Goal: Task Accomplishment & Management: Manage account settings

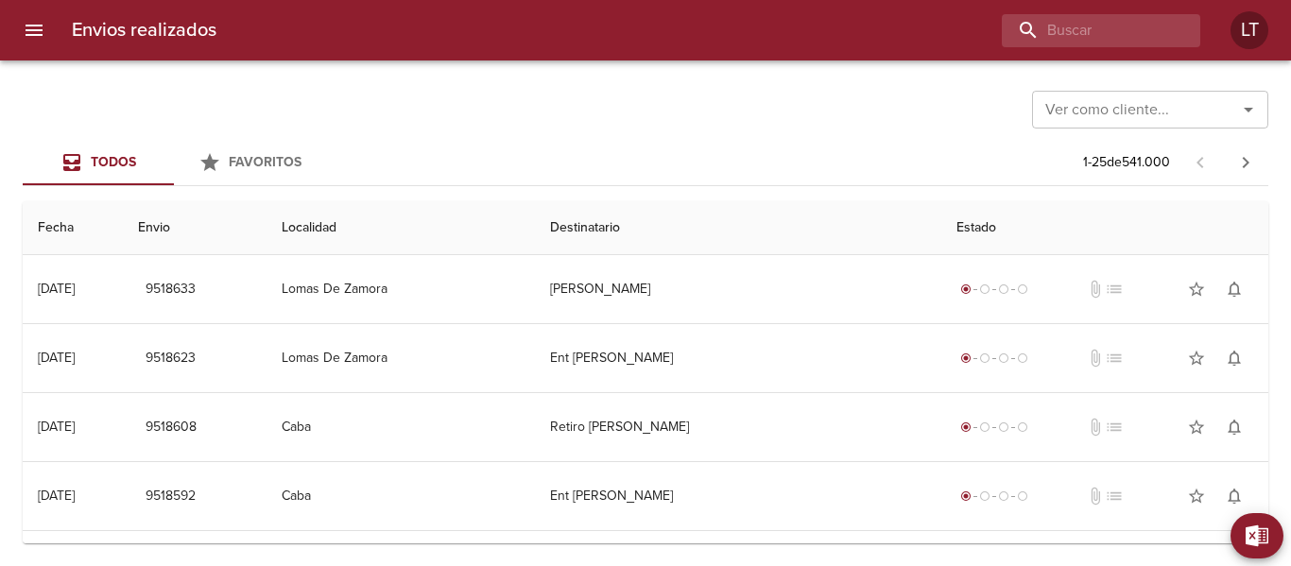
click at [840, 559] on div "Ver como cliente... Ver como cliente... Todos Favoritos 1 - 25 de 541.000 Fecha…" at bounding box center [645, 313] width 1291 height 506
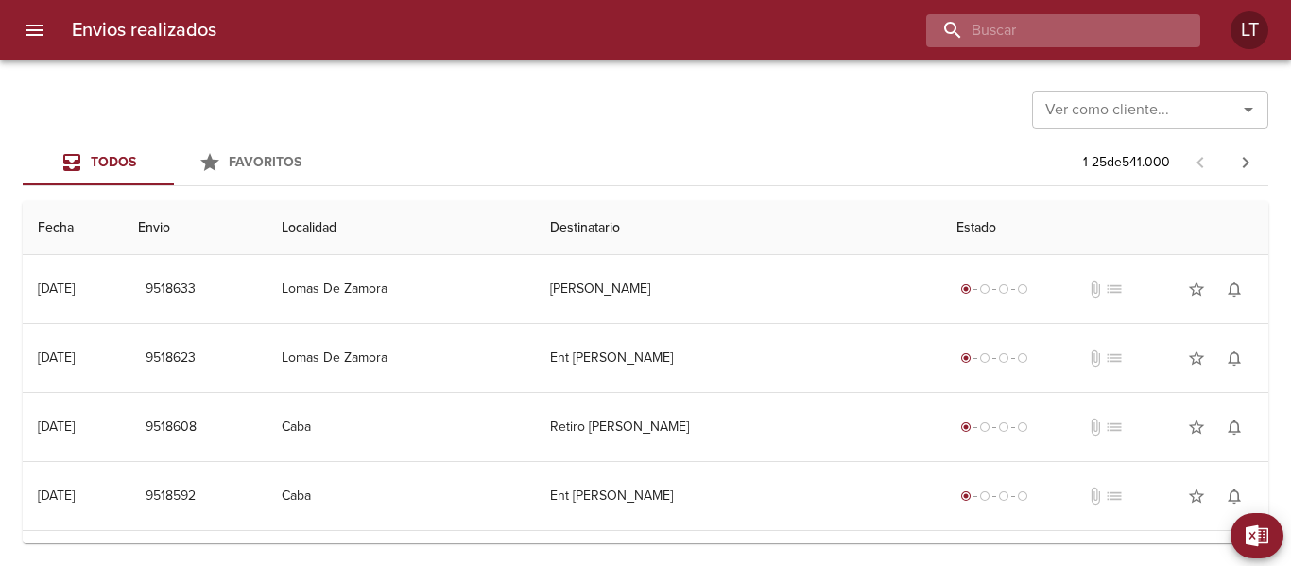
click at [1097, 16] on input "buscar" at bounding box center [1047, 30] width 242 height 33
paste input "9512065"
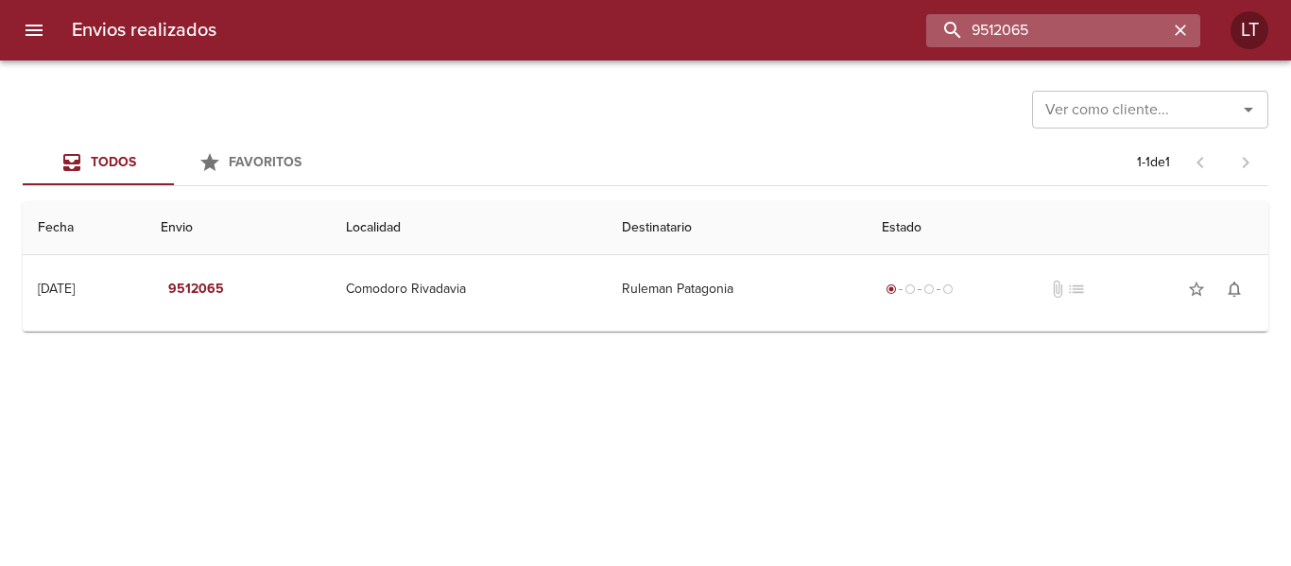
click at [1110, 31] on input "9512065" at bounding box center [1047, 30] width 242 height 33
paste input "417202"
click at [1069, 33] on input "9417202" at bounding box center [1047, 30] width 242 height 33
click at [1067, 34] on input "9417202" at bounding box center [1047, 30] width 242 height 33
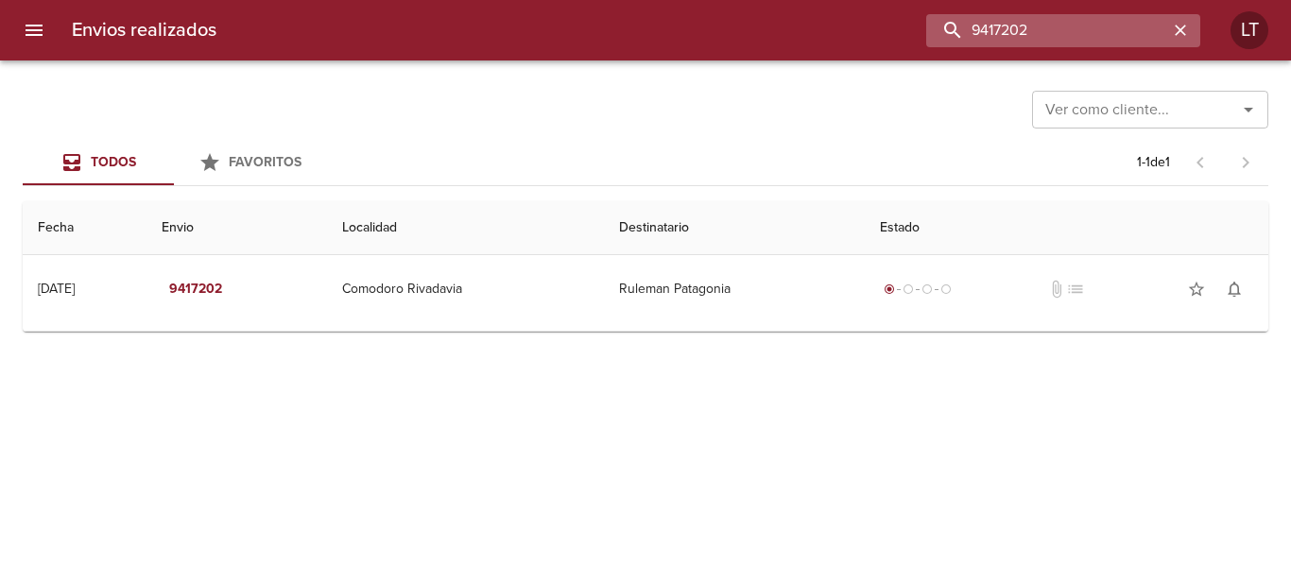
paste input "92228"
type input "9492228"
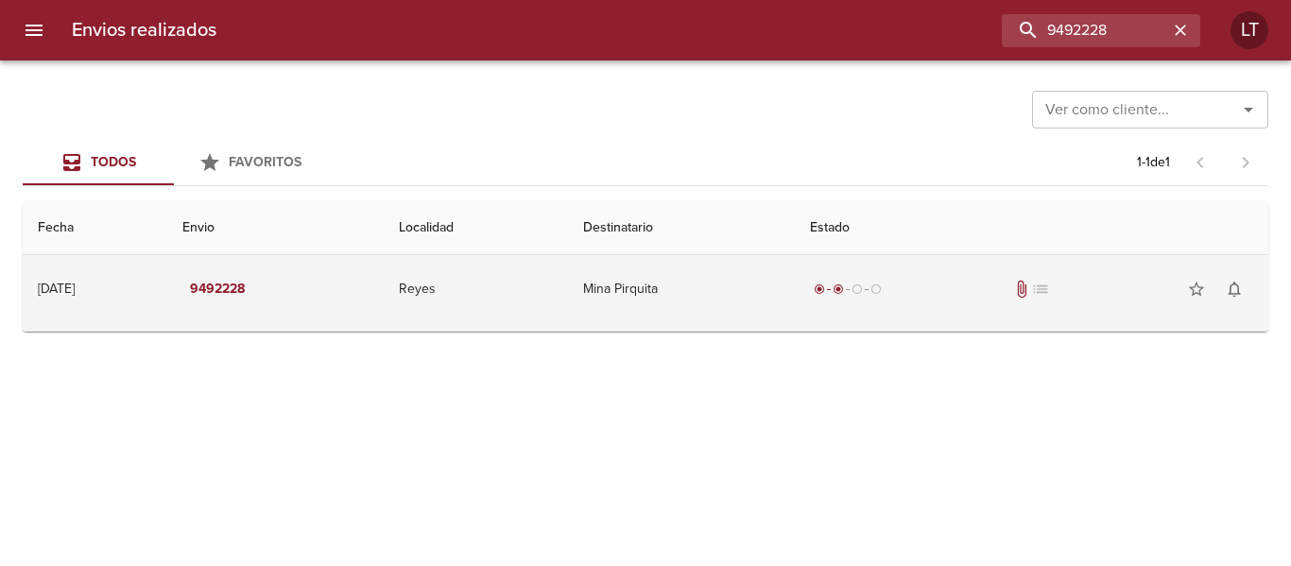
click at [785, 302] on td "Mina Pirquita" at bounding box center [681, 289] width 227 height 68
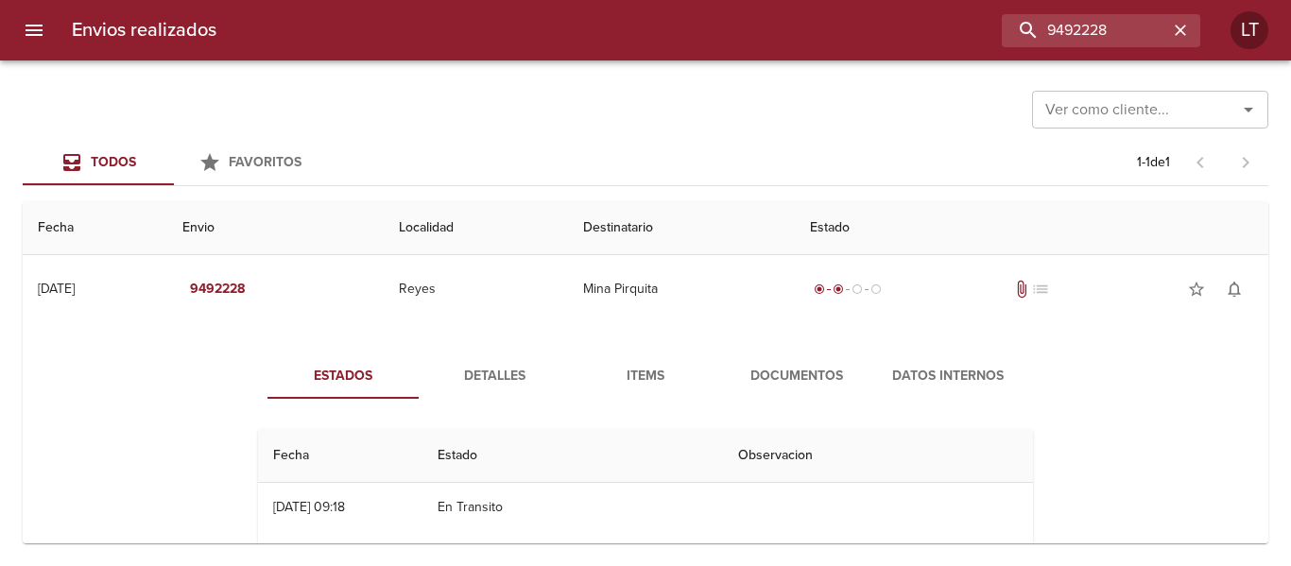
click at [784, 394] on button "Documentos" at bounding box center [796, 375] width 151 height 45
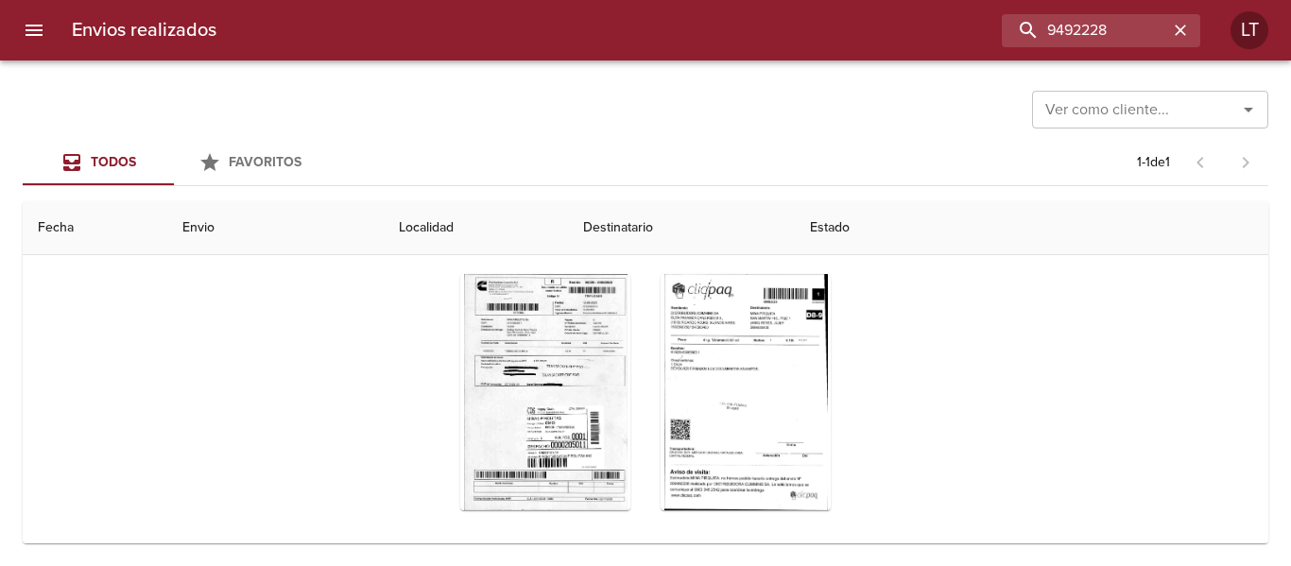
scroll to position [226, 0]
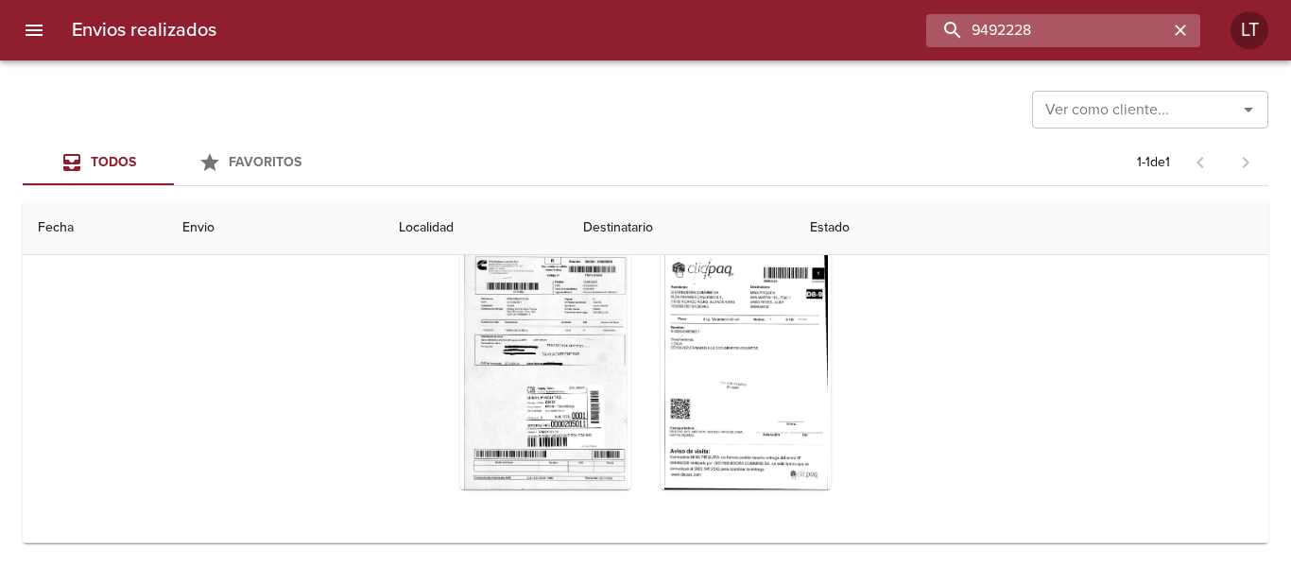
click at [1061, 44] on input "9492228" at bounding box center [1047, 30] width 242 height 33
paste input "74113"
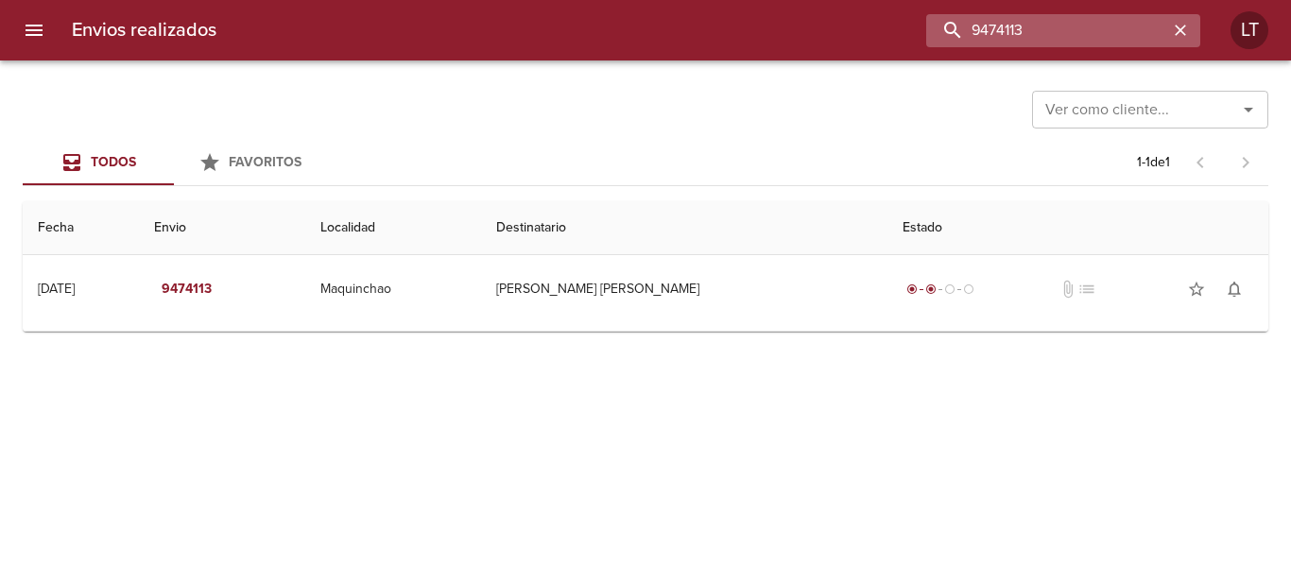
scroll to position [0, 0]
click at [1047, 31] on input "9474113" at bounding box center [1047, 30] width 242 height 33
paste input "98631"
click at [1068, 39] on input "9498631" at bounding box center [1047, 30] width 242 height 33
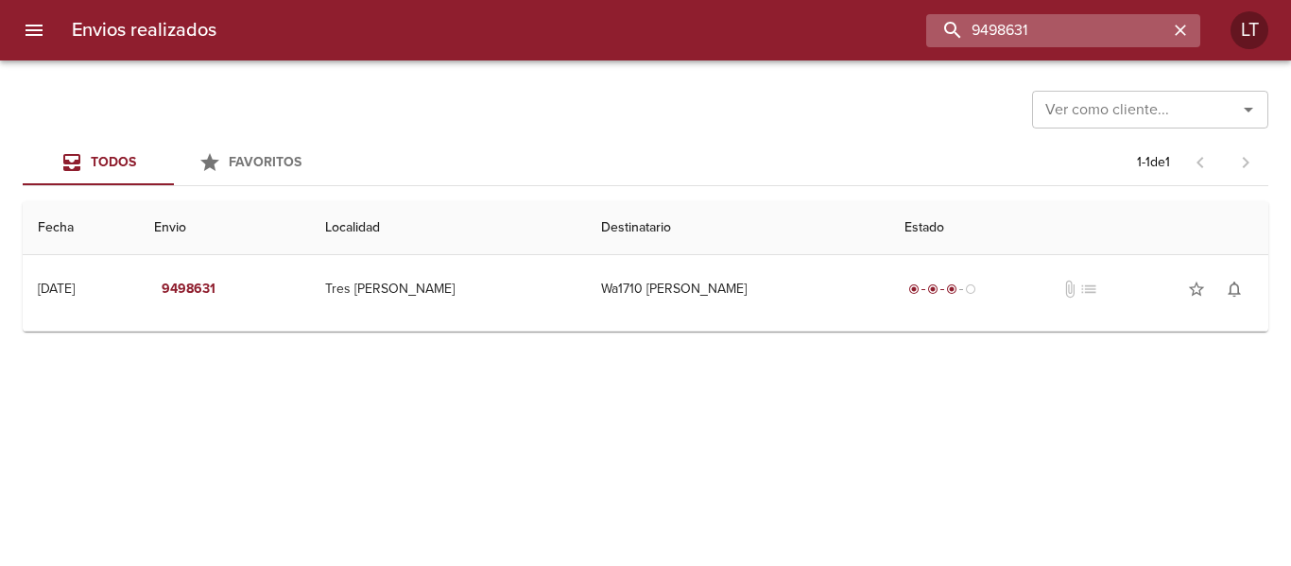
click at [1068, 39] on input "9498631" at bounding box center [1047, 30] width 242 height 33
paste input "869"
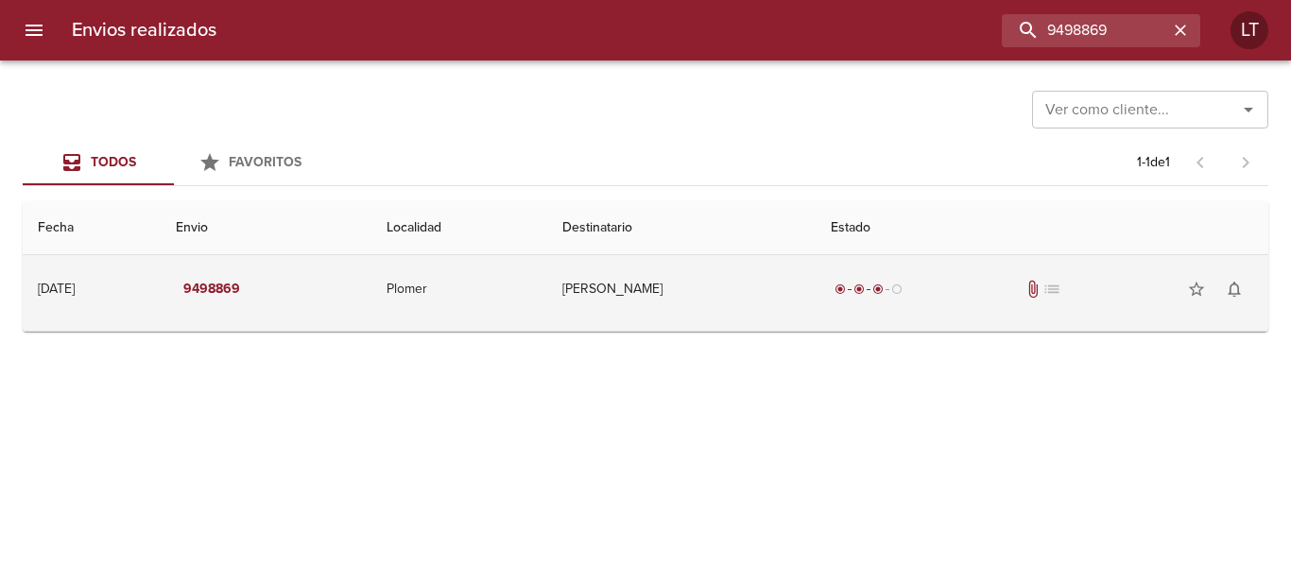
click at [747, 306] on td "Torres Veronica" at bounding box center [681, 289] width 268 height 68
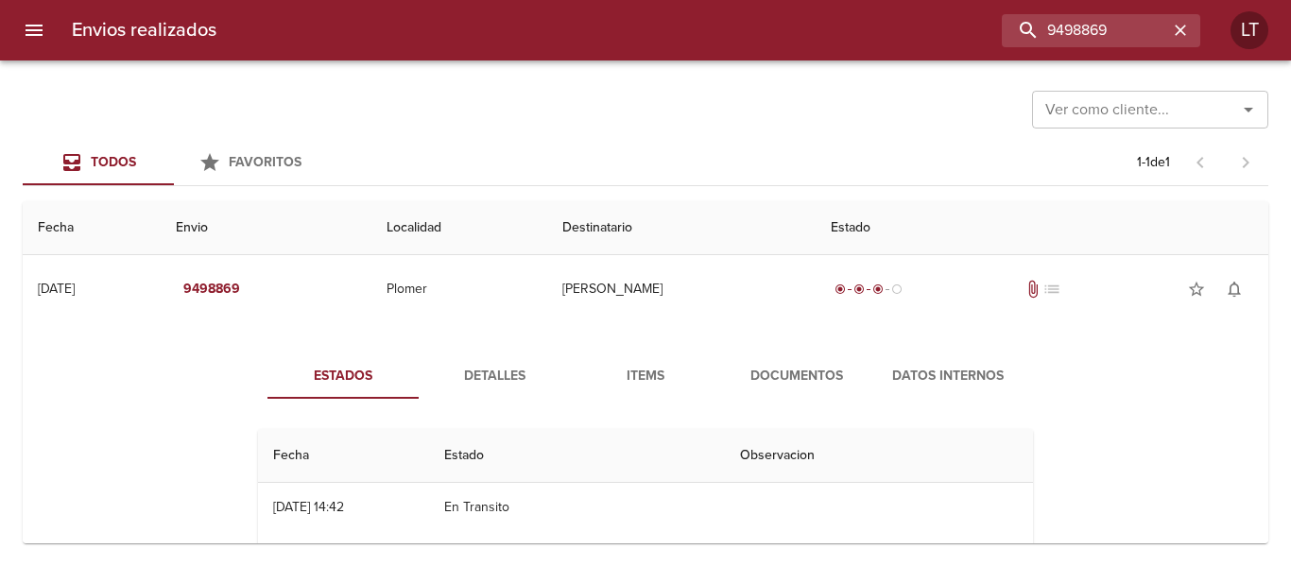
click at [776, 379] on span "Documentos" at bounding box center [796, 377] width 129 height 24
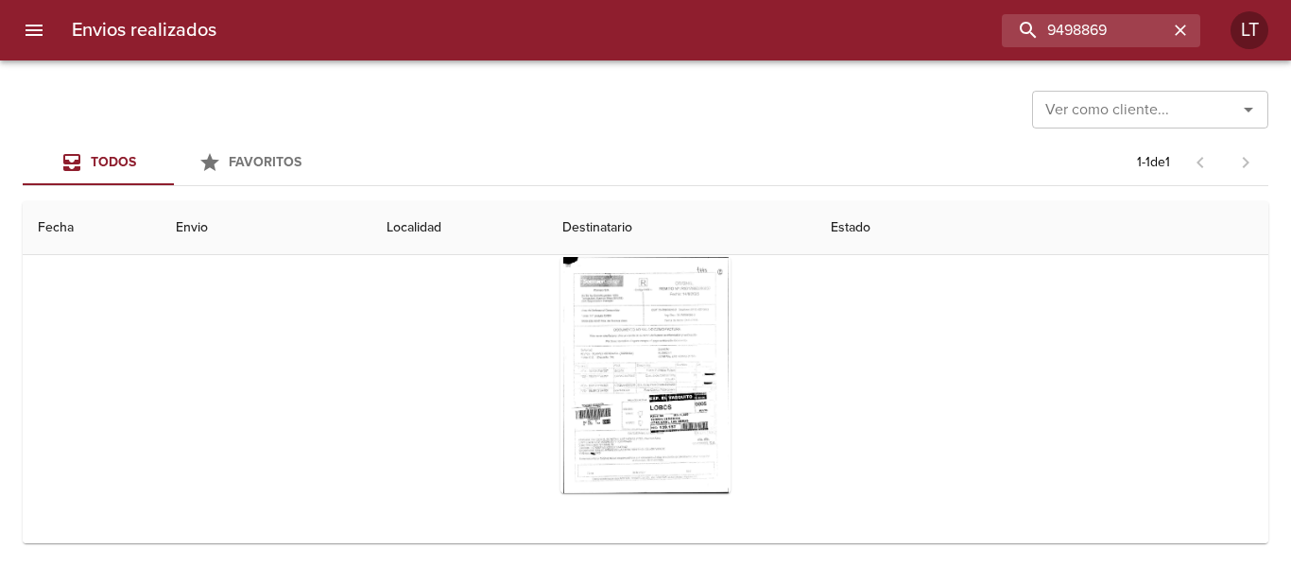
scroll to position [189, 0]
click at [697, 381] on div "Tabla de envíos del cliente" at bounding box center [645, 373] width 170 height 236
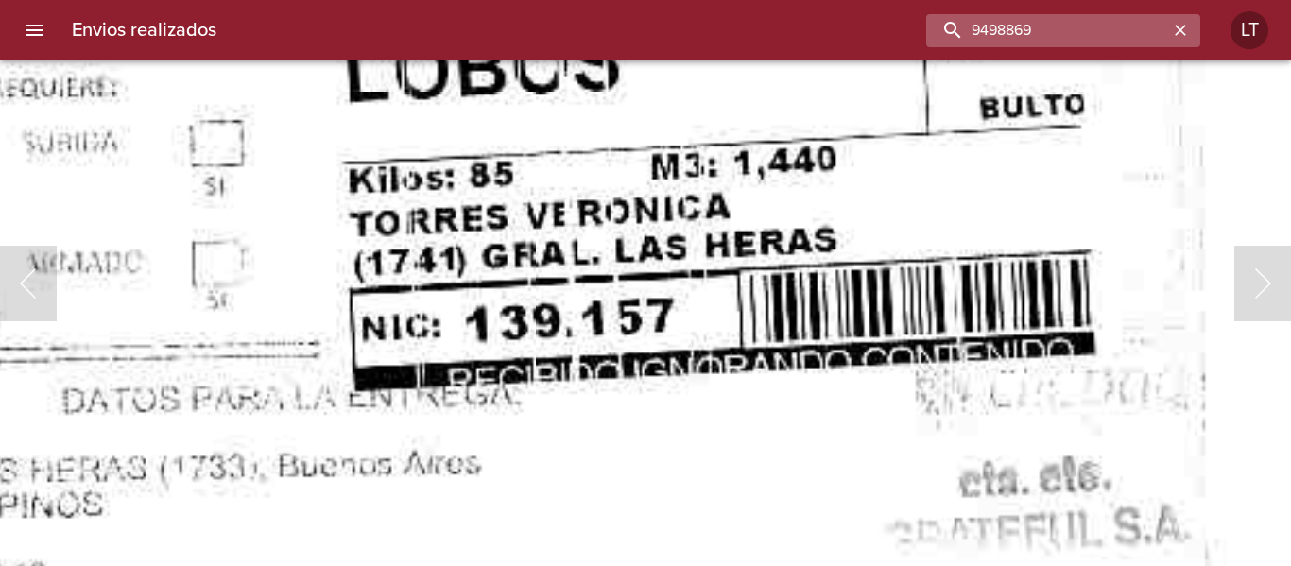
click at [1057, 37] on input "9498869" at bounding box center [1047, 30] width 242 height 33
paste input "55091"
type input "9455091"
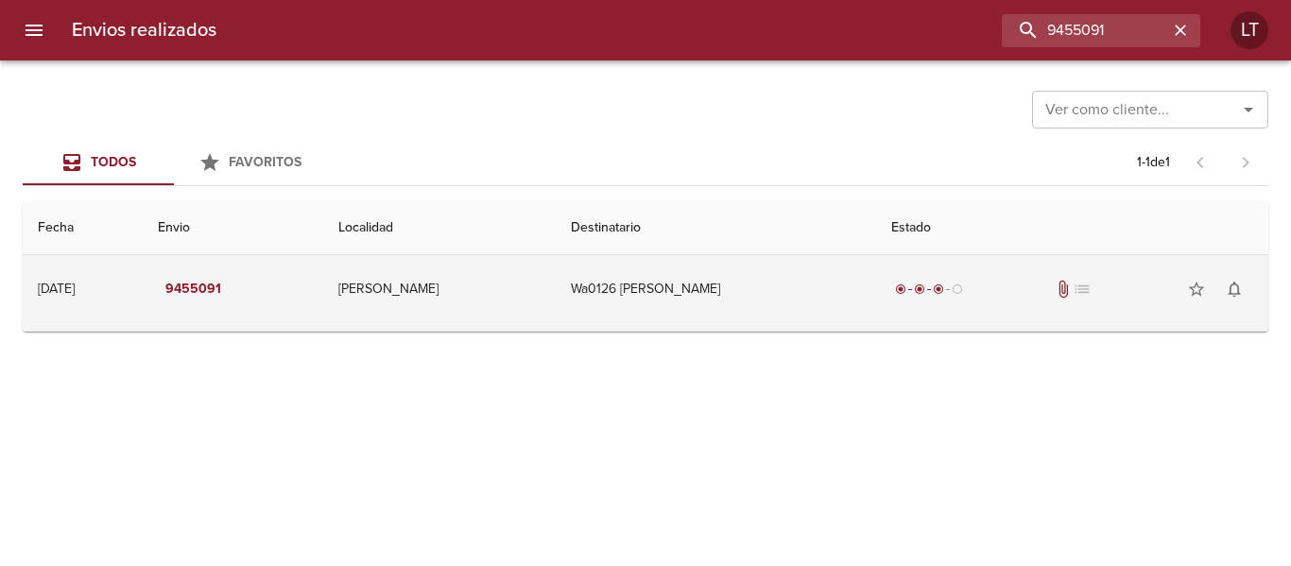
click at [709, 292] on td "Wa0126 Ariela Racca" at bounding box center [716, 289] width 320 height 68
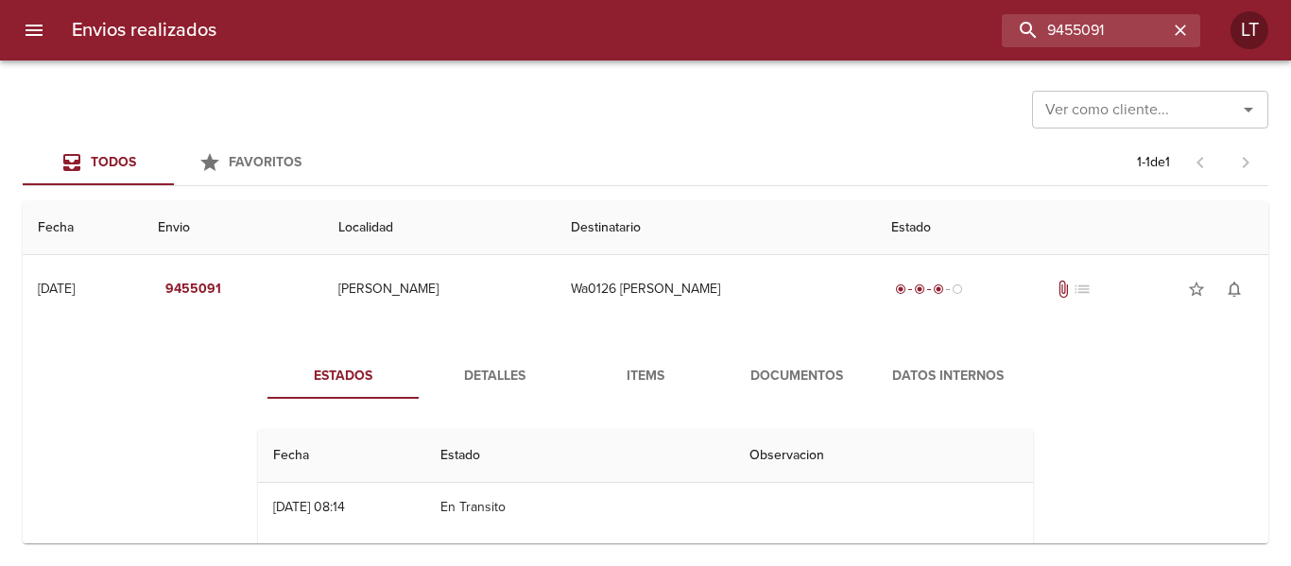
click at [754, 358] on button "Documentos" at bounding box center [796, 375] width 151 height 45
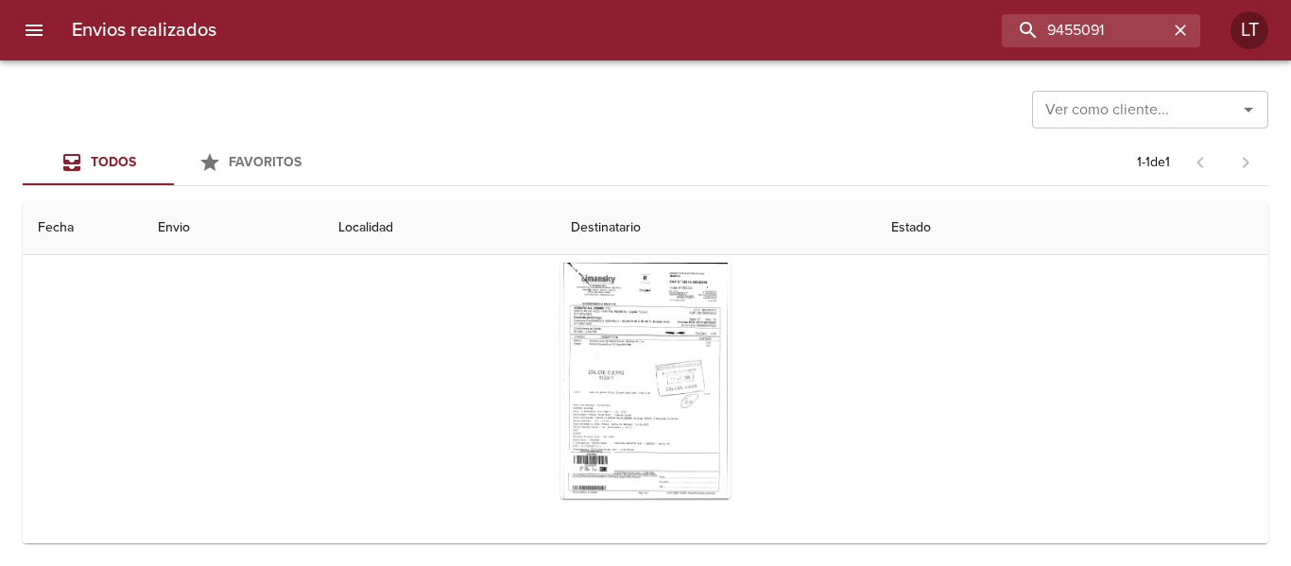
scroll to position [191, 0]
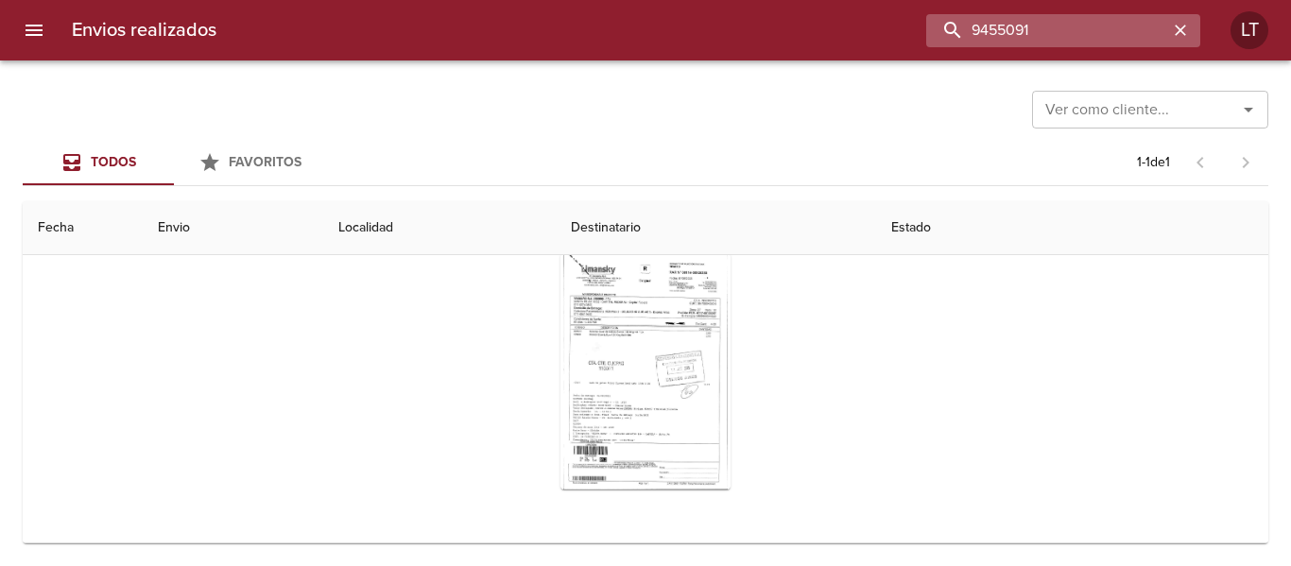
click at [1088, 42] on input "9455091" at bounding box center [1047, 30] width 242 height 33
paste input "515009"
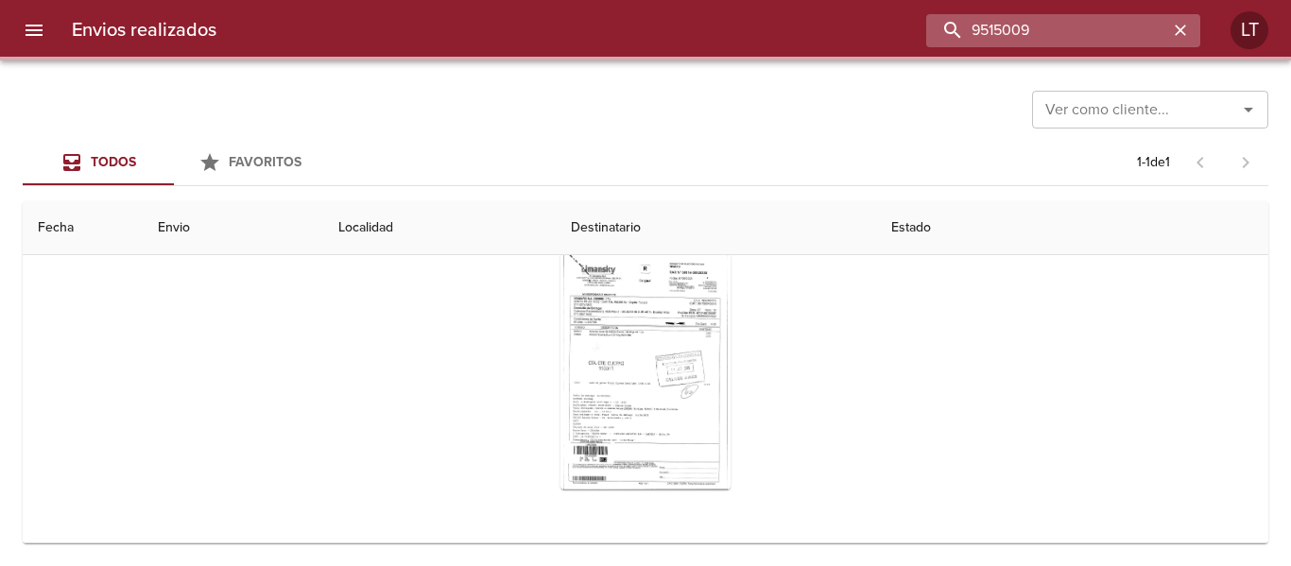
scroll to position [0, 0]
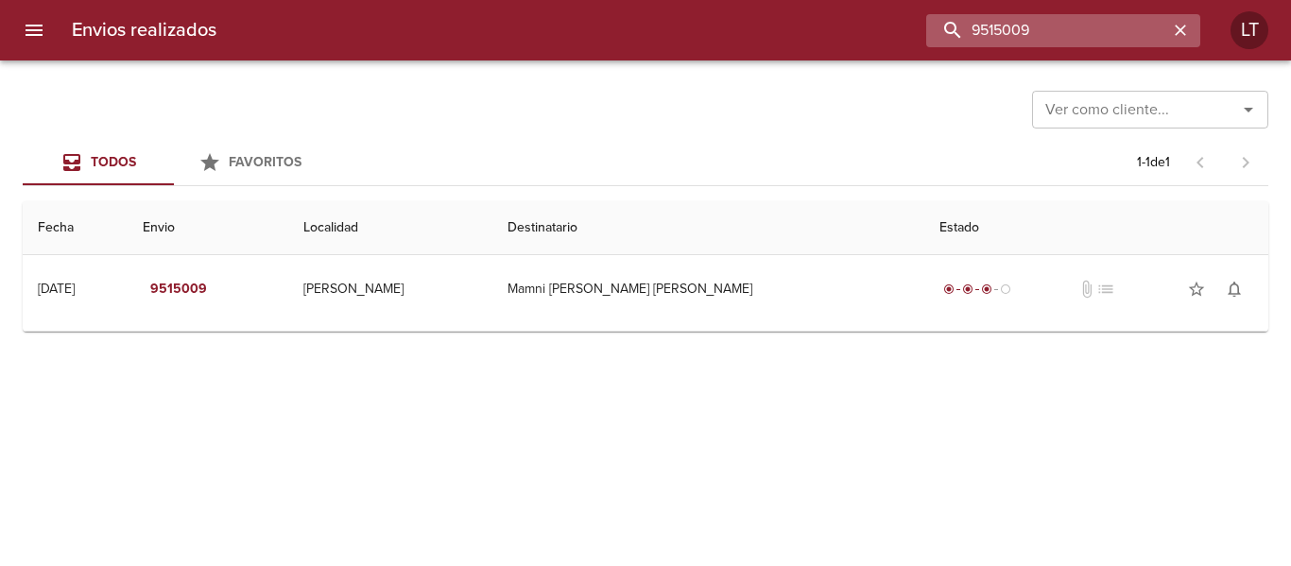
click at [1090, 39] on input "9515009" at bounding box center [1047, 30] width 242 height 33
paste input "1917"
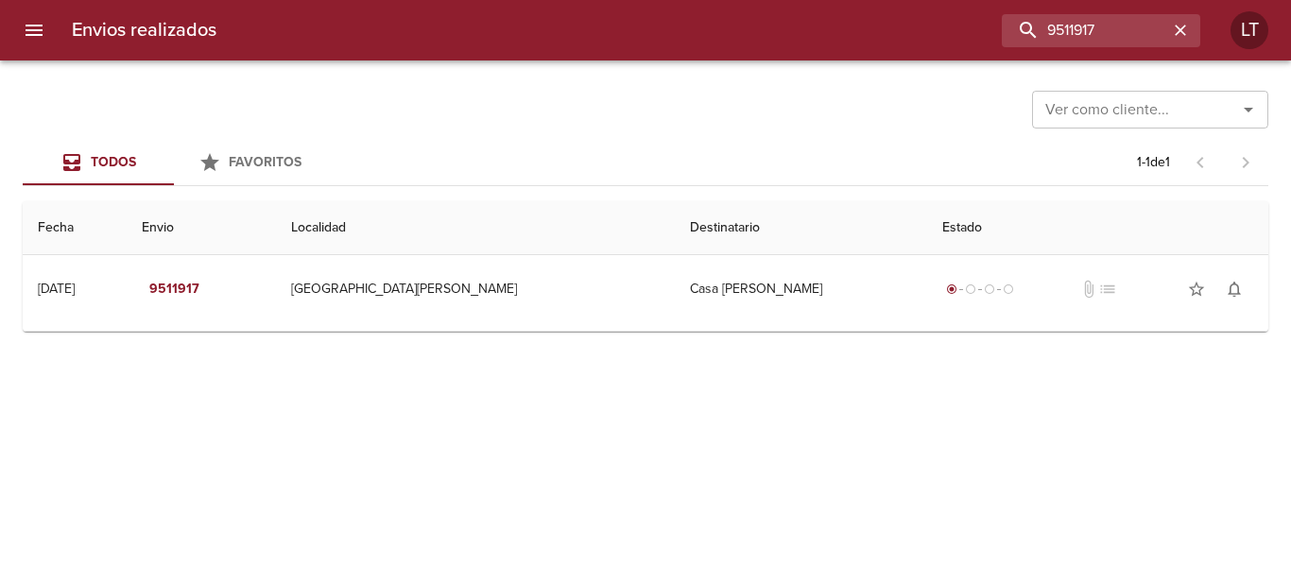
click at [765, 247] on th "Destinatario" at bounding box center [801, 228] width 252 height 54
click at [1057, 27] on input "9511917" at bounding box center [1047, 30] width 242 height 33
paste input "496775"
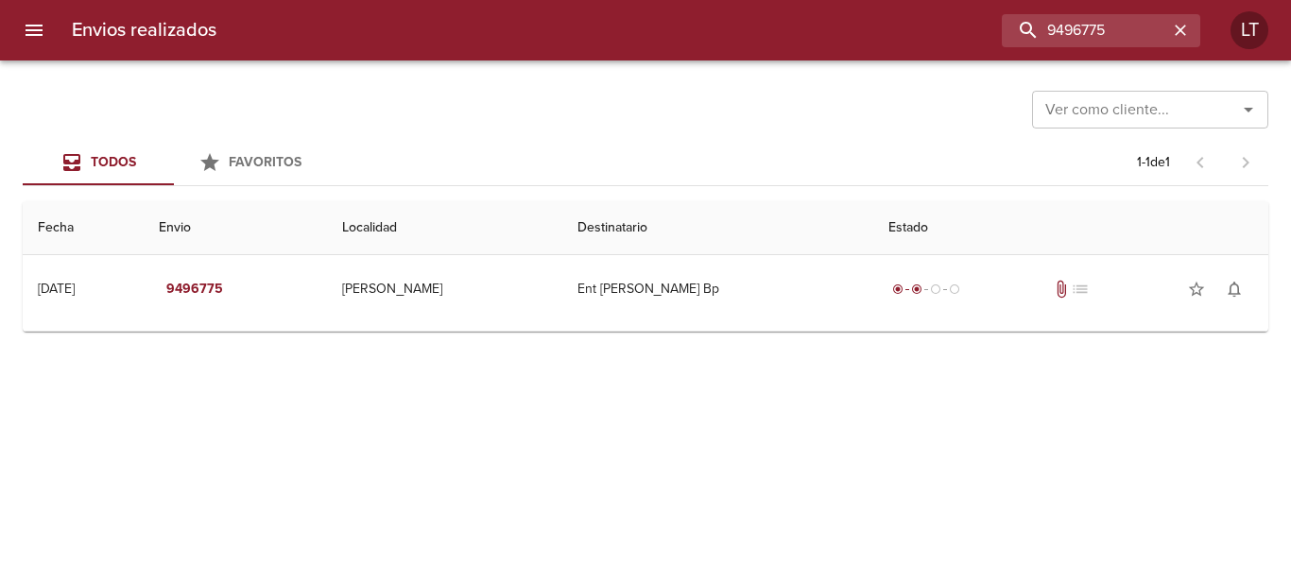
click at [755, 334] on div "Ver como cliente... Ver como cliente... Todos Favoritos 1 - 1 de 1 Fecha Envio …" at bounding box center [645, 313] width 1291 height 506
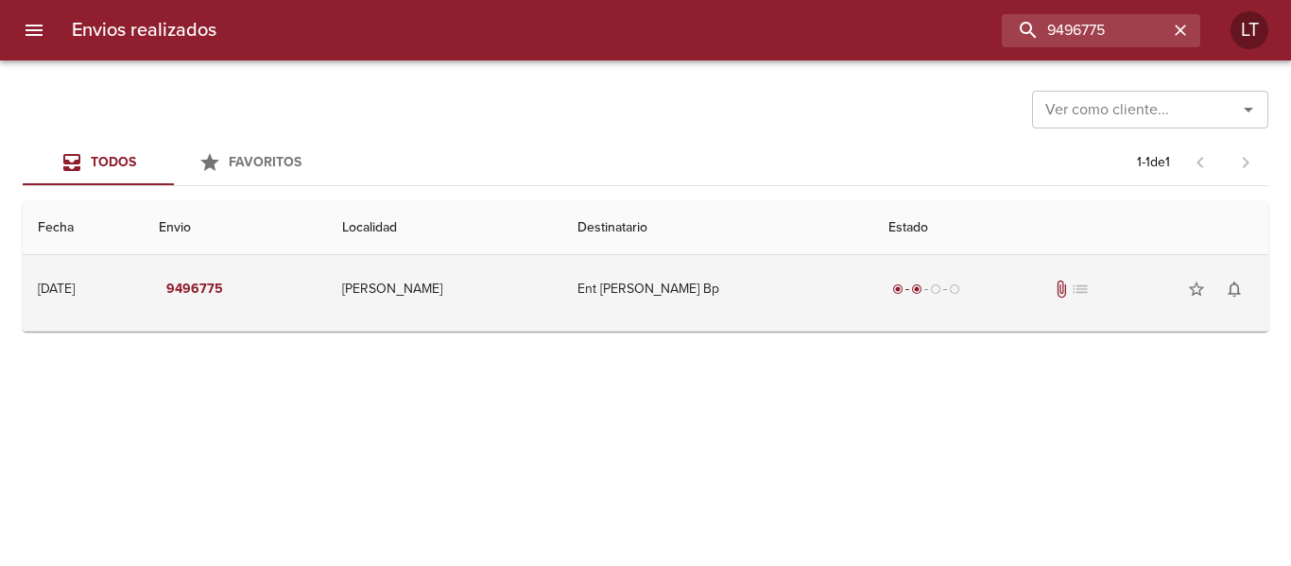
click at [756, 301] on td "Ent Esteban Verger Bp" at bounding box center [717, 289] width 311 height 68
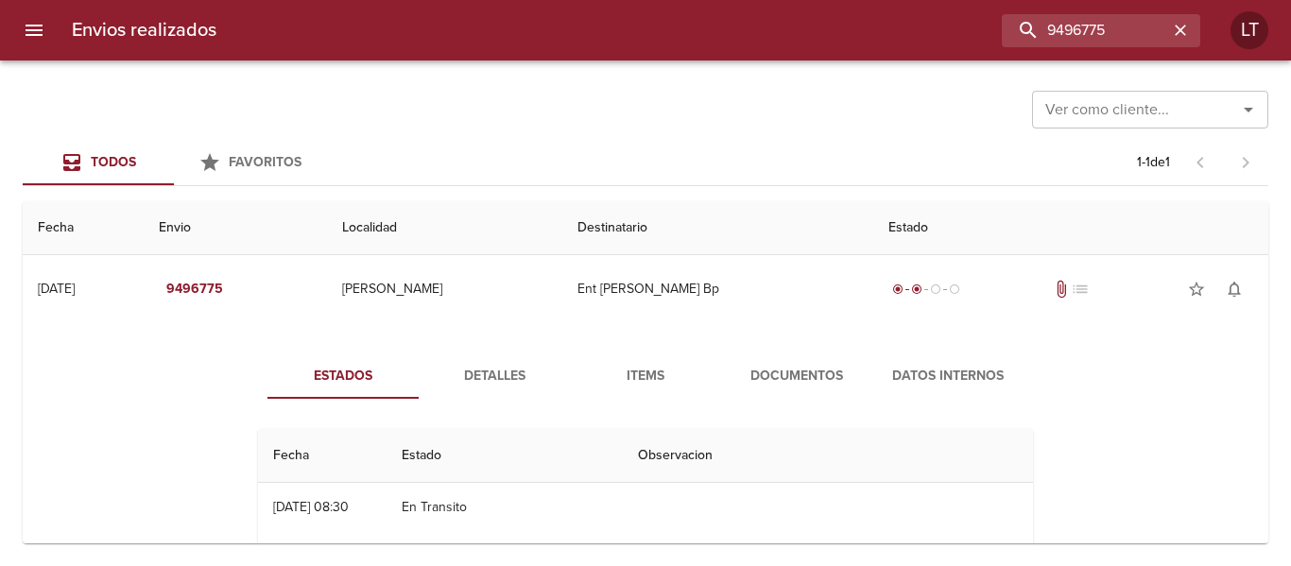
click at [764, 390] on button "Documentos" at bounding box center [796, 375] width 151 height 45
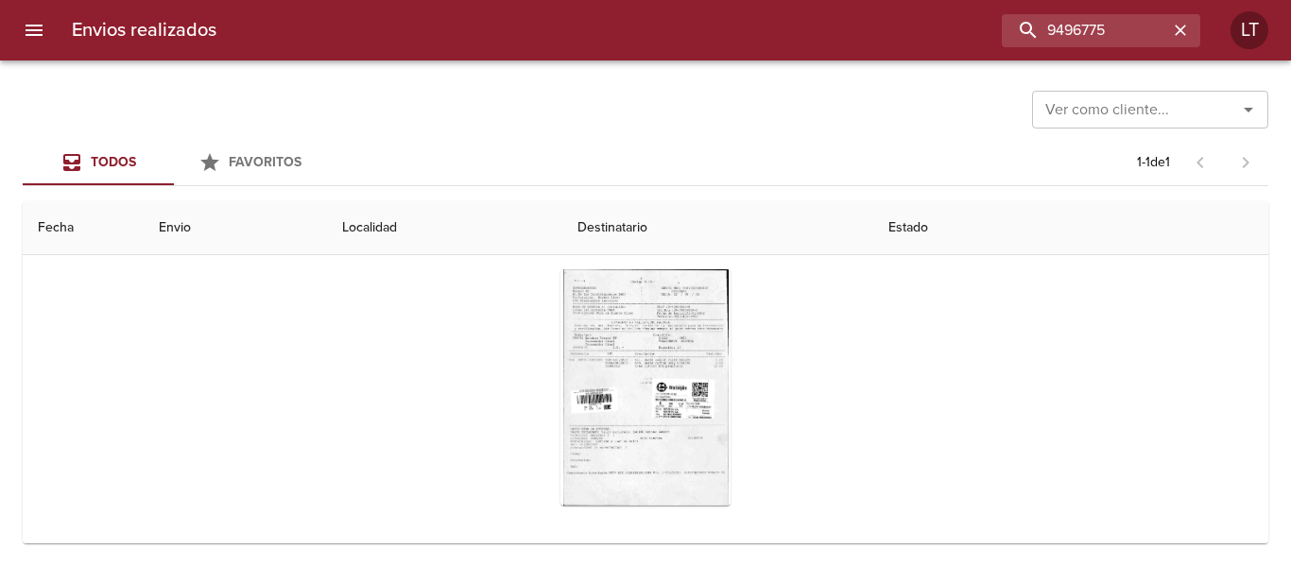
scroll to position [191, 0]
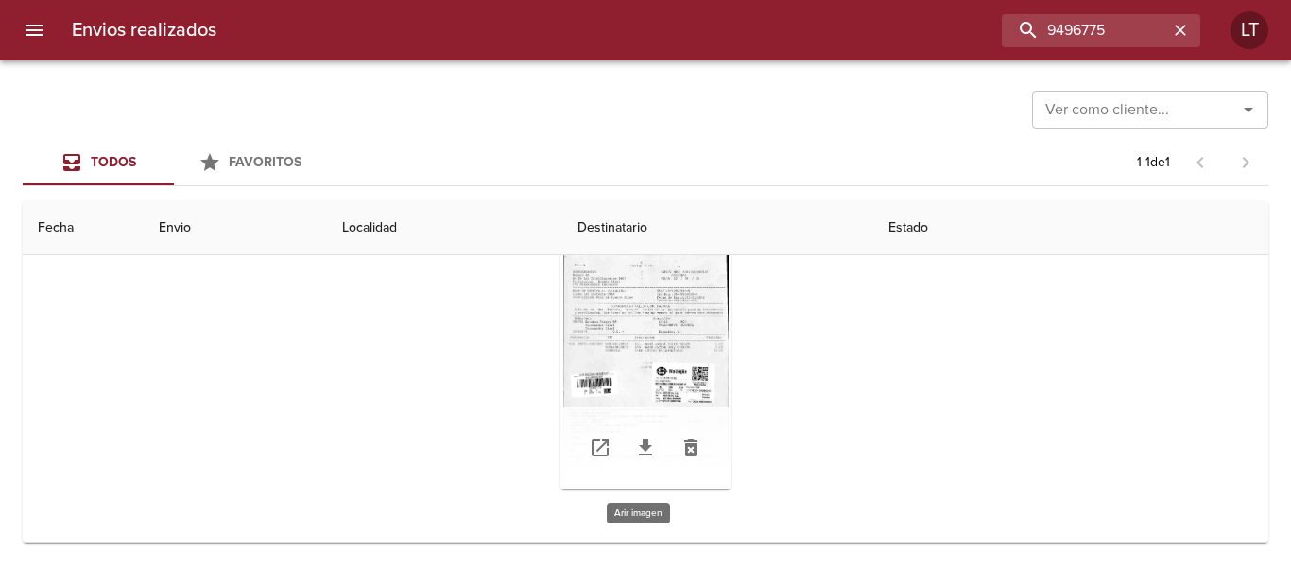
click at [627, 346] on div "Tabla de envíos del cliente" at bounding box center [645, 371] width 170 height 236
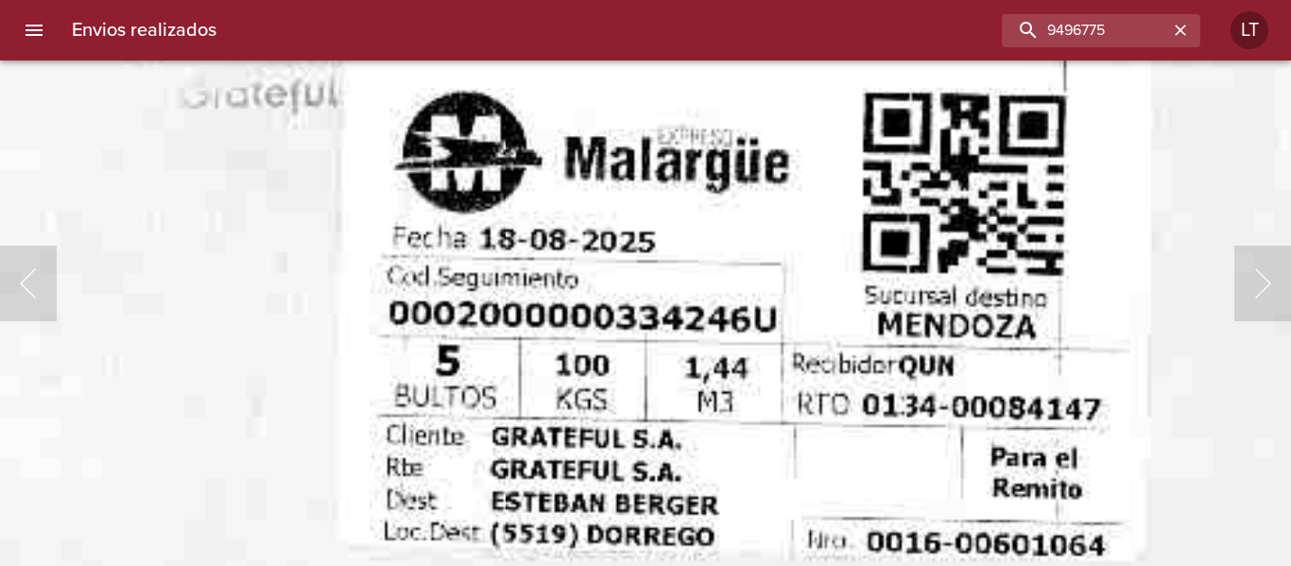
click at [691, 489] on img "Lightbox" at bounding box center [264, 156] width 2134 height 3057
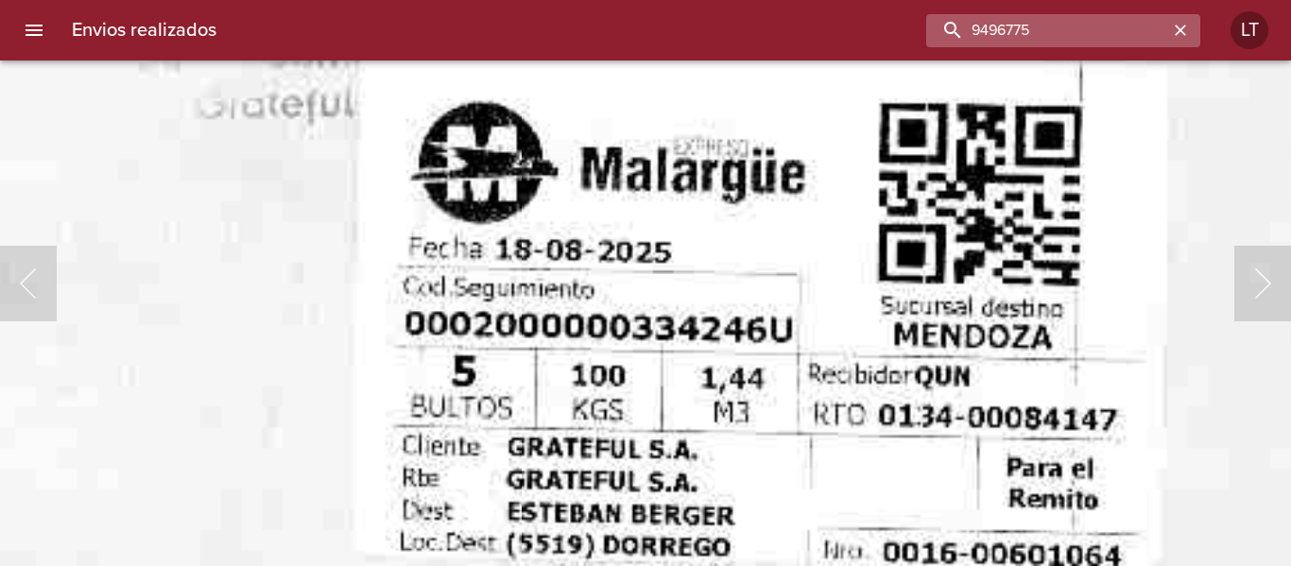
click at [1122, 43] on input "9496775" at bounding box center [1047, 30] width 242 height 33
paste input "514809"
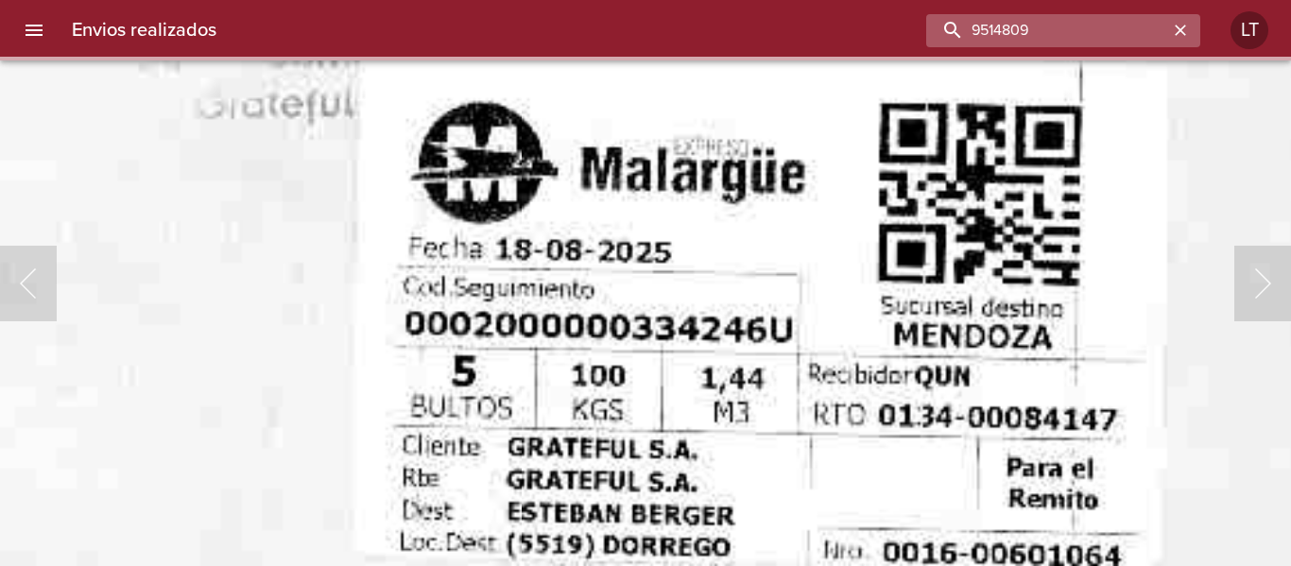
scroll to position [0, 0]
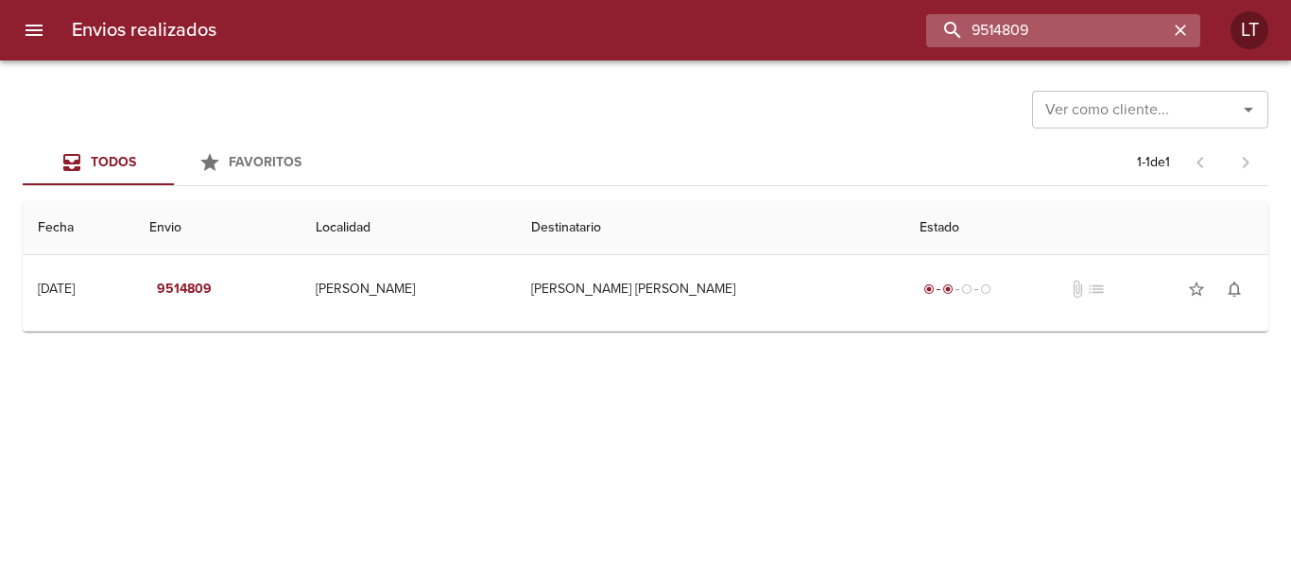
click at [1032, 22] on input "9514809" at bounding box center [1047, 30] width 242 height 33
click at [1031, 23] on input "9514809" at bounding box center [1047, 30] width 242 height 33
paste input "44657"
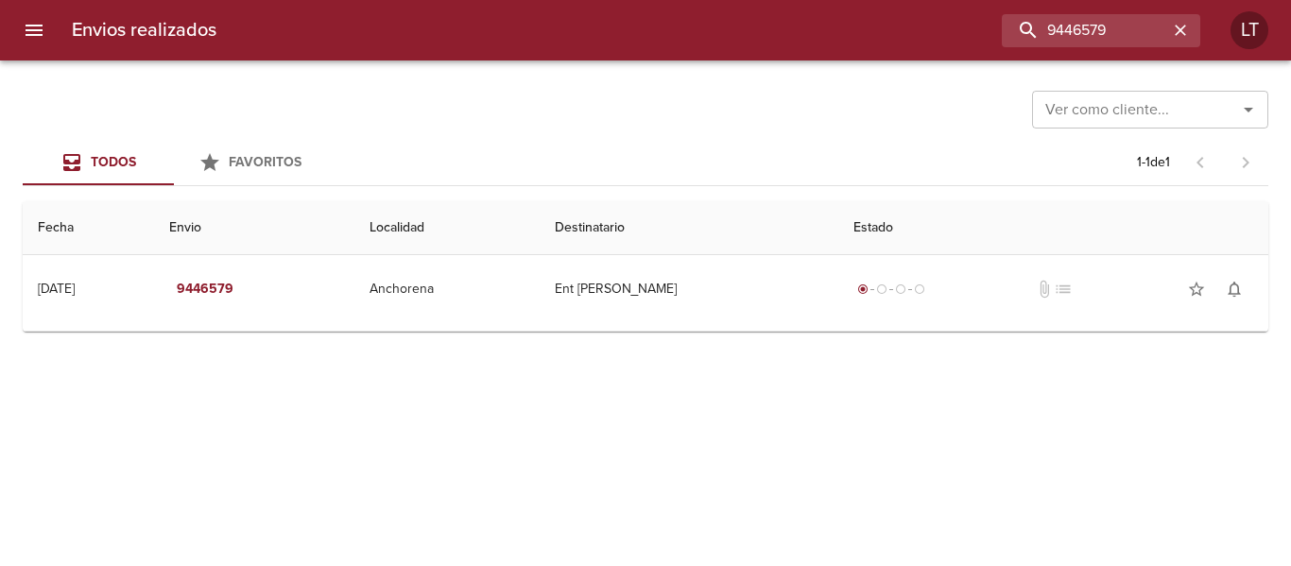
drag, startPoint x: 1226, startPoint y: 46, endPoint x: 1210, endPoint y: 43, distance: 16.5
click at [1222, 45] on div "Envios realizados 9446579 LT" at bounding box center [645, 30] width 1291 height 60
click at [1118, 31] on input "9446579" at bounding box center [1047, 30] width 242 height 33
paste input "51165"
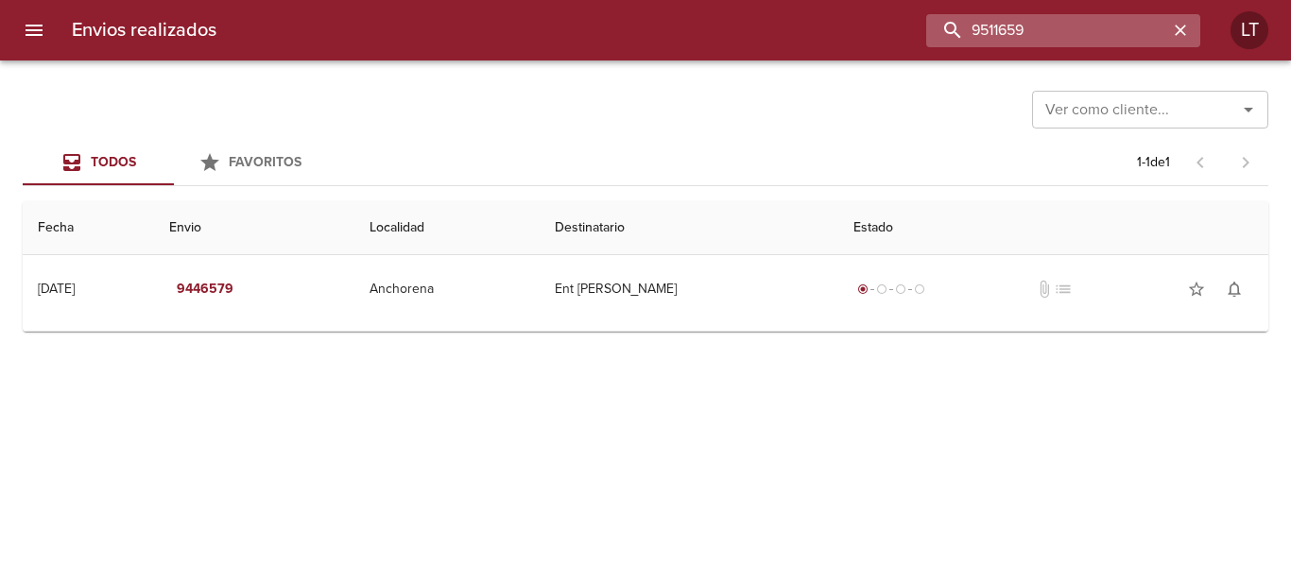
type input "9511659"
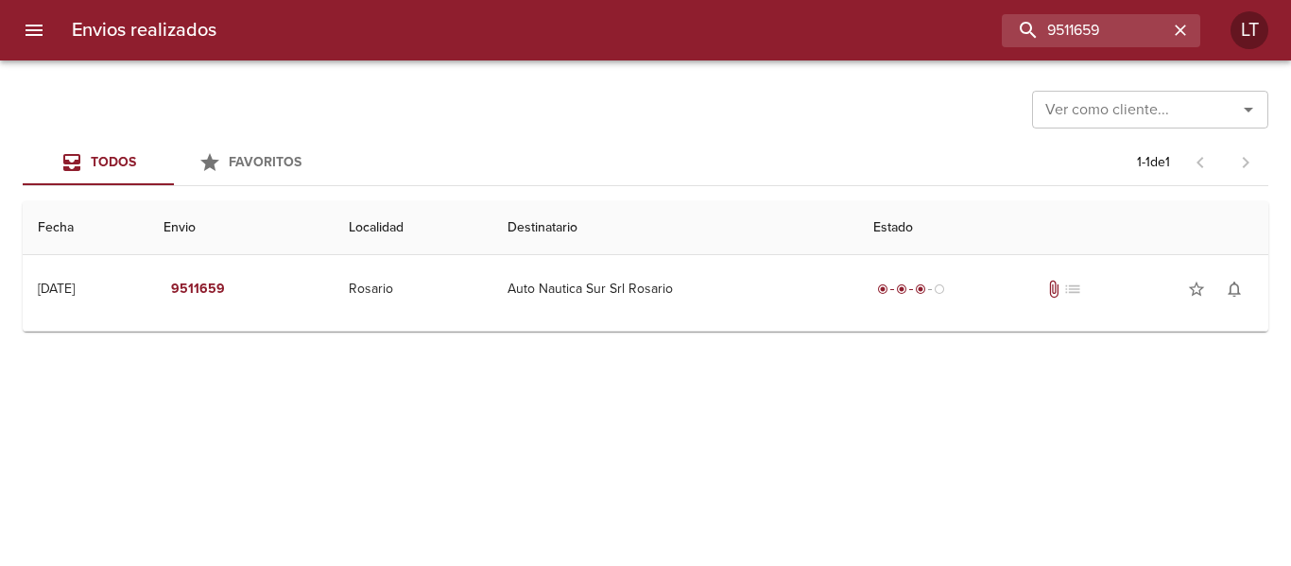
click at [51, 20] on button "menu" at bounding box center [33, 30] width 45 height 45
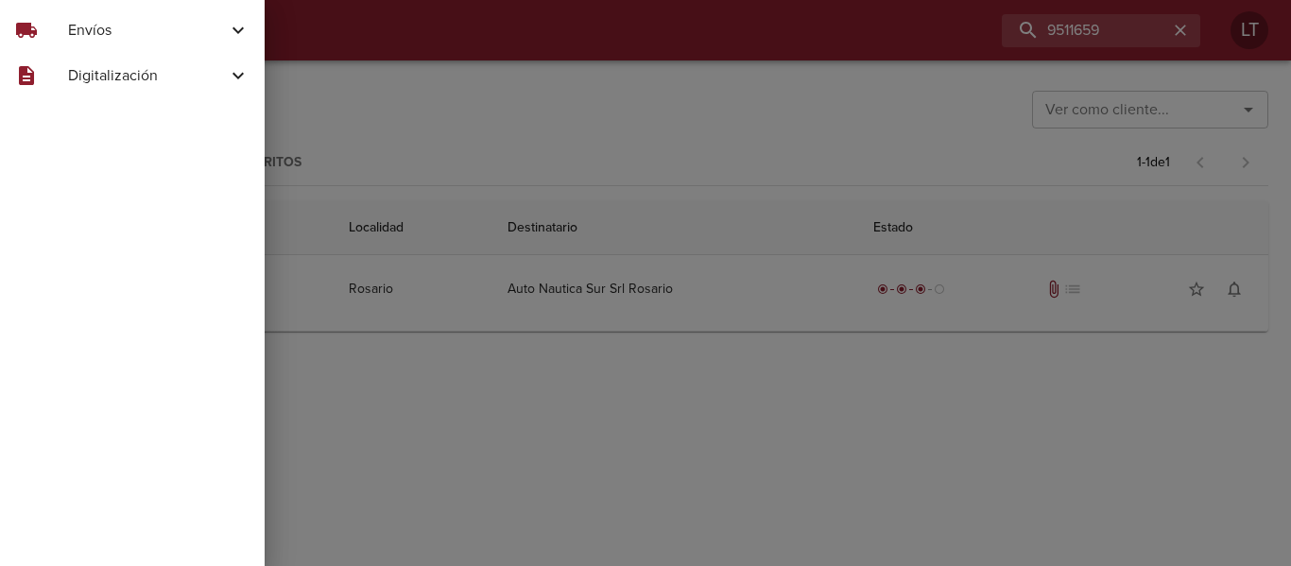
click at [140, 51] on div "local_shipping Envíos" at bounding box center [132, 30] width 265 height 45
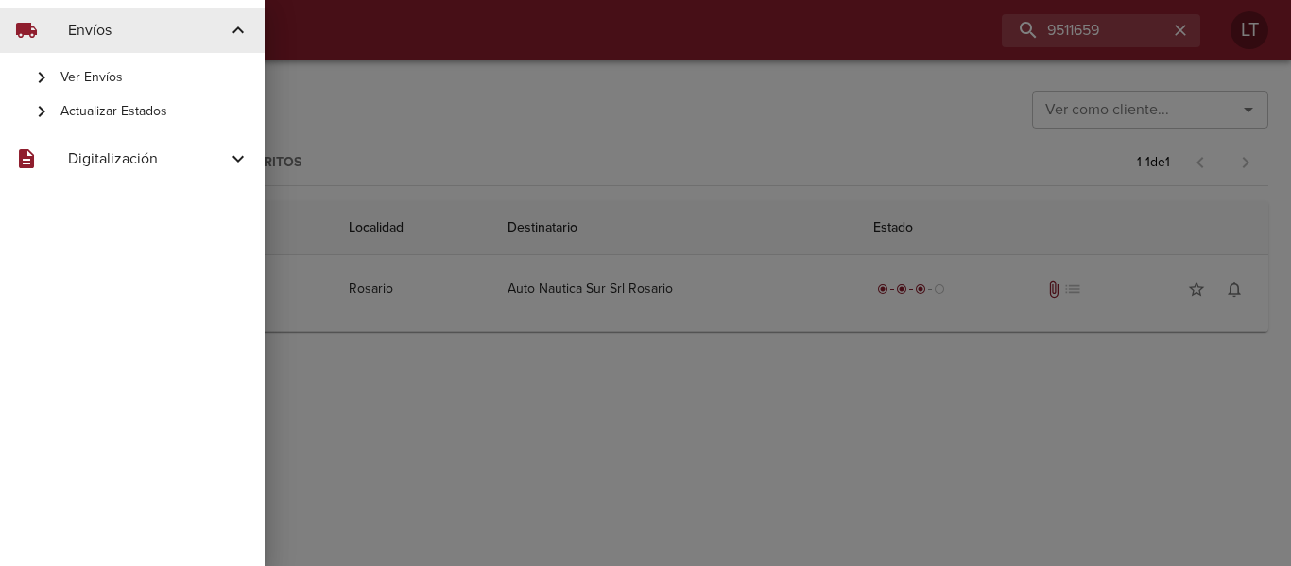
click at [163, 112] on span "Actualizar Estados" at bounding box center [154, 111] width 189 height 19
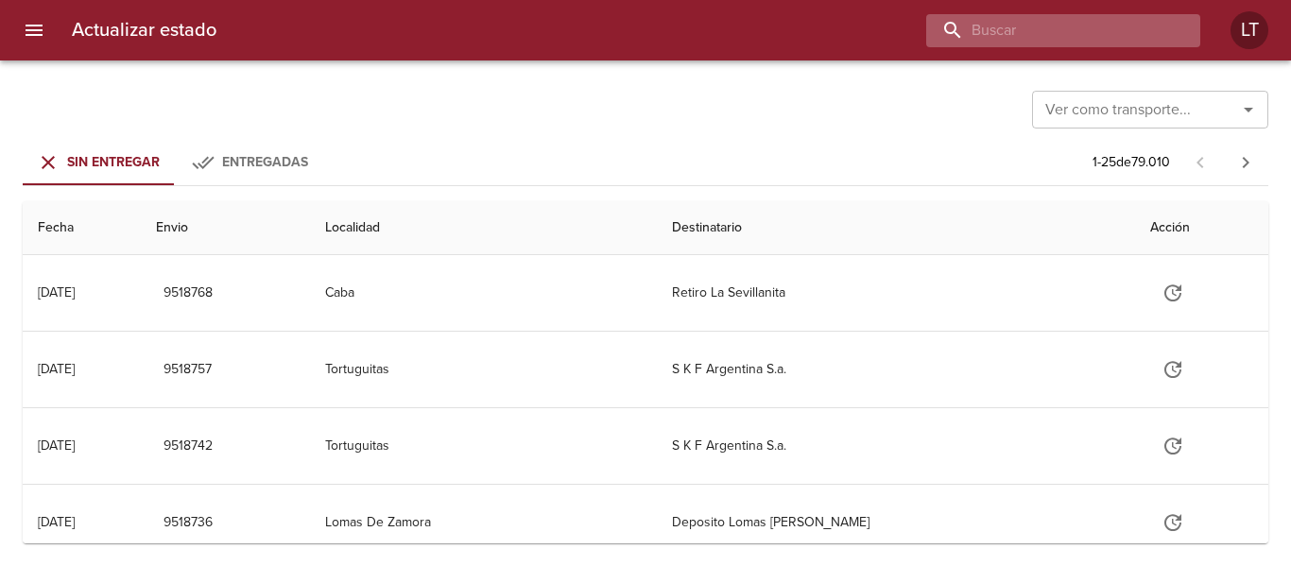
click at [1133, 32] on input "buscar" at bounding box center [1047, 30] width 242 height 33
paste input "9511659"
type input "9511659"
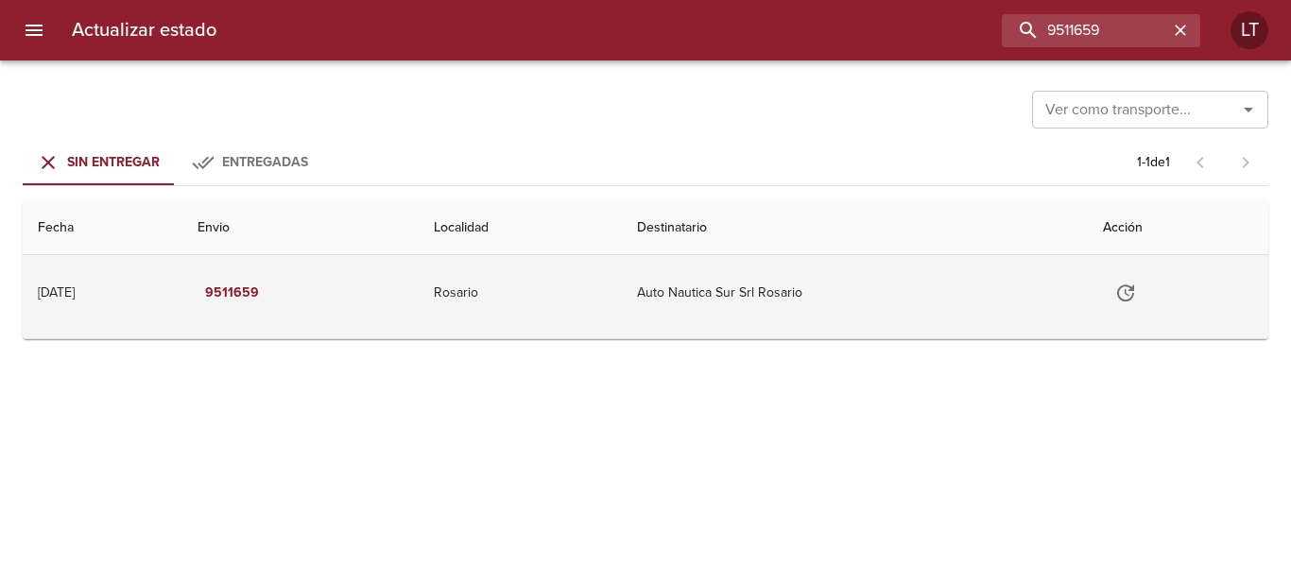
click at [1122, 280] on button "Tabla de envíos del cliente" at bounding box center [1125, 292] width 45 height 45
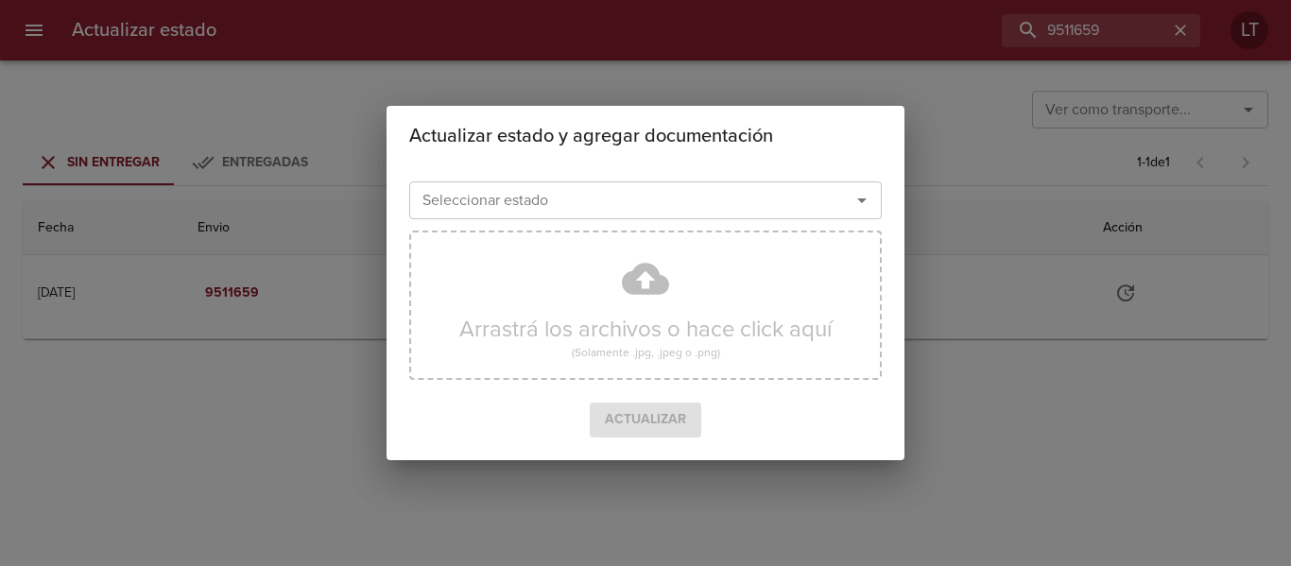
click at [563, 206] on input "Seleccionar estado" at bounding box center [617, 200] width 405 height 26
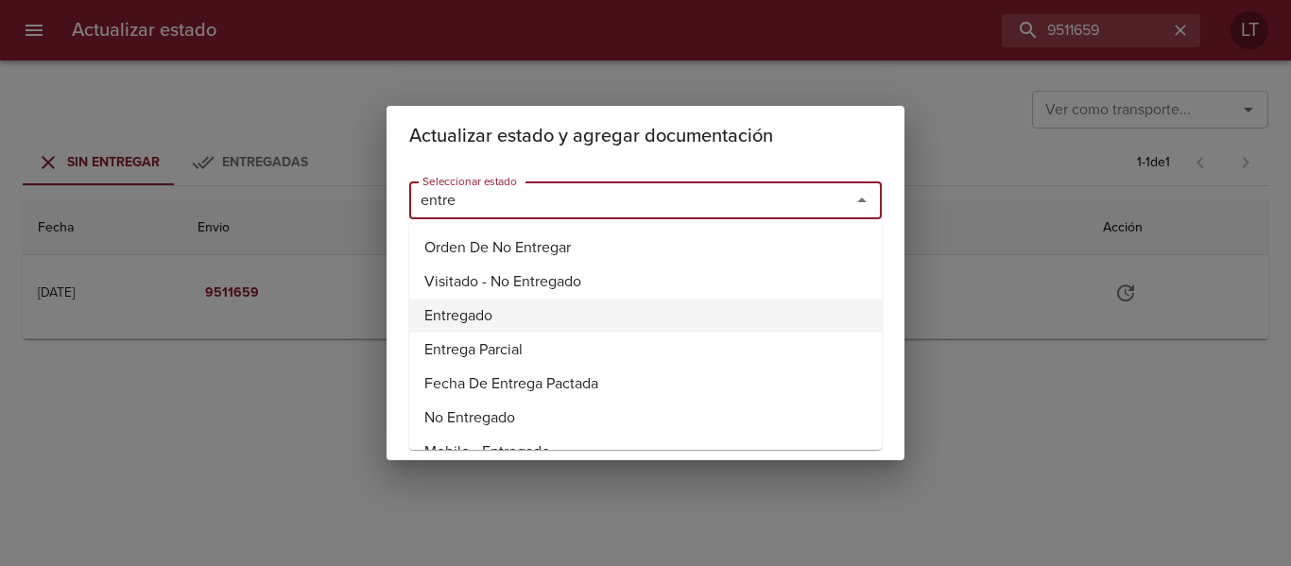
click at [474, 318] on li "Entregado" at bounding box center [645, 316] width 473 height 34
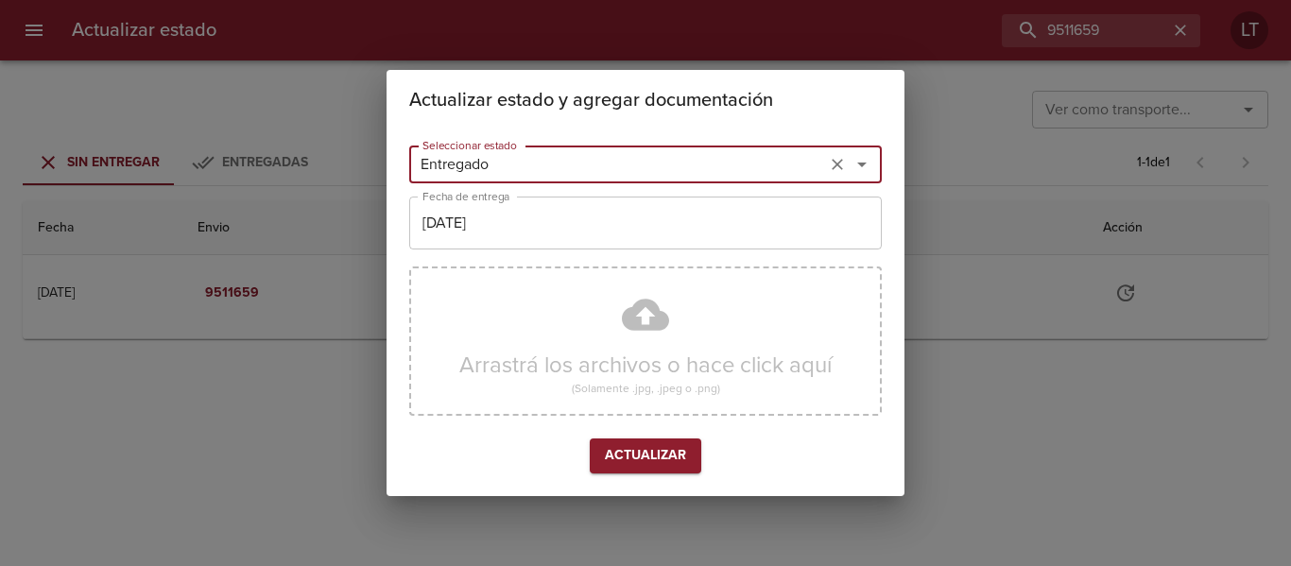
type input "Entregado"
click at [676, 209] on input "[DATE]" at bounding box center [645, 223] width 473 height 53
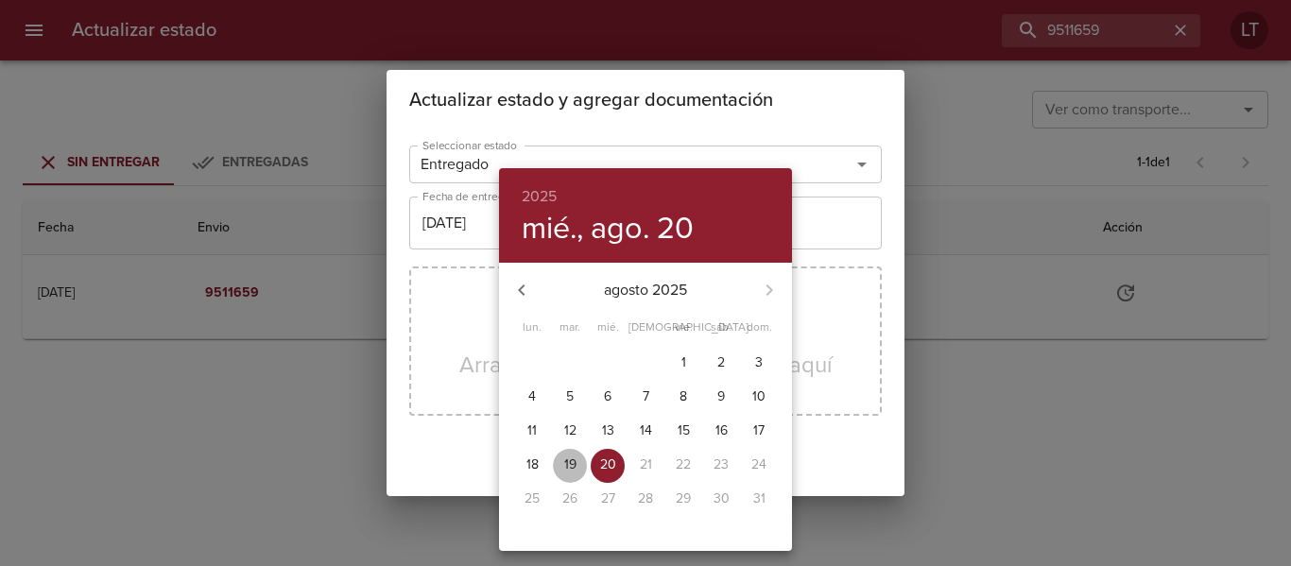
click at [579, 461] on span "19" at bounding box center [570, 465] width 34 height 19
type input "[DATE]"
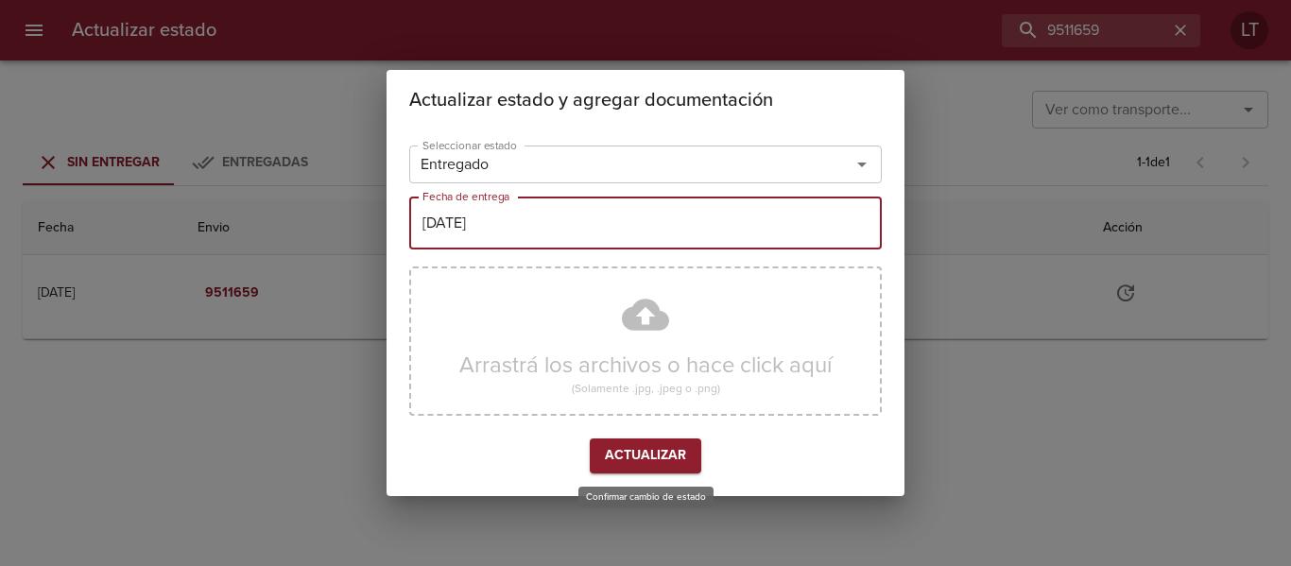
click at [648, 449] on span "Actualizar" at bounding box center [645, 456] width 81 height 24
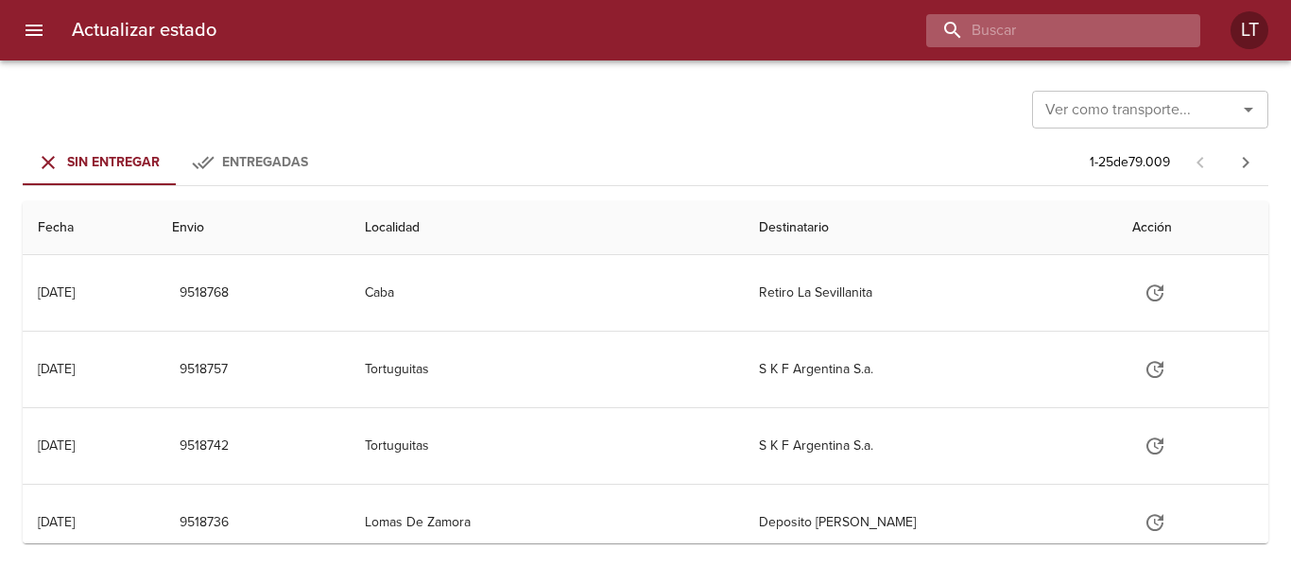
click at [1058, 32] on input "buscar" at bounding box center [1047, 30] width 242 height 33
paste input "9511679"
type input "9511679"
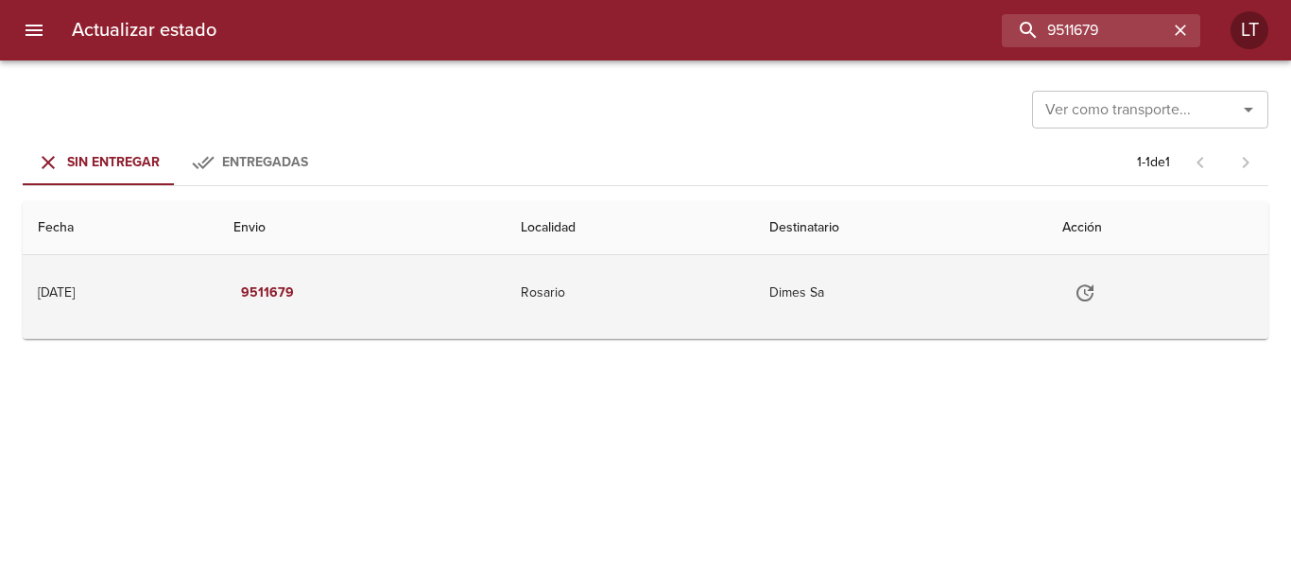
click at [1096, 291] on icon "Tabla de envíos del cliente" at bounding box center [1085, 293] width 23 height 23
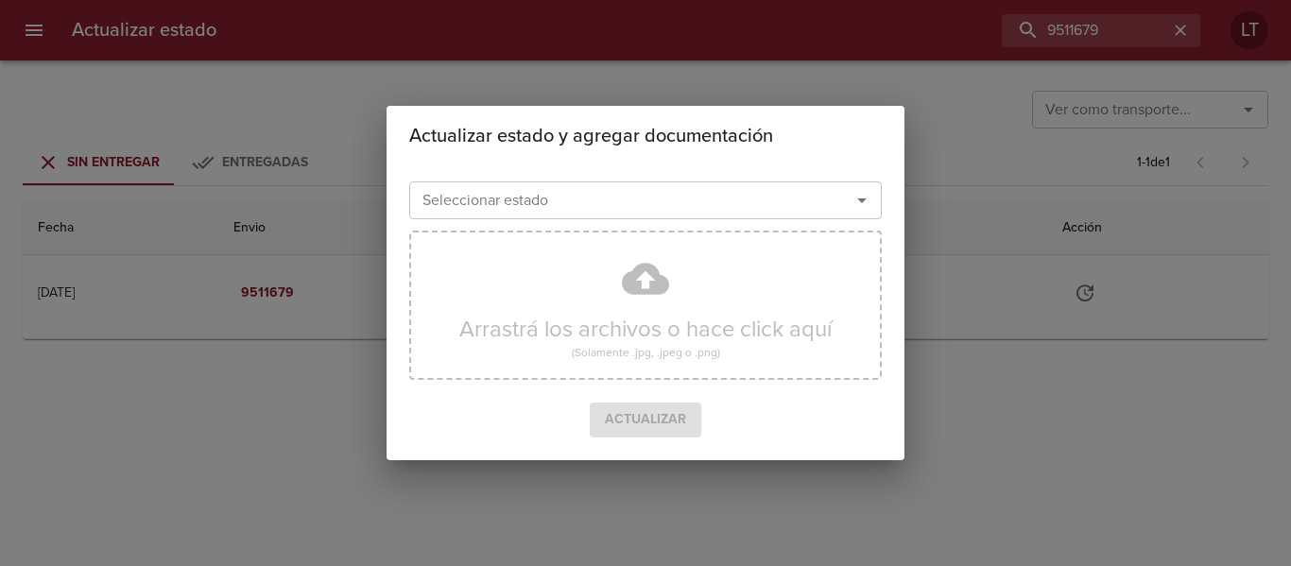
click at [654, 215] on div "Seleccionar estado" at bounding box center [645, 200] width 473 height 38
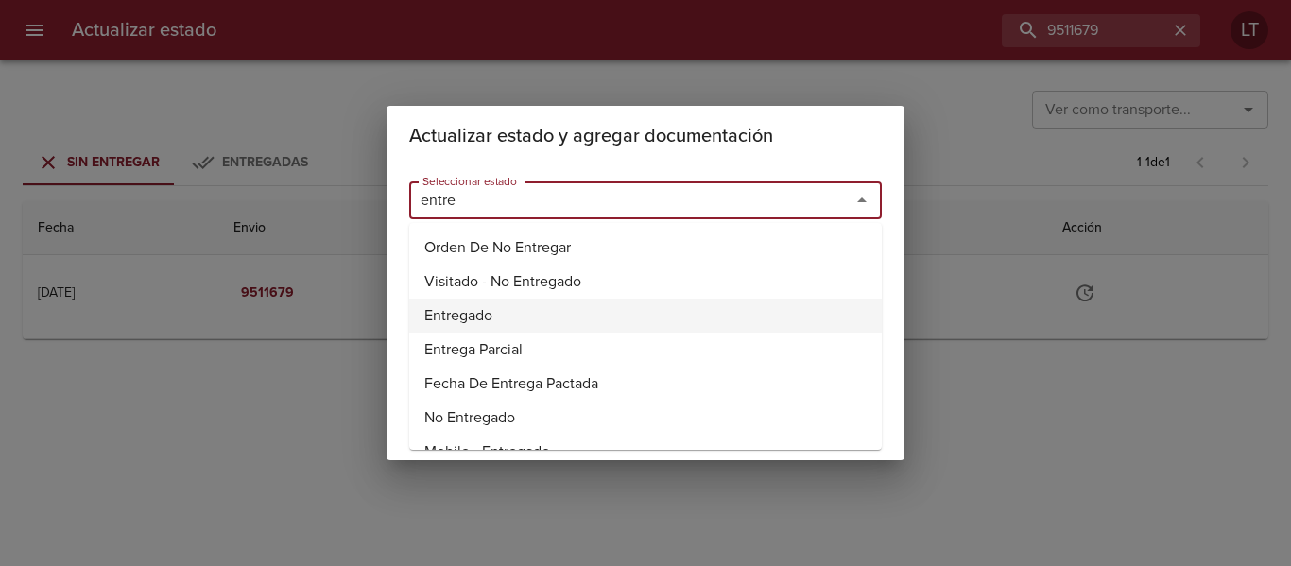
click at [460, 308] on li "Entregado" at bounding box center [645, 316] width 473 height 34
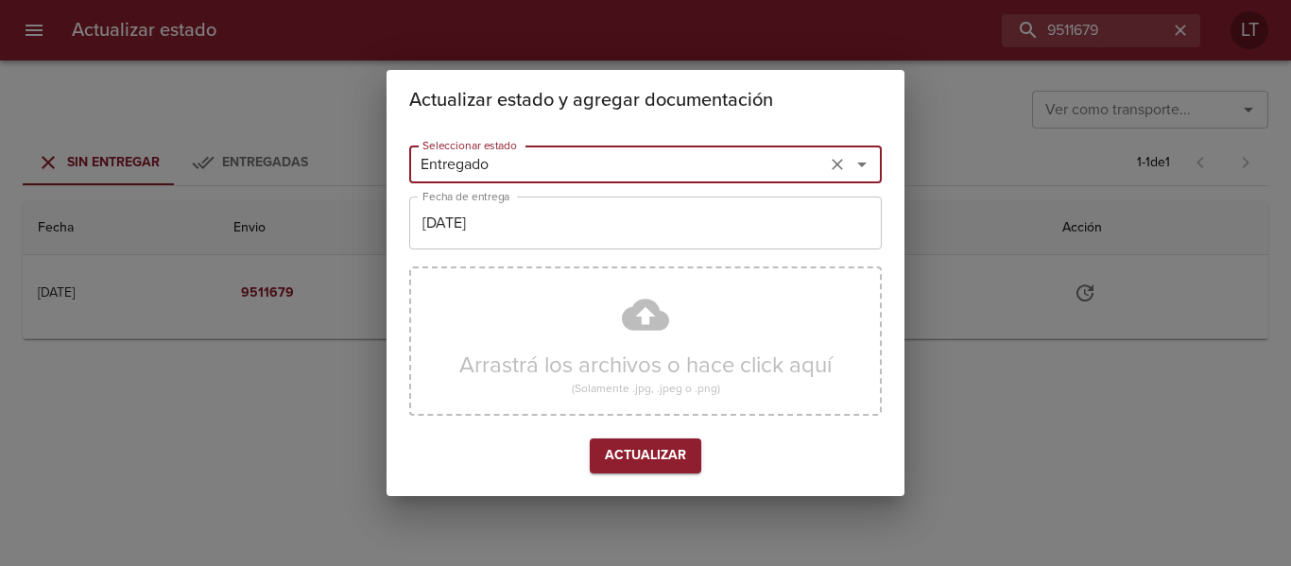
type input "Entregado"
click at [470, 224] on input "[DATE]" at bounding box center [645, 223] width 473 height 53
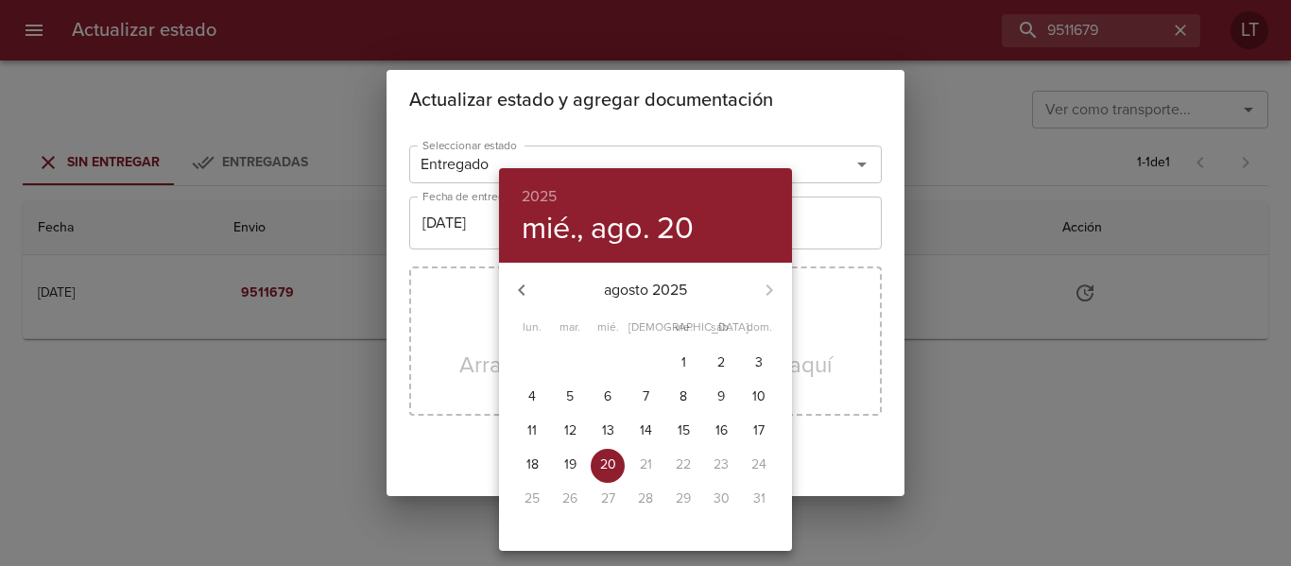
click at [582, 459] on span "19" at bounding box center [570, 465] width 34 height 19
type input "19/08/2025"
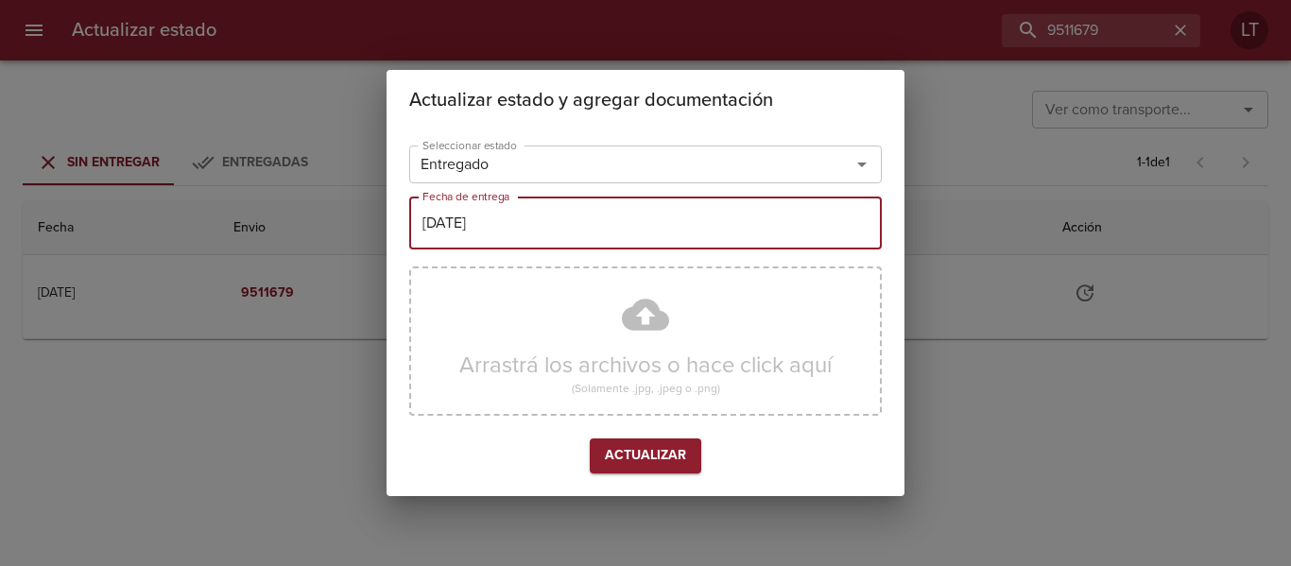
click at [654, 325] on div "Arrastrá los archivos o hace click aquí (Solamente .jpg, .jpeg o .png)" at bounding box center [645, 341] width 473 height 149
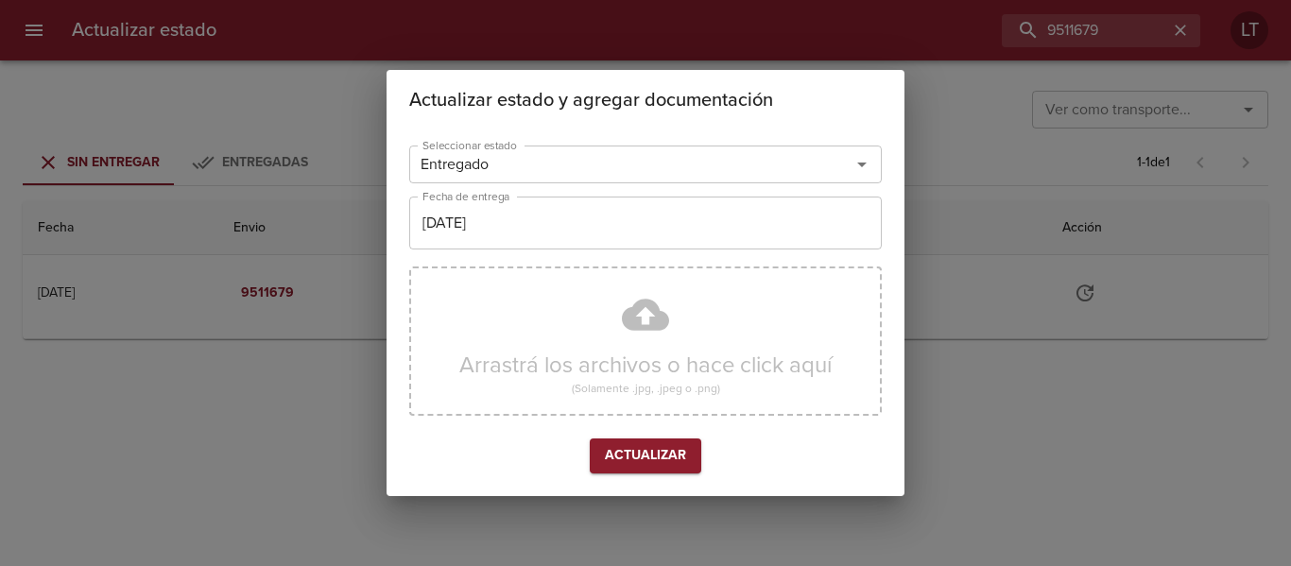
click at [682, 457] on span "Actualizar" at bounding box center [645, 456] width 81 height 24
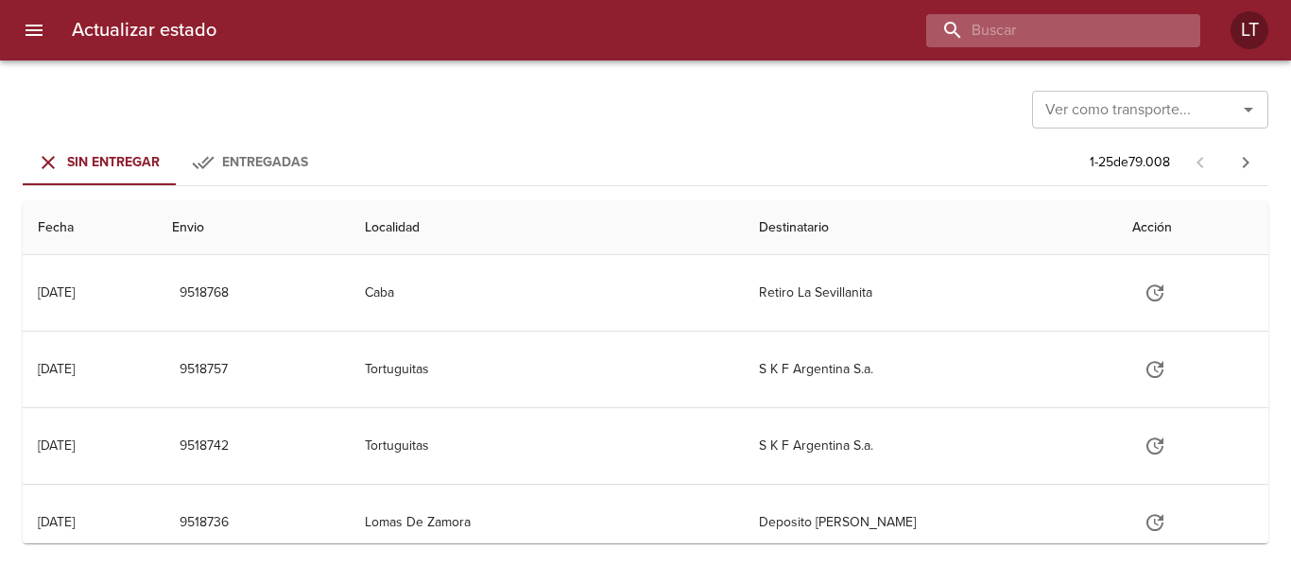
click at [1057, 32] on input "buscar" at bounding box center [1047, 30] width 242 height 33
paste input "9442115"
click at [1146, 14] on input "9442115" at bounding box center [1047, 30] width 242 height 33
paste input "75390"
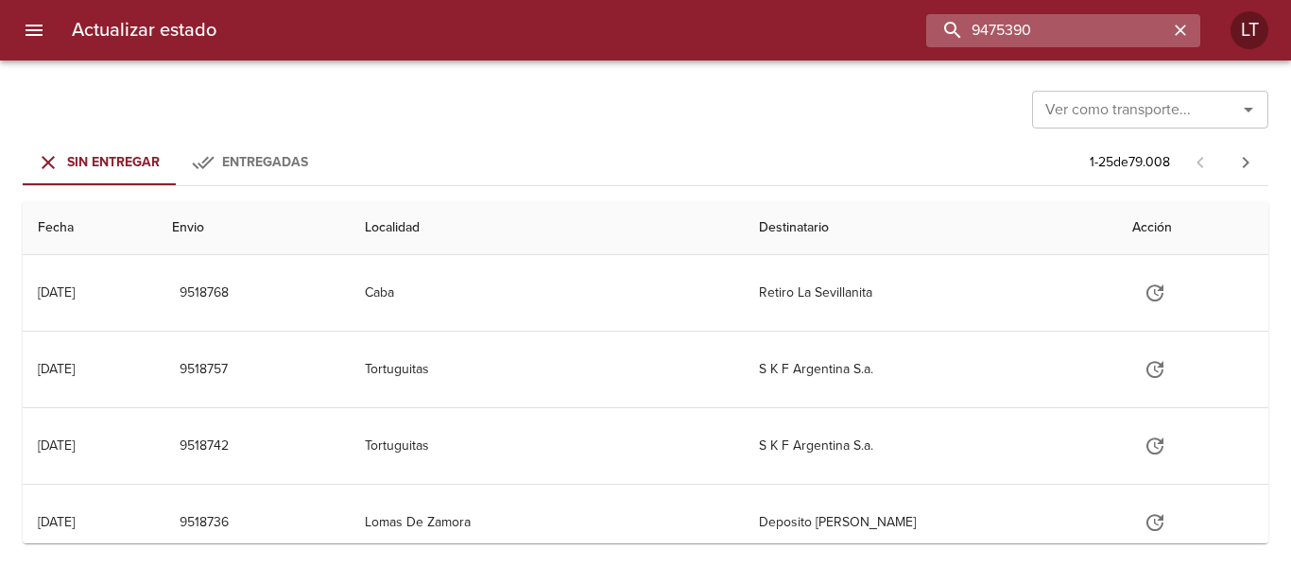
type input "9475390"
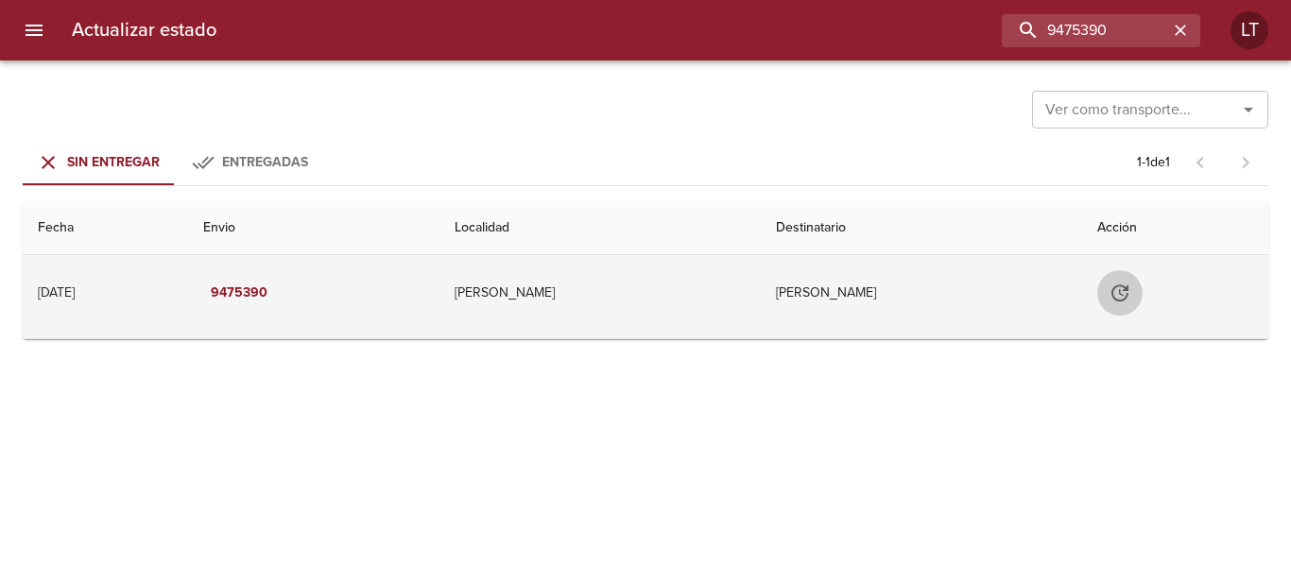
click at [1112, 285] on icon "Tabla de envíos del cliente" at bounding box center [1119, 292] width 17 height 17
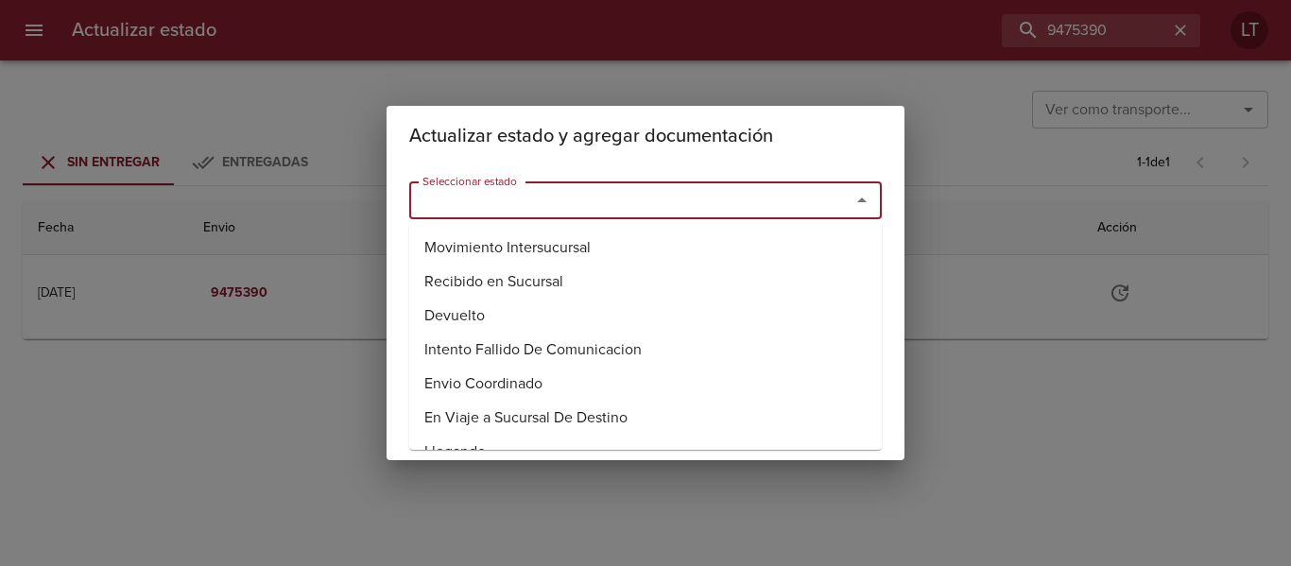
click at [668, 212] on input "Seleccionar estado" at bounding box center [617, 200] width 405 height 26
click at [476, 316] on li "Entregado" at bounding box center [645, 316] width 473 height 34
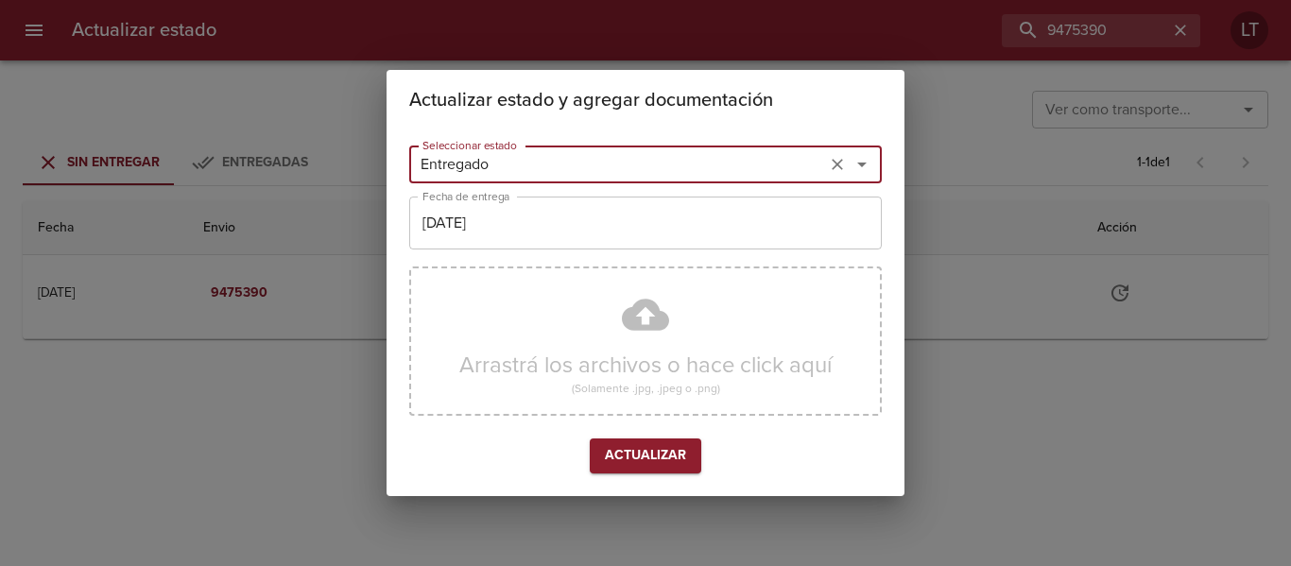
type input "Entregado"
click at [486, 247] on input "[DATE]" at bounding box center [645, 223] width 473 height 53
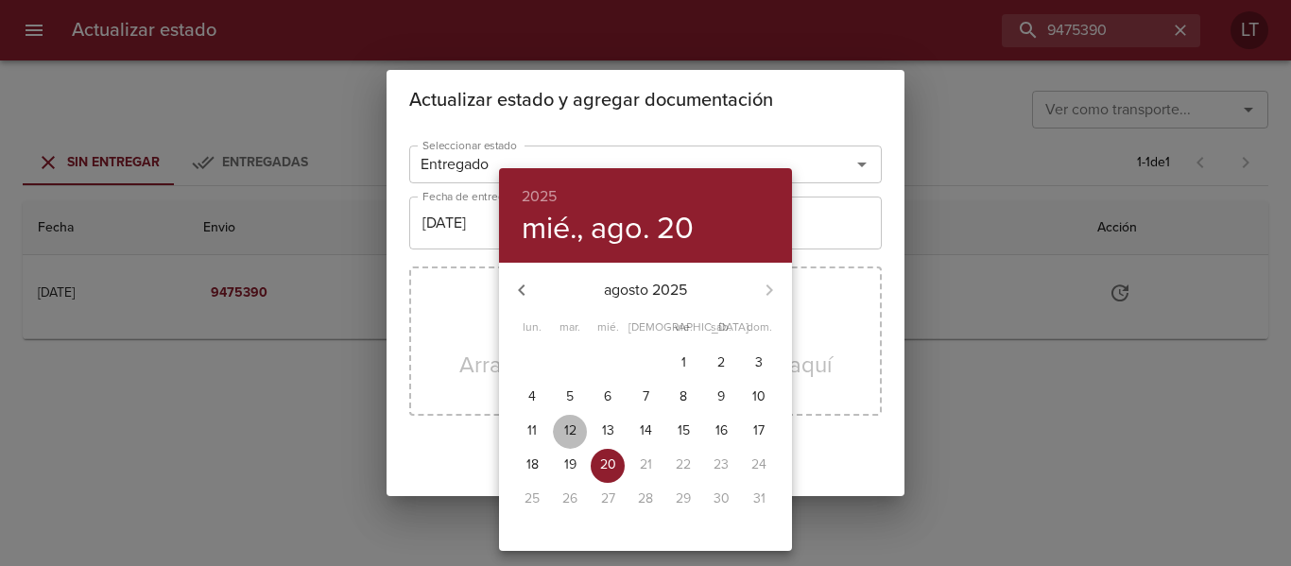
click at [572, 427] on p "12" at bounding box center [570, 430] width 12 height 19
type input "[DATE]"
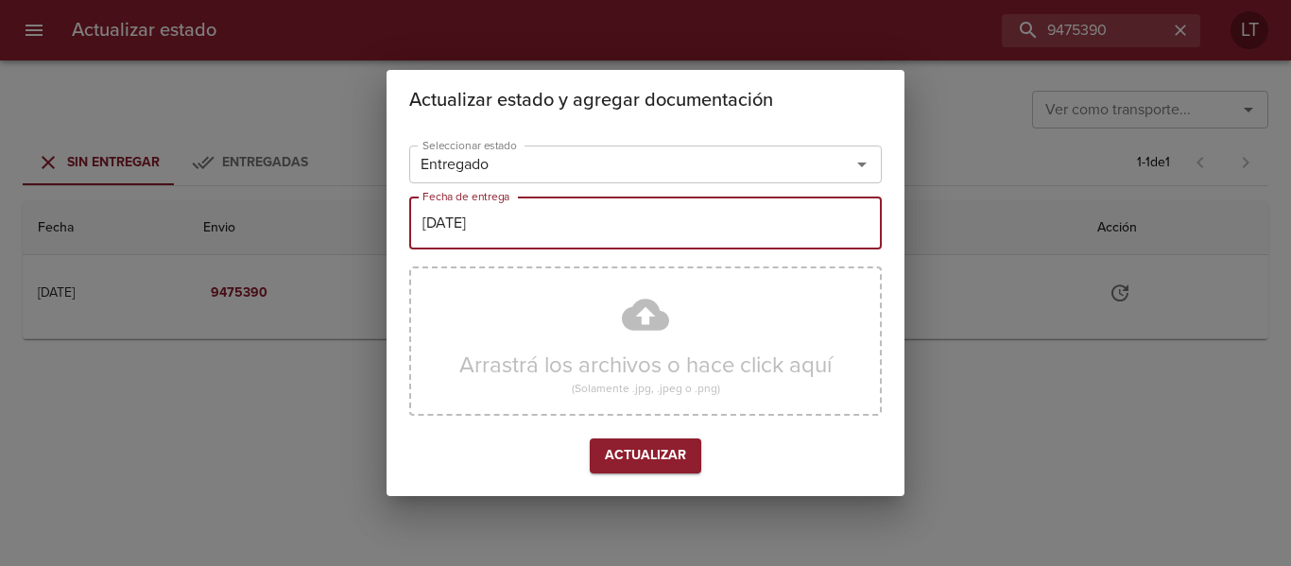
click at [671, 468] on button "Actualizar" at bounding box center [646, 456] width 112 height 35
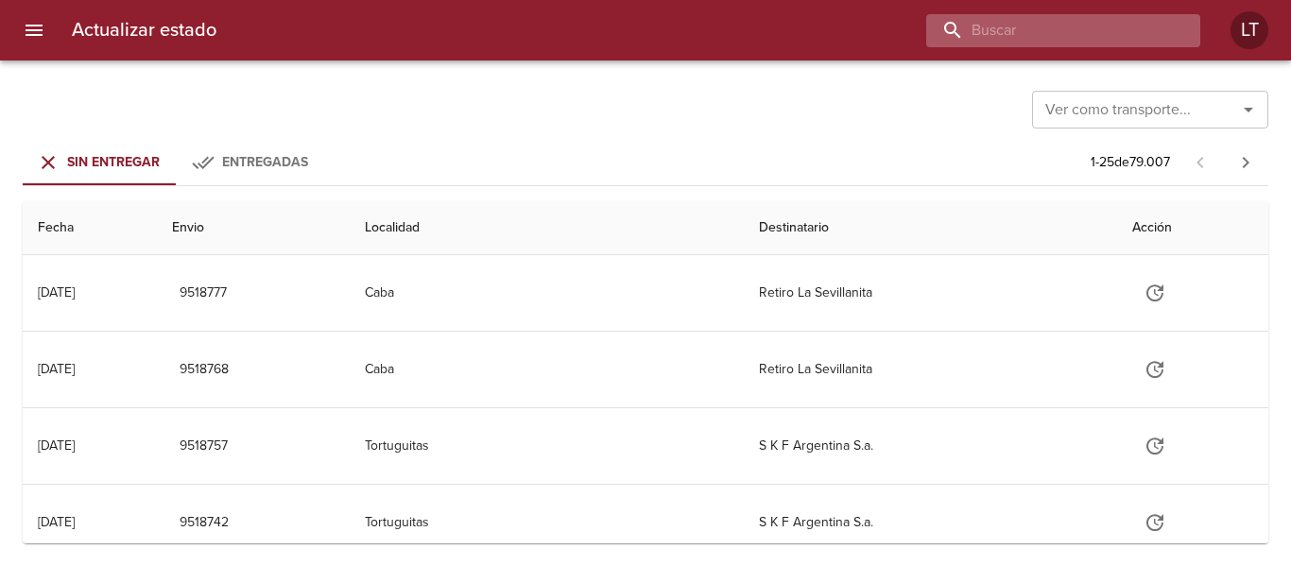
click at [1101, 27] on input "buscar" at bounding box center [1047, 30] width 242 height 33
paste input "9497739"
type input "9497739"
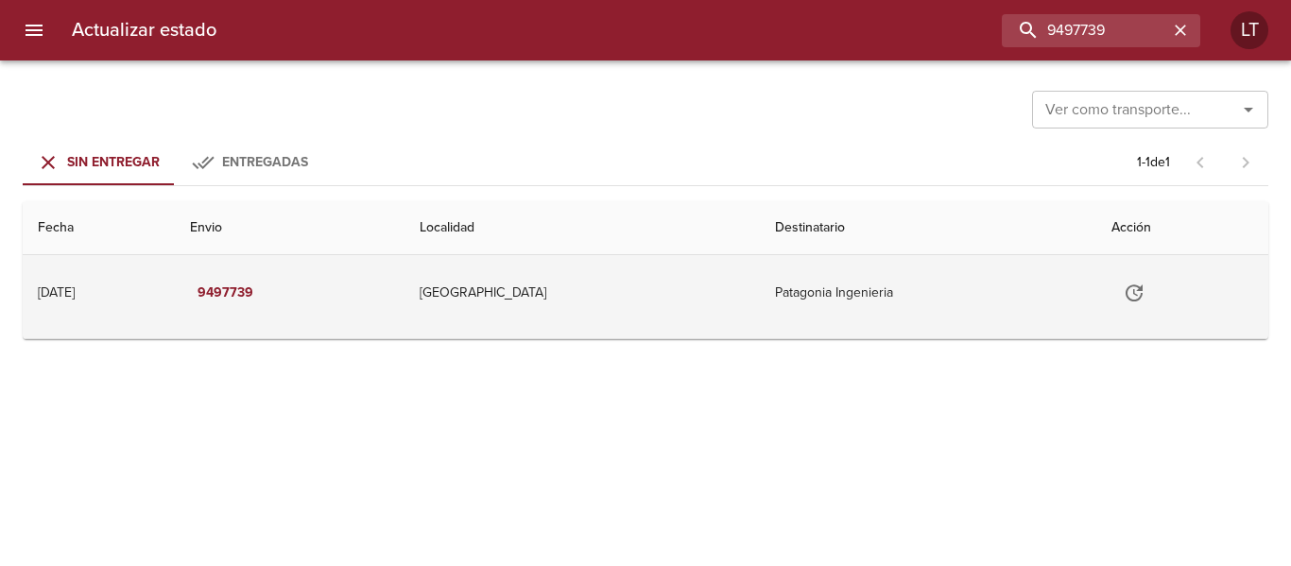
click at [1127, 301] on icon "Tabla de envíos del cliente" at bounding box center [1134, 293] width 23 height 23
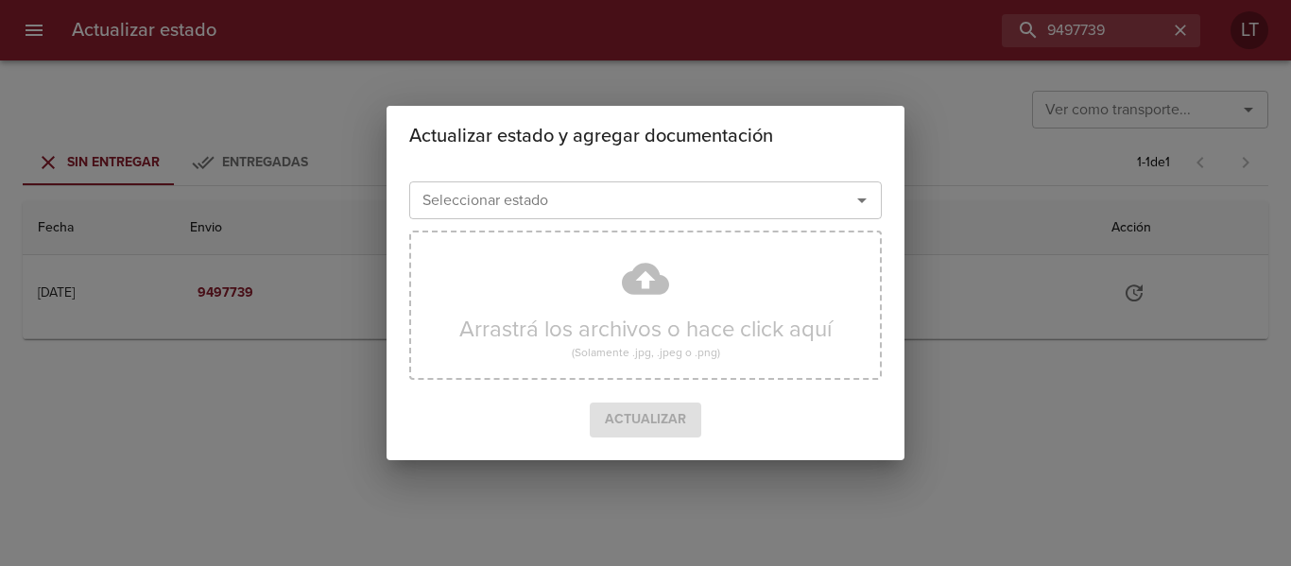
click at [599, 216] on div "Seleccionar estado" at bounding box center [645, 200] width 473 height 38
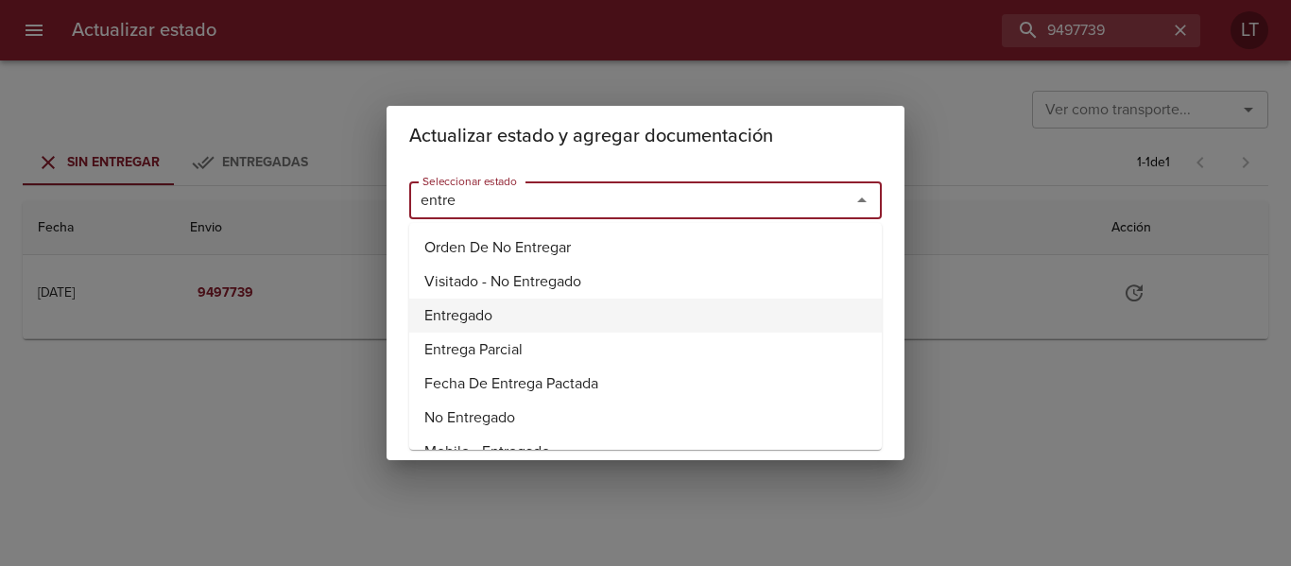
drag, startPoint x: 469, startPoint y: 310, endPoint x: 489, endPoint y: 264, distance: 50.4
click at [469, 308] on li "Entregado" at bounding box center [645, 316] width 473 height 34
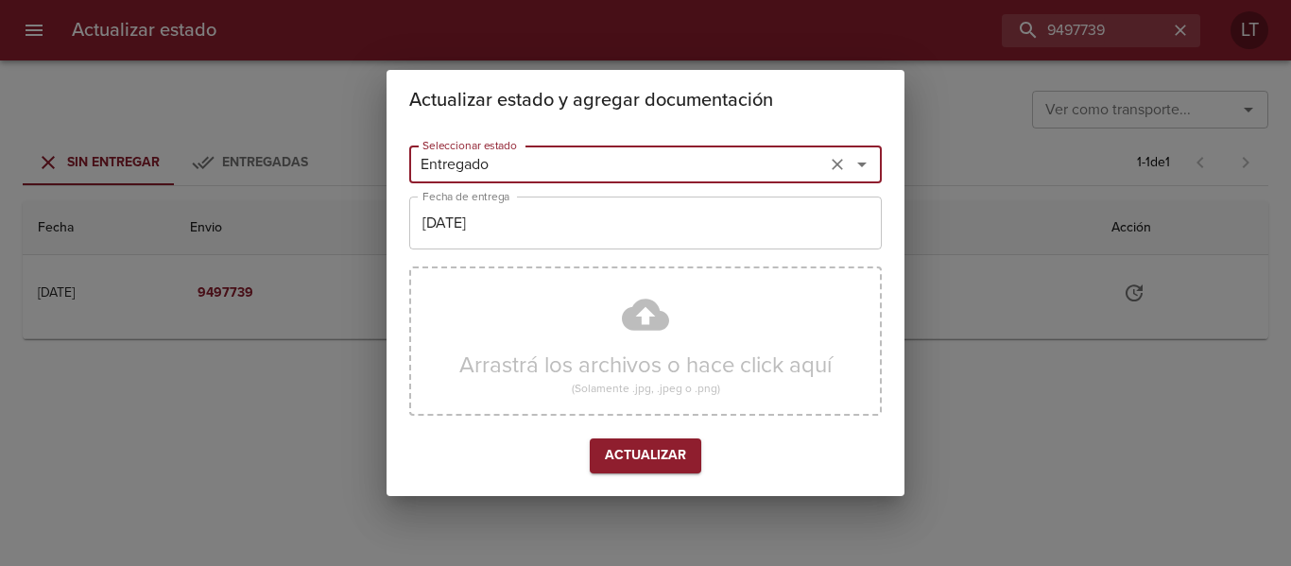
type input "Entregado"
click at [490, 235] on input "[DATE]" at bounding box center [645, 223] width 473 height 53
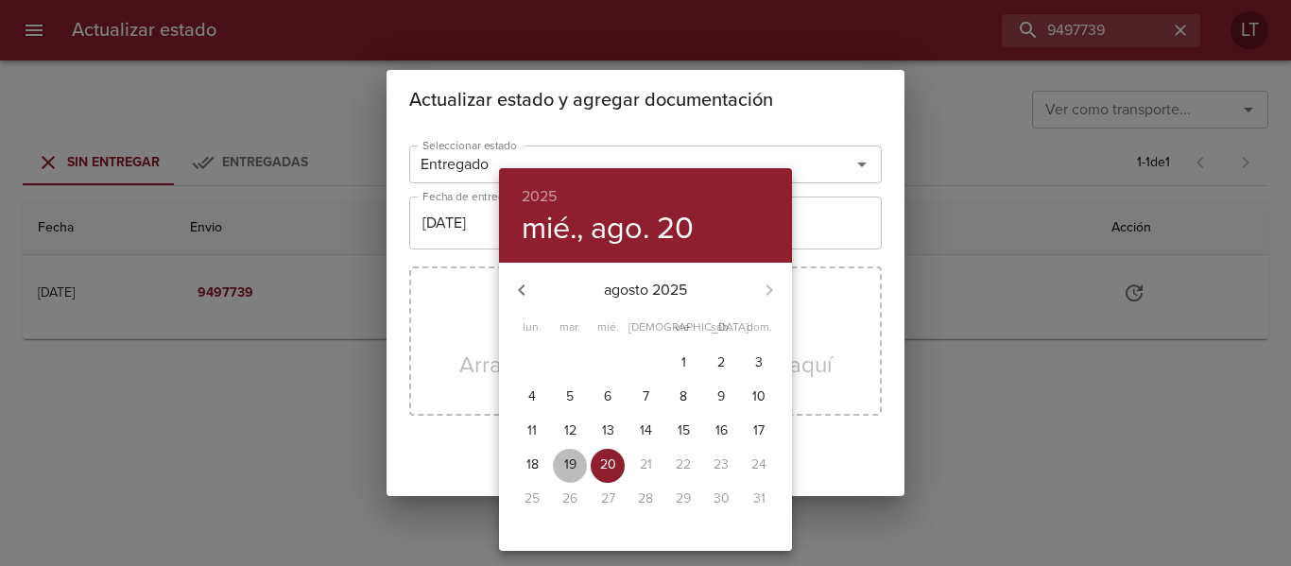
click at [581, 454] on button "19" at bounding box center [570, 466] width 34 height 34
type input "19/08/2025"
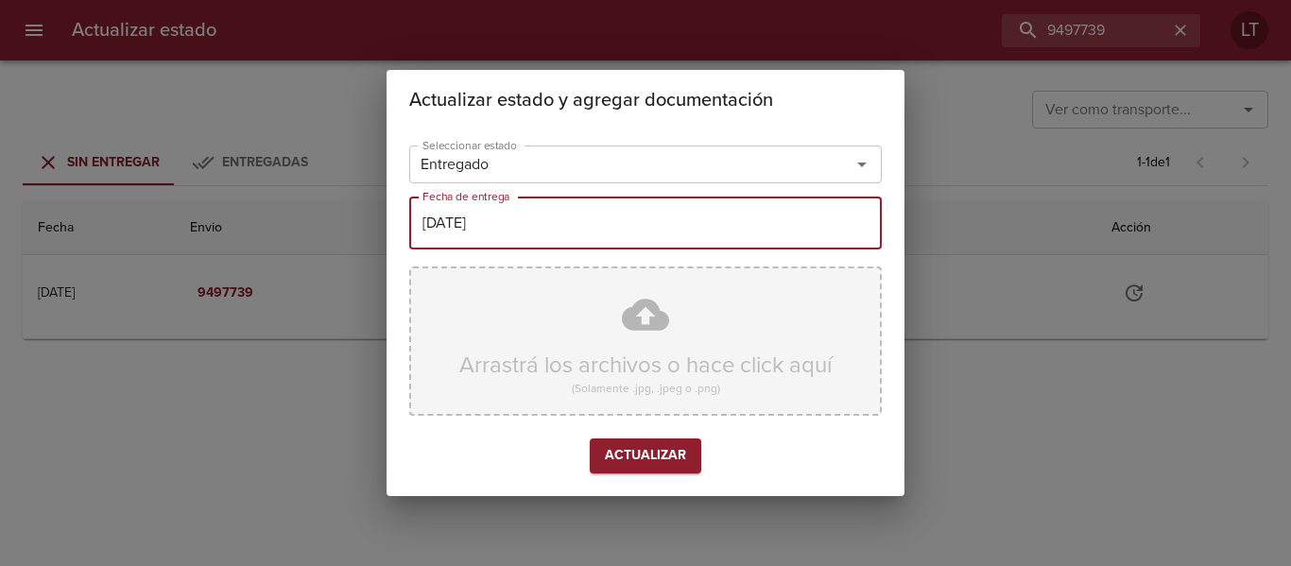
click at [642, 351] on div "Arrastrá los archivos o hace click aquí (Solamente .jpg, .jpeg o .png)" at bounding box center [645, 341] width 473 height 149
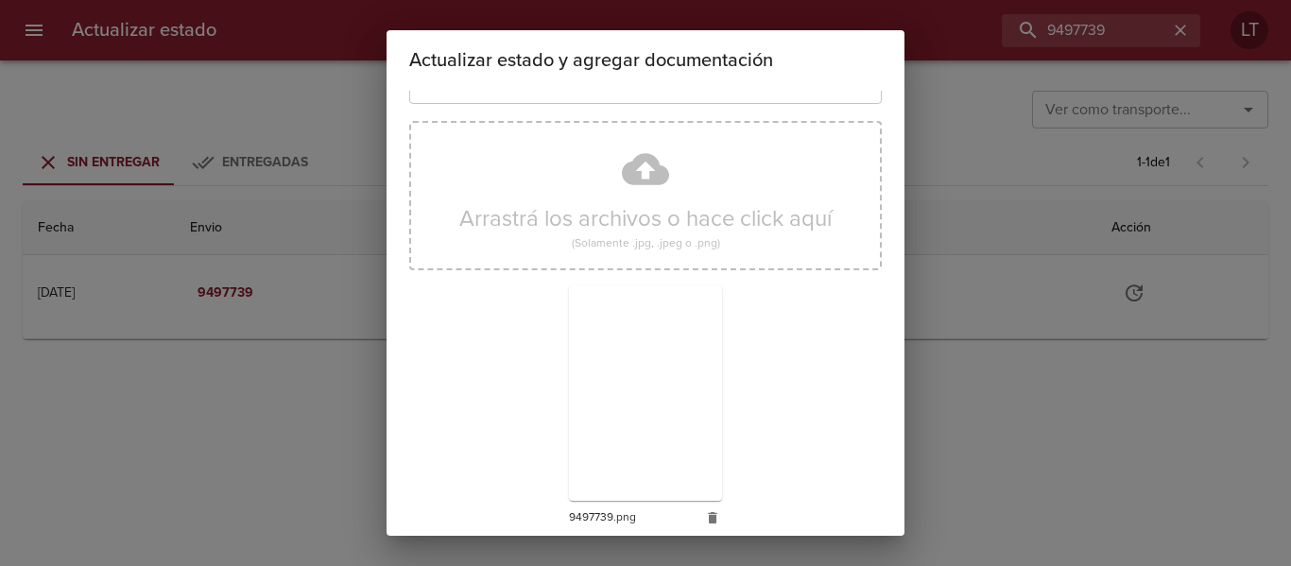
scroll to position [177, 0]
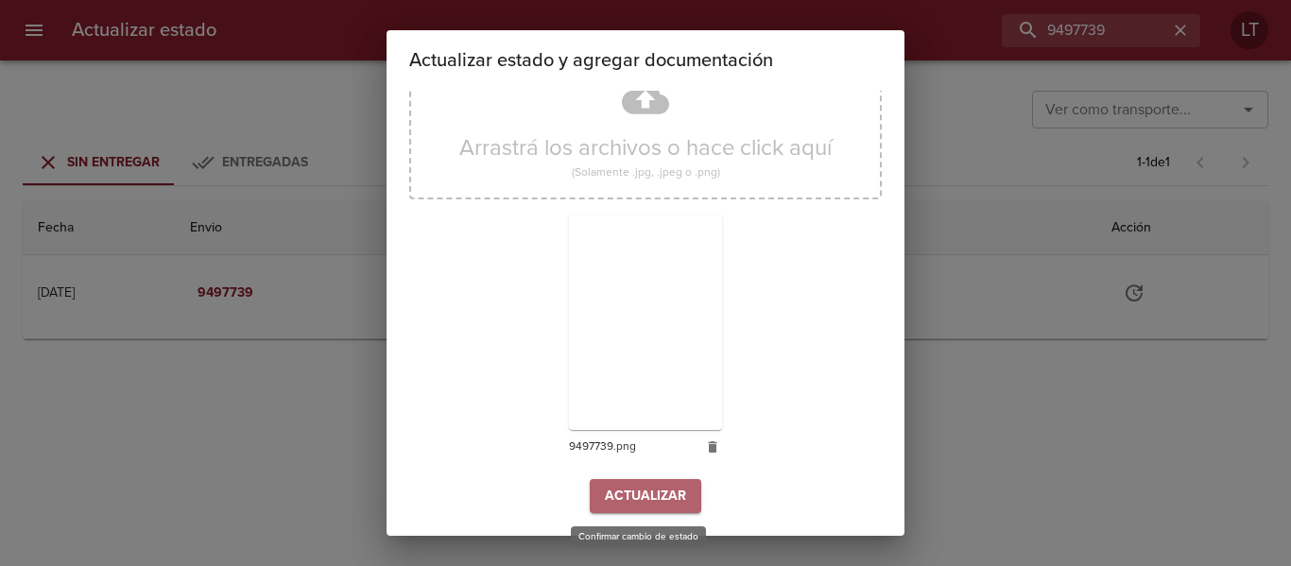
click at [638, 507] on span "Actualizar" at bounding box center [645, 497] width 81 height 24
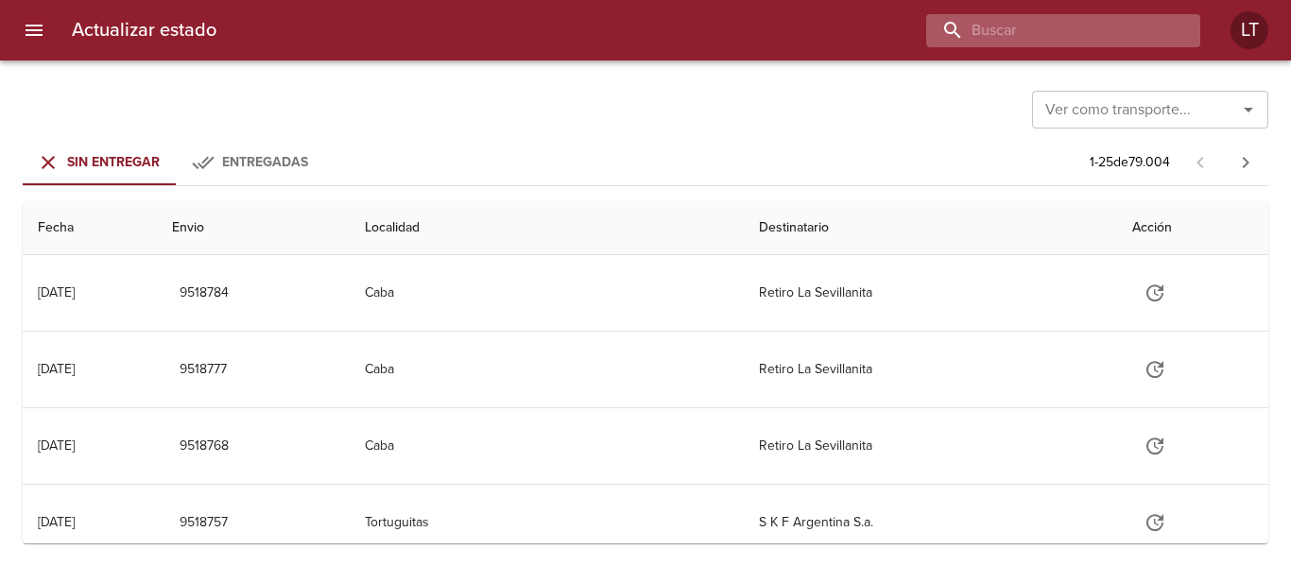
click at [1048, 18] on input "buscar" at bounding box center [1047, 30] width 242 height 33
paste input "9480813"
type input "9480813"
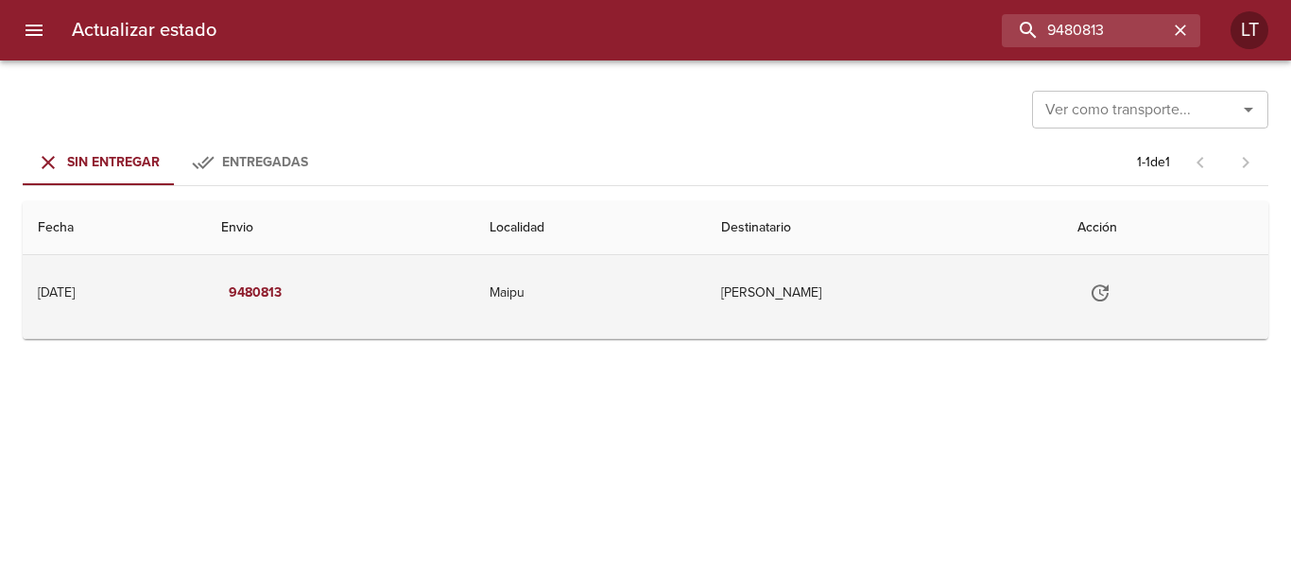
click at [1110, 290] on icon "Tabla de envíos del cliente" at bounding box center [1100, 293] width 23 height 23
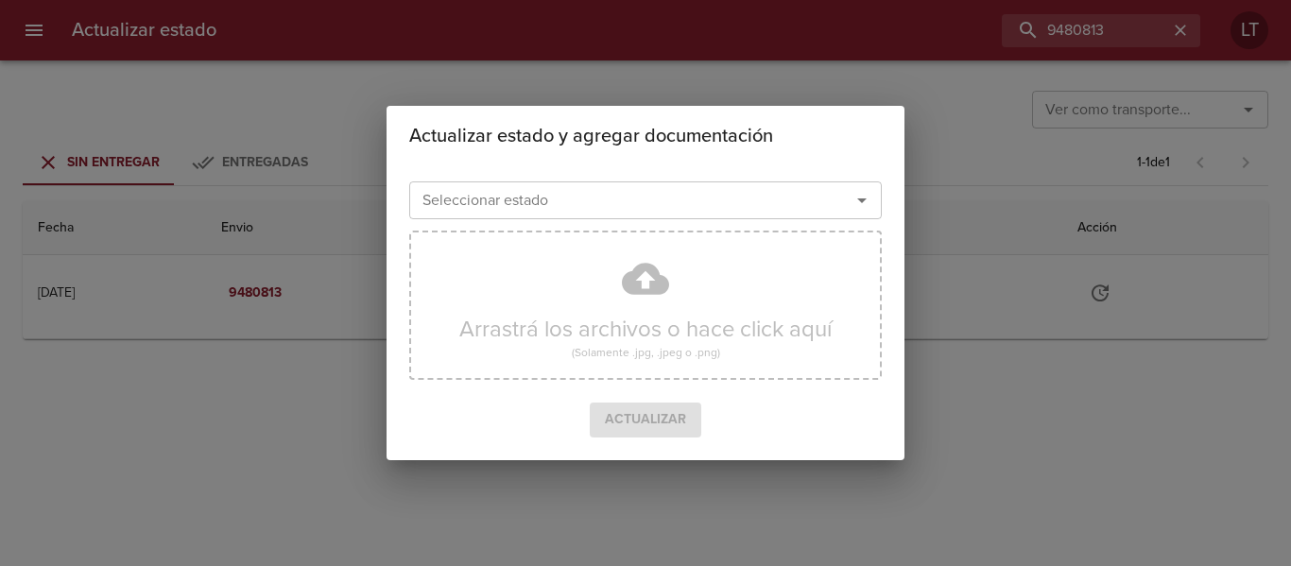
click at [652, 205] on input "Seleccionar estado" at bounding box center [617, 200] width 405 height 26
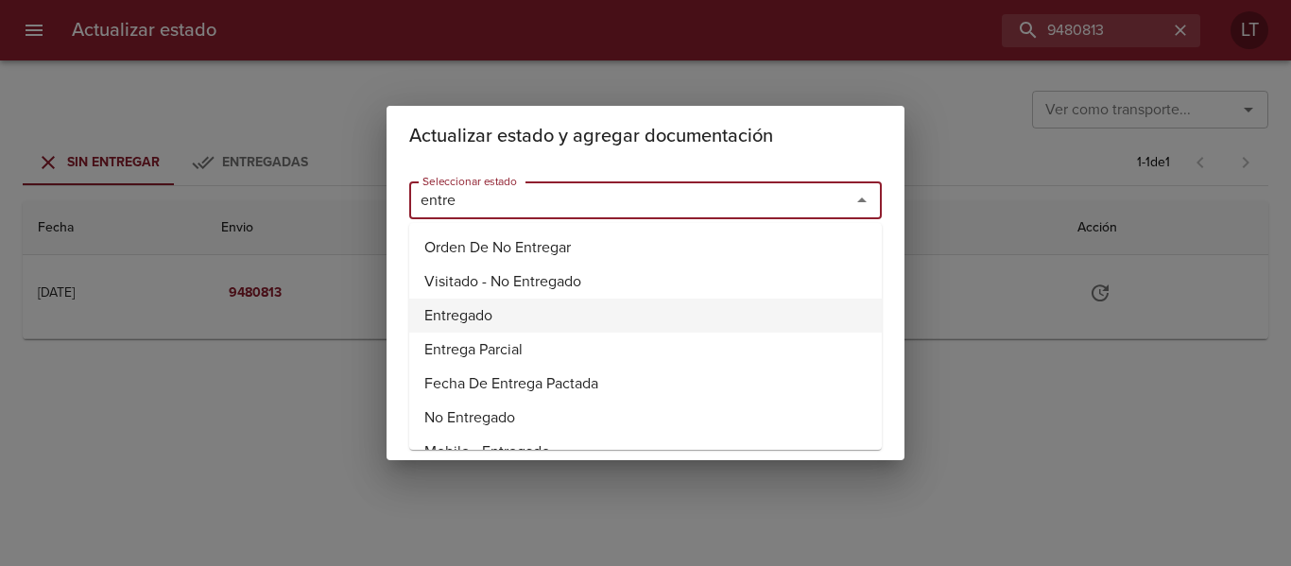
click at [478, 301] on li "Entregado" at bounding box center [645, 316] width 473 height 34
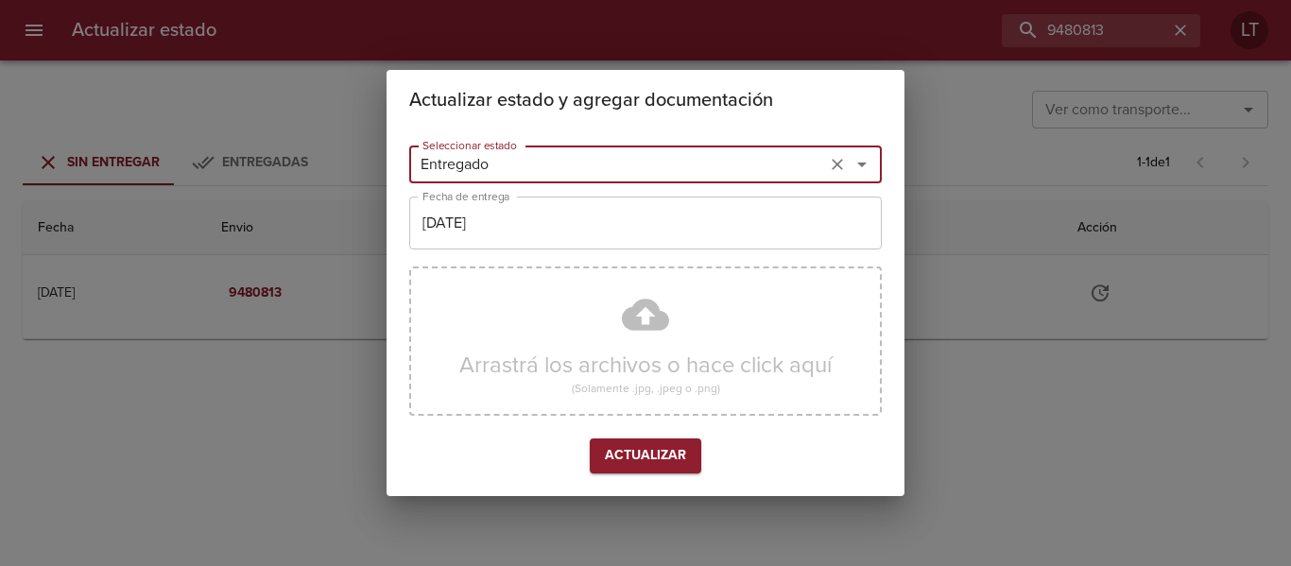
type input "Entregado"
click at [483, 255] on div "Seleccionar estado Entregado Seleccionar estado Fecha de entrega 20/08/2025 Fec…" at bounding box center [645, 313] width 473 height 351
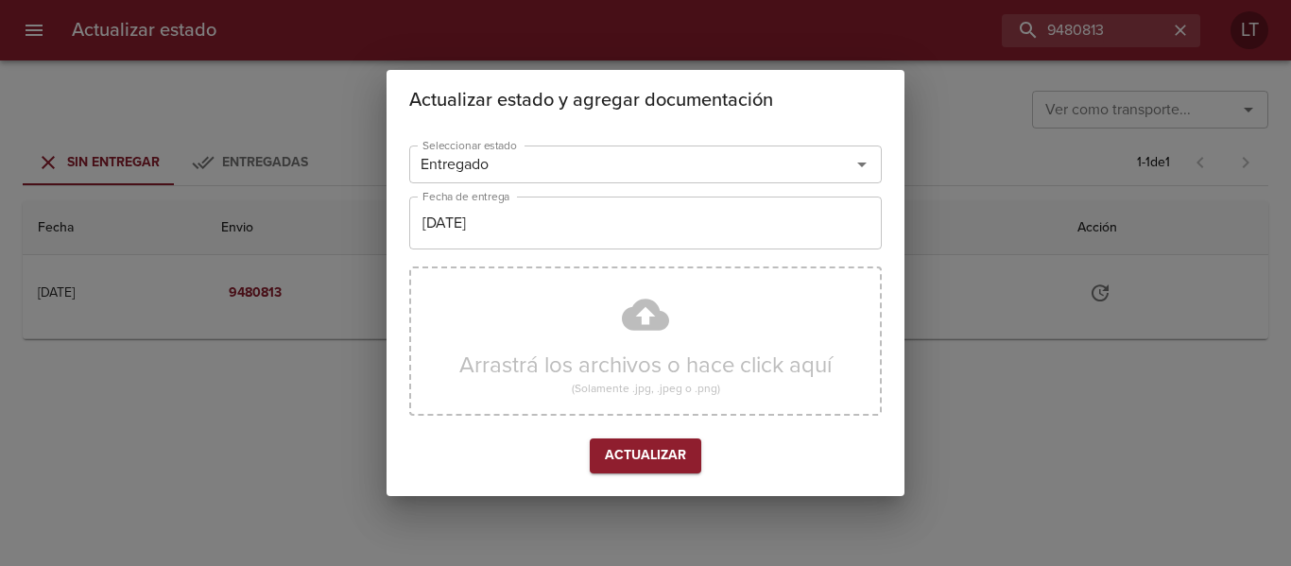
click at [481, 224] on input "[DATE]" at bounding box center [645, 223] width 473 height 53
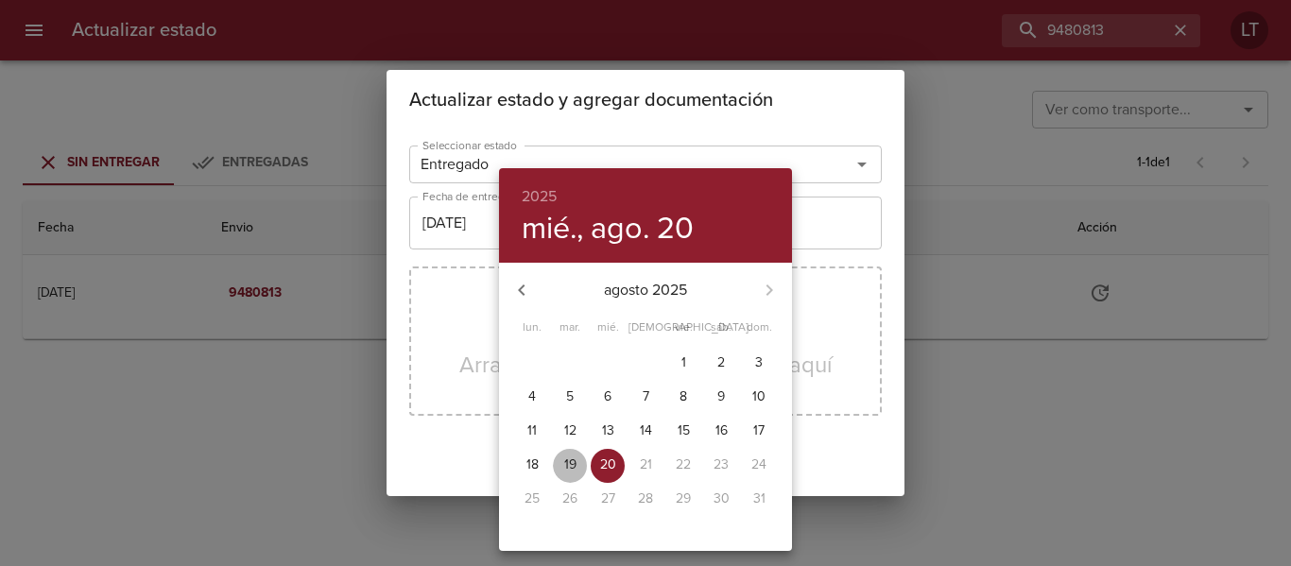
click at [561, 456] on span "19" at bounding box center [570, 465] width 34 height 19
type input "[DATE]"
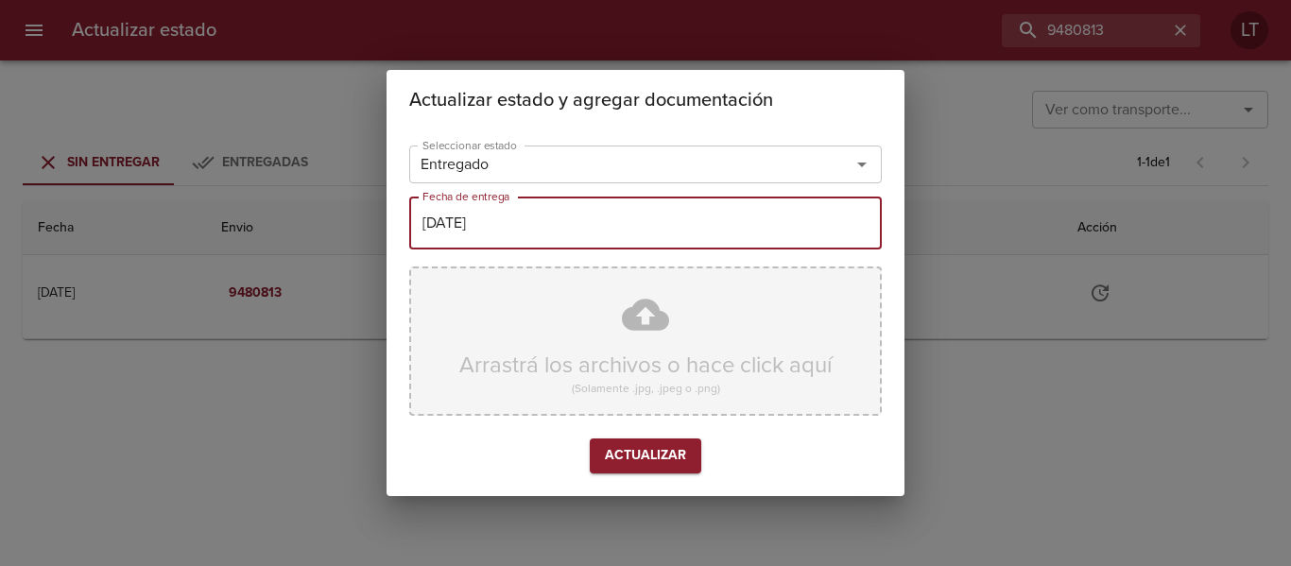
click at [631, 308] on div "Arrastrá los archivos o hace click aquí (Solamente .jpg, .jpeg o .png)" at bounding box center [645, 341] width 473 height 149
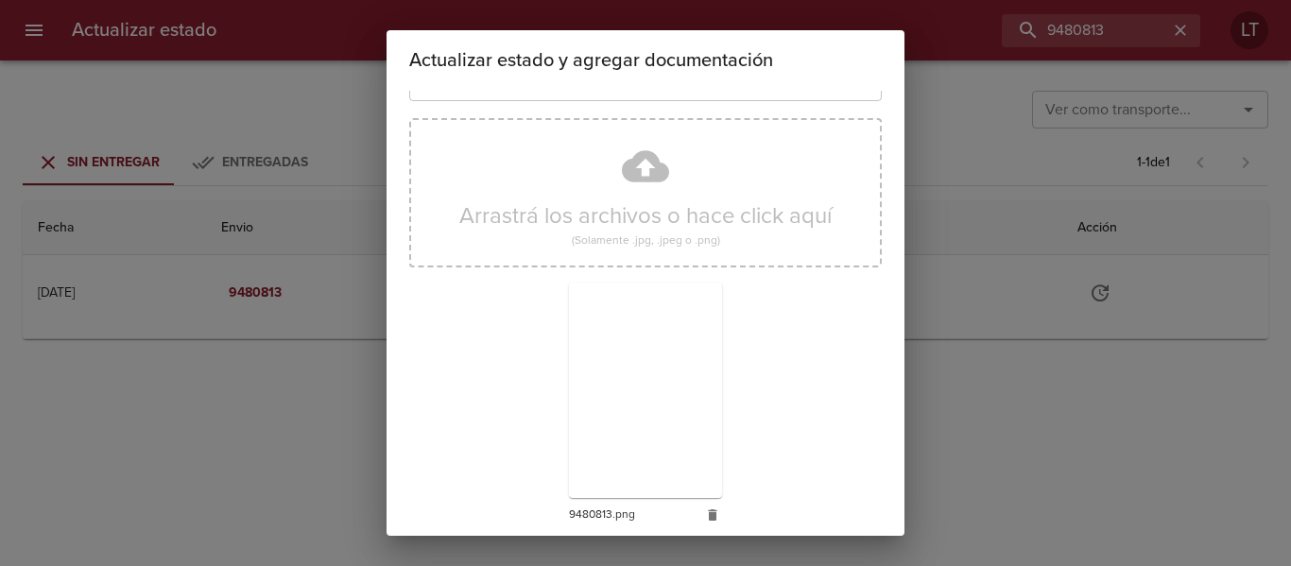
scroll to position [177, 0]
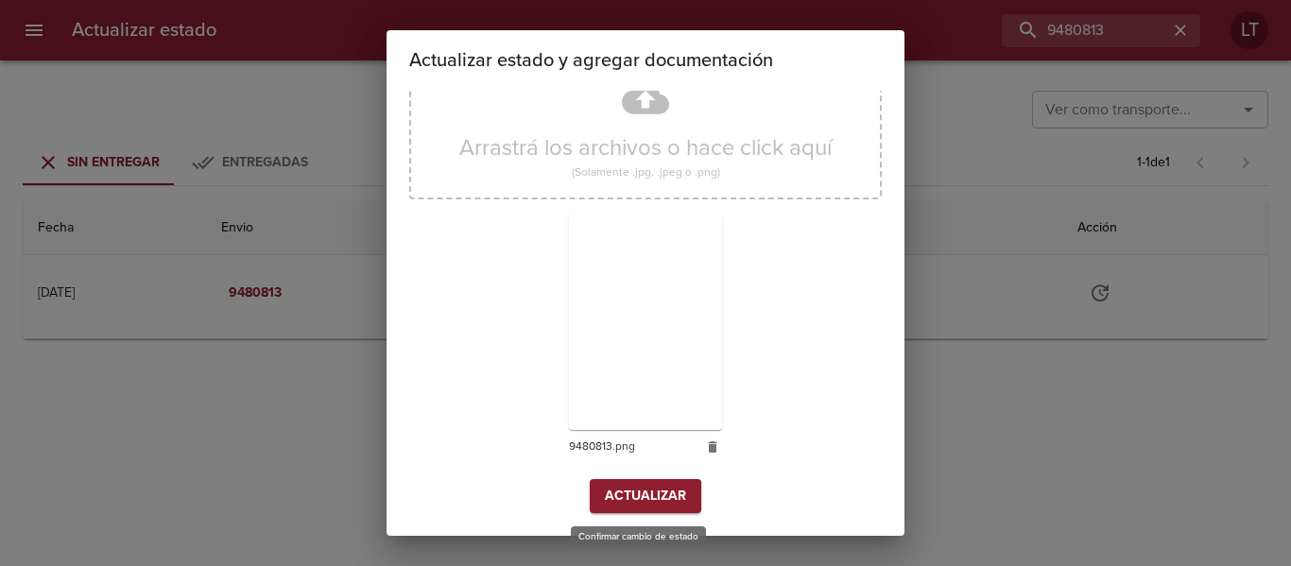
click at [637, 486] on span "Actualizar" at bounding box center [645, 497] width 81 height 24
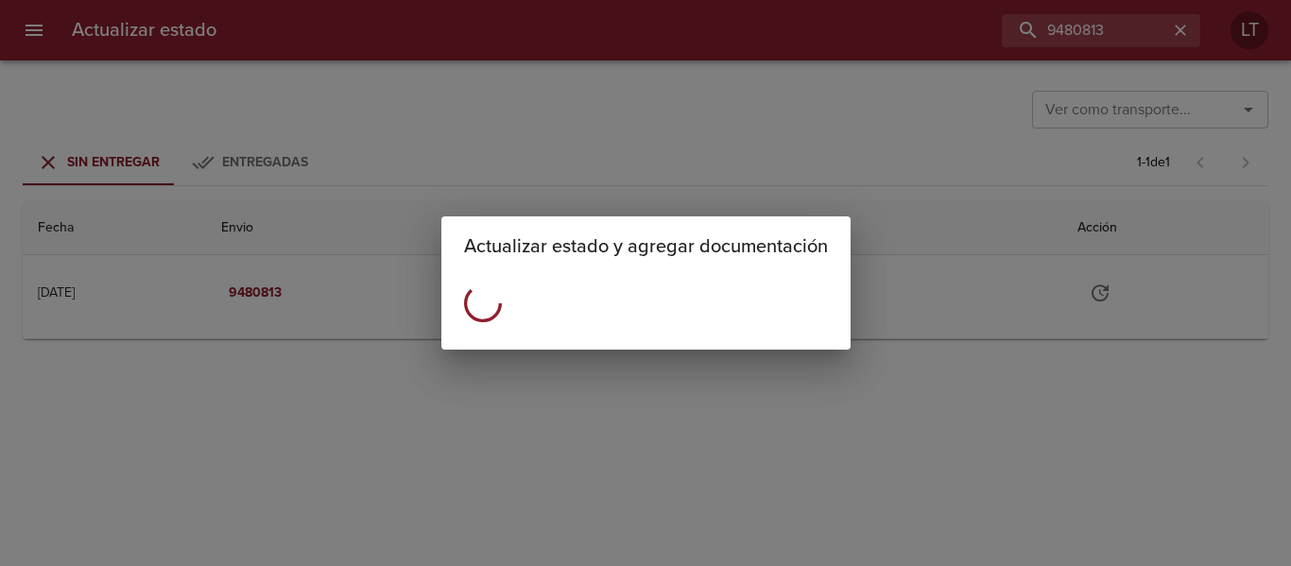
scroll to position [0, 0]
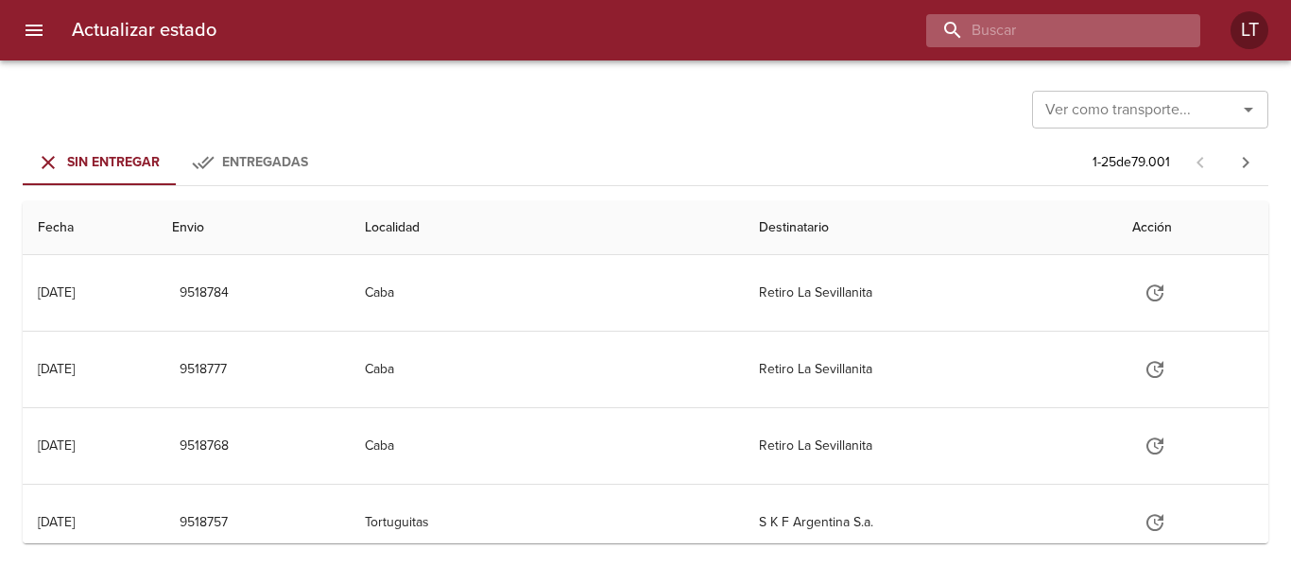
click at [1082, 39] on input "buscar" at bounding box center [1047, 30] width 242 height 33
paste input "9474869"
type input "9474869"
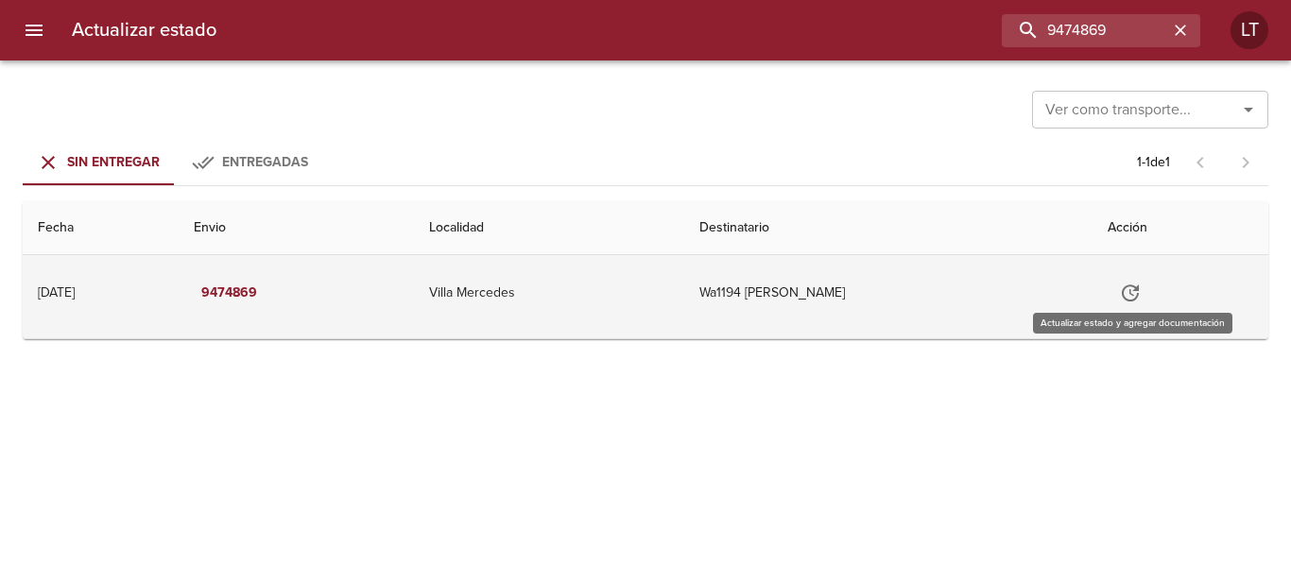
click at [1129, 287] on icon "Tabla de envíos del cliente" at bounding box center [1130, 293] width 23 height 23
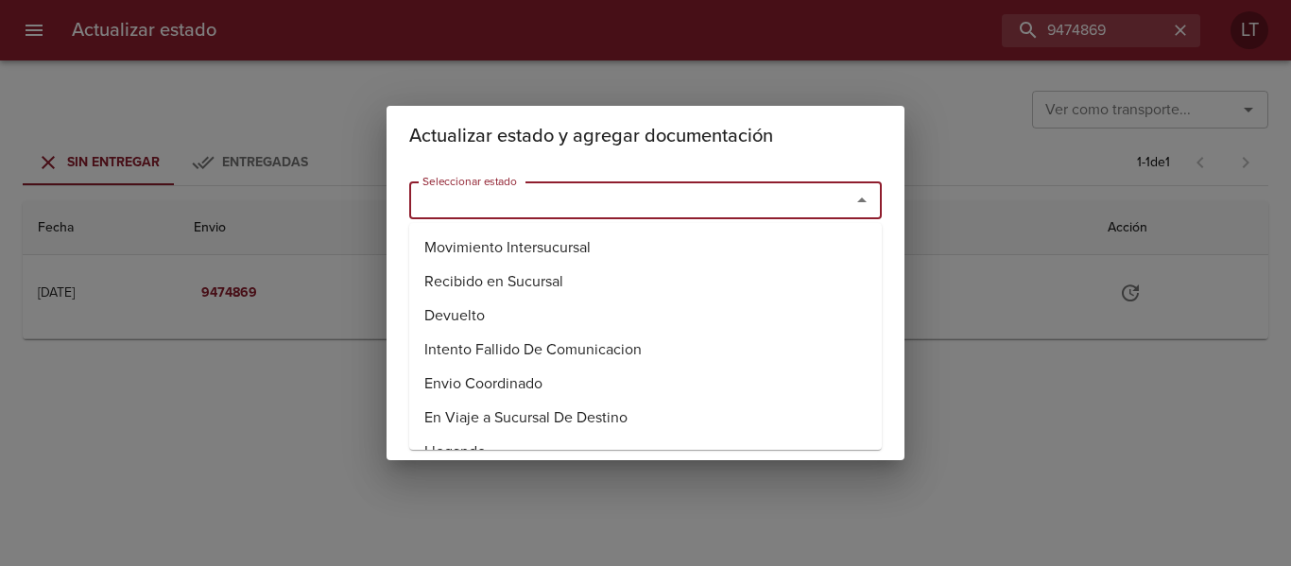
click at [602, 204] on input "Seleccionar estado" at bounding box center [617, 200] width 405 height 26
click at [448, 315] on li "Entregado" at bounding box center [645, 316] width 473 height 34
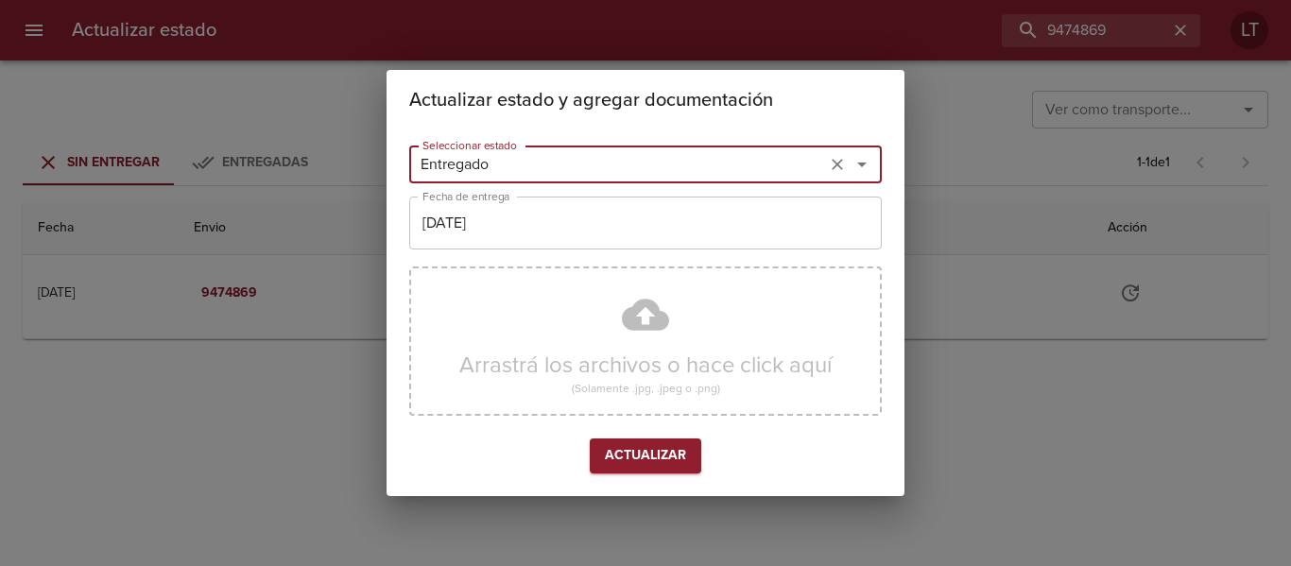
type input "Entregado"
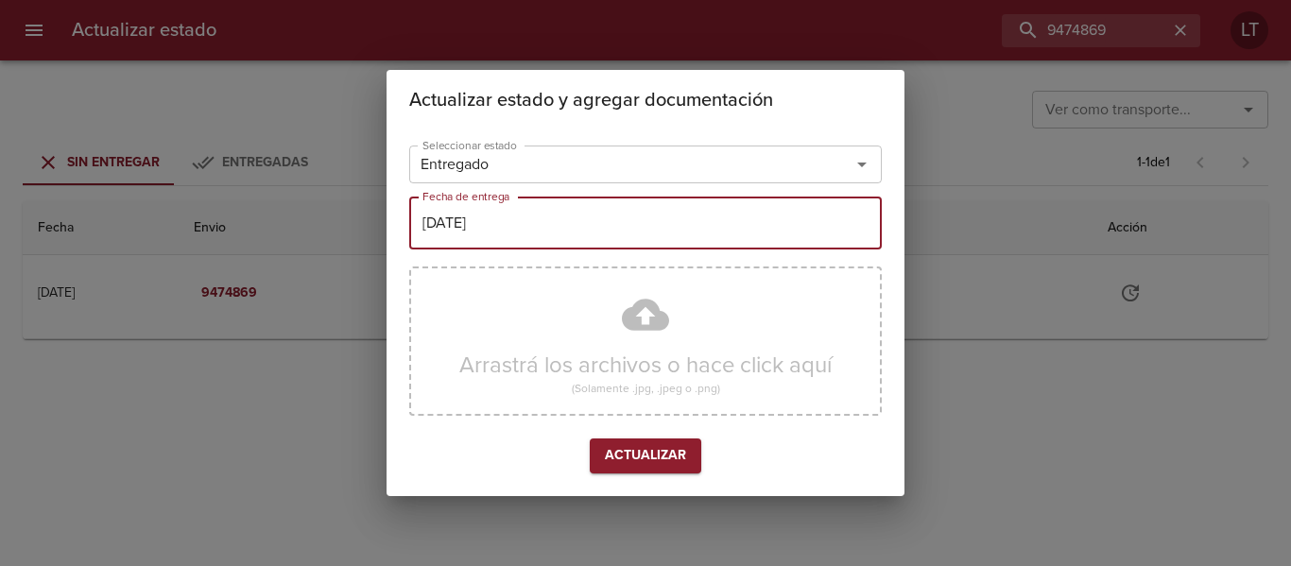
click at [490, 248] on input "[DATE]" at bounding box center [645, 223] width 473 height 53
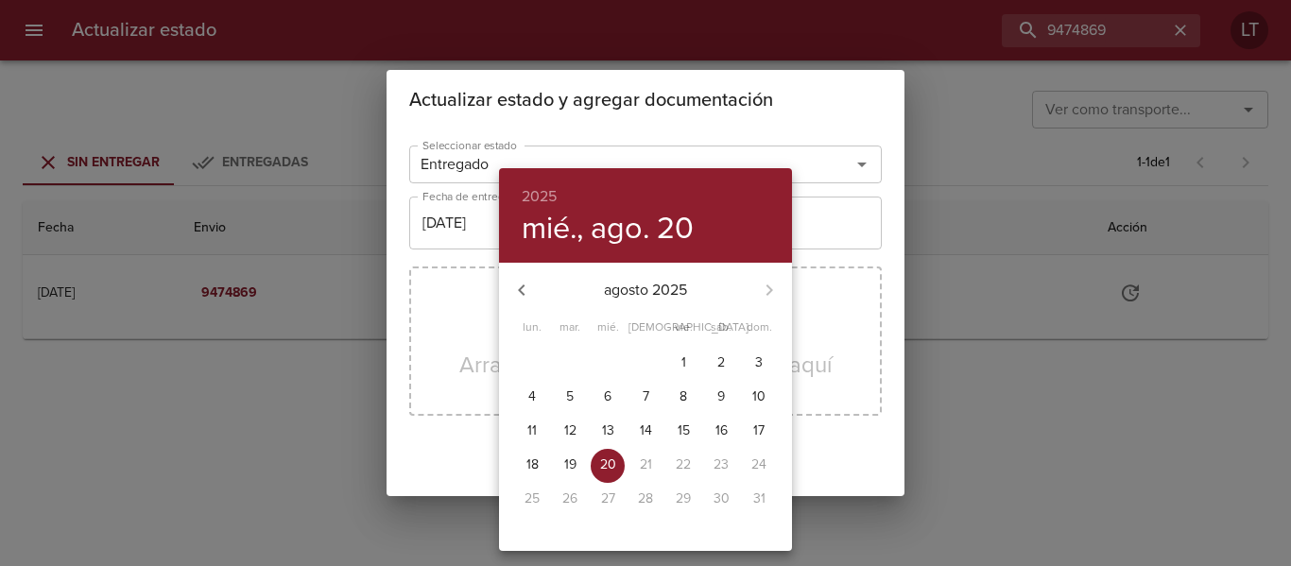
click at [590, 465] on div "20" at bounding box center [608, 466] width 38 height 34
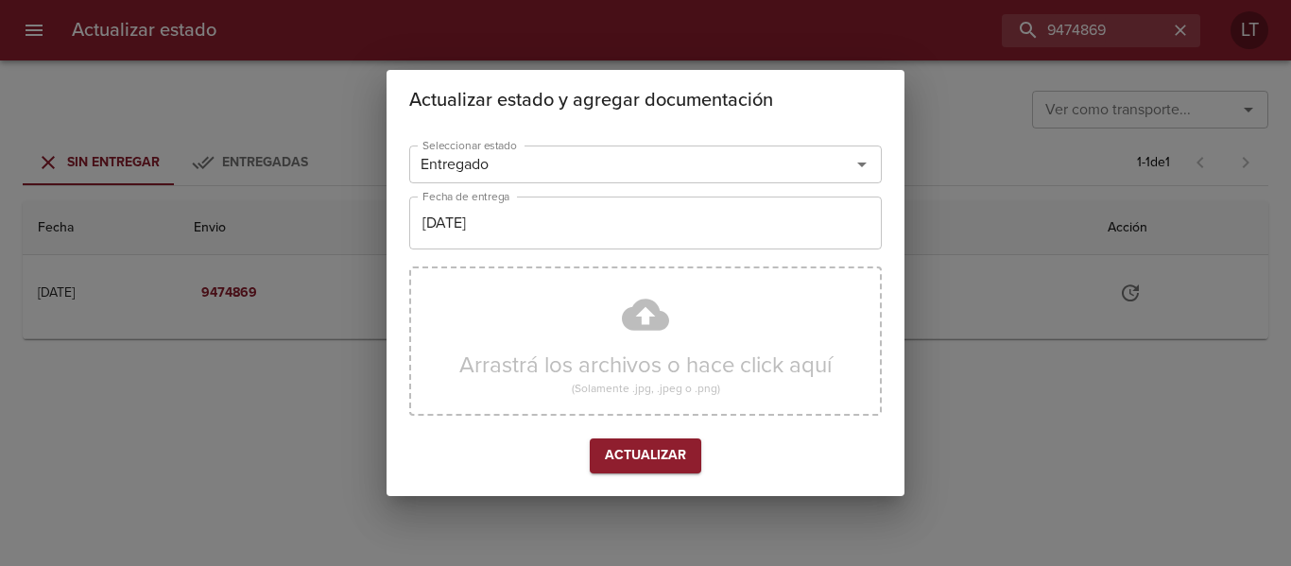
click at [480, 231] on input "[DATE]" at bounding box center [645, 223] width 473 height 53
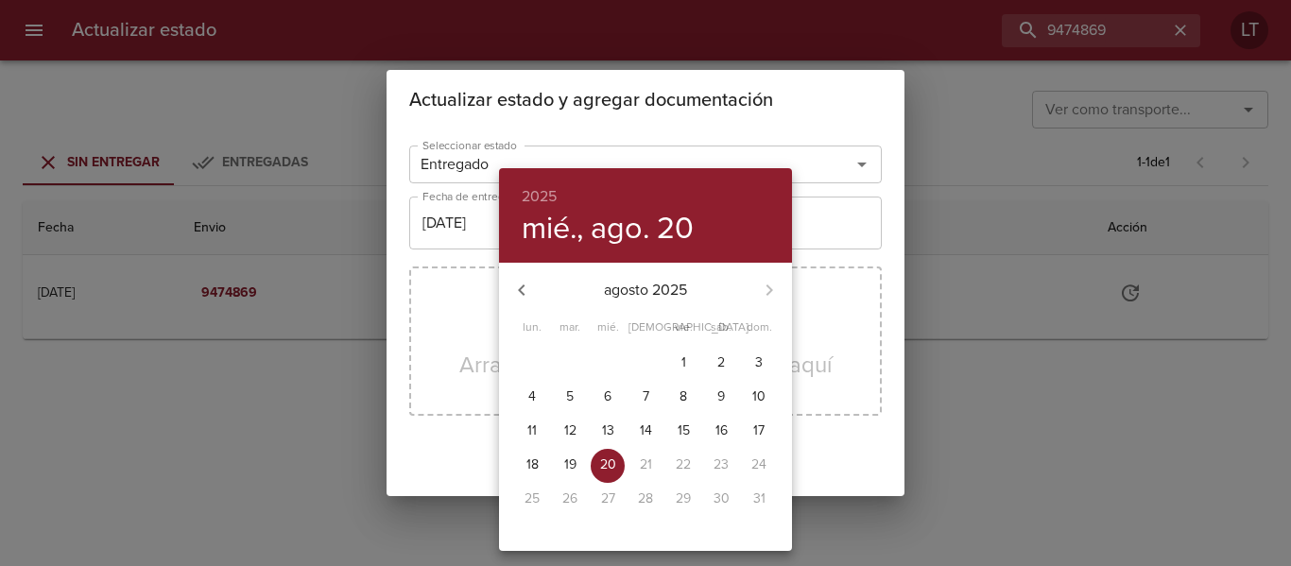
click at [579, 464] on span "19" at bounding box center [570, 465] width 34 height 19
type input "[DATE]"
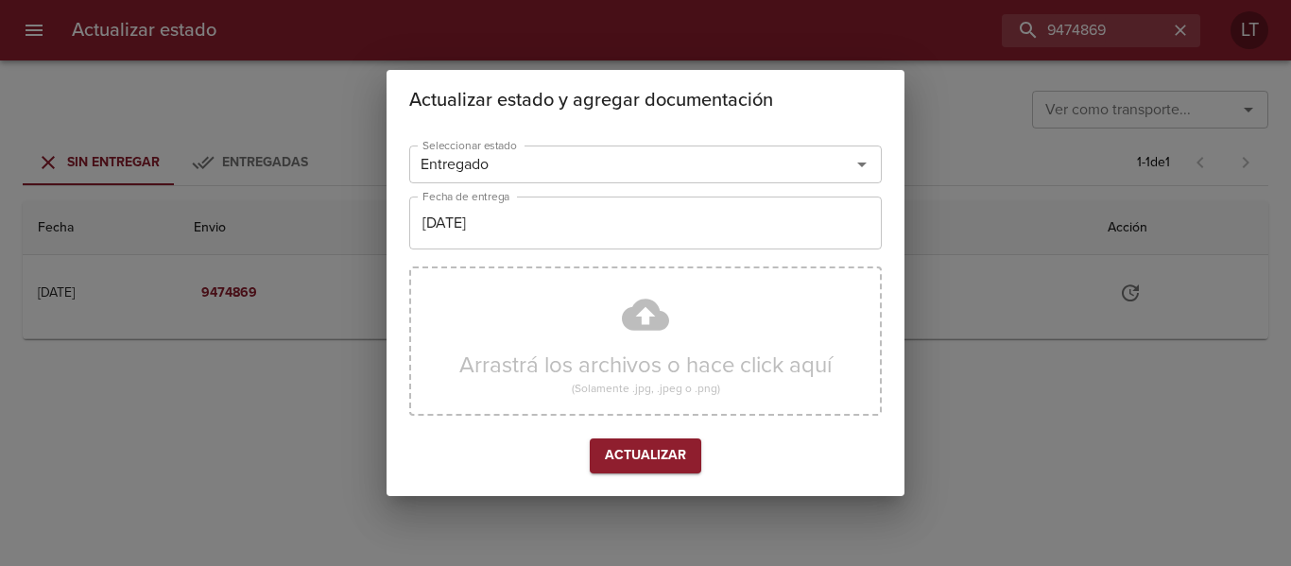
click at [631, 332] on div "Arrastrá los archivos o hace click aquí (Solamente .jpg, .jpeg o .png)" at bounding box center [645, 341] width 473 height 149
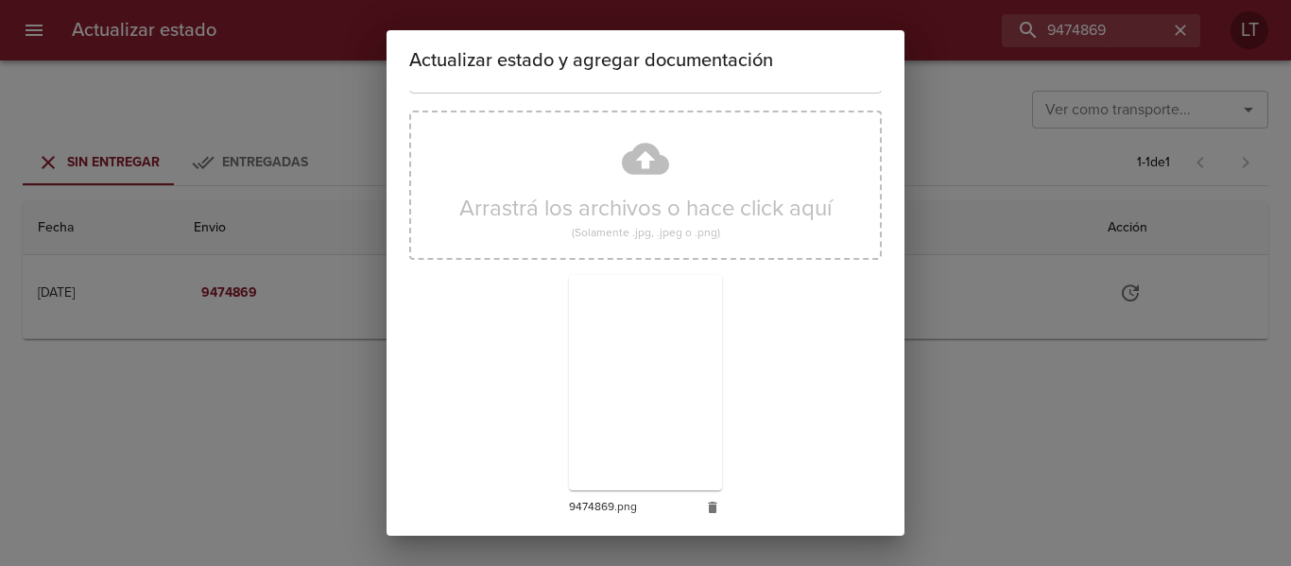
scroll to position [177, 0]
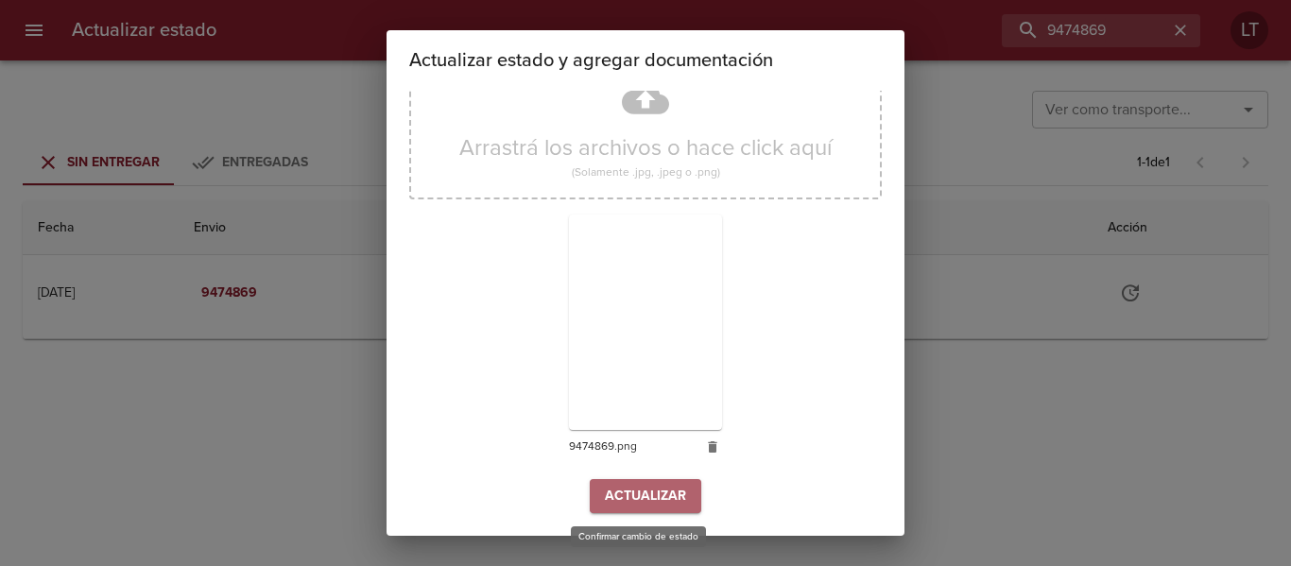
click at [675, 493] on span "Actualizar" at bounding box center [645, 497] width 81 height 24
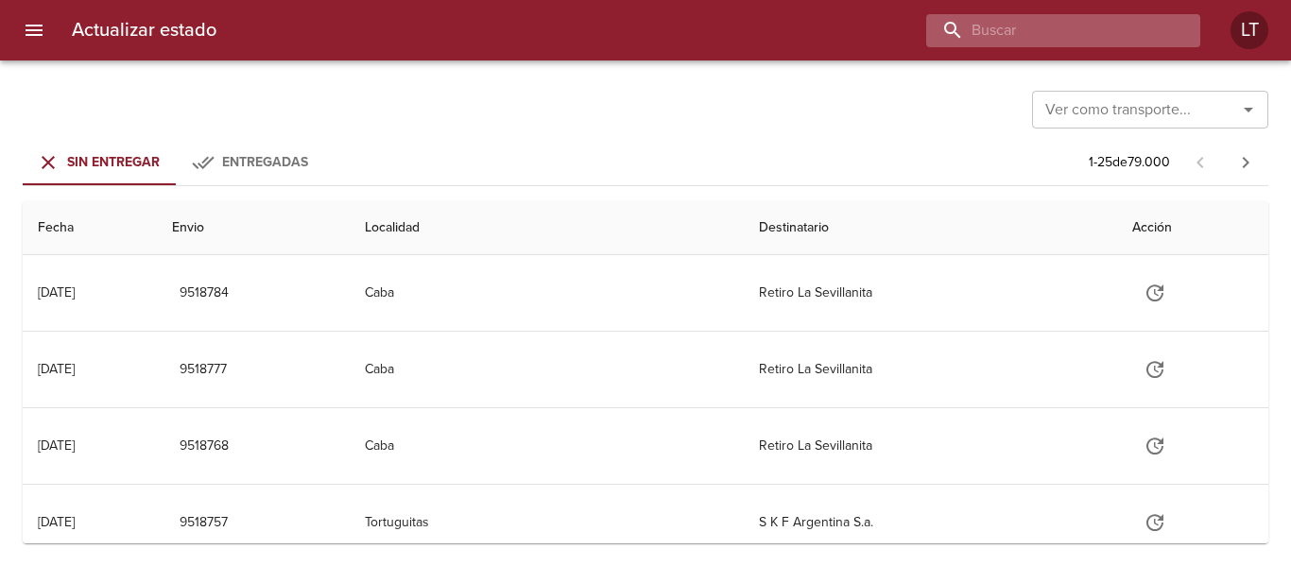
click at [1071, 18] on input "buscar" at bounding box center [1047, 30] width 242 height 33
paste input "9485953"
type input "9485953"
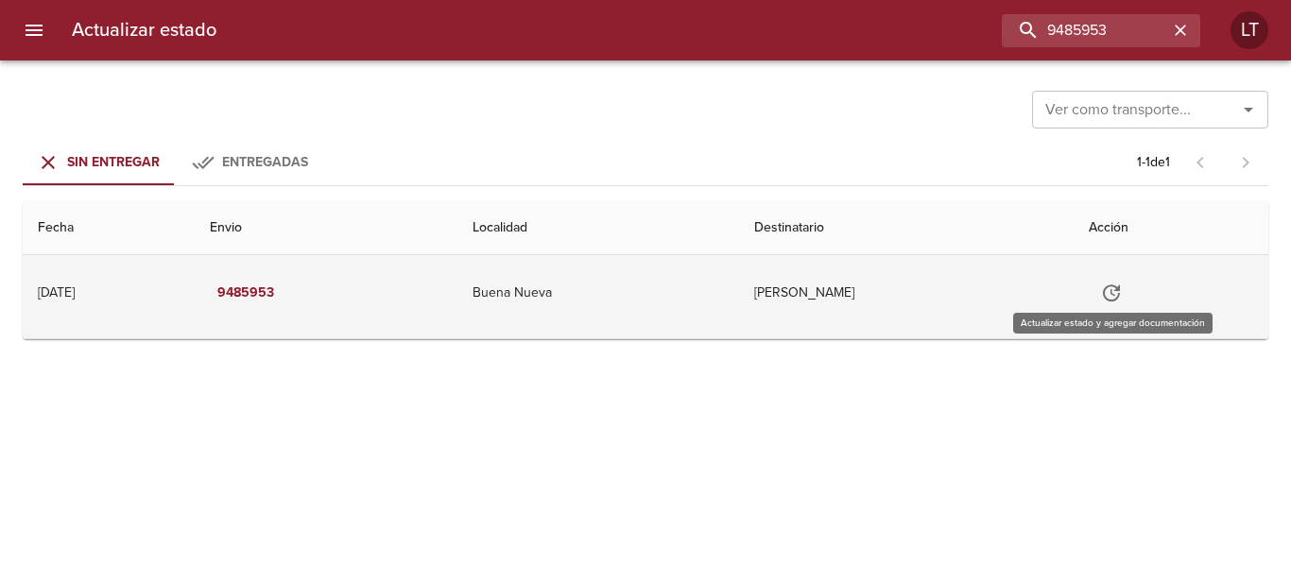
click at [1114, 283] on icon "Tabla de envíos del cliente" at bounding box center [1111, 293] width 23 height 23
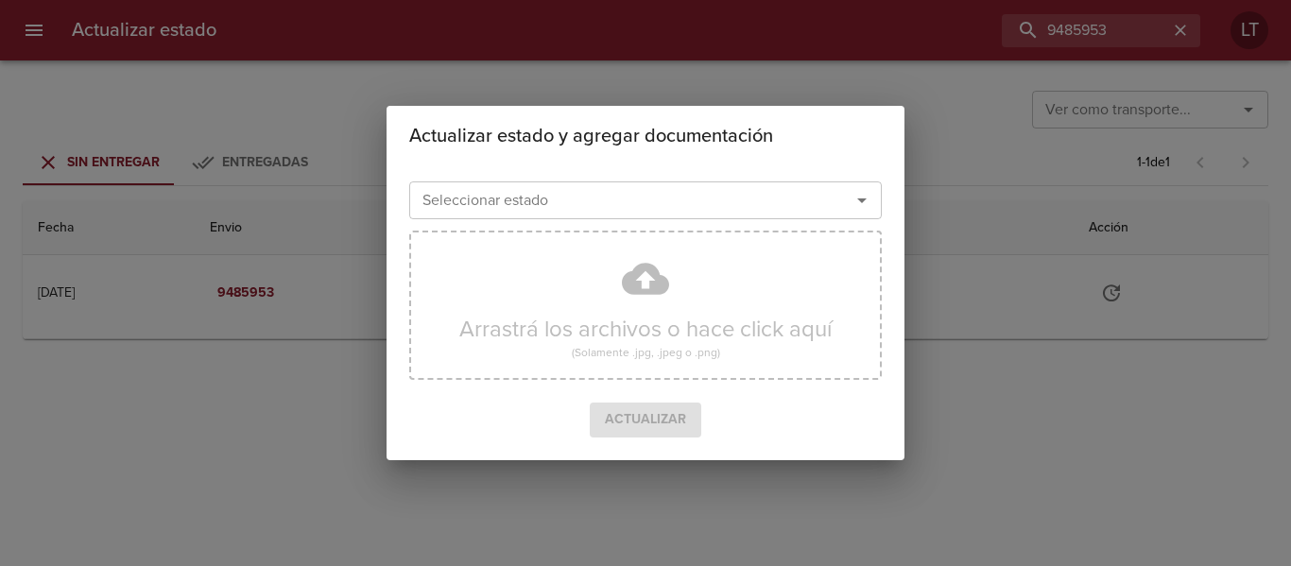
click at [568, 197] on input "Seleccionar estado" at bounding box center [617, 200] width 405 height 26
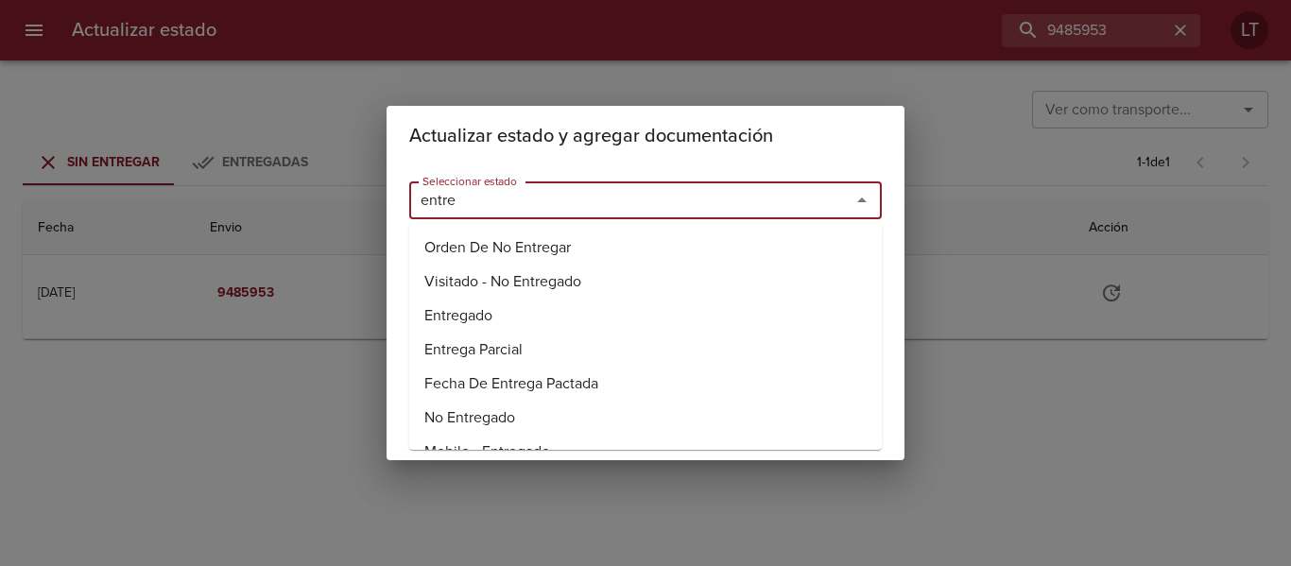
click at [481, 308] on li "Entregado" at bounding box center [645, 316] width 473 height 34
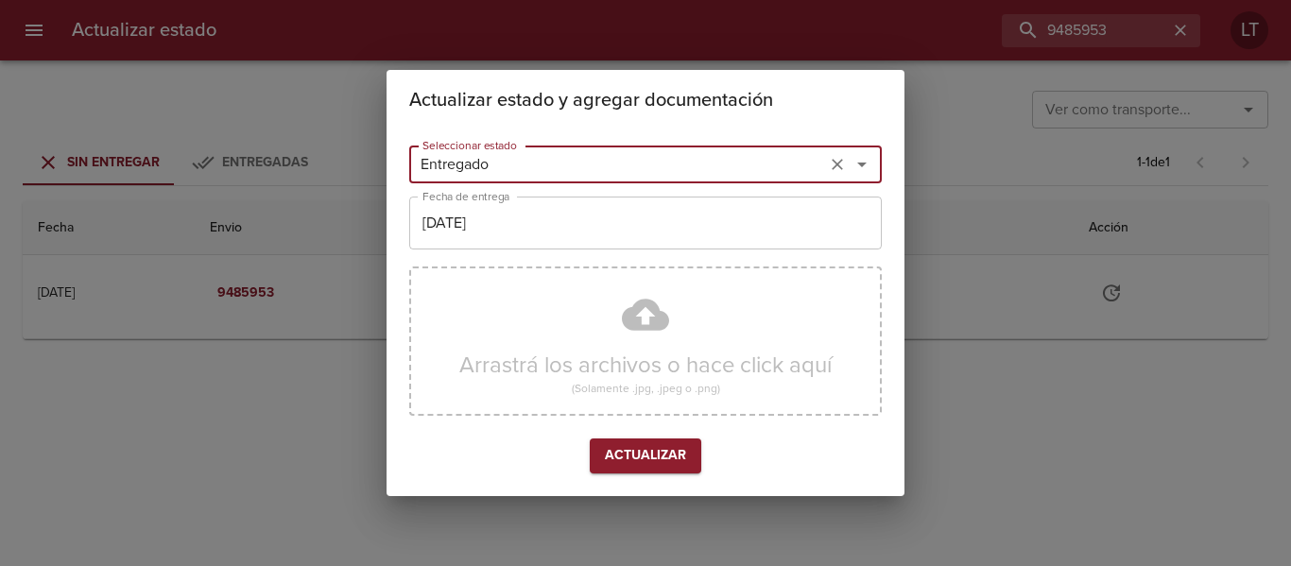
type input "Entregado"
click at [491, 201] on input "[DATE]" at bounding box center [645, 223] width 473 height 53
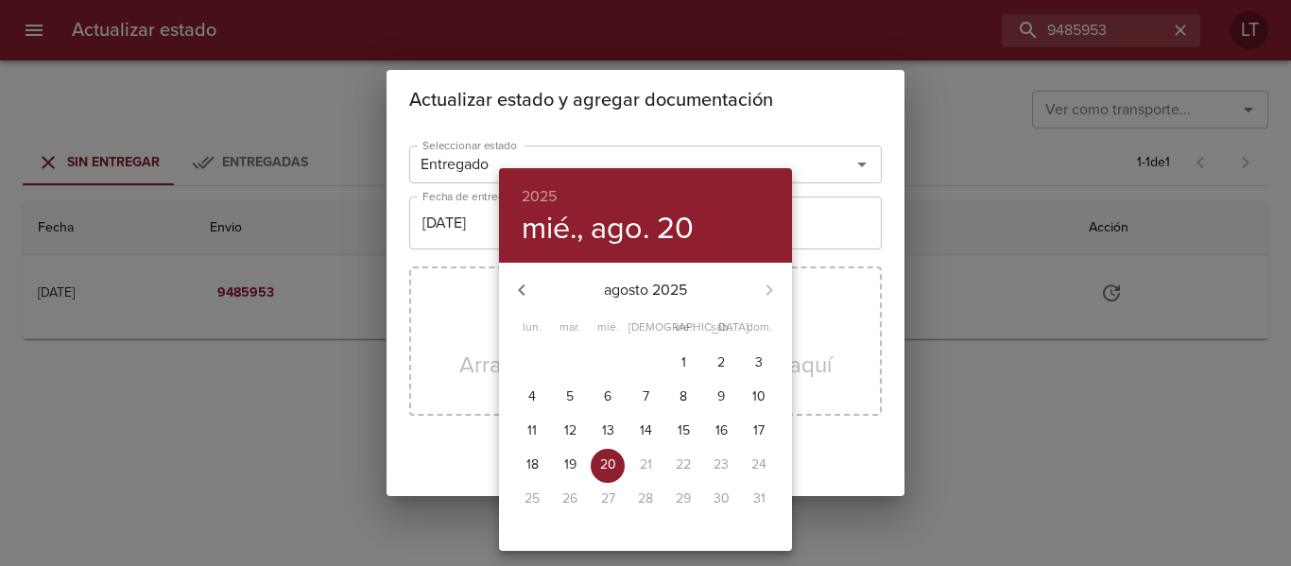
click at [579, 463] on span "19" at bounding box center [570, 465] width 34 height 19
type input "19/08/2025"
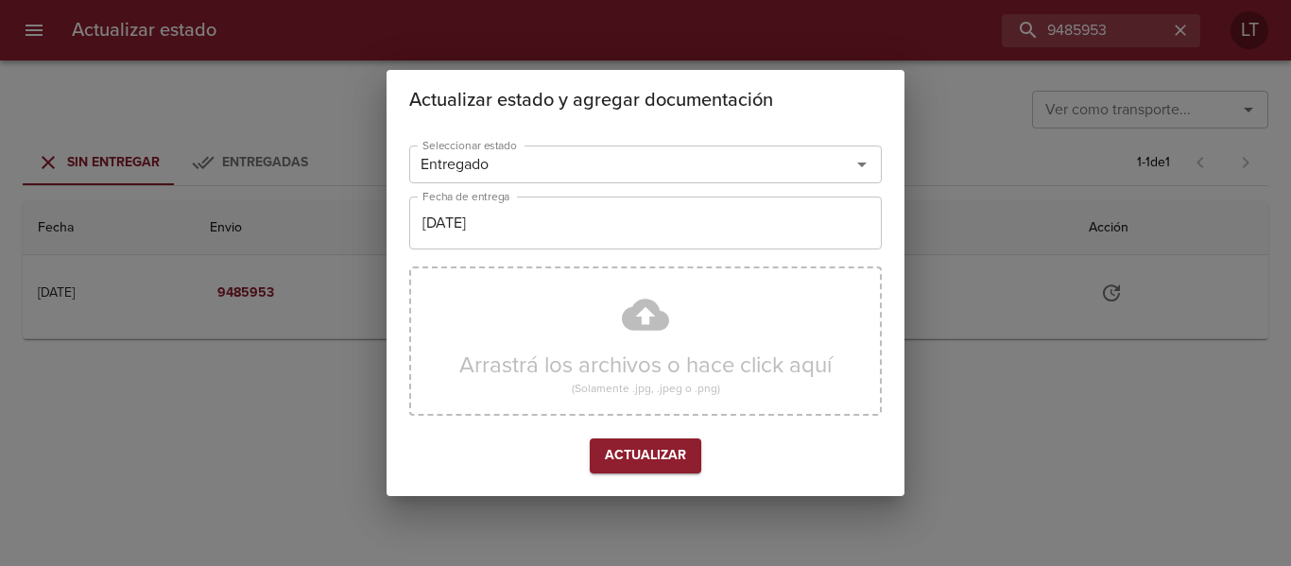
click at [645, 312] on div "Arrastrá los archivos o hace click aquí (Solamente .jpg, .jpeg o .png)" at bounding box center [645, 341] width 473 height 149
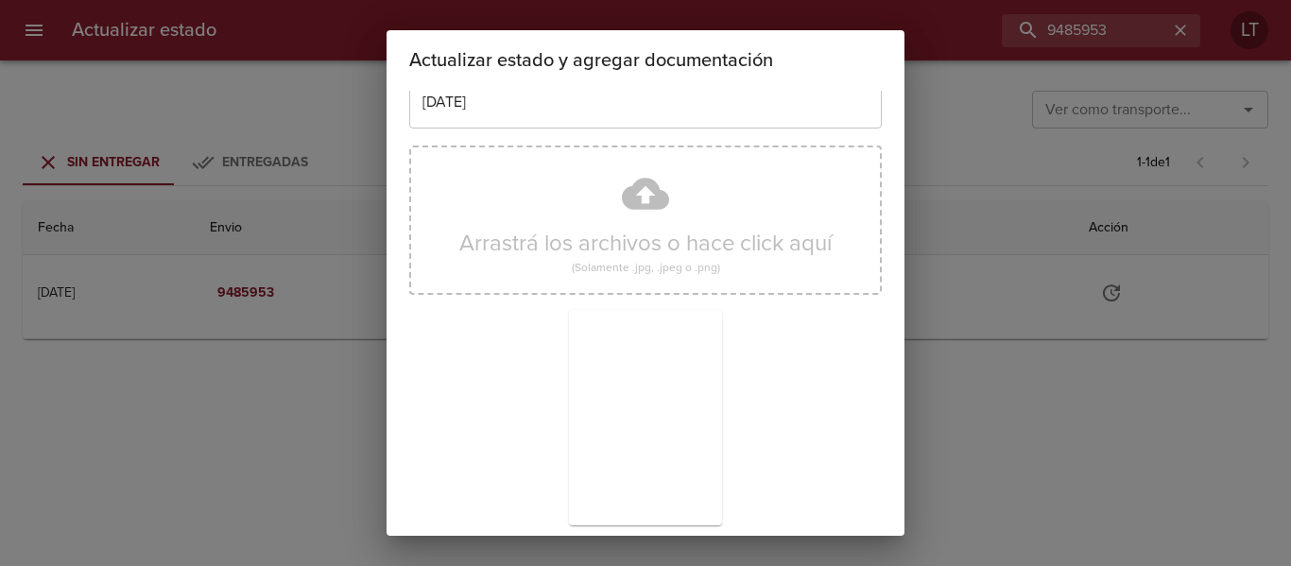
scroll to position [177, 0]
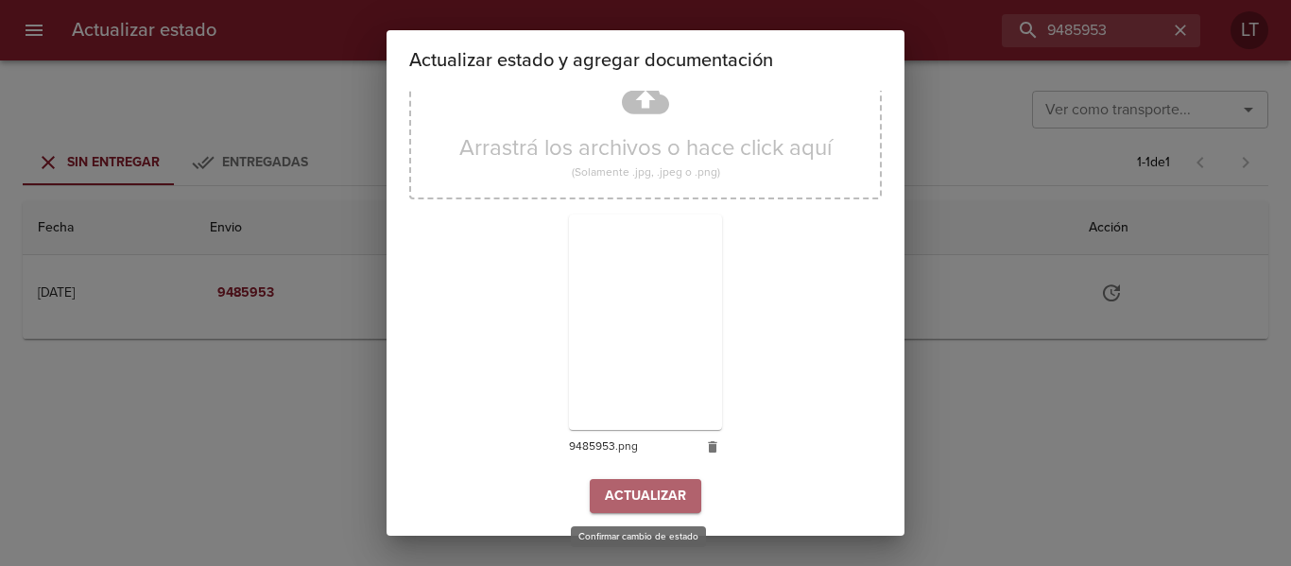
click at [664, 509] on button "Actualizar" at bounding box center [646, 496] width 112 height 35
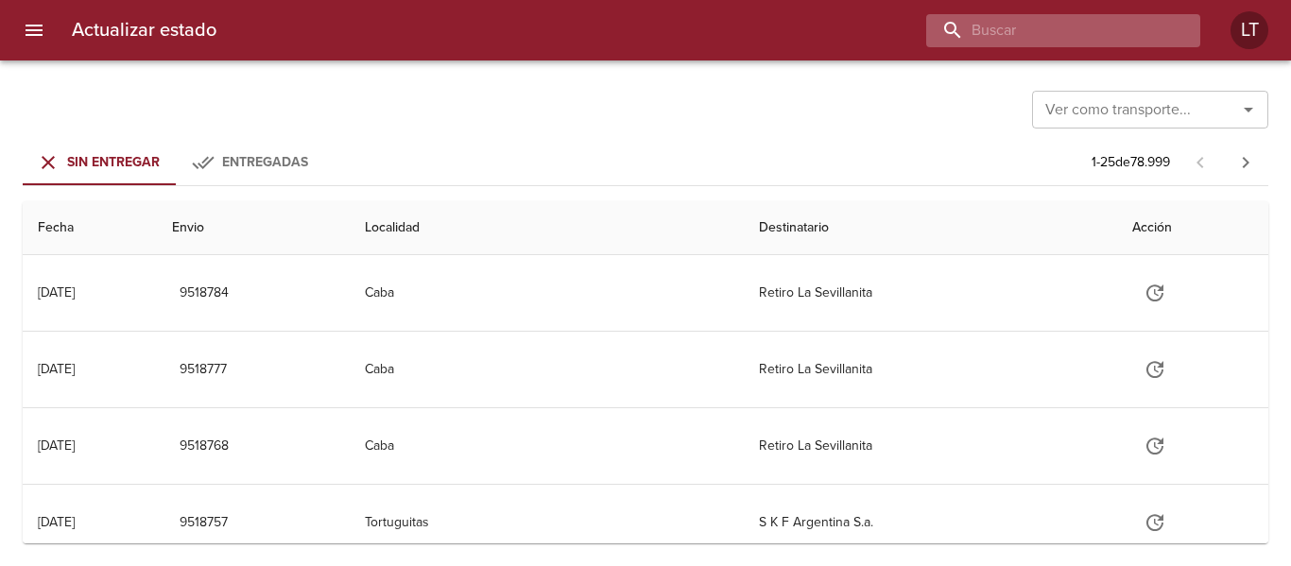
click at [1077, 29] on input "buscar" at bounding box center [1047, 30] width 242 height 33
paste input "9492020"
type input "9492020"
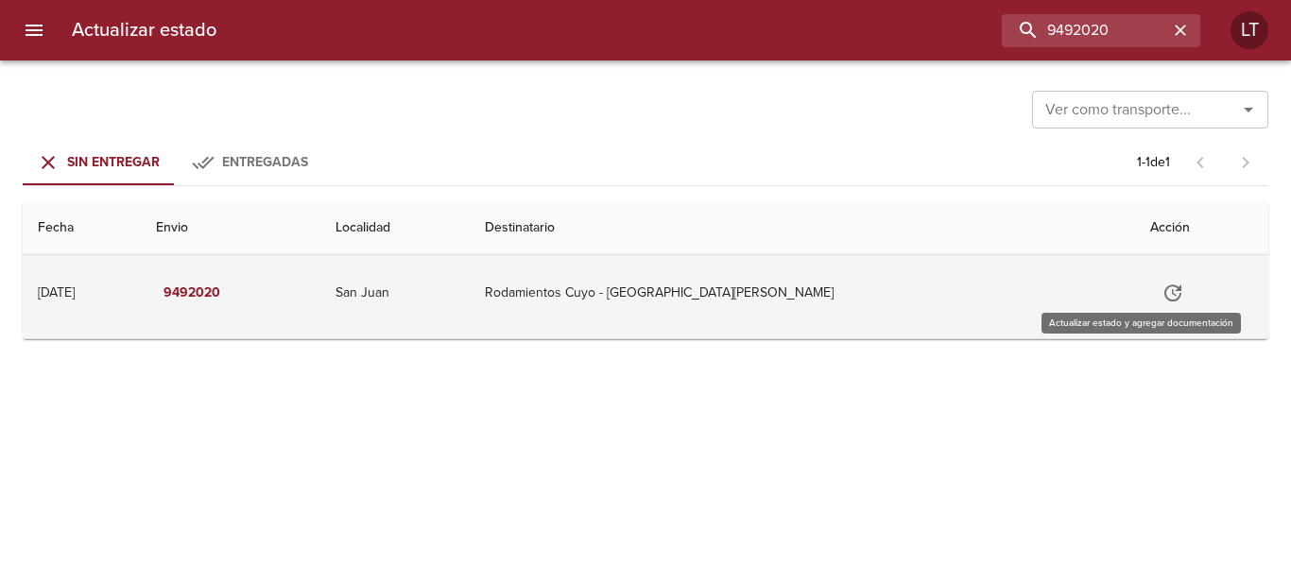
click at [1161, 299] on icon "Tabla de envíos del cliente" at bounding box center [1172, 293] width 23 height 23
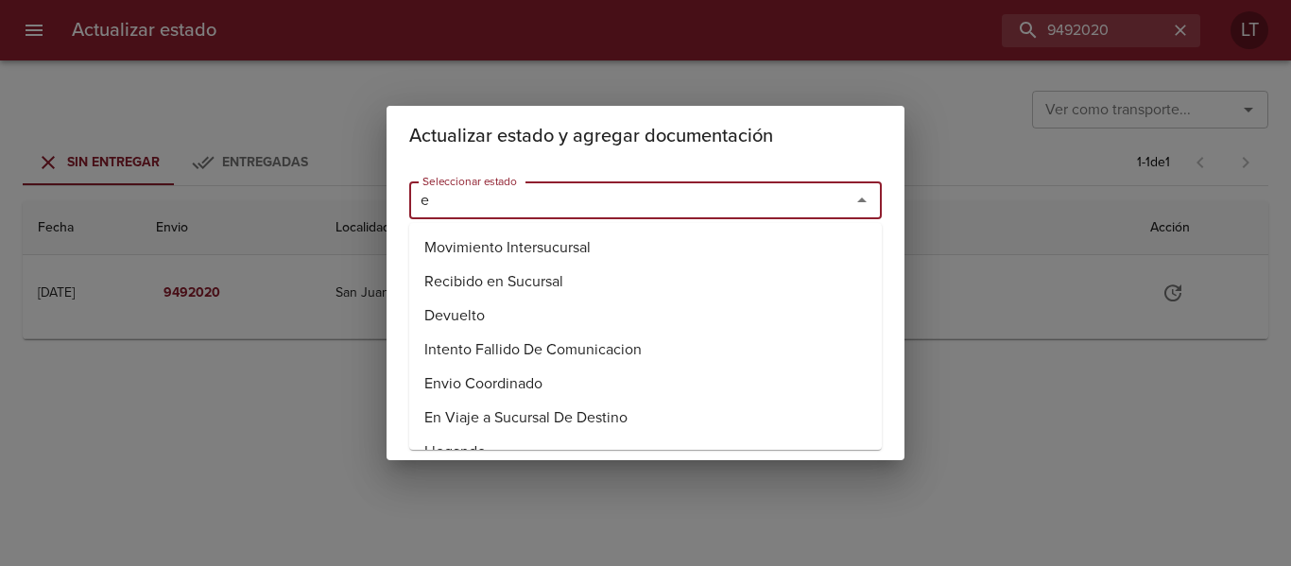
click at [767, 214] on input "e" at bounding box center [617, 200] width 405 height 26
click at [466, 310] on li "Entregado" at bounding box center [645, 316] width 473 height 34
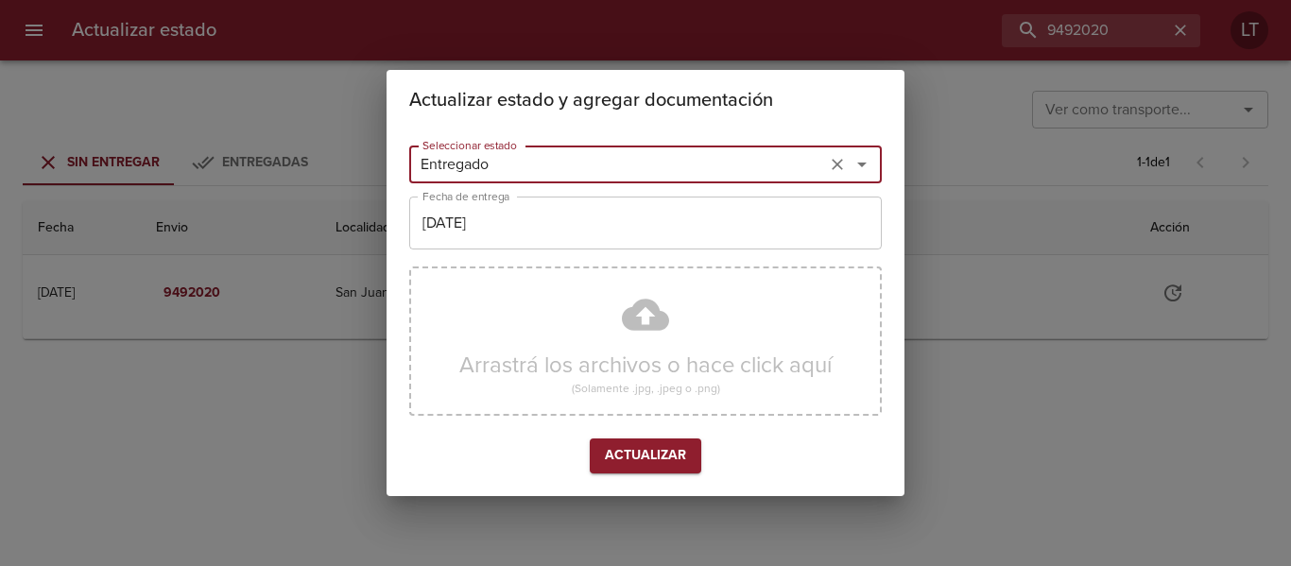
type input "Entregado"
click at [476, 217] on input "[DATE]" at bounding box center [645, 223] width 473 height 53
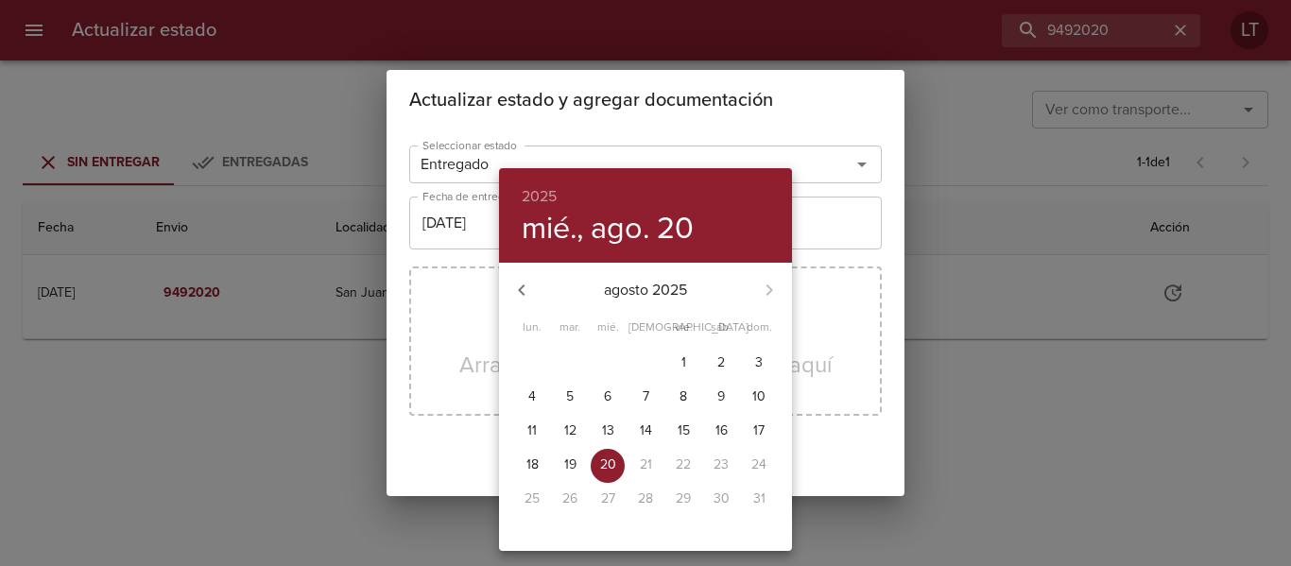
click at [680, 437] on p "15" at bounding box center [684, 430] width 12 height 19
type input "[DATE]"
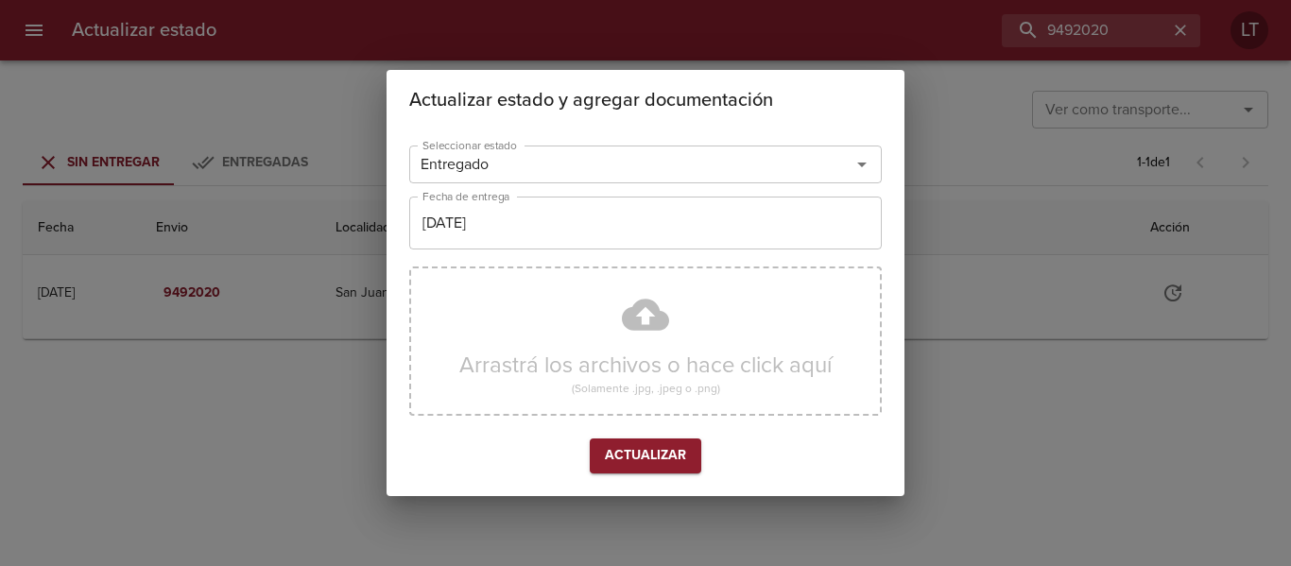
click at [658, 481] on div "Seleccionar estado Entregado Seleccionar estado Fecha de entrega [DATE] Fecha d…" at bounding box center [645, 313] width 473 height 351
click at [645, 459] on span "Actualizar" at bounding box center [645, 456] width 81 height 24
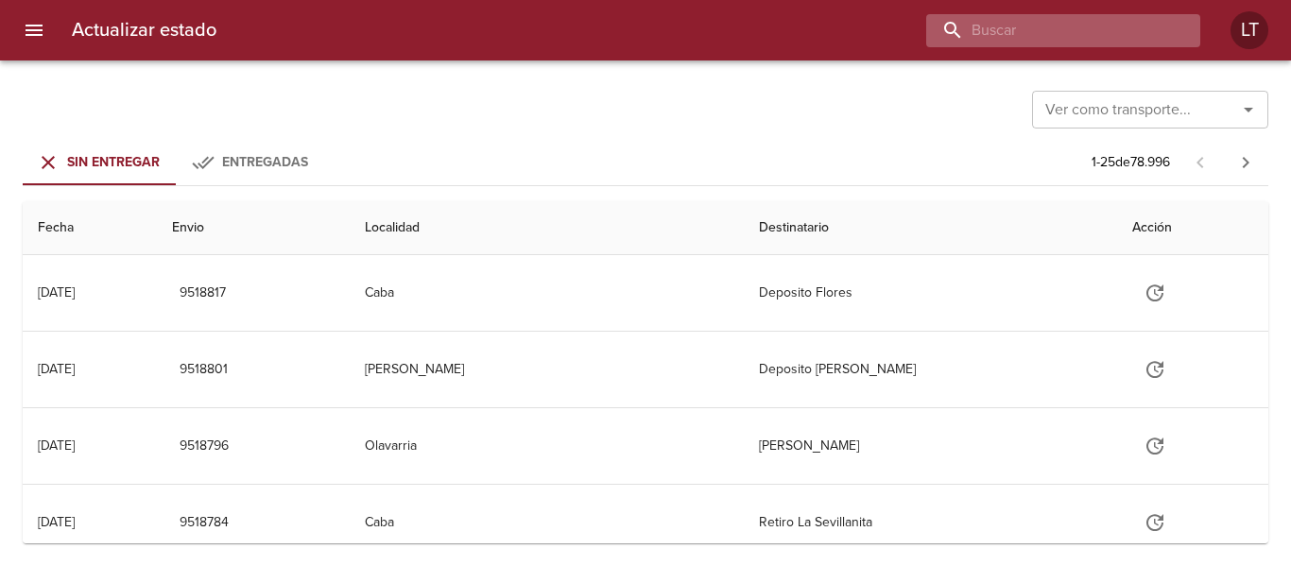
click at [1092, 28] on input "buscar" at bounding box center [1047, 30] width 242 height 33
paste input "9473351"
type input "9473351"
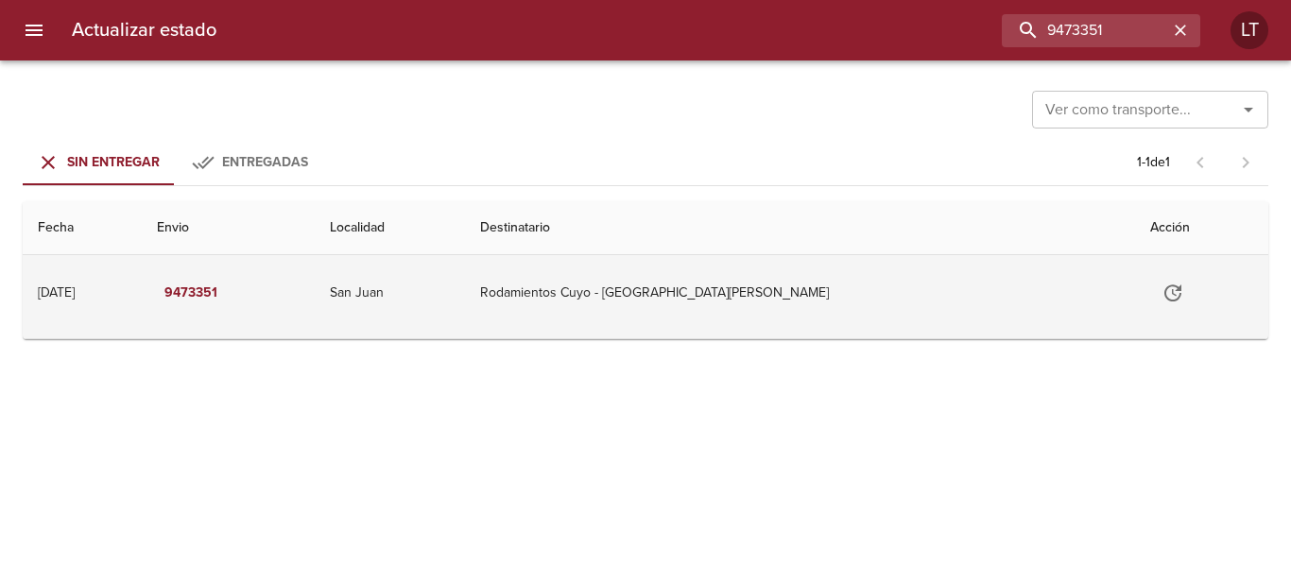
click at [1161, 295] on icon "Tabla de envíos del cliente" at bounding box center [1172, 293] width 23 height 23
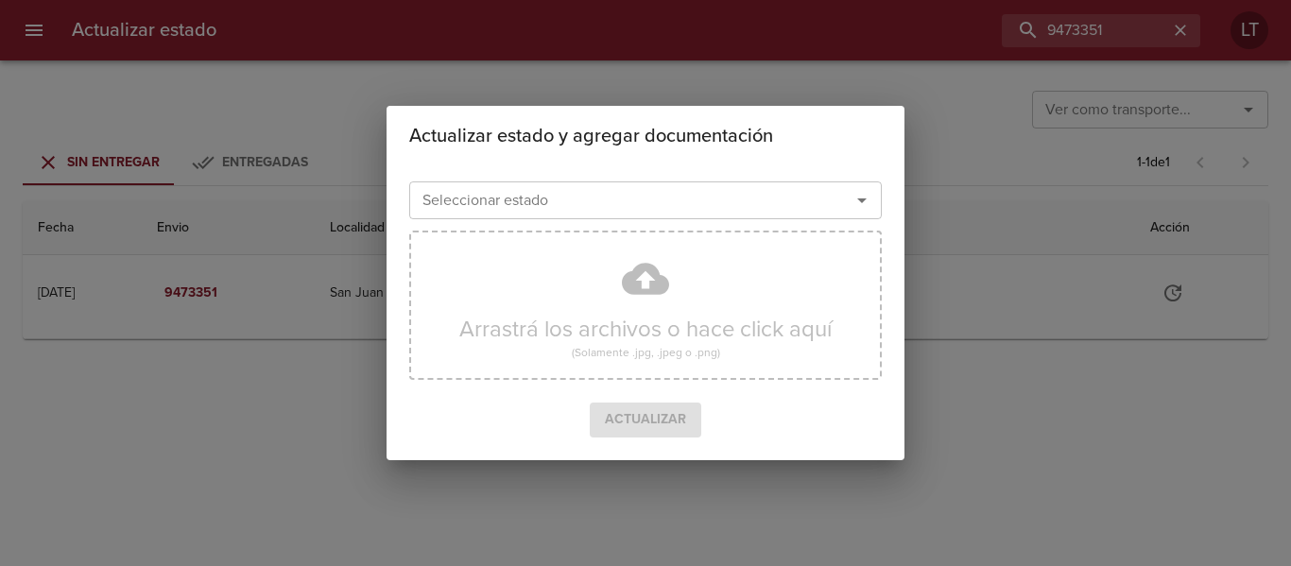
click at [772, 195] on input "Seleccionar estado" at bounding box center [617, 200] width 405 height 26
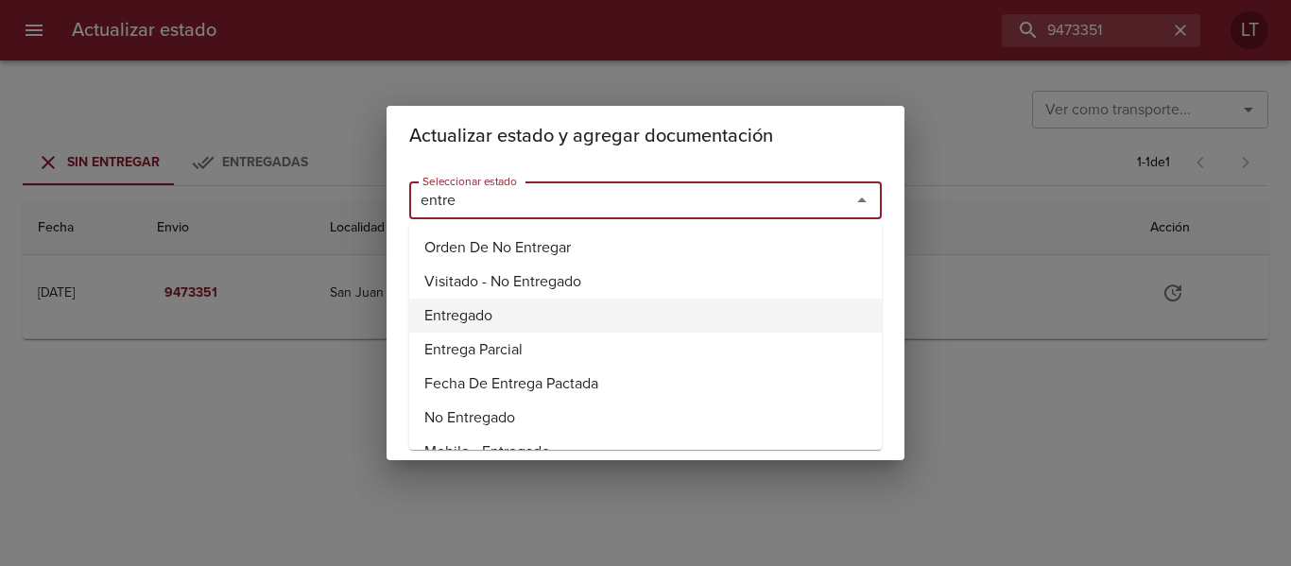
click at [426, 308] on li "Entregado" at bounding box center [645, 316] width 473 height 34
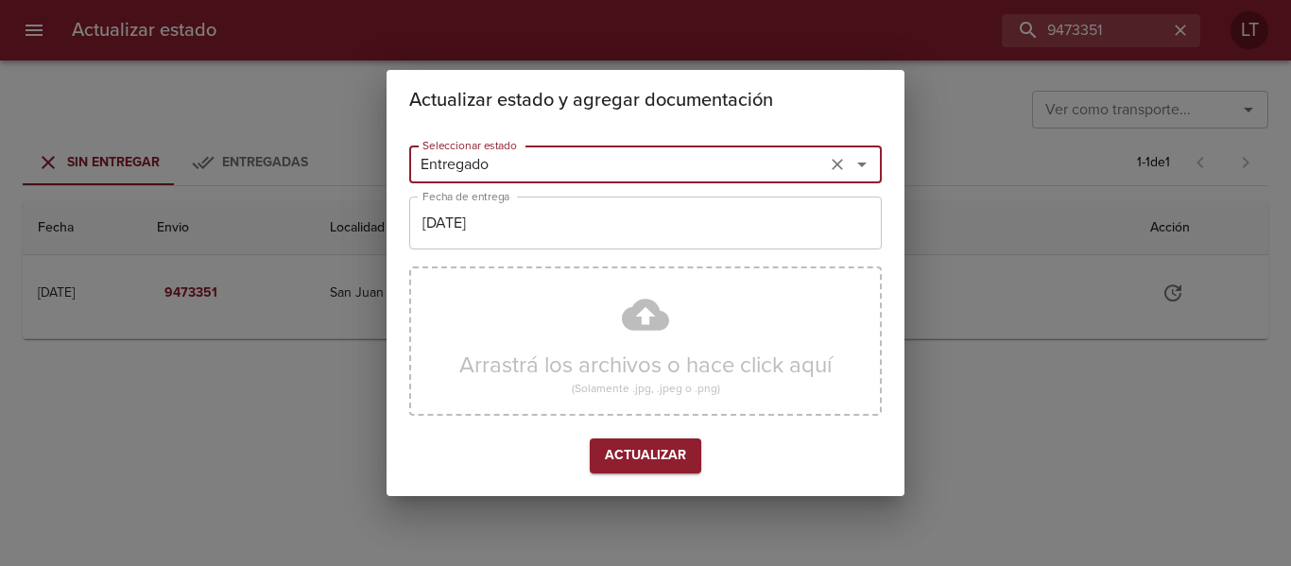
type input "Entregado"
click at [514, 242] on input "[DATE]" at bounding box center [645, 223] width 473 height 53
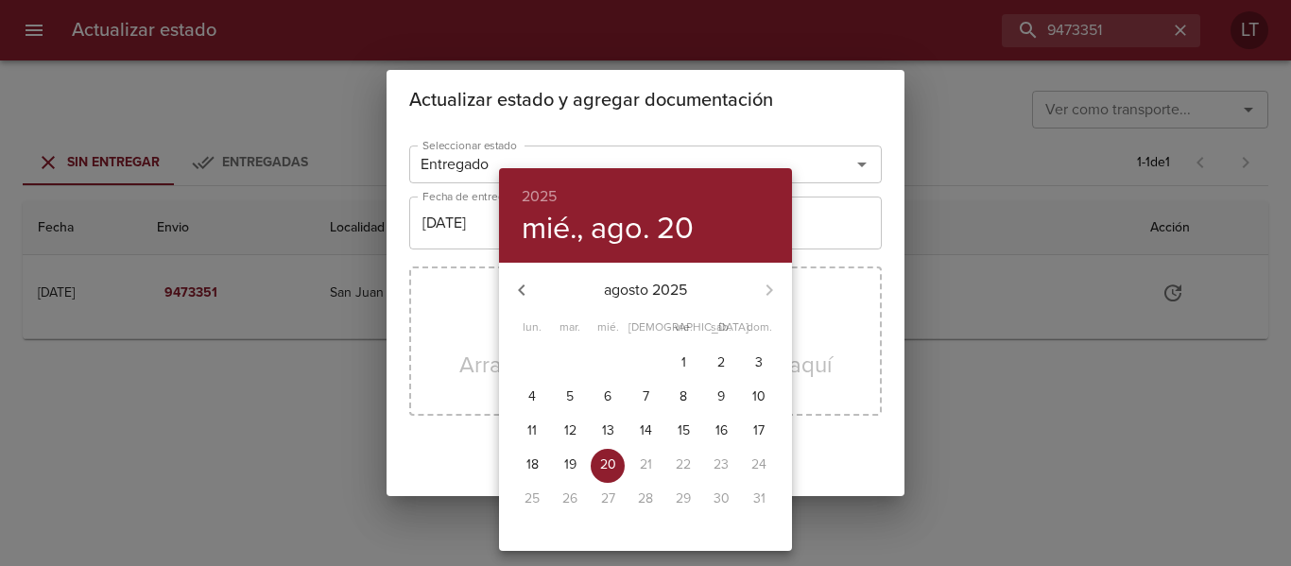
click at [533, 425] on p "11" at bounding box center [531, 430] width 9 height 19
type input "[DATE]"
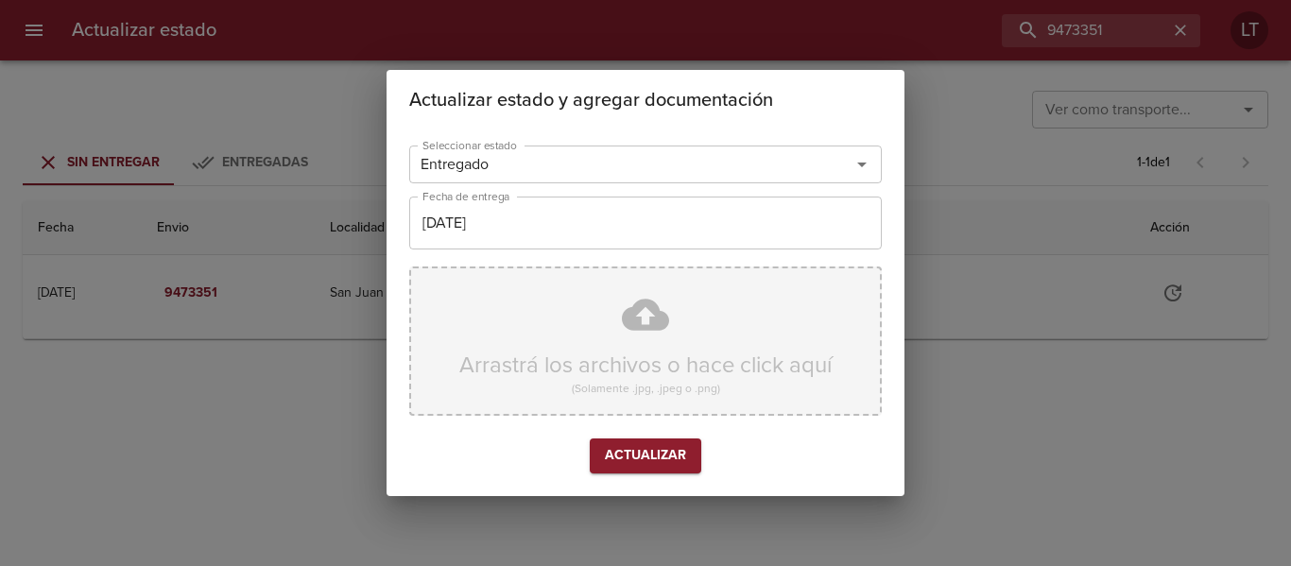
click at [645, 356] on div "Arrastrá los archivos o hace click aquí (Solamente .jpg, .jpeg o .png)" at bounding box center [645, 341] width 473 height 149
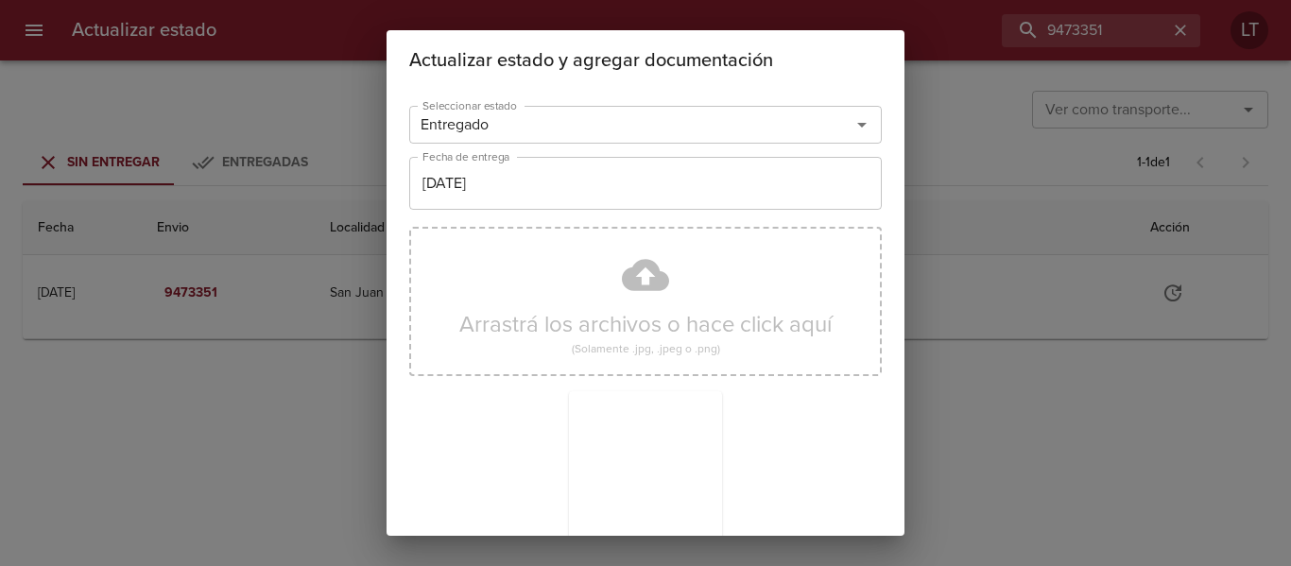
scroll to position [177, 0]
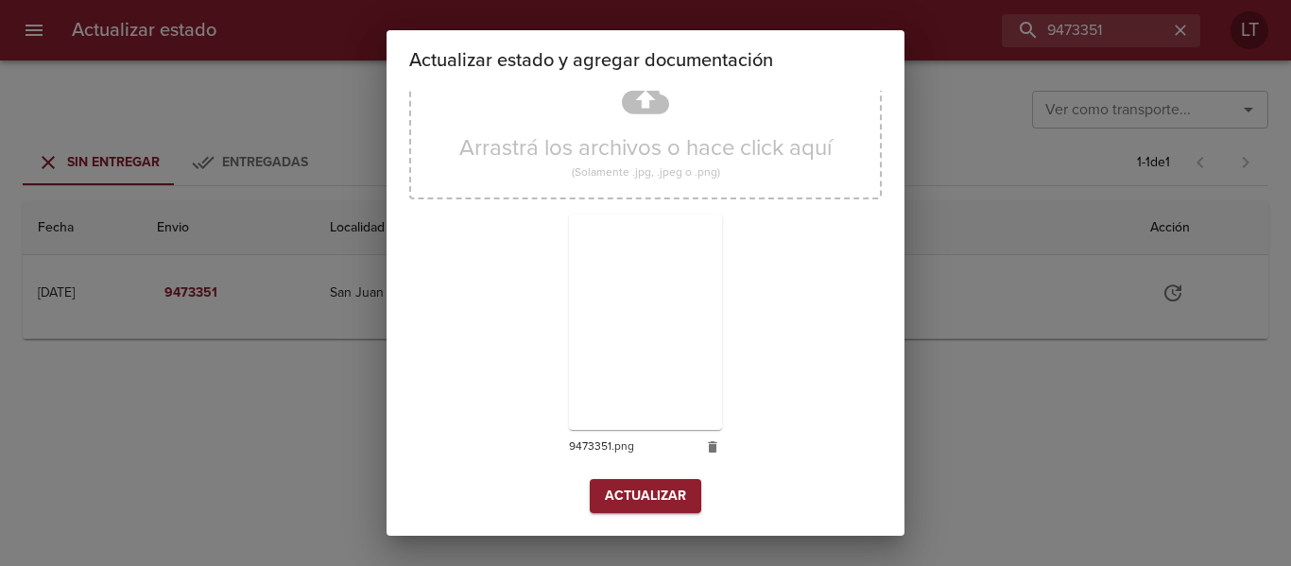
drag, startPoint x: 659, startPoint y: 515, endPoint x: 643, endPoint y: 493, distance: 27.0
click at [658, 515] on div "Seleccionar estado Entregado Seleccionar estado Fecha de entrega [DATE] Fecha d…" at bounding box center [645, 225] width 473 height 607
click at [643, 493] on span "Actualizar" at bounding box center [645, 497] width 81 height 24
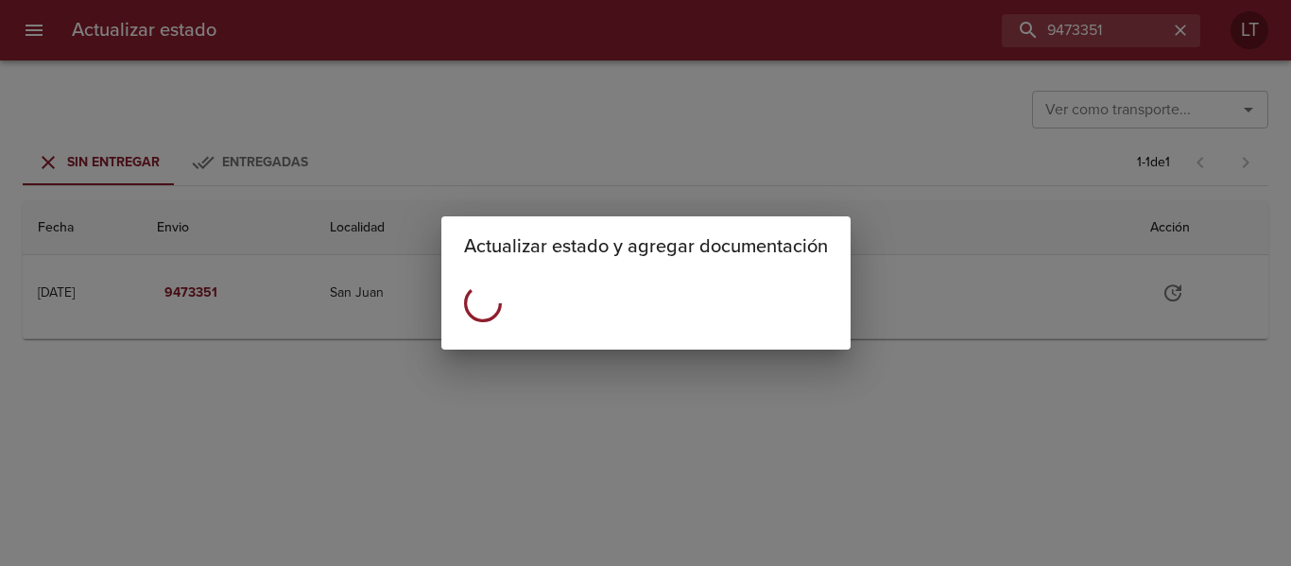
scroll to position [0, 0]
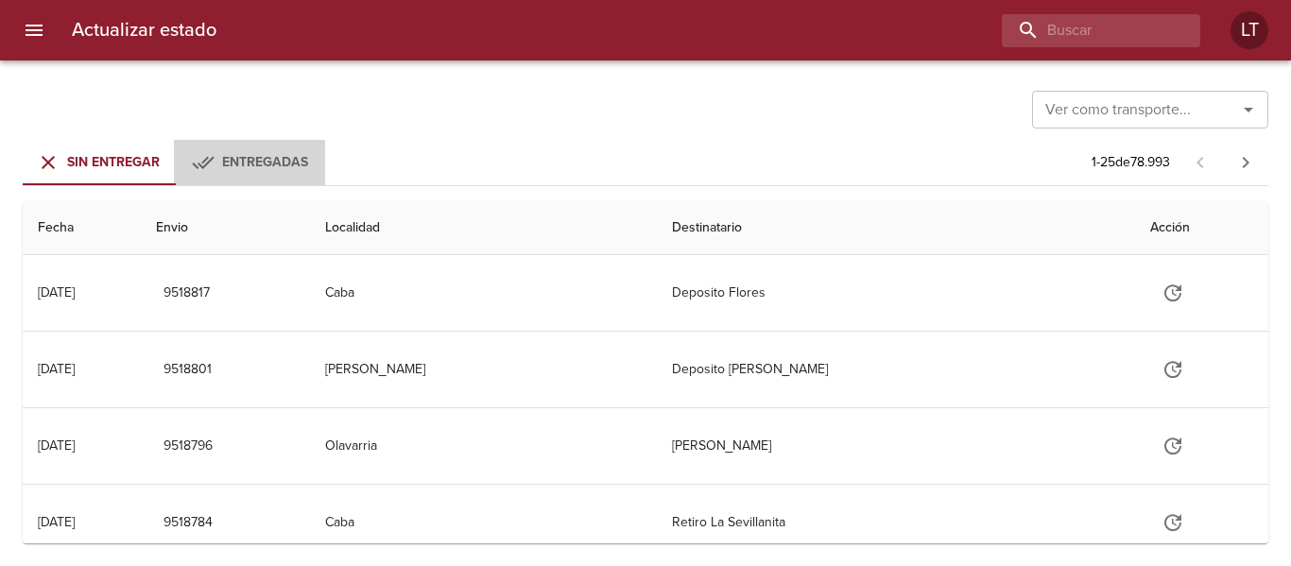
click at [300, 180] on button "Entregadas" at bounding box center [249, 162] width 151 height 45
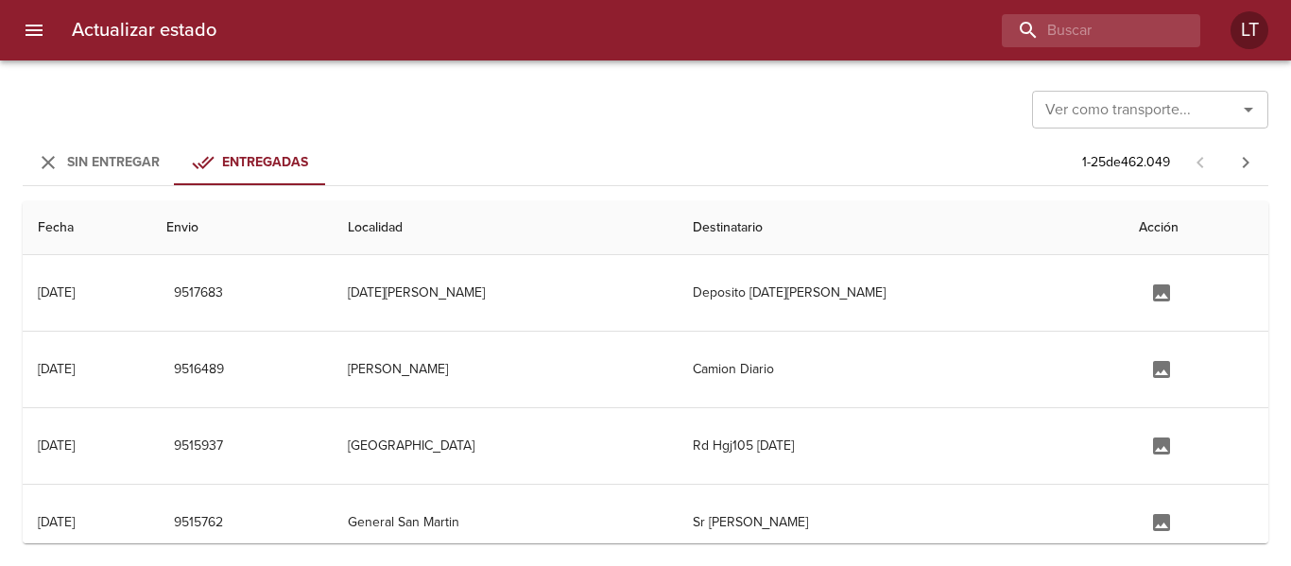
click at [113, 168] on span "Sin Entregar" at bounding box center [113, 162] width 93 height 16
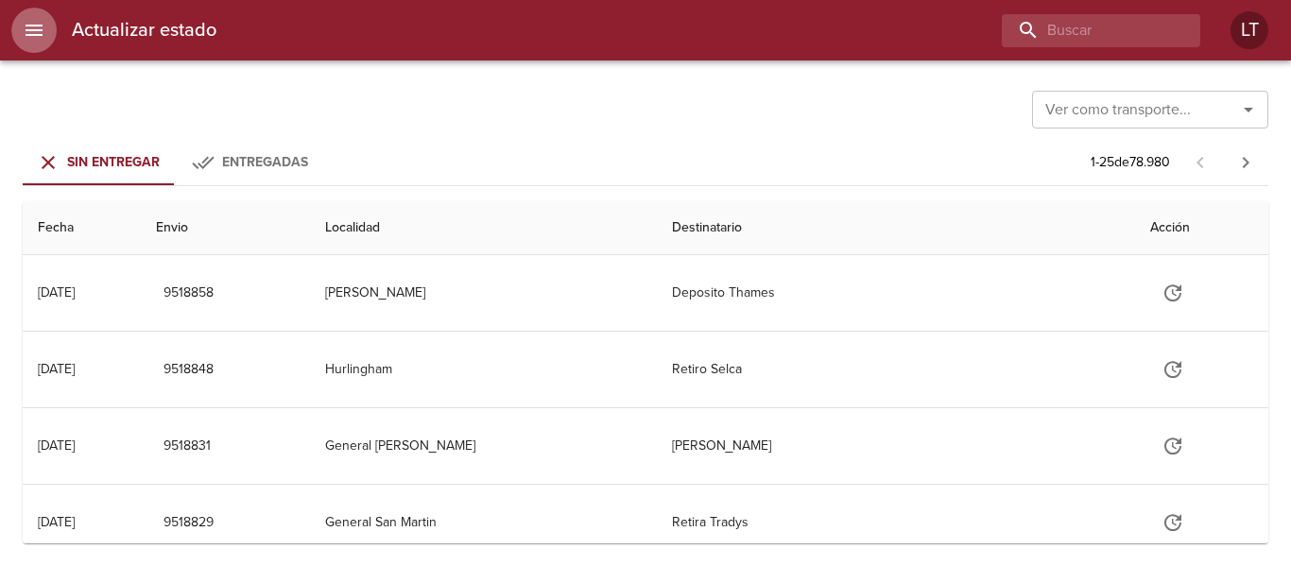
click at [50, 38] on button "menu" at bounding box center [33, 30] width 45 height 45
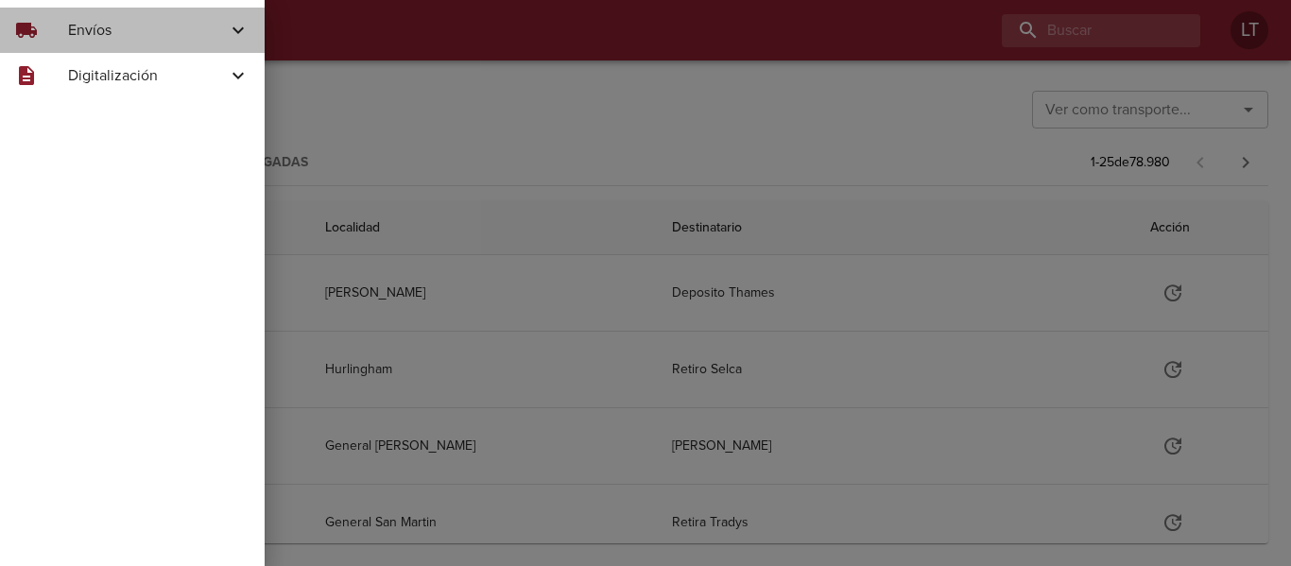
click at [97, 32] on span "Envíos" at bounding box center [147, 30] width 159 height 23
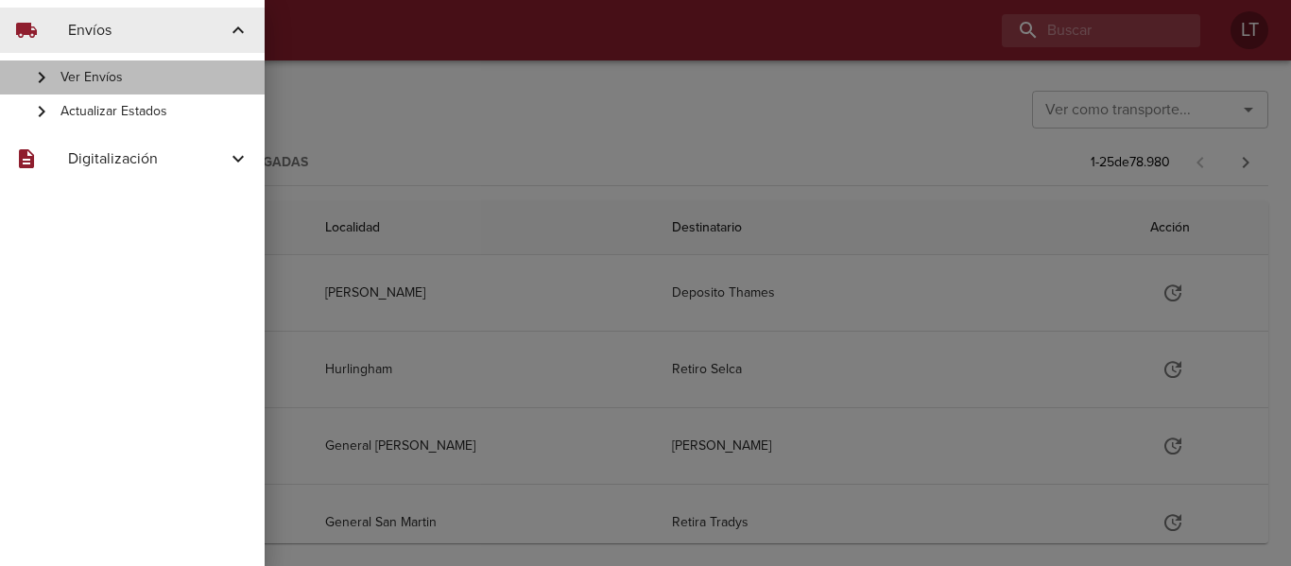
click at [112, 76] on span "Ver Envíos" at bounding box center [154, 77] width 189 height 19
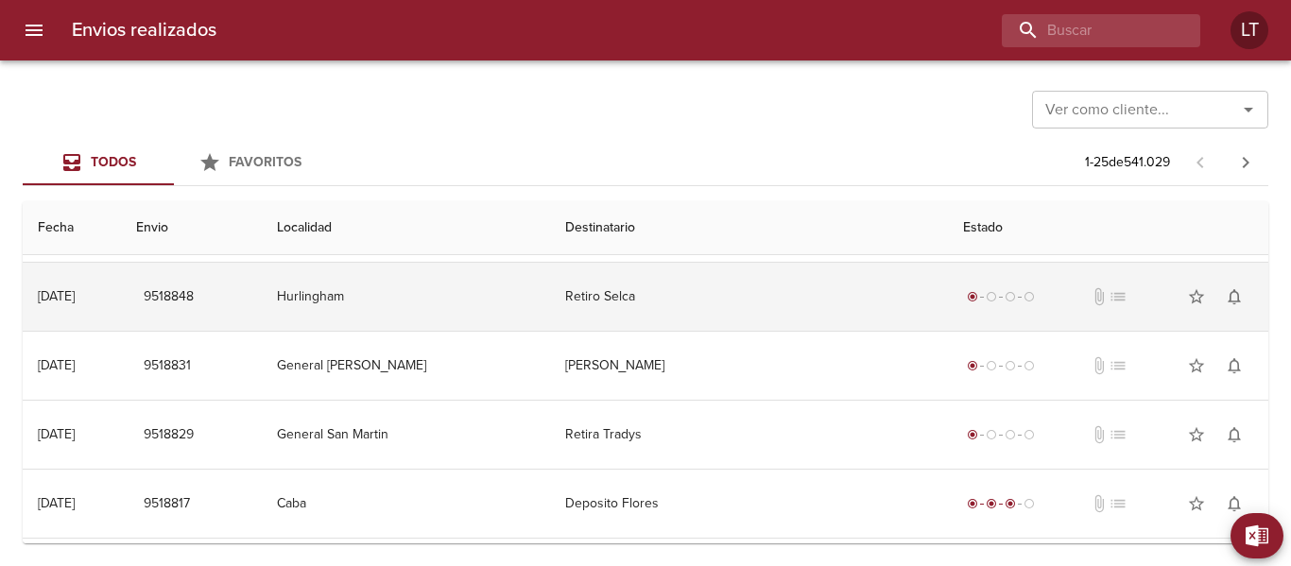
scroll to position [95, 0]
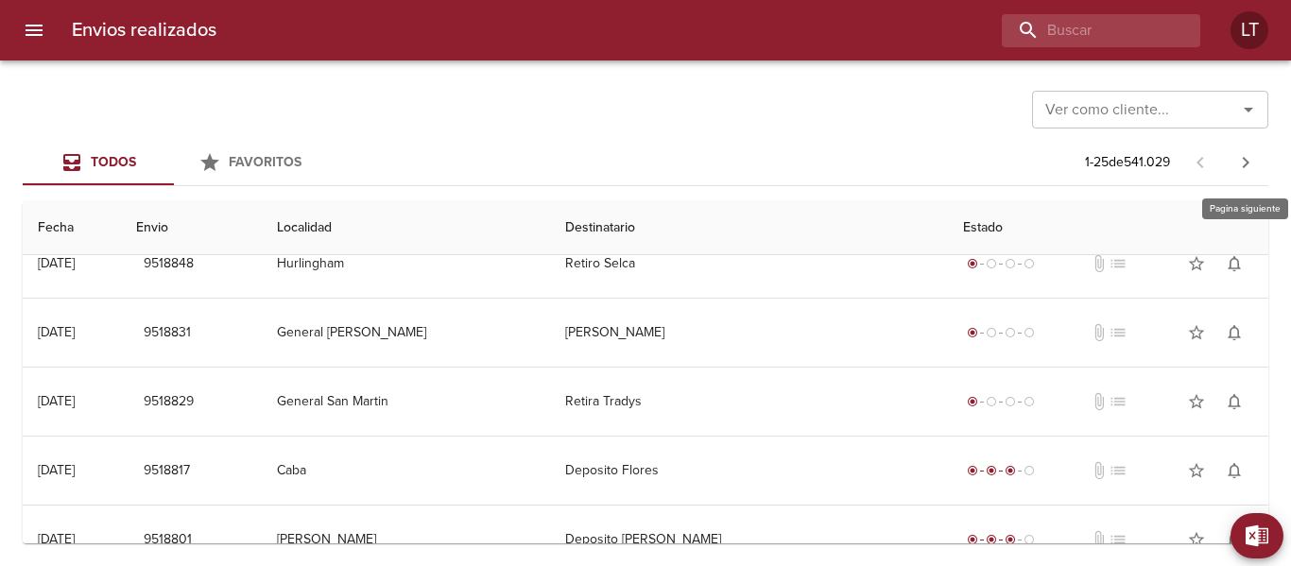
click at [1239, 145] on button "button" at bounding box center [1245, 162] width 45 height 45
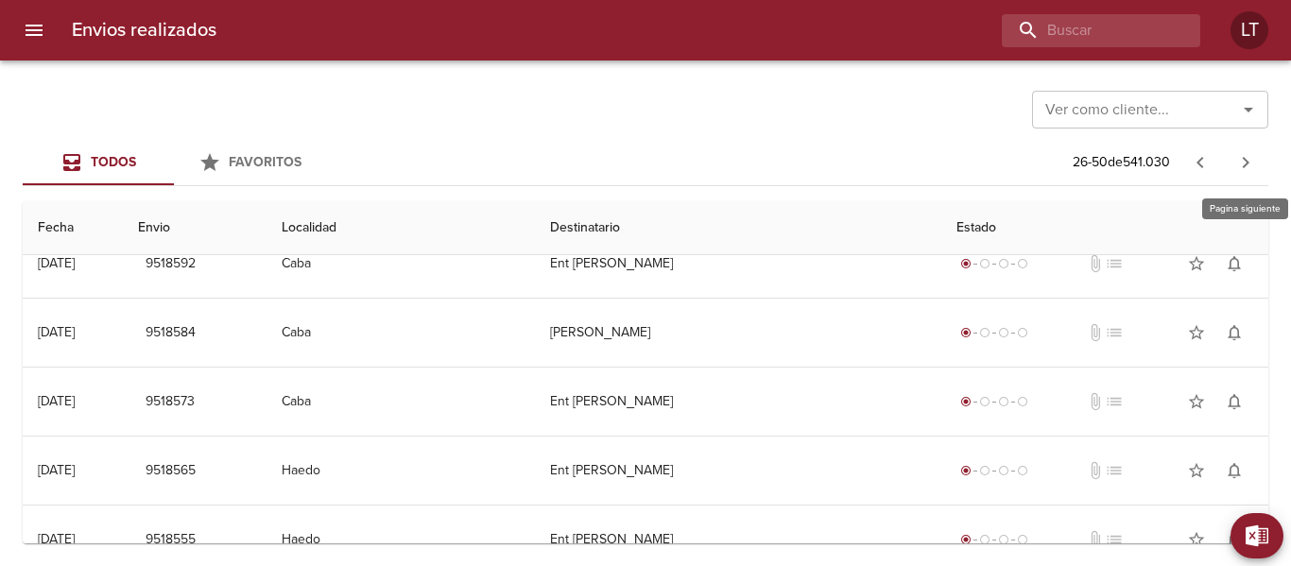
scroll to position [0, 0]
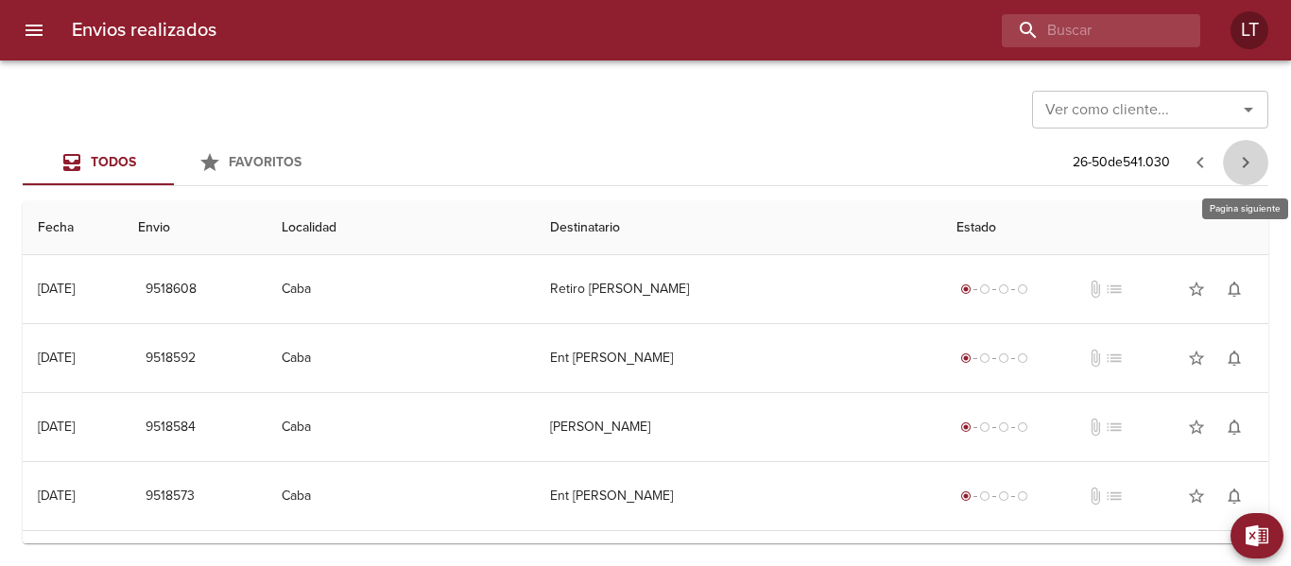
click at [1244, 158] on icon "button" at bounding box center [1246, 162] width 7 height 11
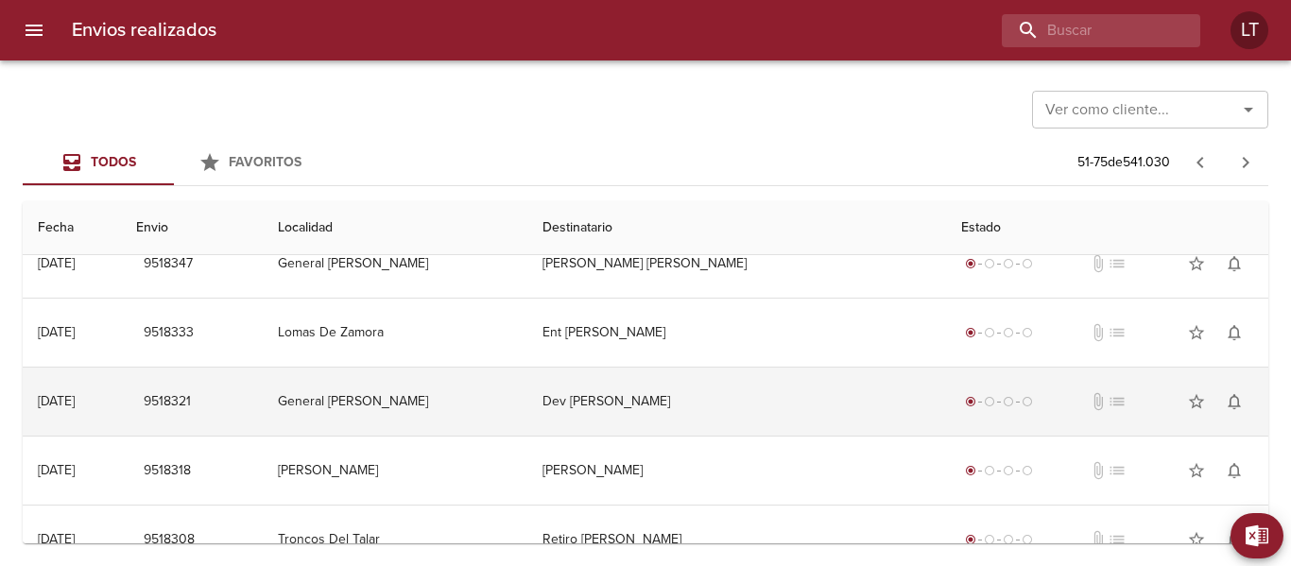
scroll to position [851, 0]
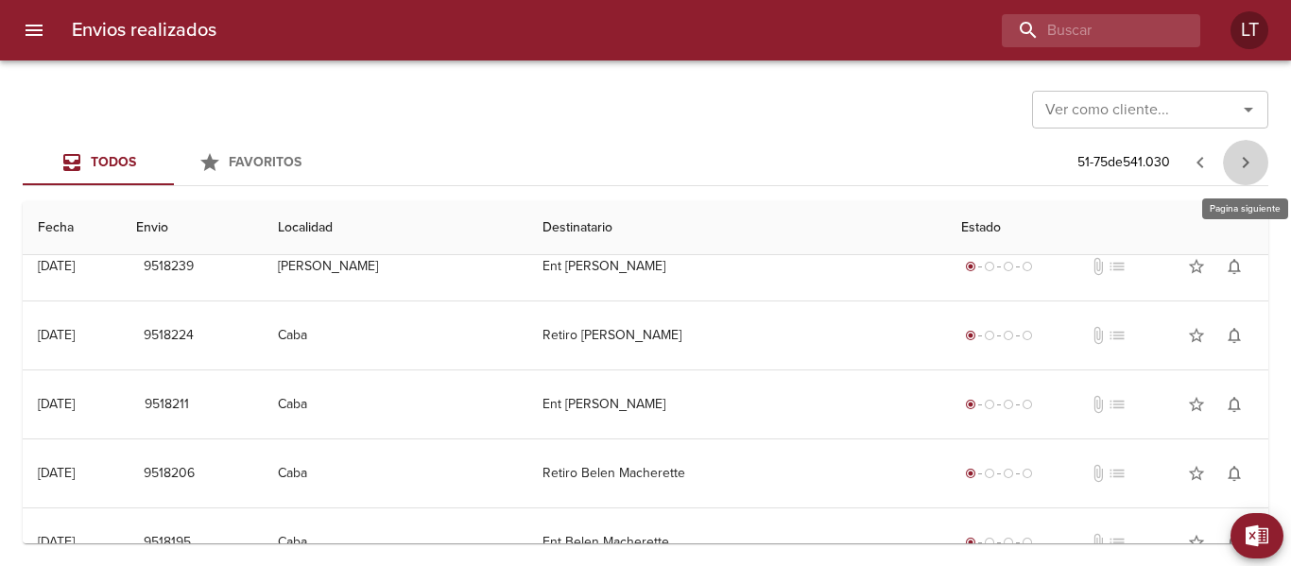
click at [1243, 164] on icon "button" at bounding box center [1245, 162] width 23 height 23
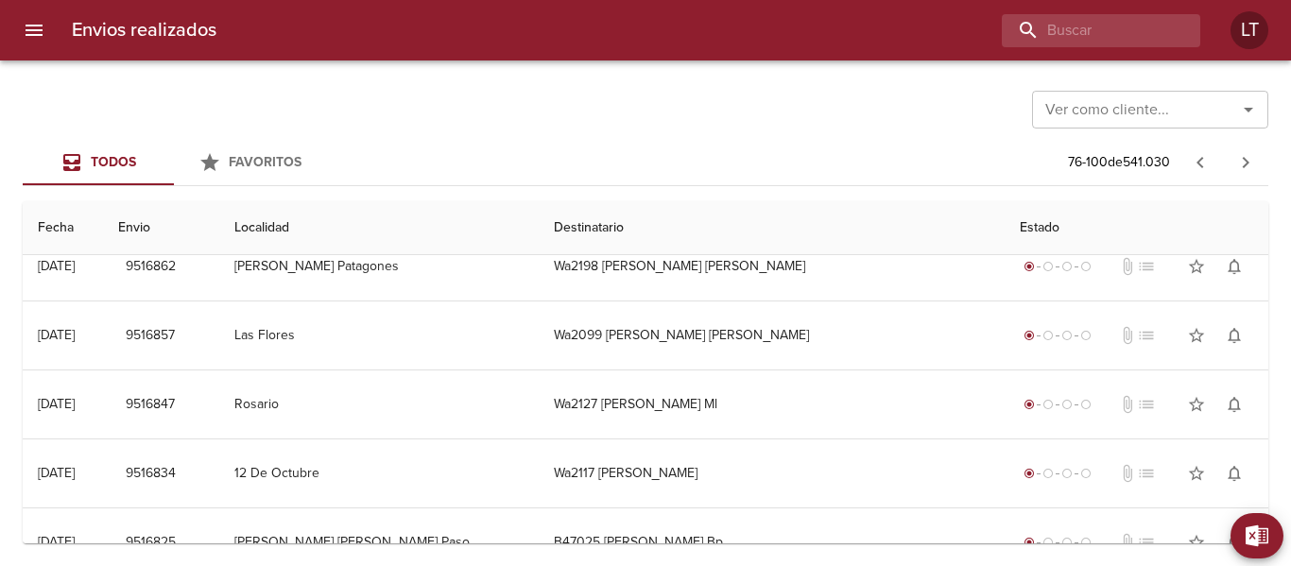
scroll to position [0, 0]
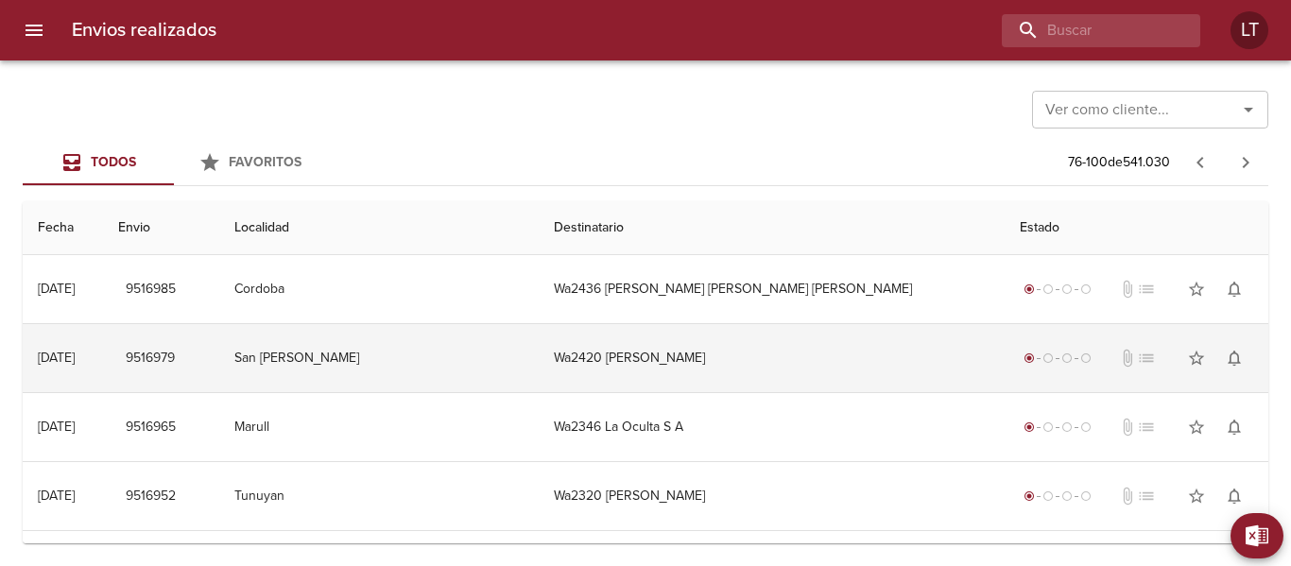
click at [702, 343] on td "Wa2420 Danisa Guadalupe Bianc" at bounding box center [772, 358] width 467 height 68
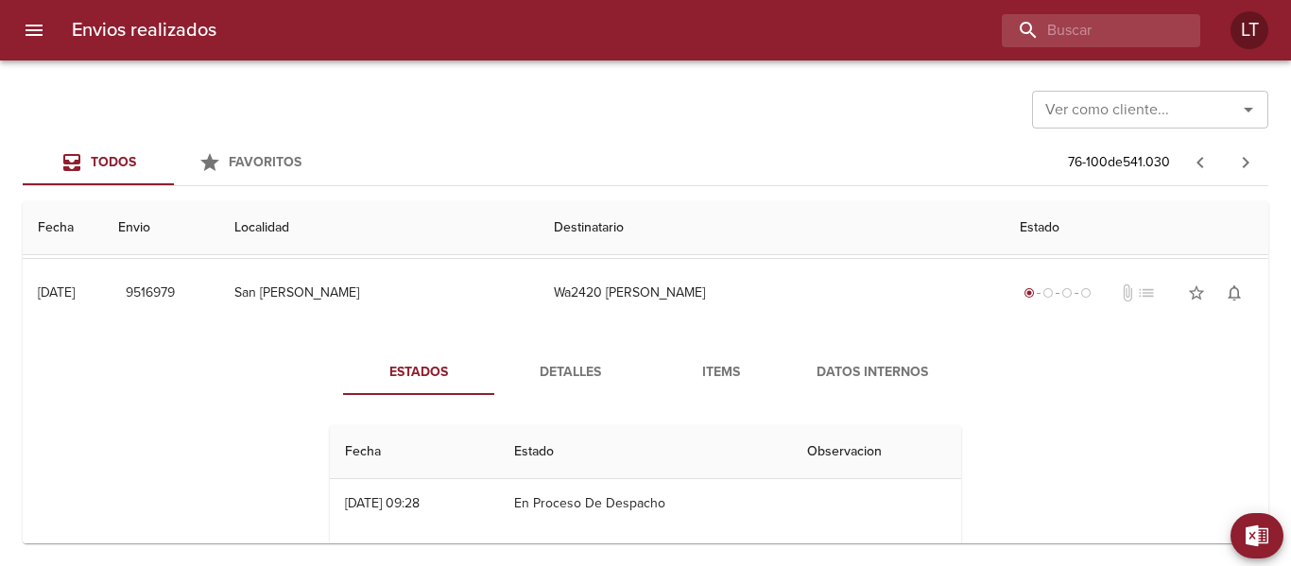
scroll to position [95, 0]
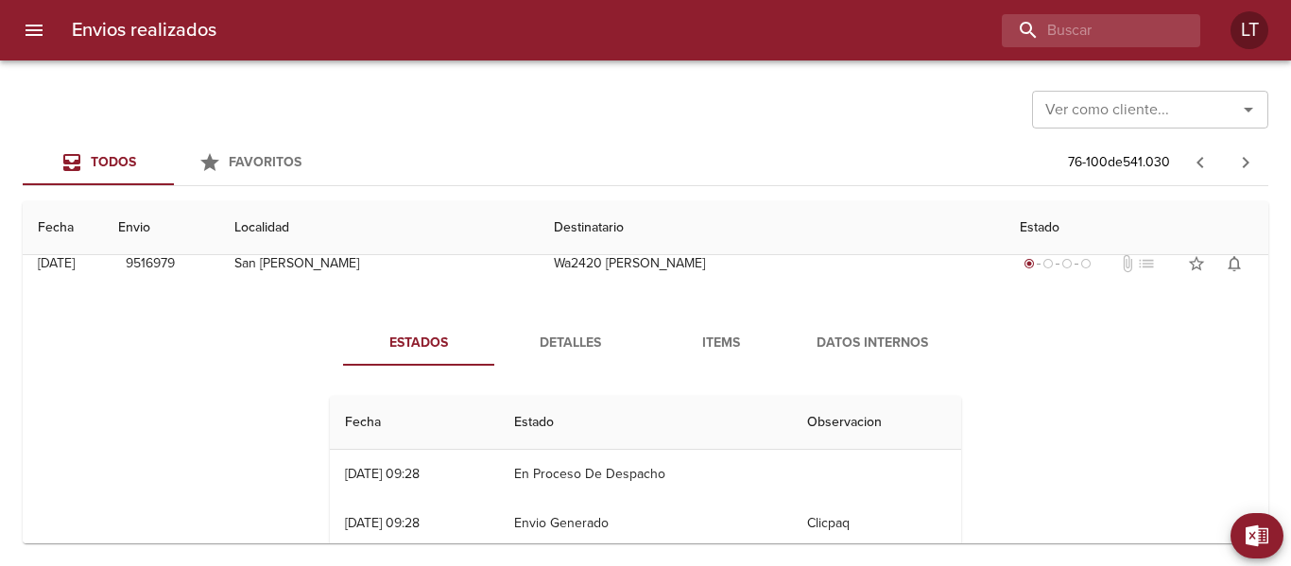
click at [694, 343] on span "Items" at bounding box center [721, 344] width 129 height 24
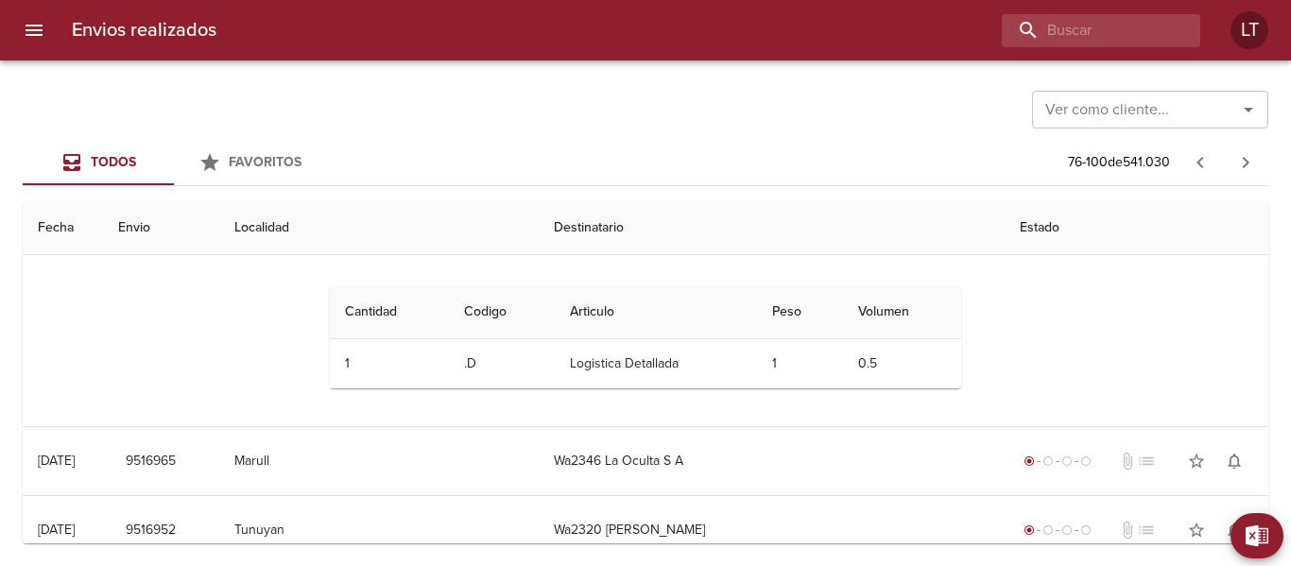
scroll to position [378, 0]
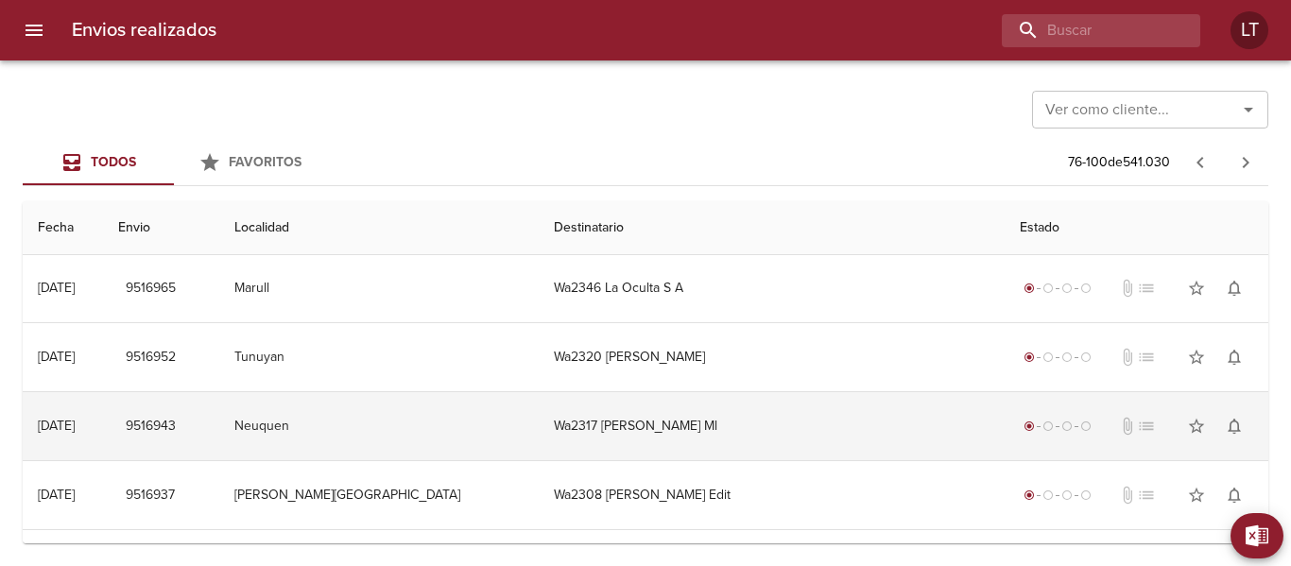
click at [695, 428] on td "Wa2317 Agustina Vigliecca Ml" at bounding box center [772, 426] width 467 height 68
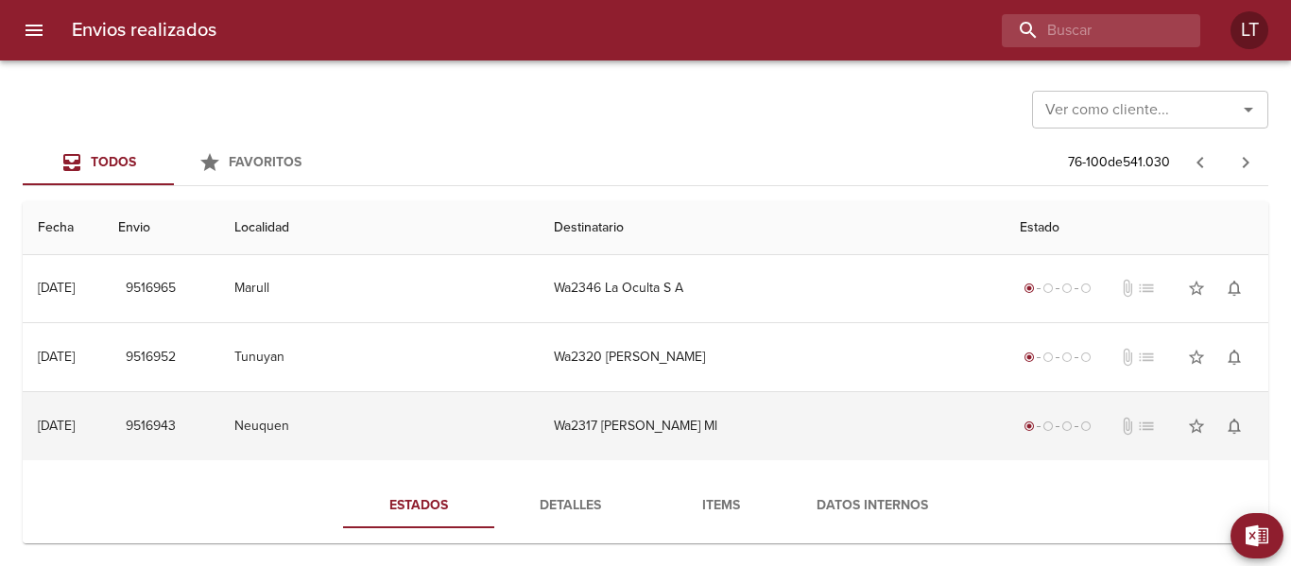
scroll to position [473, 0]
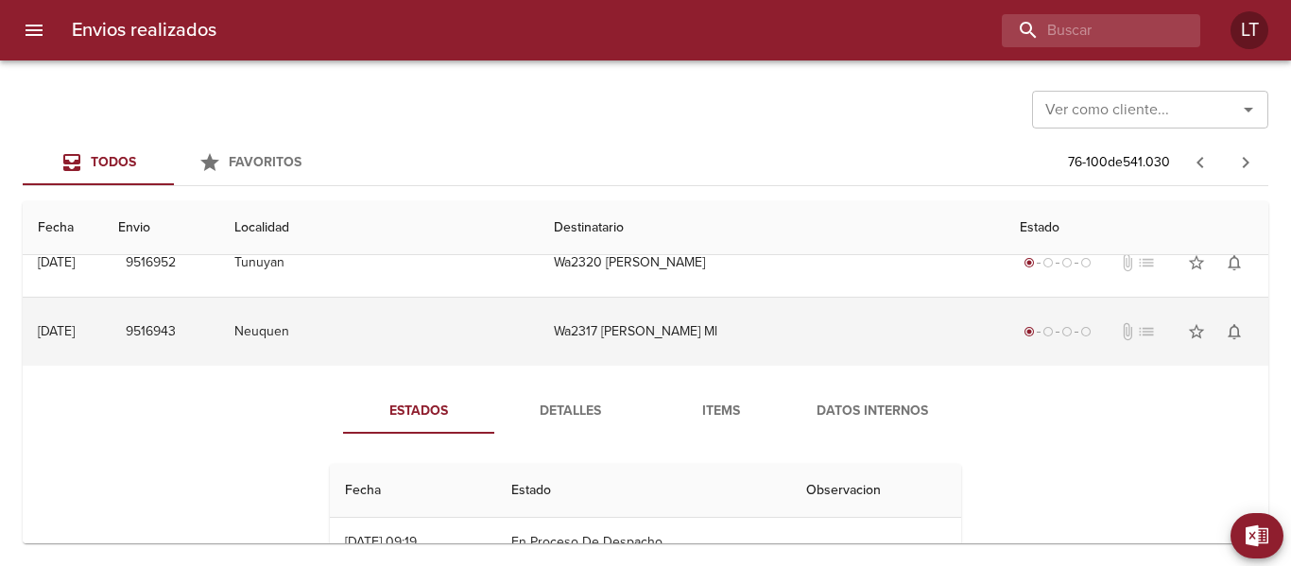
click at [520, 348] on td "Neuquen" at bounding box center [378, 332] width 319 height 68
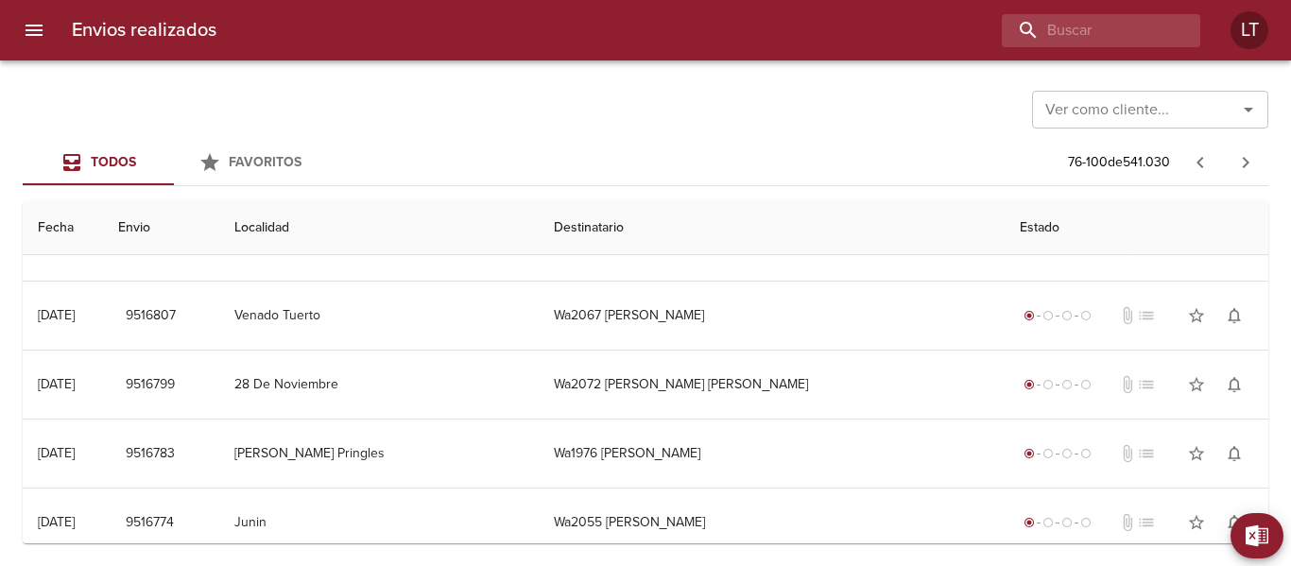
scroll to position [1512, 0]
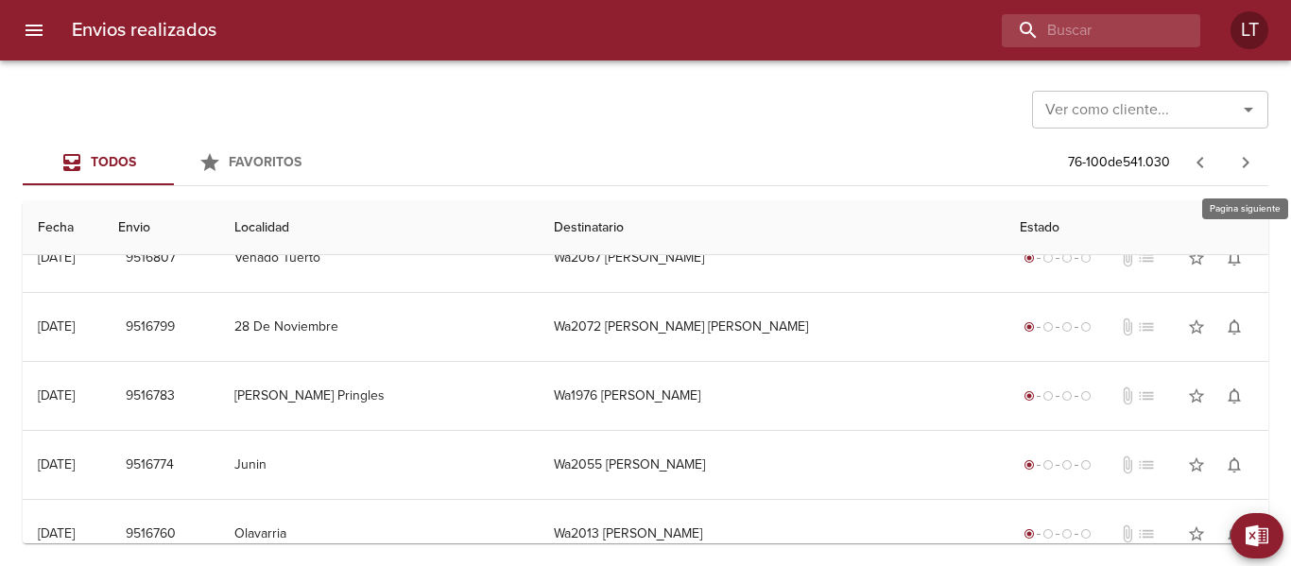
click at [1251, 161] on icon "button" at bounding box center [1245, 162] width 23 height 23
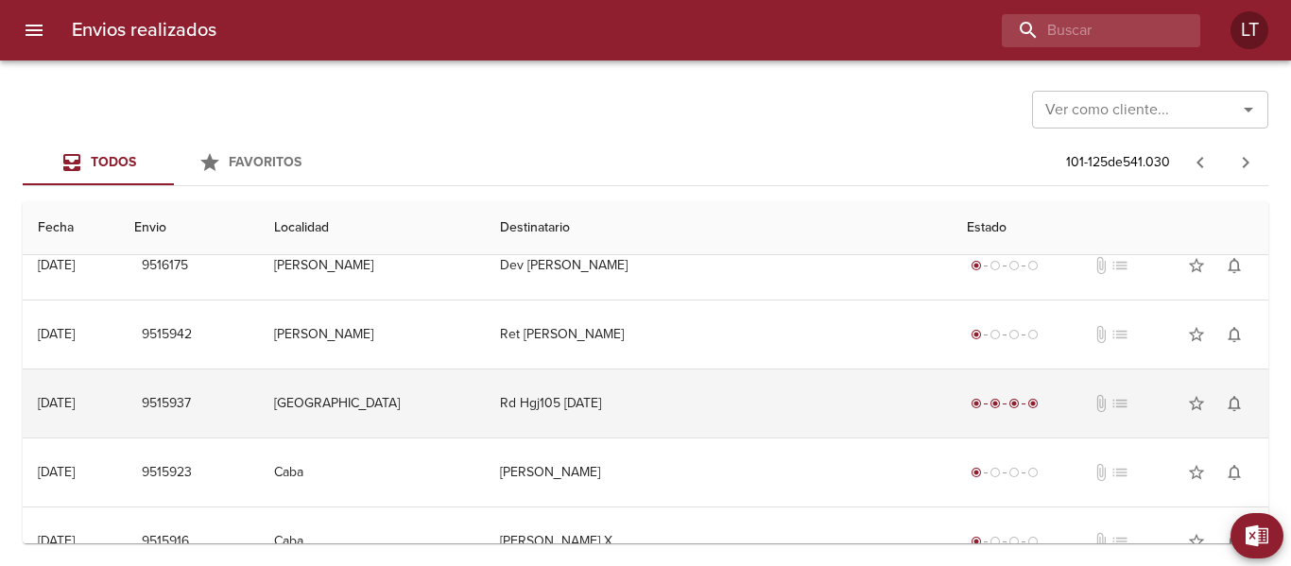
scroll to position [1437, 0]
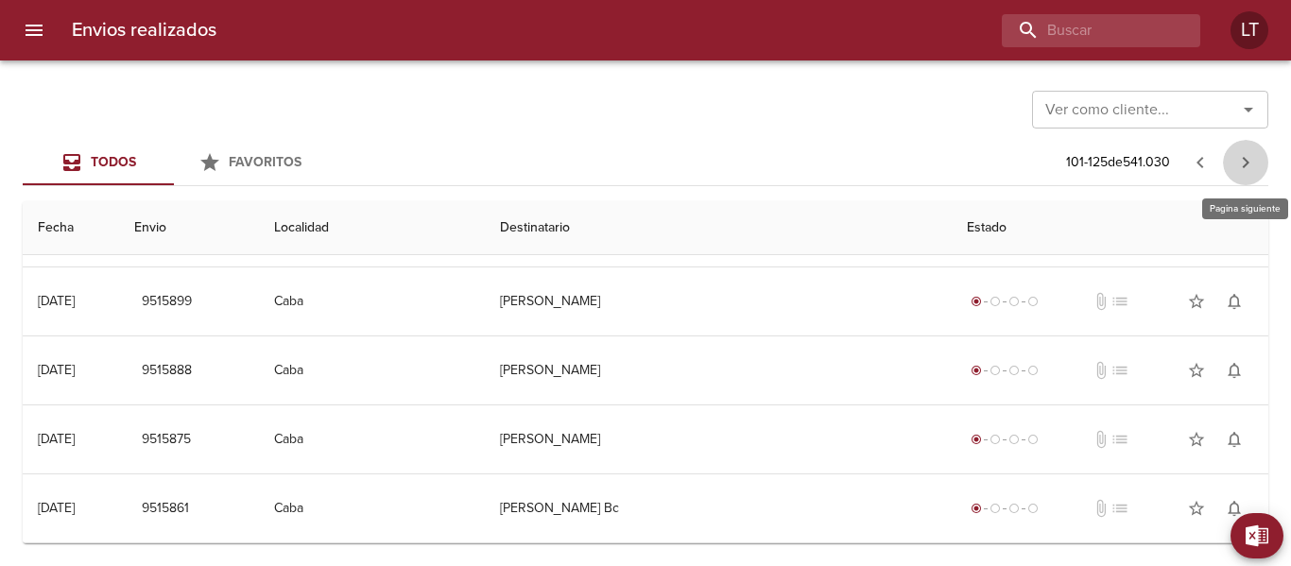
click at [1239, 161] on icon "button" at bounding box center [1245, 162] width 23 height 23
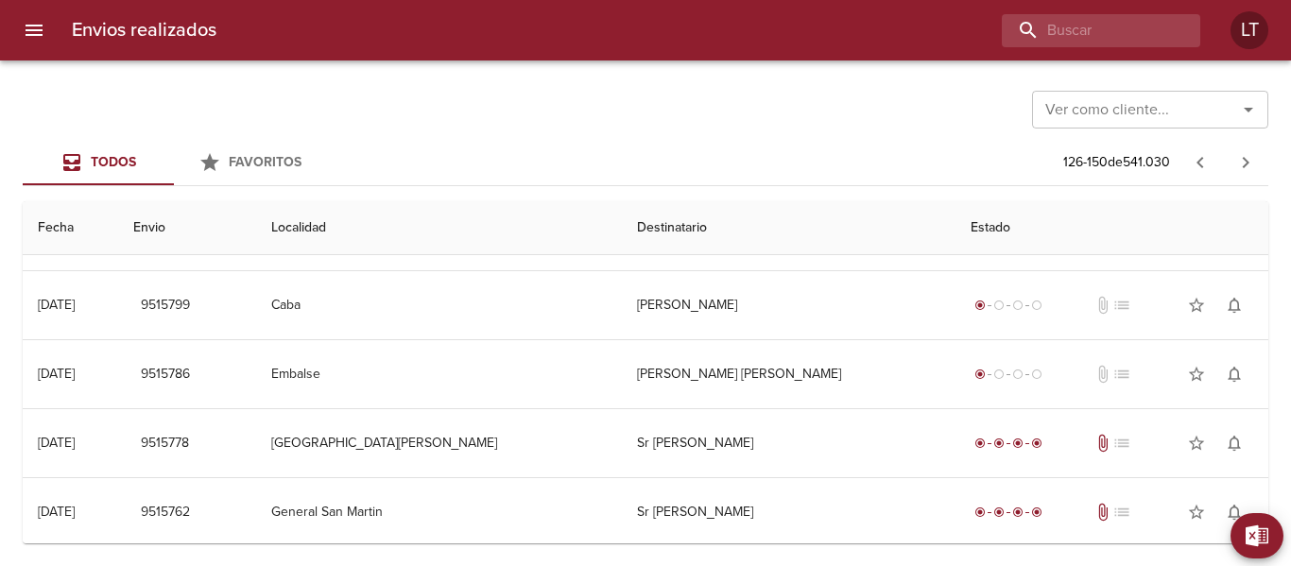
scroll to position [662, 0]
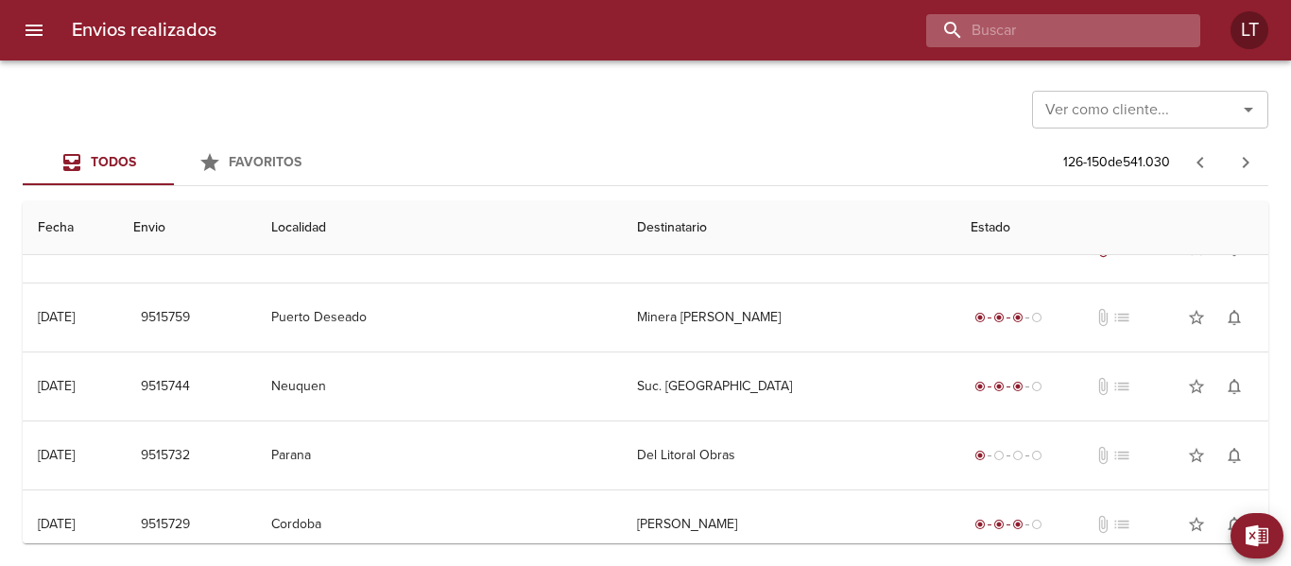
click at [1048, 36] on input "buscar" at bounding box center [1047, 30] width 242 height 33
paste input "9479797"
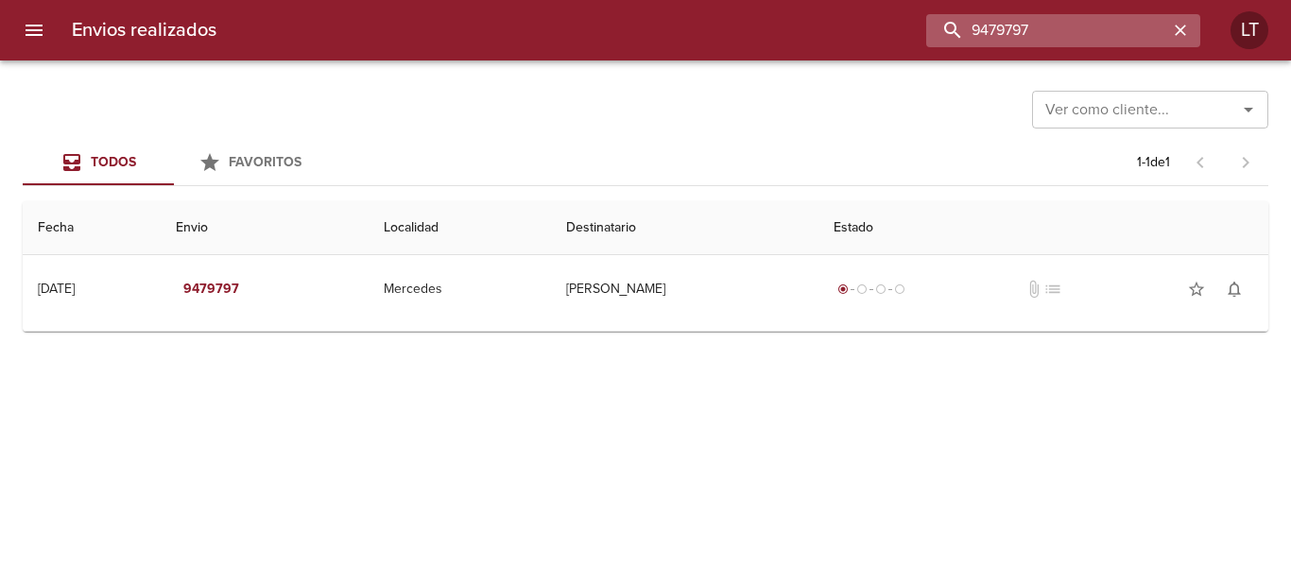
scroll to position [0, 0]
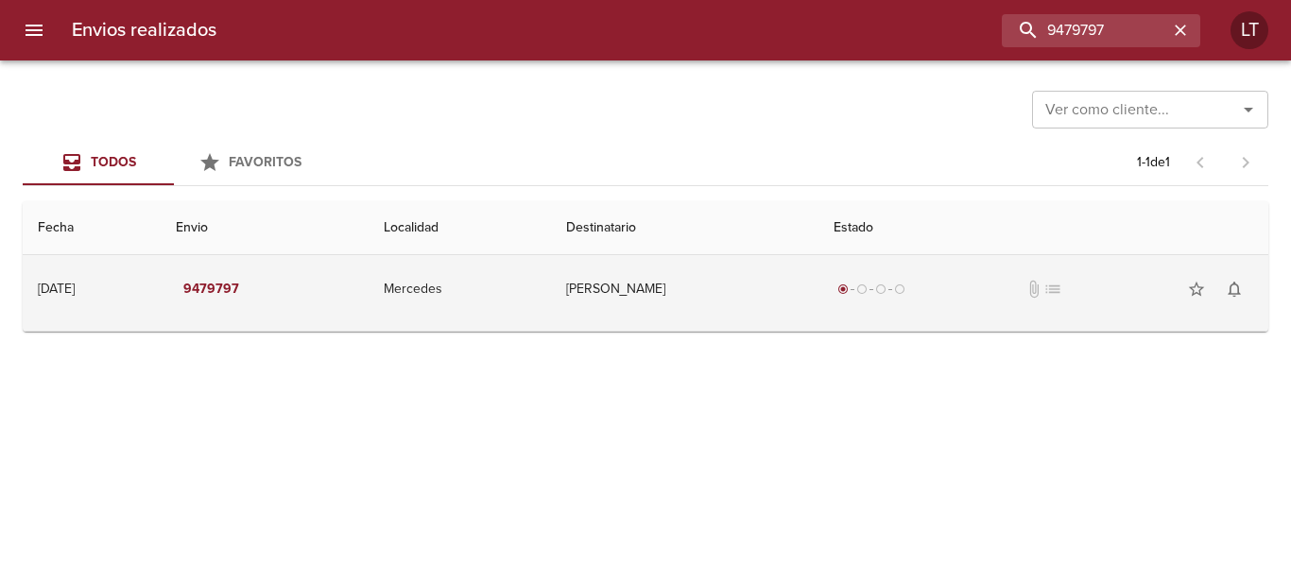
click at [655, 309] on td "Cintia Anabel Nuñez" at bounding box center [684, 289] width 267 height 68
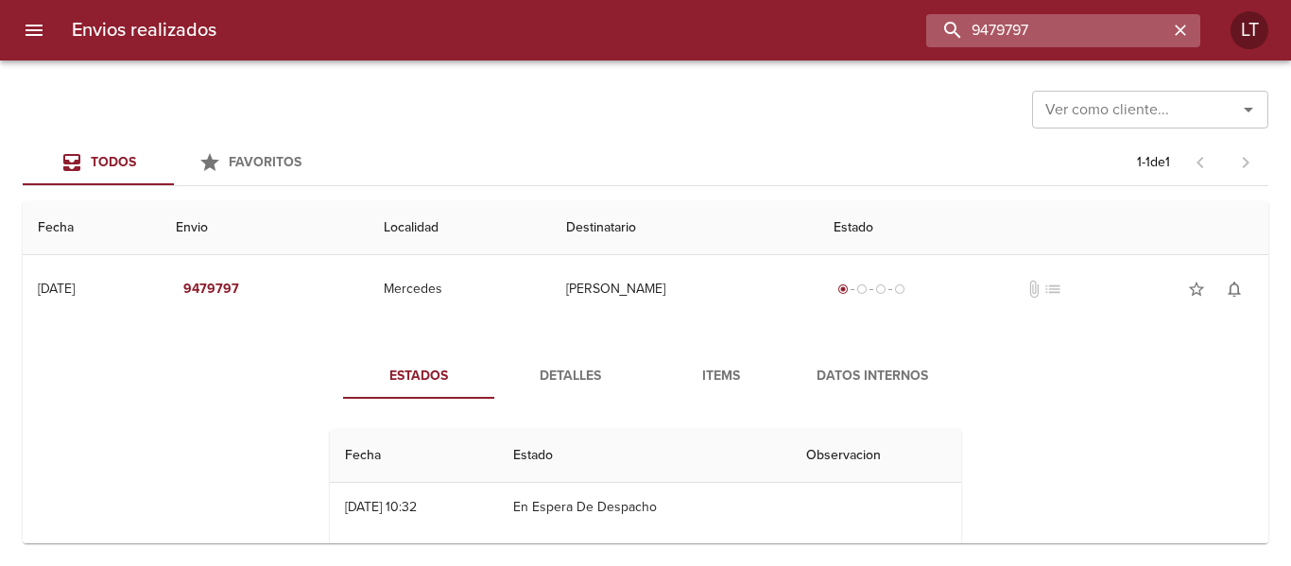
click at [1121, 37] on input "9479797" at bounding box center [1047, 30] width 242 height 33
type input "265540"
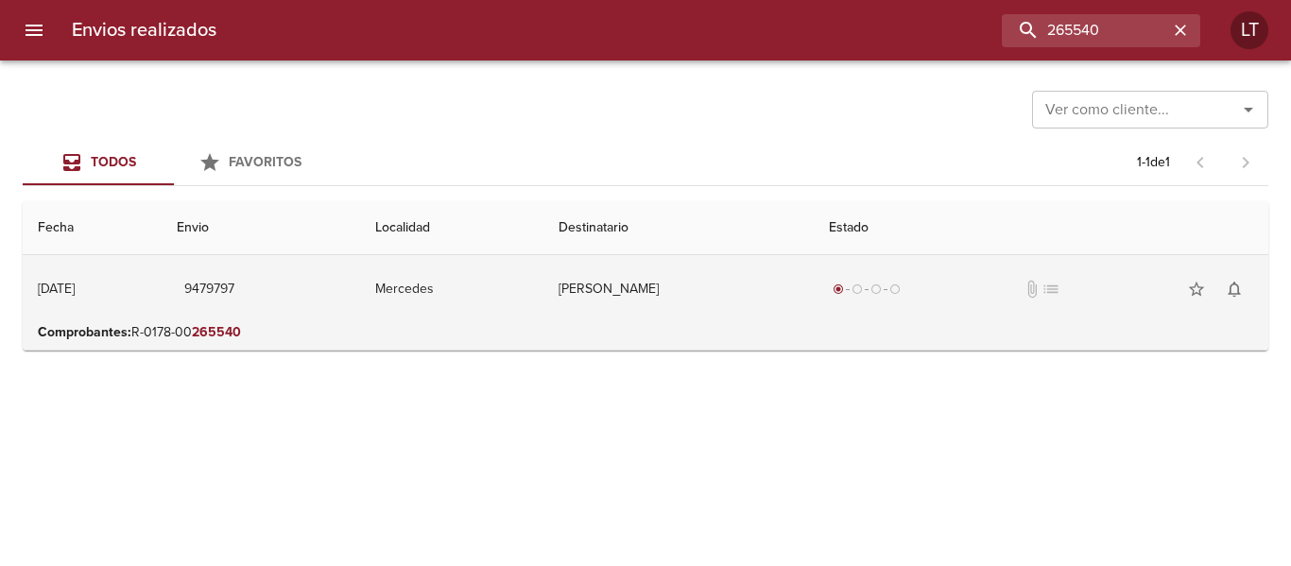
click at [787, 281] on td "Cintia Anabel Nuñez" at bounding box center [678, 289] width 270 height 68
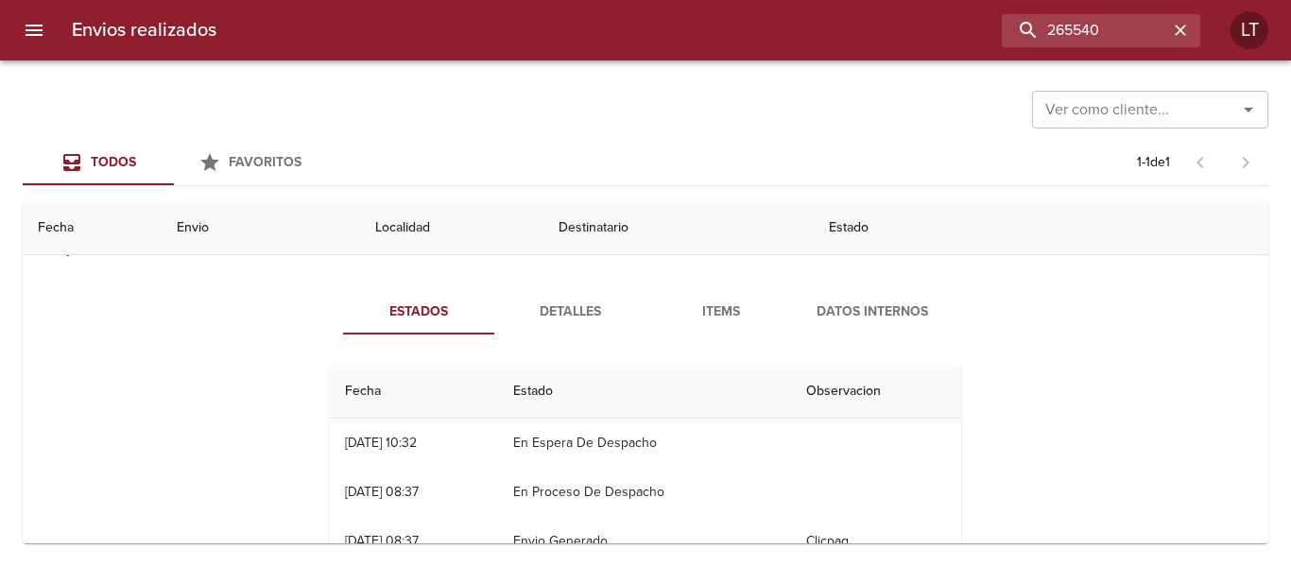
scroll to position [50, 0]
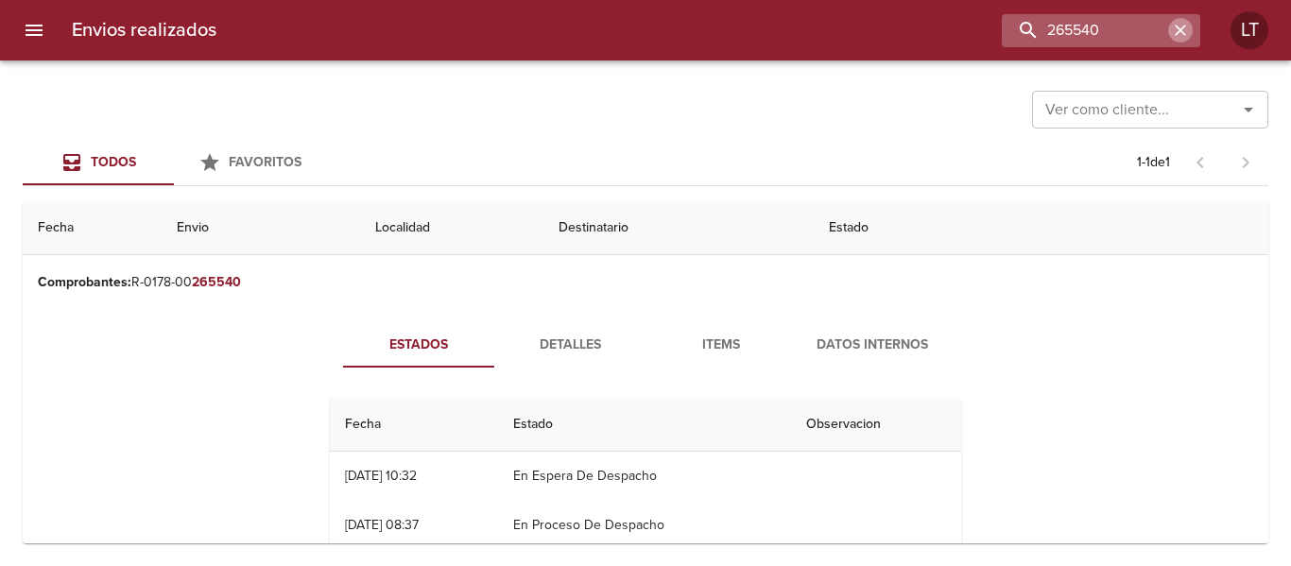
click at [1184, 25] on icon "button" at bounding box center [1180, 30] width 19 height 19
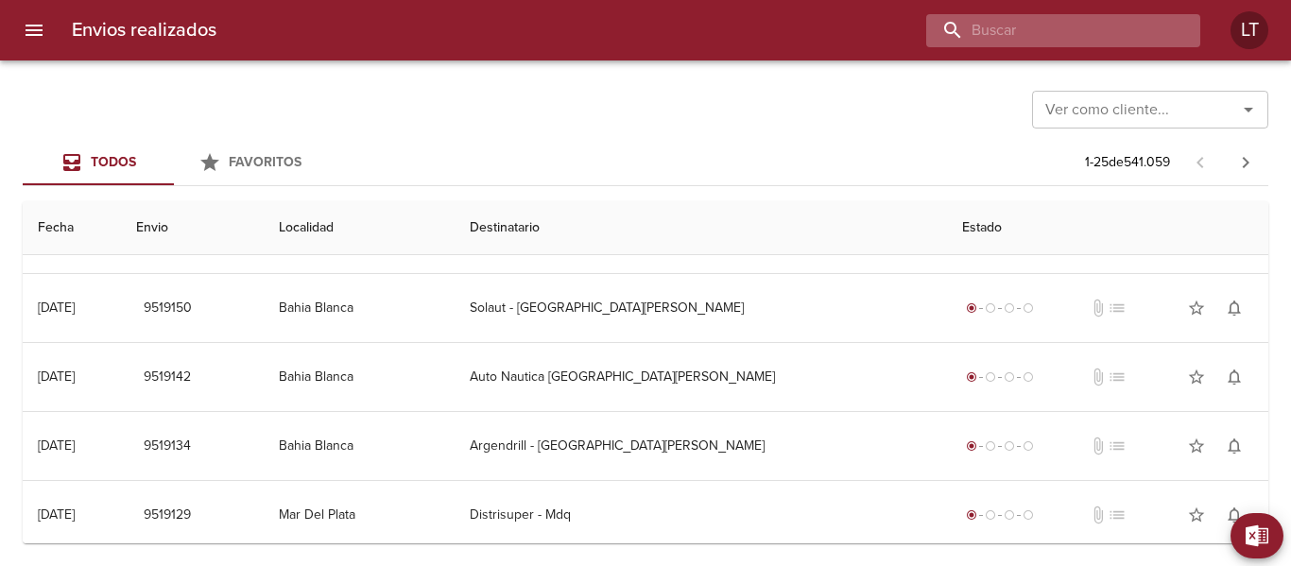
click at [1110, 36] on input "buscar" at bounding box center [1047, 30] width 242 height 33
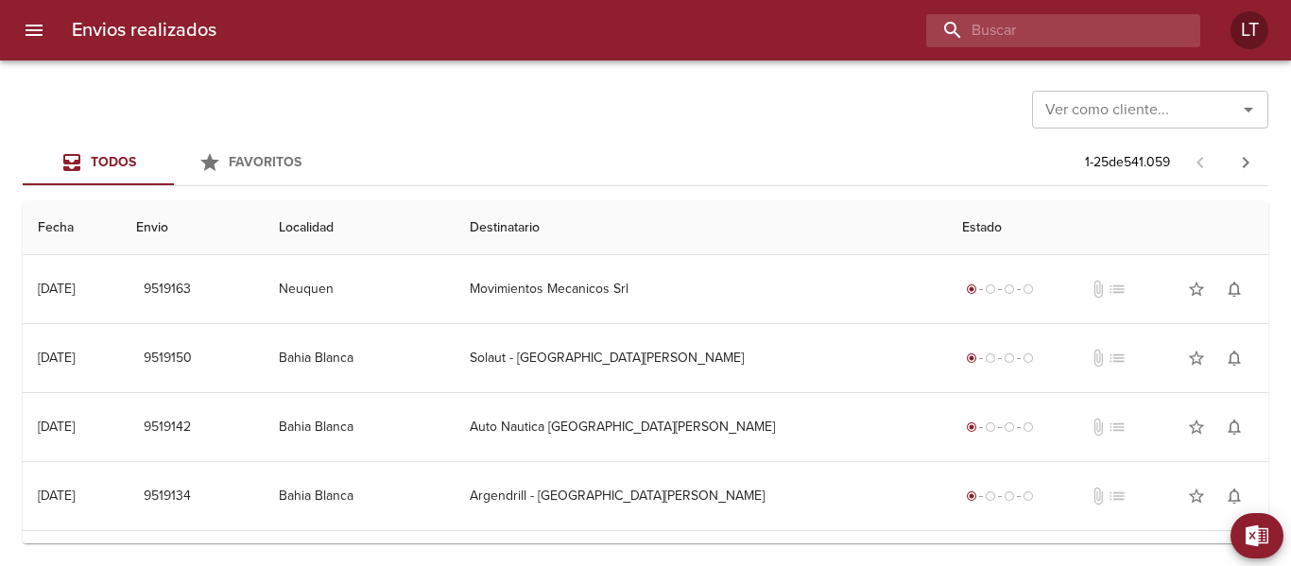
paste input "21488"
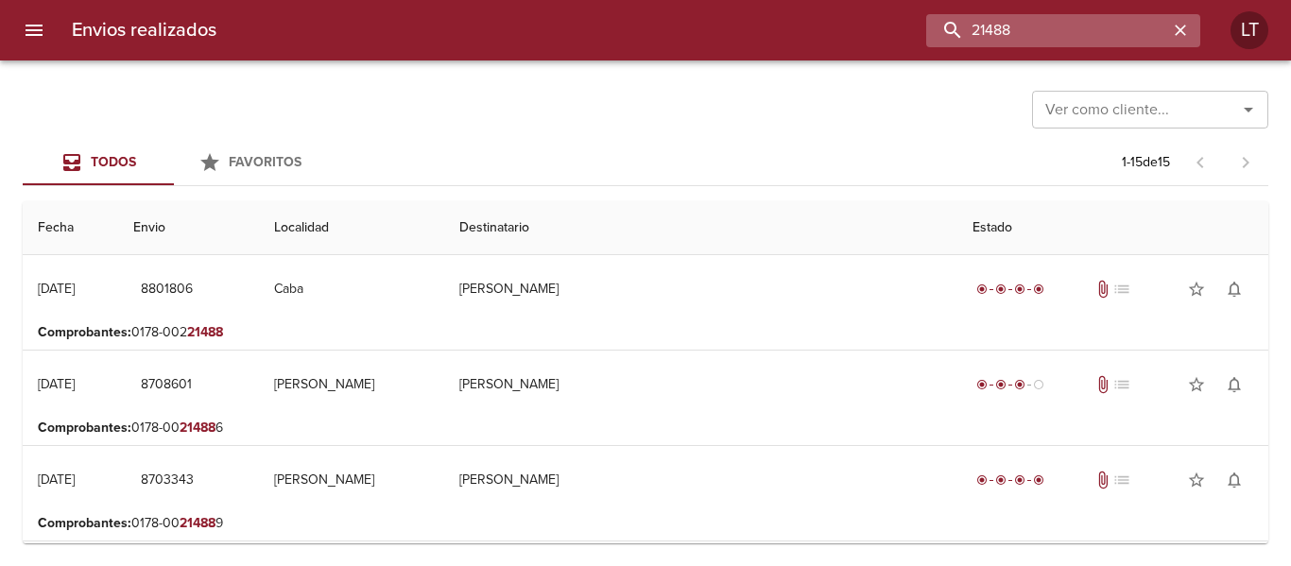
click at [1048, 37] on input "21488" at bounding box center [1047, 30] width 242 height 33
paste input "9479797"
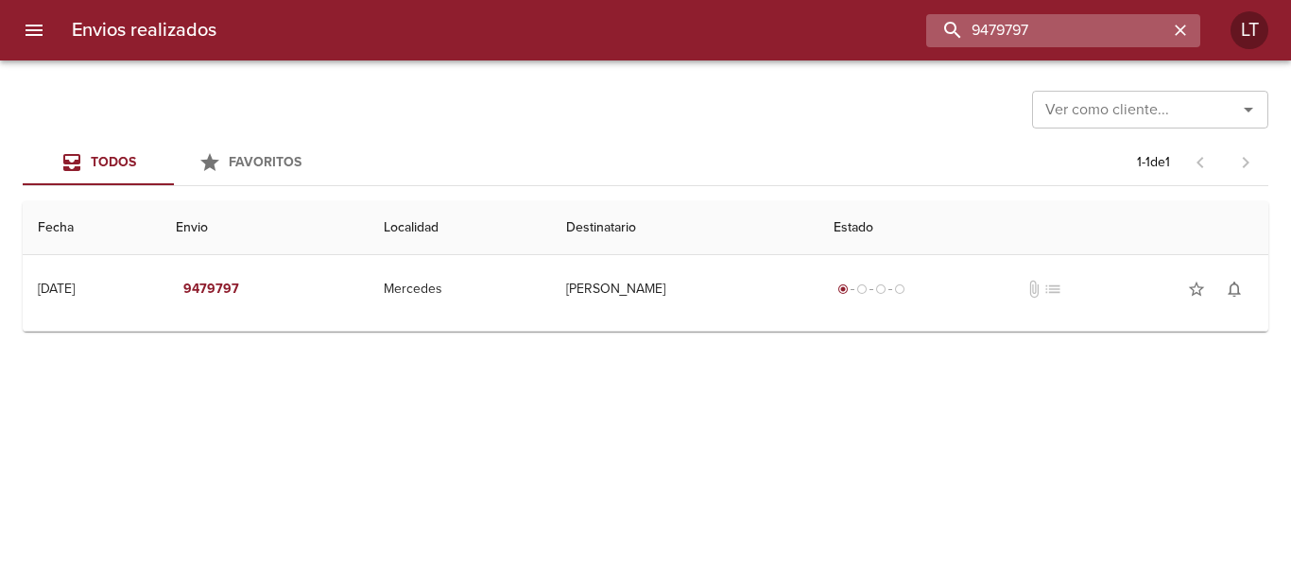
click at [1106, 39] on input "9479797" at bounding box center [1047, 30] width 242 height 33
paste input "Natalia Beatriz Molina"
type input "Natalia Beatriz Molina"
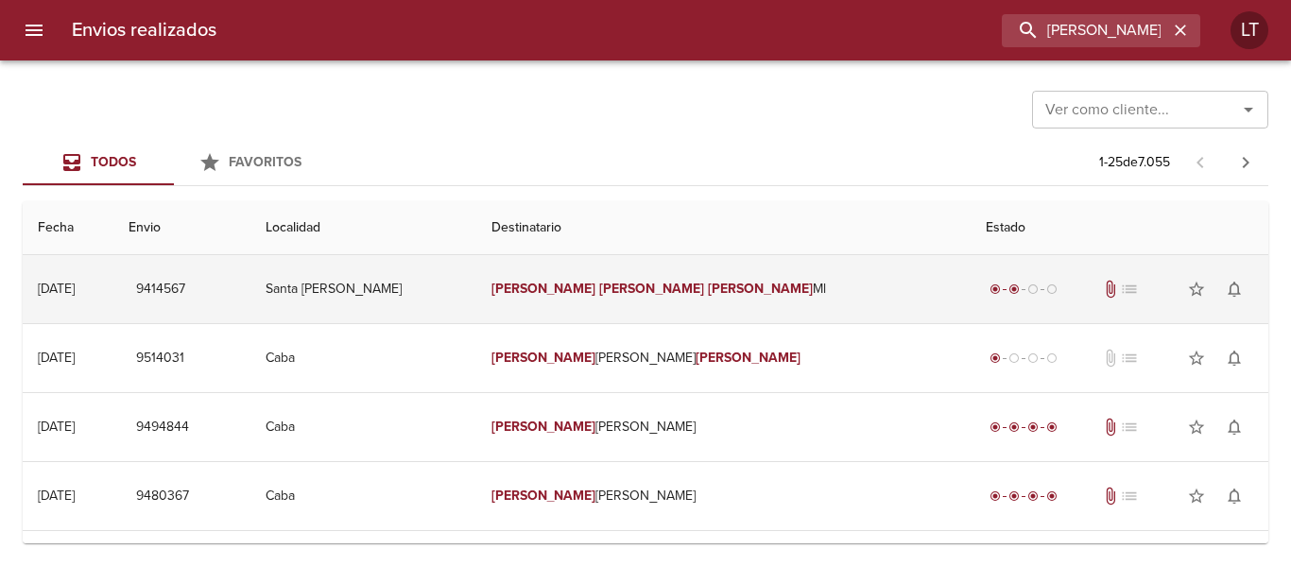
click at [764, 294] on td "Natalia Beatriz Molina Ml" at bounding box center [723, 289] width 495 height 68
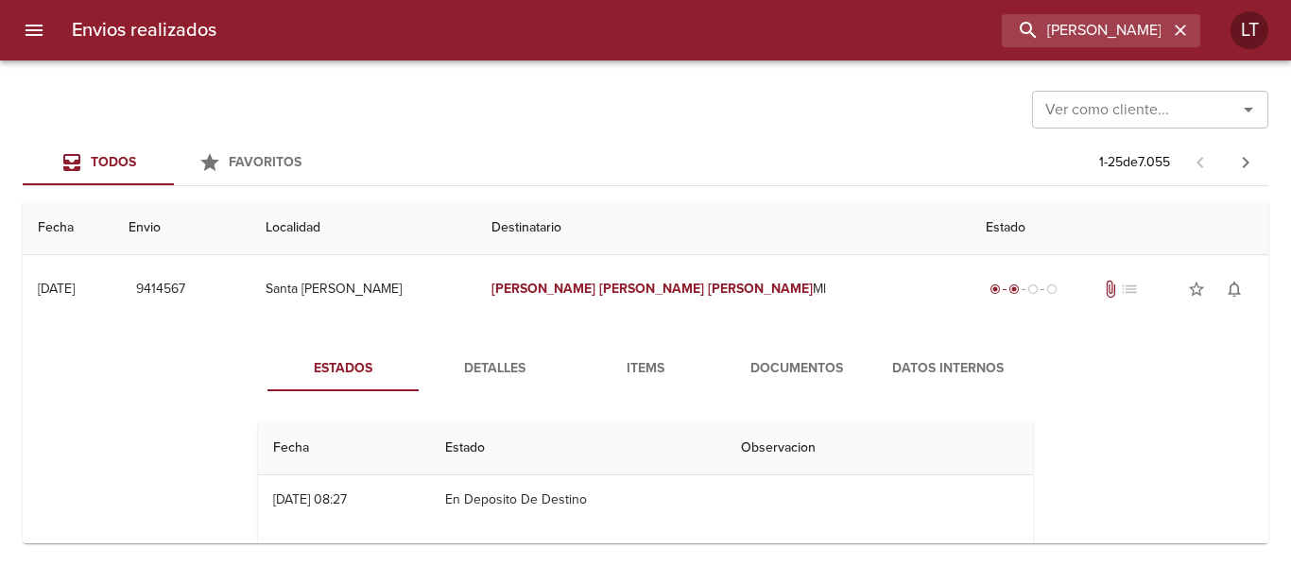
click at [506, 364] on span "Detalles" at bounding box center [494, 369] width 129 height 24
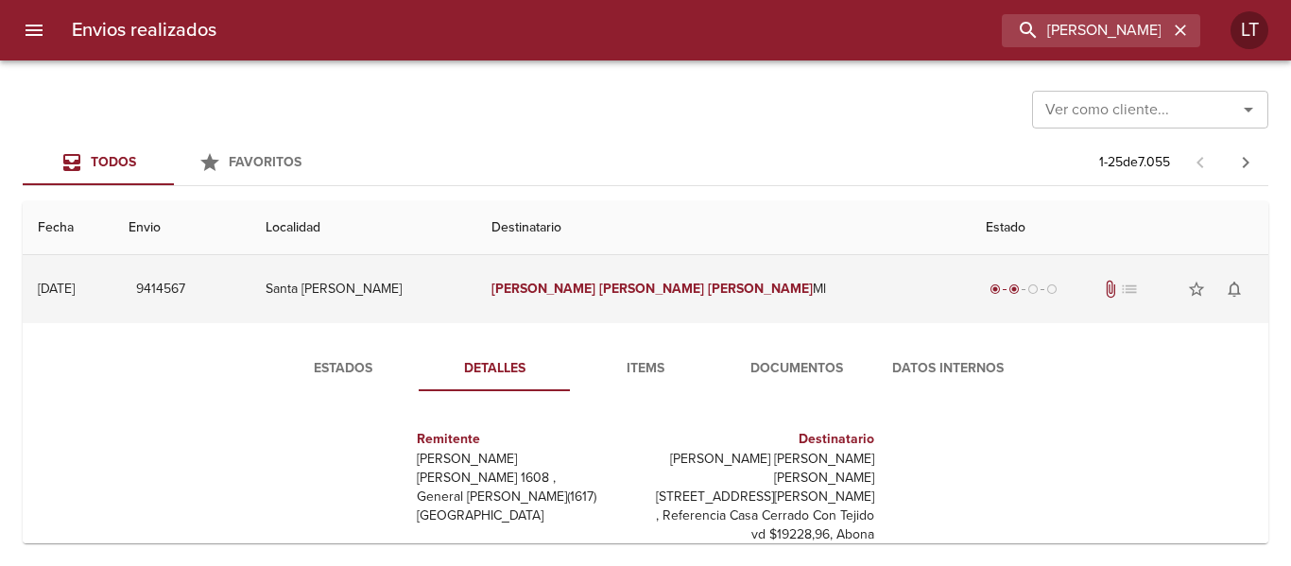
click at [475, 301] on td "Santa Isabel" at bounding box center [362, 289] width 225 height 68
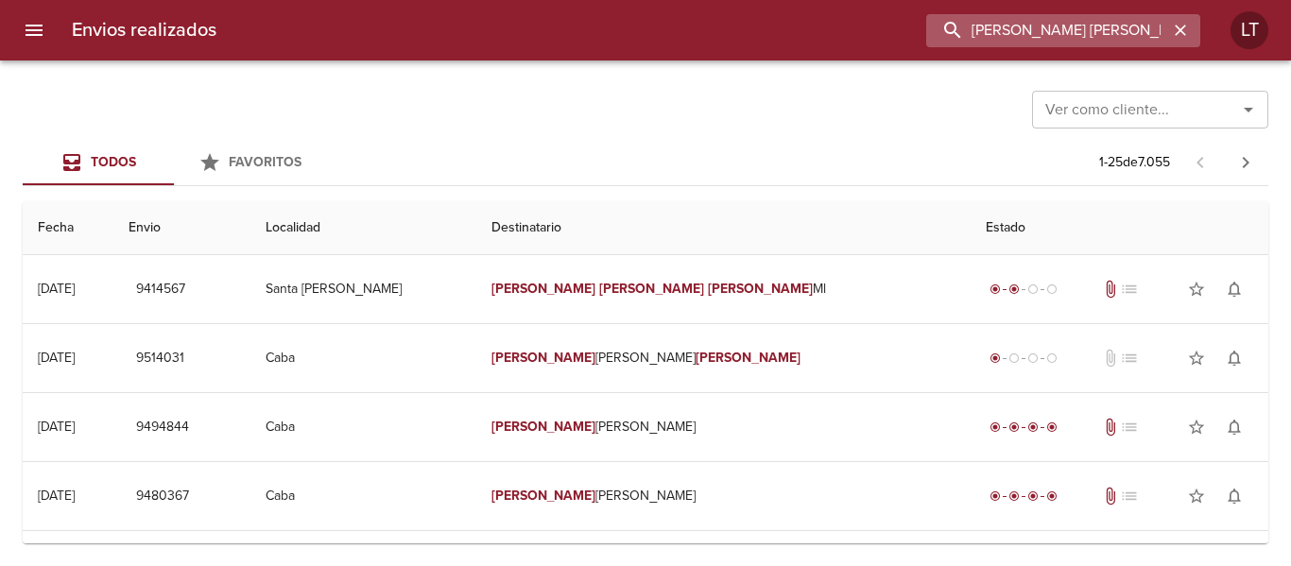
click at [1075, 22] on input "Natalia Beatriz Molina" at bounding box center [1047, 30] width 242 height 33
drag, startPoint x: 1075, startPoint y: 22, endPoint x: 963, endPoint y: 31, distance: 111.9
click at [999, 26] on input "Natalia Beatriz Molina" at bounding box center [1047, 30] width 242 height 33
click at [44, 34] on icon "menu" at bounding box center [34, 30] width 23 height 23
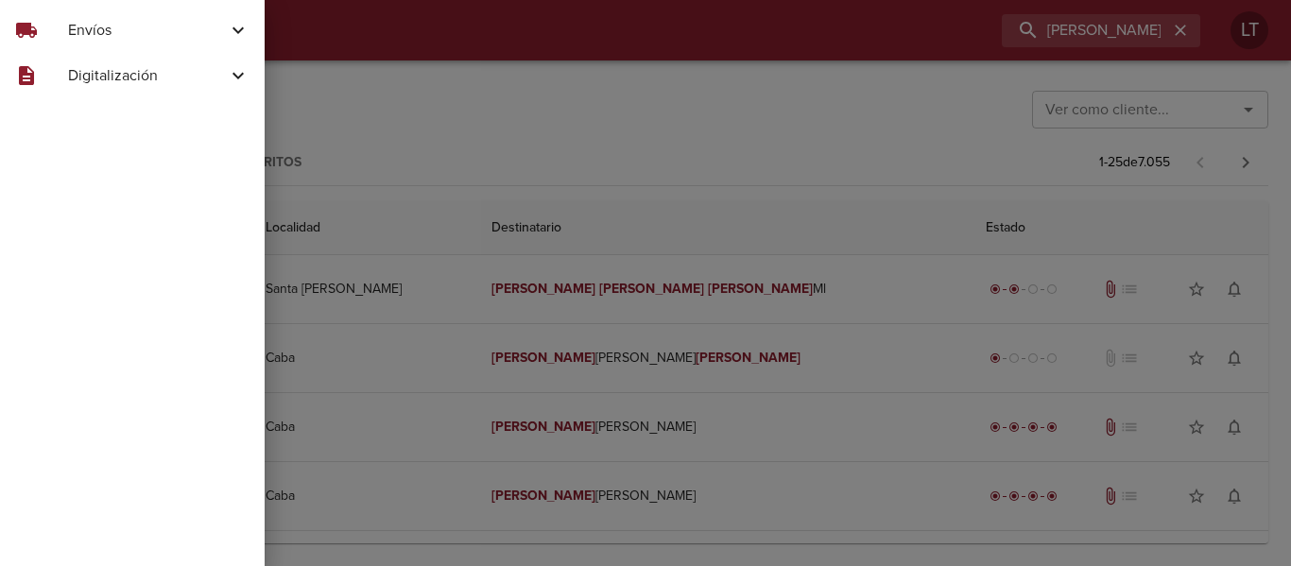
click at [96, 29] on span "Envíos" at bounding box center [147, 30] width 159 height 23
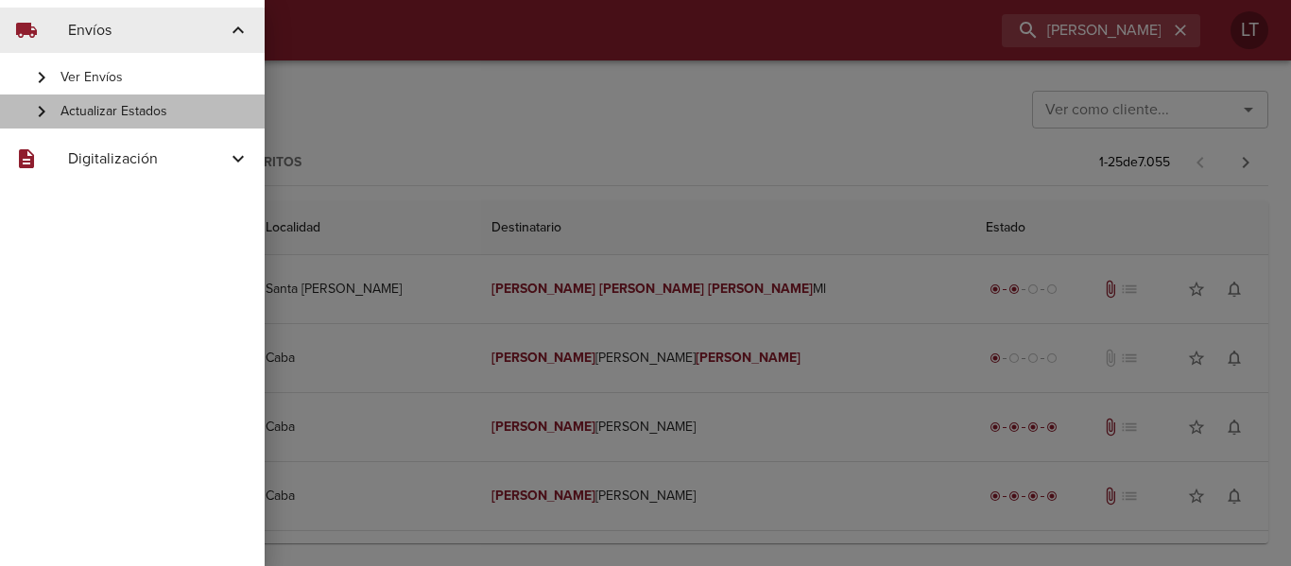
click at [123, 98] on div "Actualizar Estados" at bounding box center [132, 112] width 265 height 34
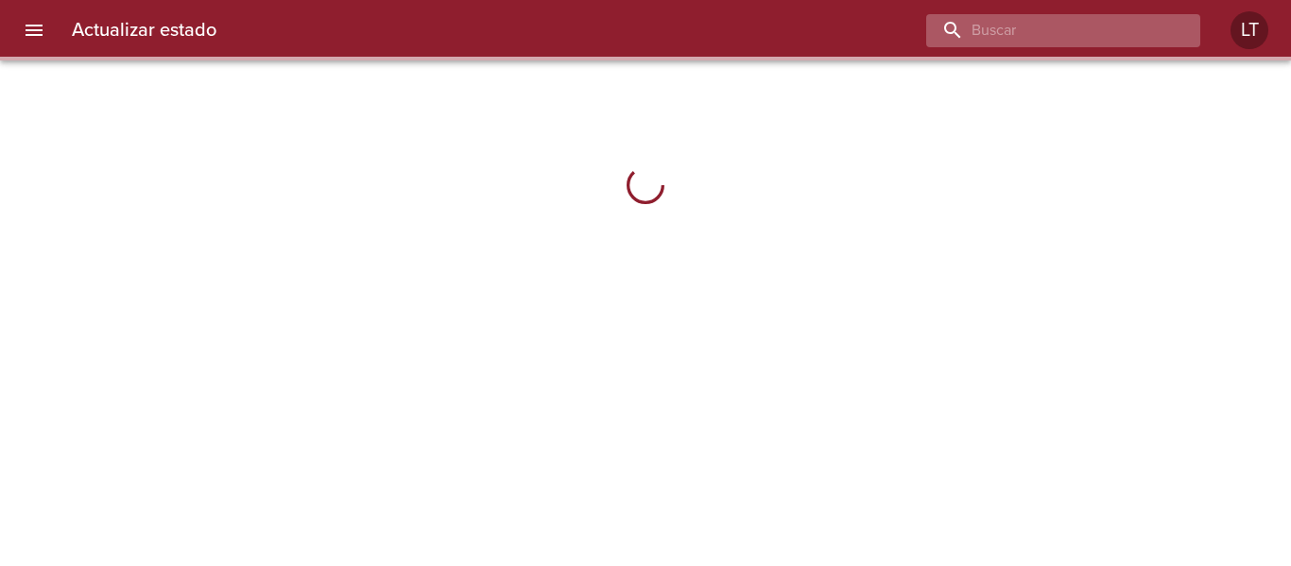
click at [1078, 26] on input "buscar" at bounding box center [1047, 30] width 242 height 33
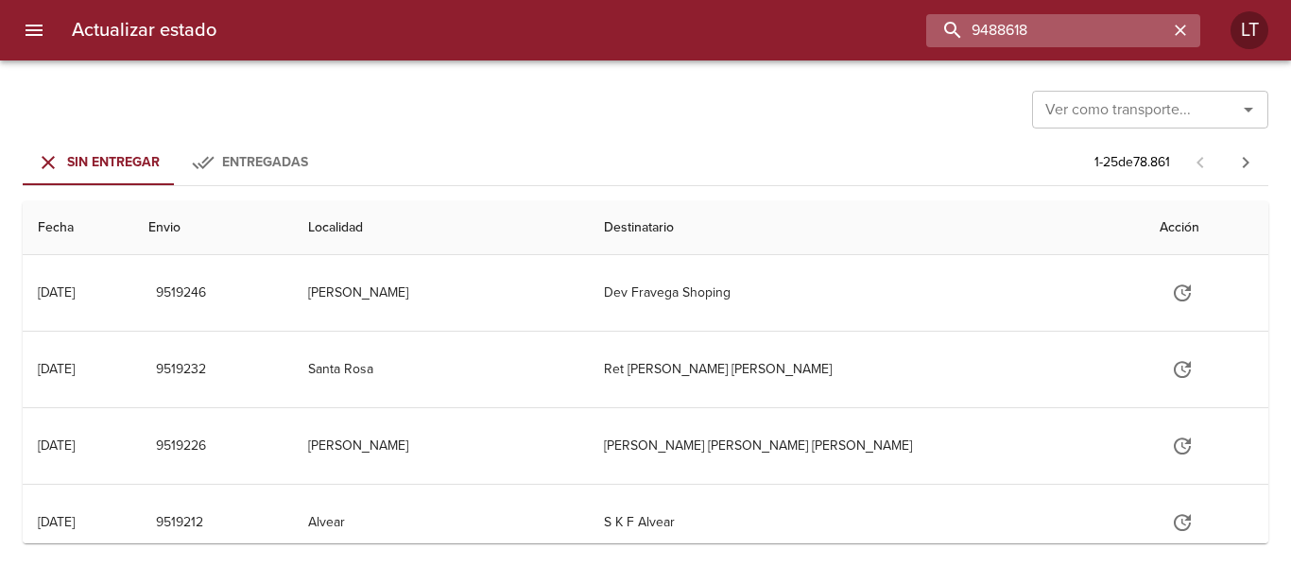
type input "9488618"
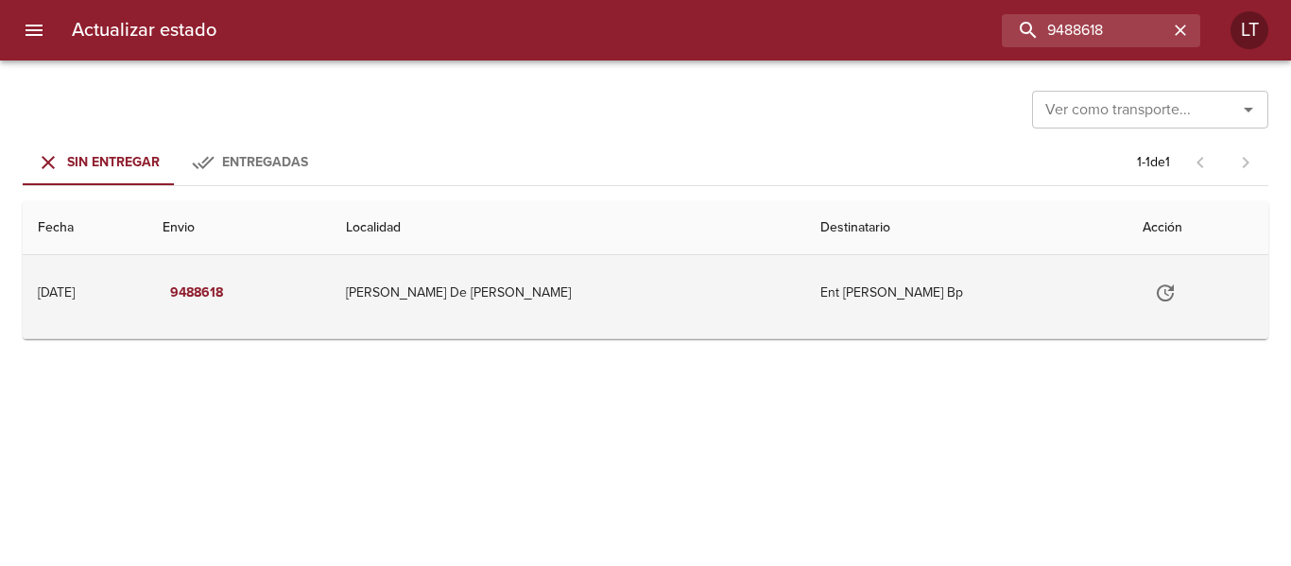
click at [1154, 294] on icon "Tabla de envíos del cliente" at bounding box center [1165, 293] width 23 height 23
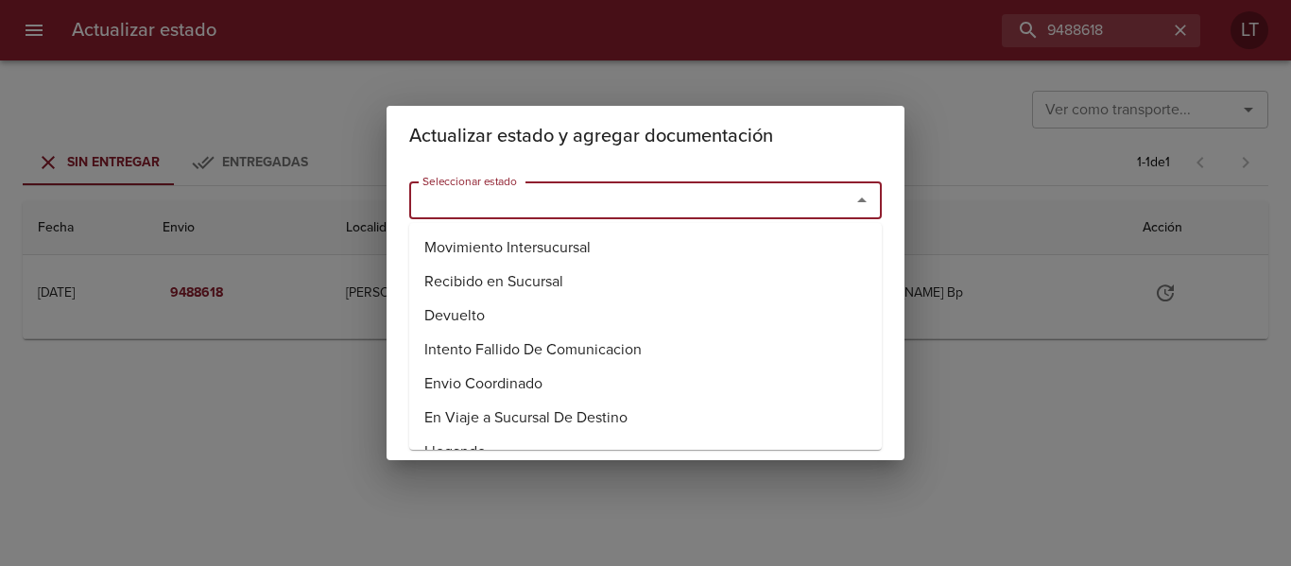
click at [754, 210] on input "Seleccionar estado" at bounding box center [617, 200] width 405 height 26
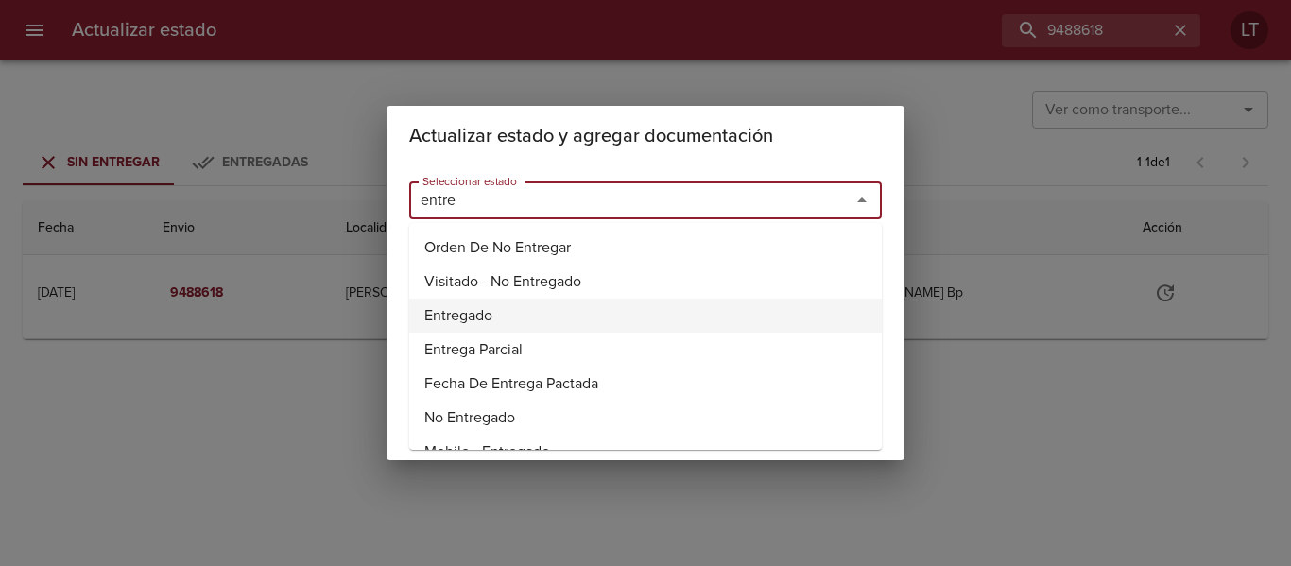
click at [490, 313] on li "Entregado" at bounding box center [645, 316] width 473 height 34
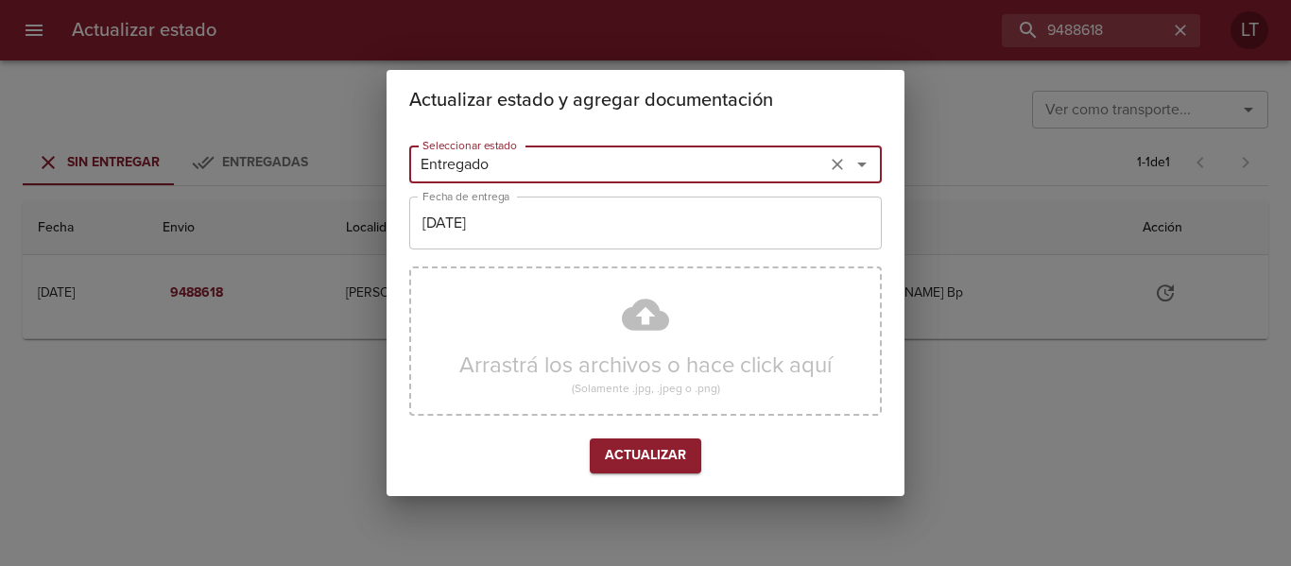
type input "Entregado"
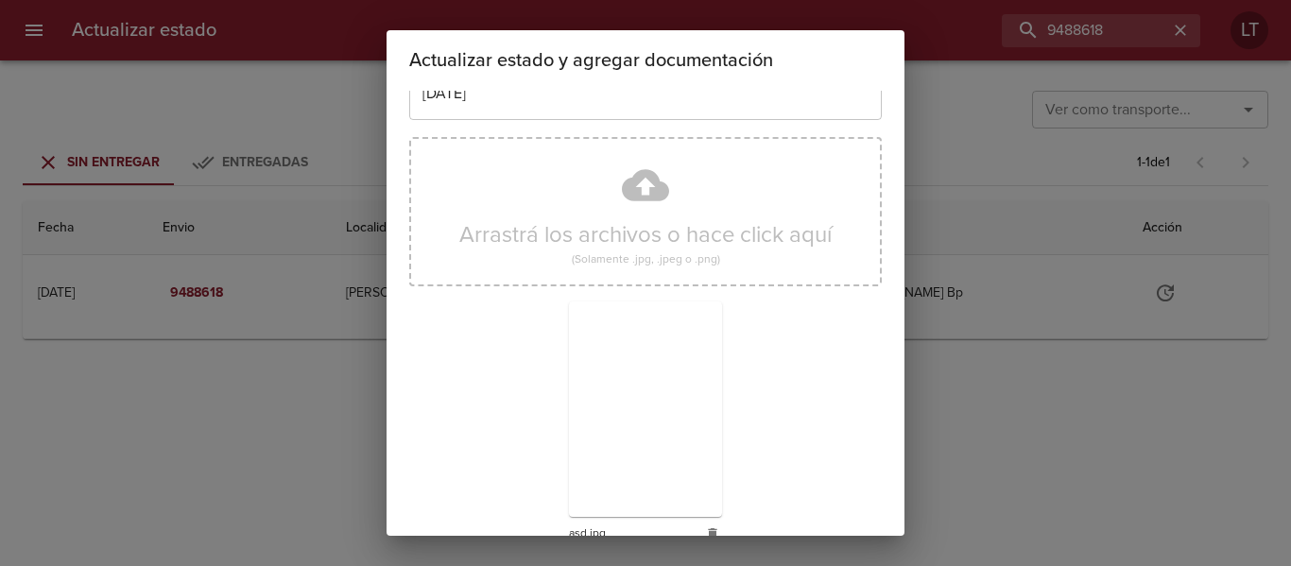
scroll to position [177, 0]
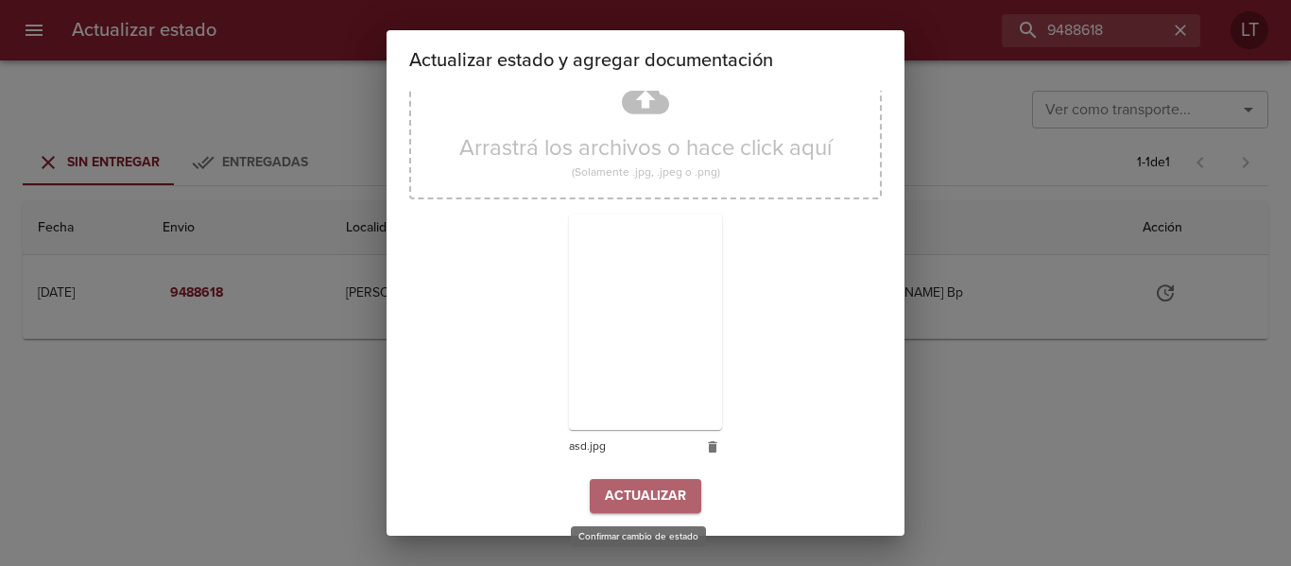
click at [659, 508] on button "Actualizar" at bounding box center [646, 496] width 112 height 35
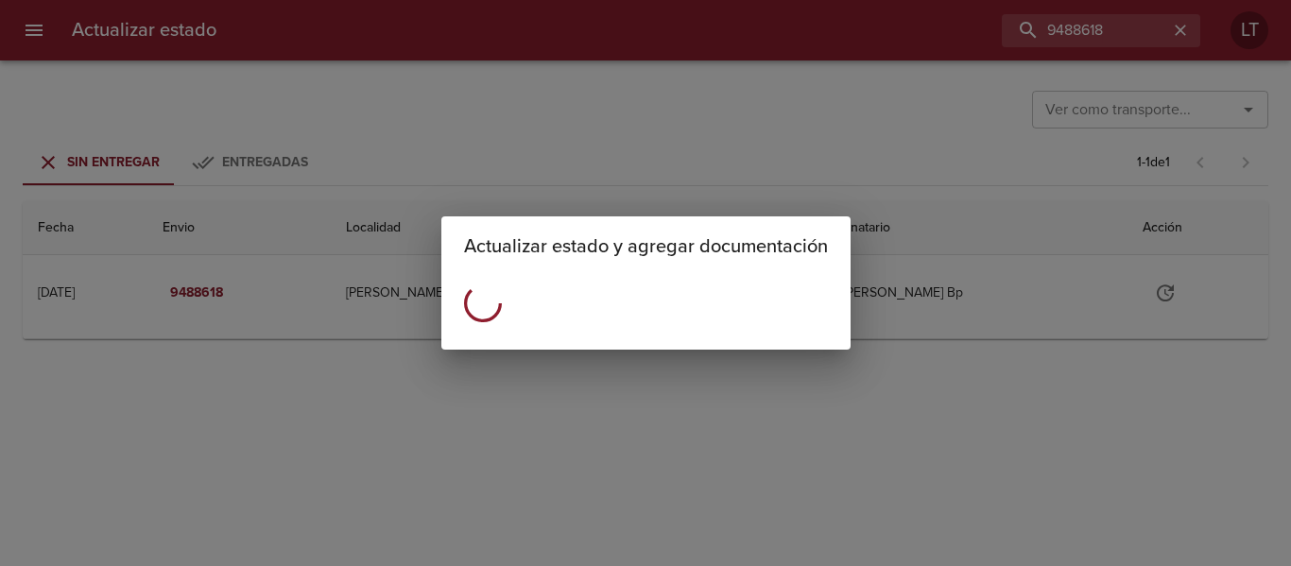
scroll to position [0, 0]
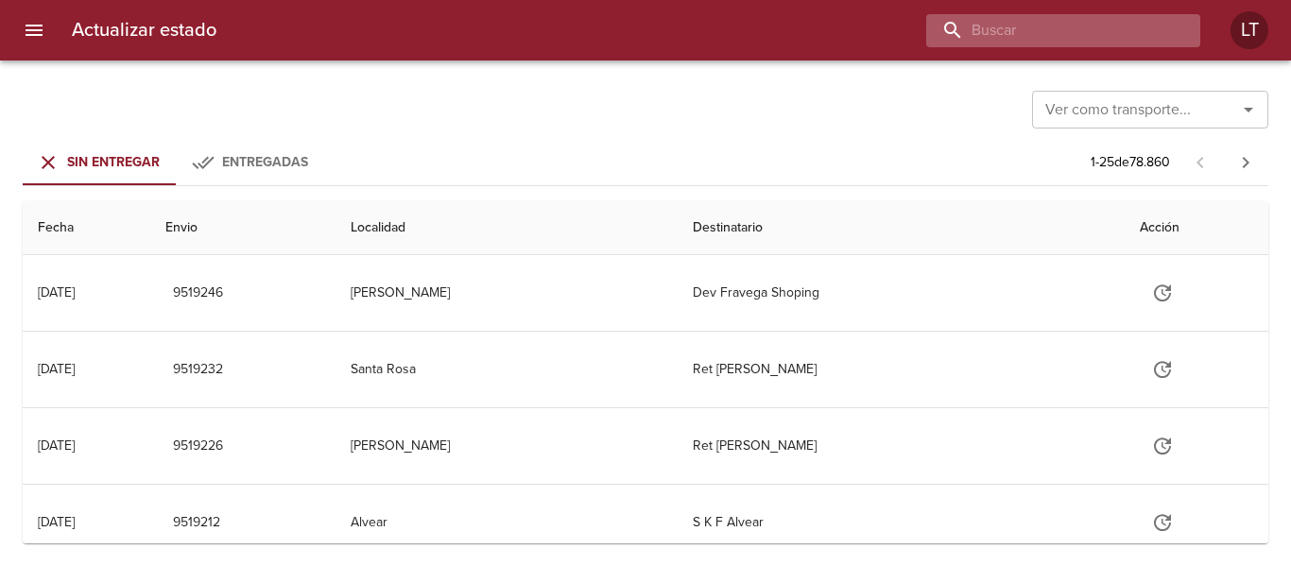
click at [1159, 16] on input "buscar" at bounding box center [1047, 30] width 242 height 33
type input "9474042"
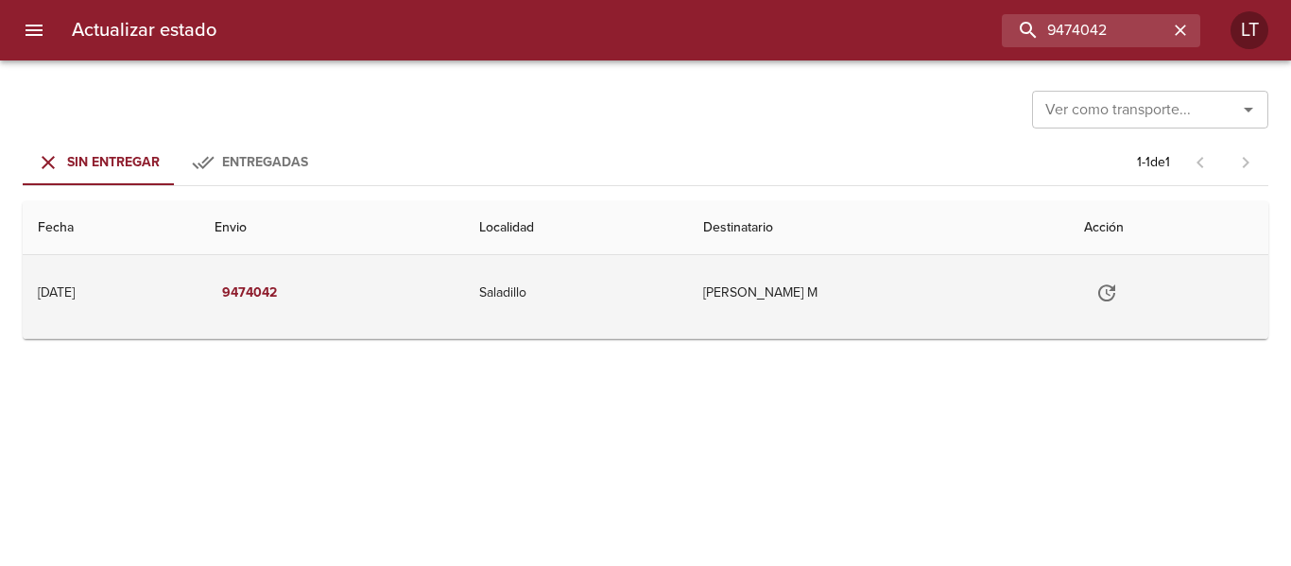
click at [1115, 289] on icon "Tabla de envíos del cliente" at bounding box center [1106, 292] width 17 height 17
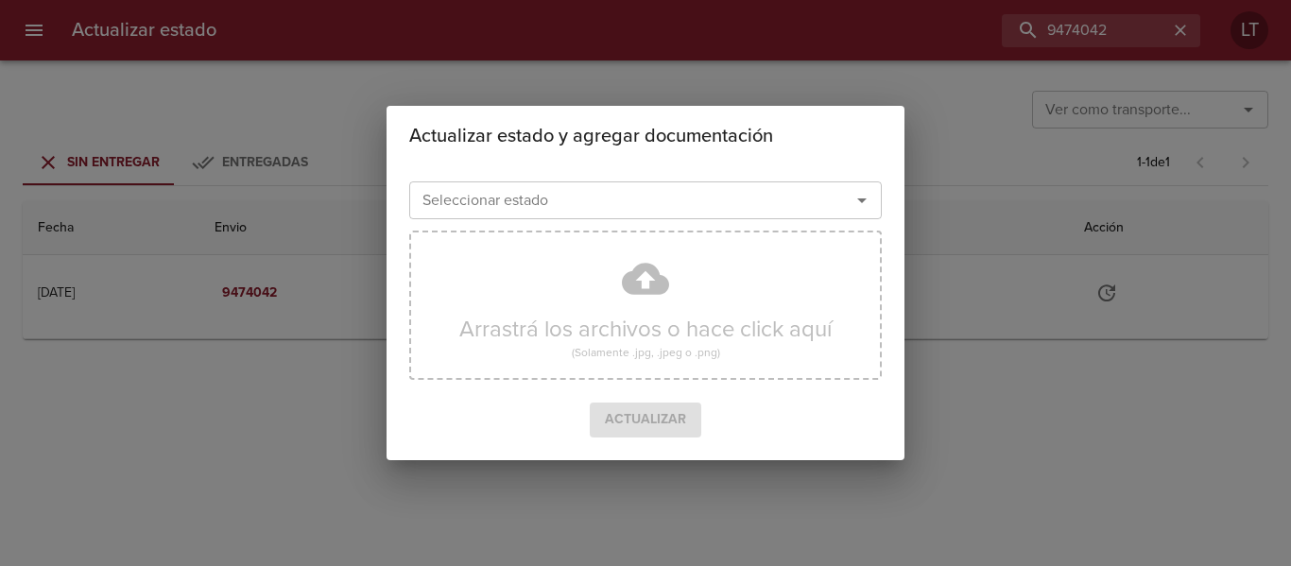
click at [611, 214] on input "Seleccionar estado" at bounding box center [617, 200] width 405 height 26
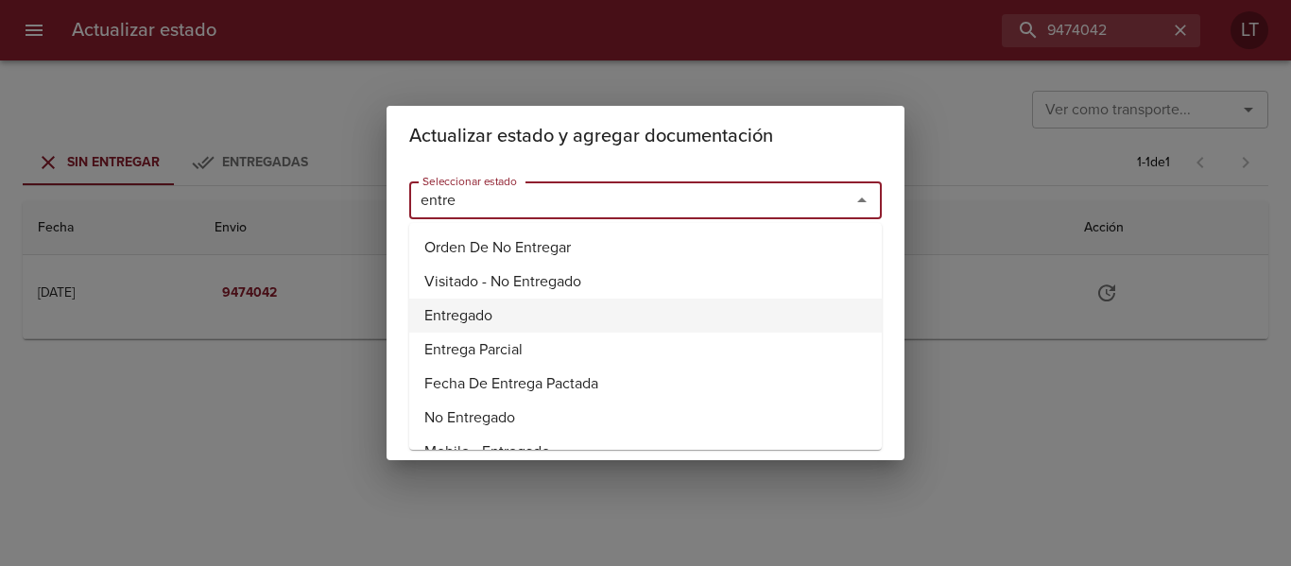
click at [450, 311] on li "Entregado" at bounding box center [645, 316] width 473 height 34
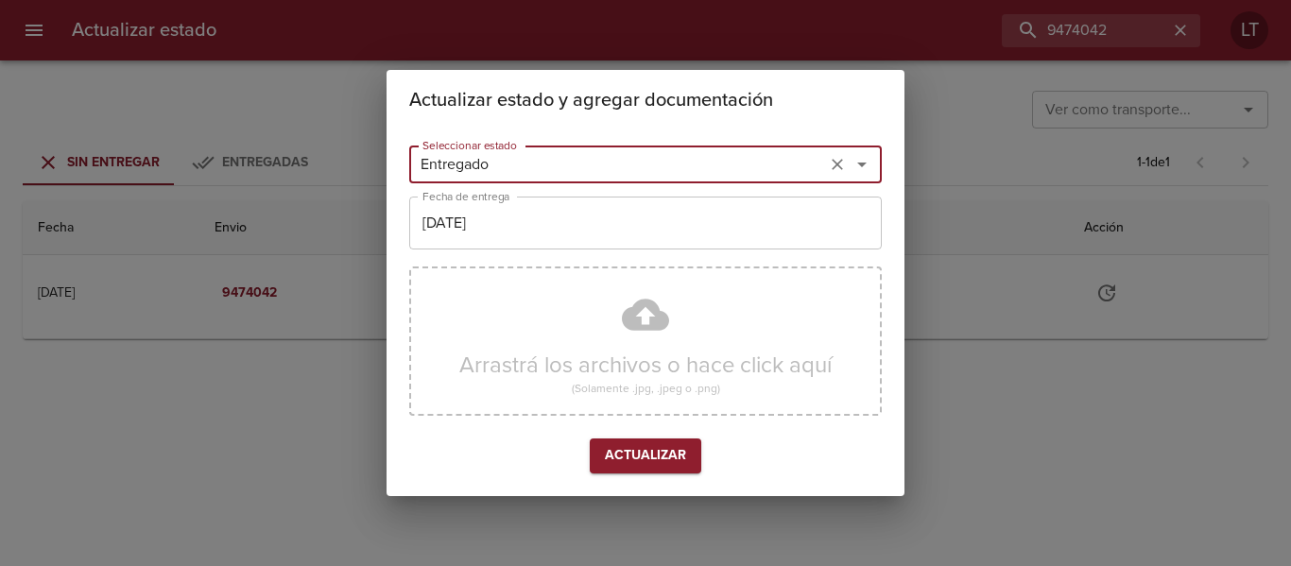
type input "Entregado"
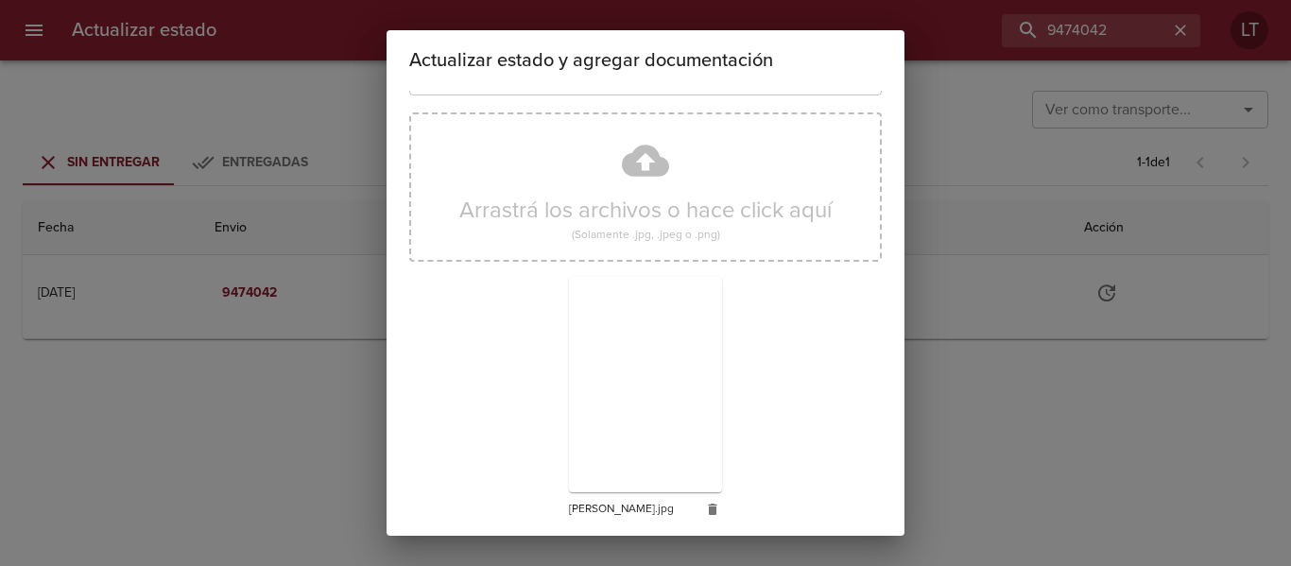
scroll to position [177, 0]
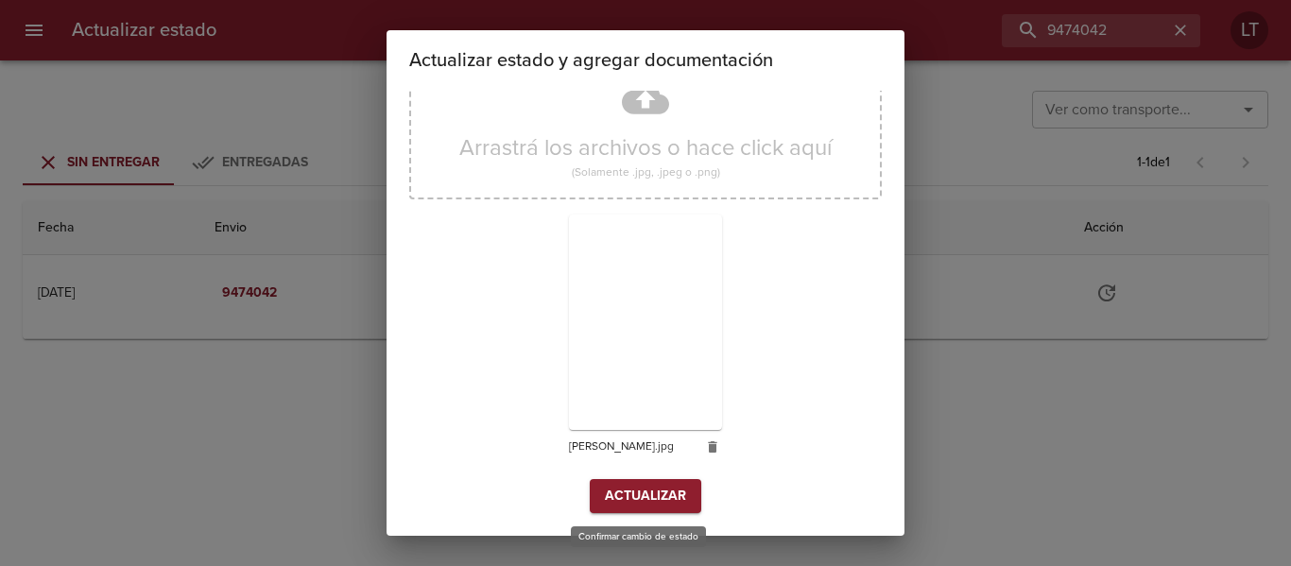
click at [661, 501] on span "Actualizar" at bounding box center [645, 497] width 81 height 24
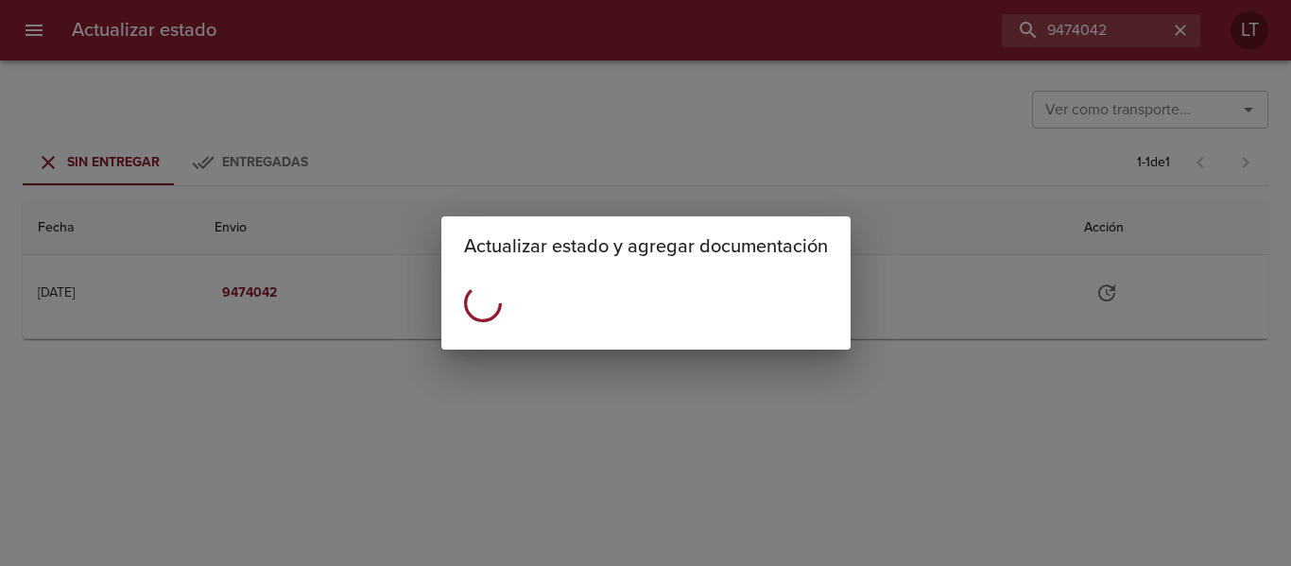
scroll to position [0, 0]
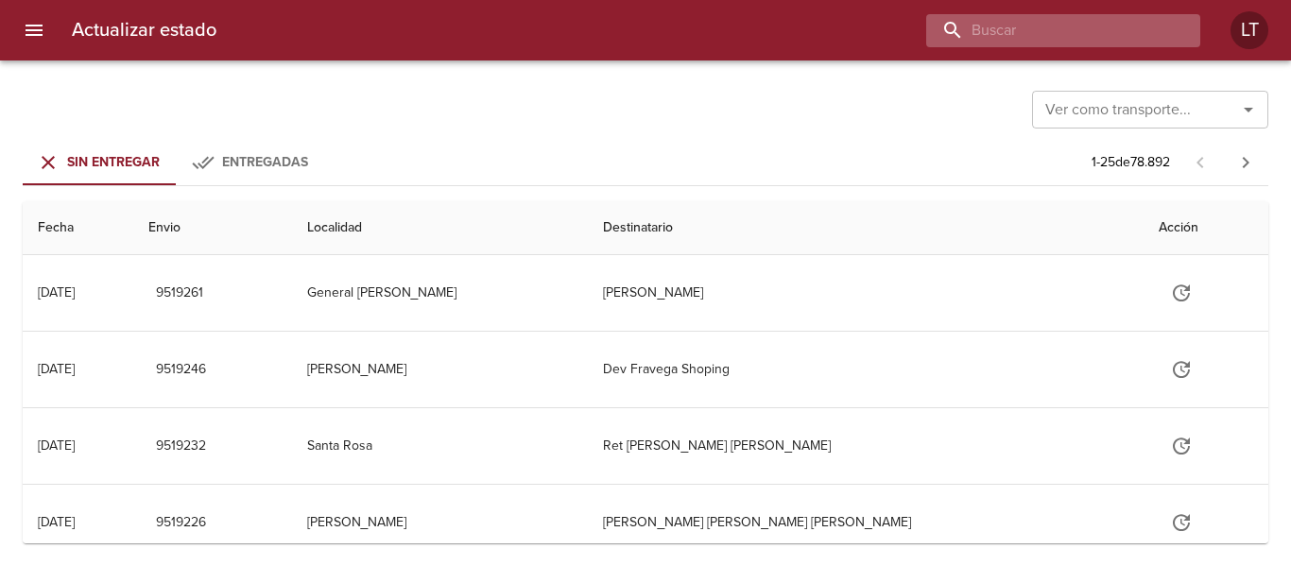
click at [1086, 40] on input "buscar" at bounding box center [1047, 30] width 242 height 33
paste input "9491621"
type input "9491621"
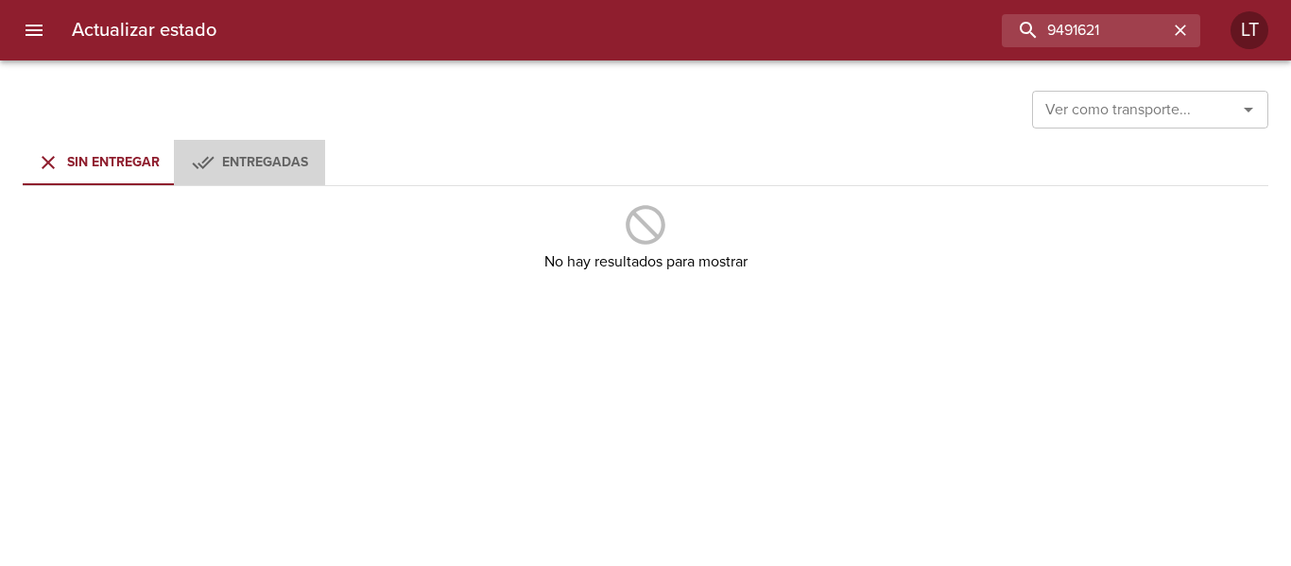
click at [232, 157] on span "Entregadas" at bounding box center [265, 162] width 86 height 16
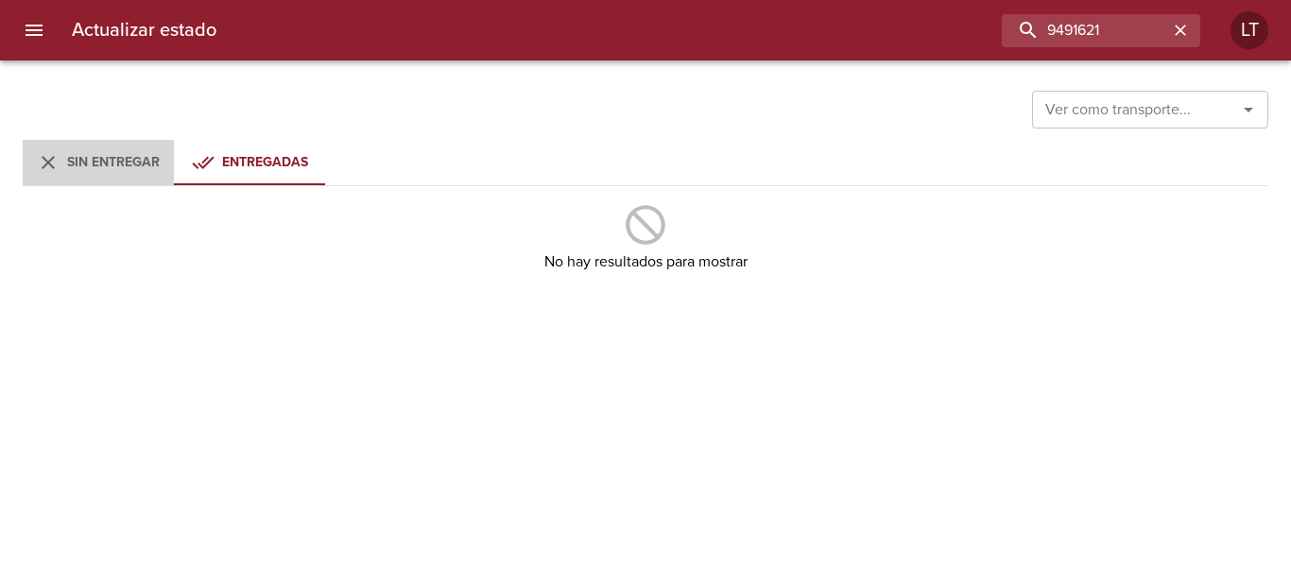
click at [113, 172] on div "Sin Entregar" at bounding box center [113, 163] width 93 height 24
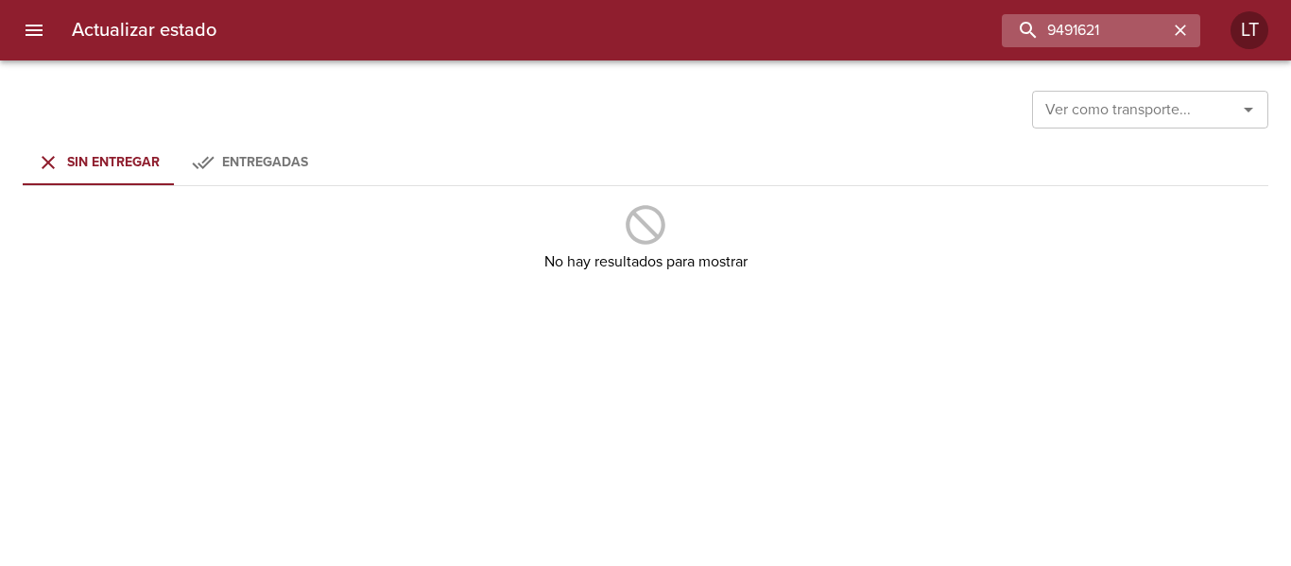
click at [1170, 33] on button "button" at bounding box center [1180, 30] width 25 height 25
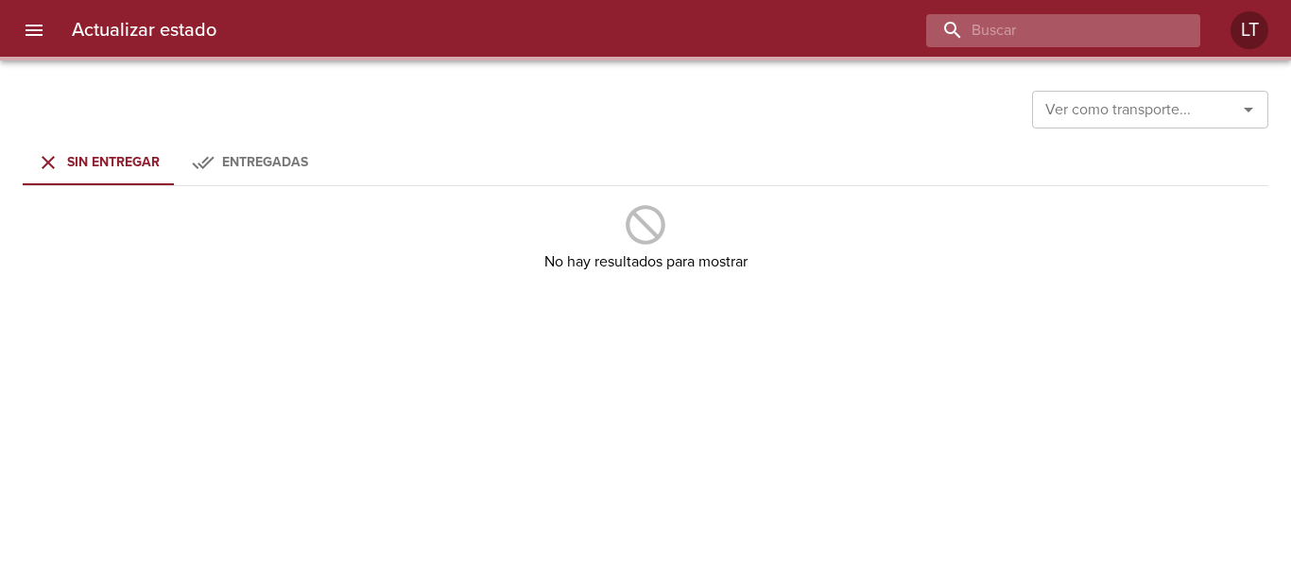
click at [1127, 25] on input "buscar" at bounding box center [1047, 30] width 242 height 33
paste input "9491621"
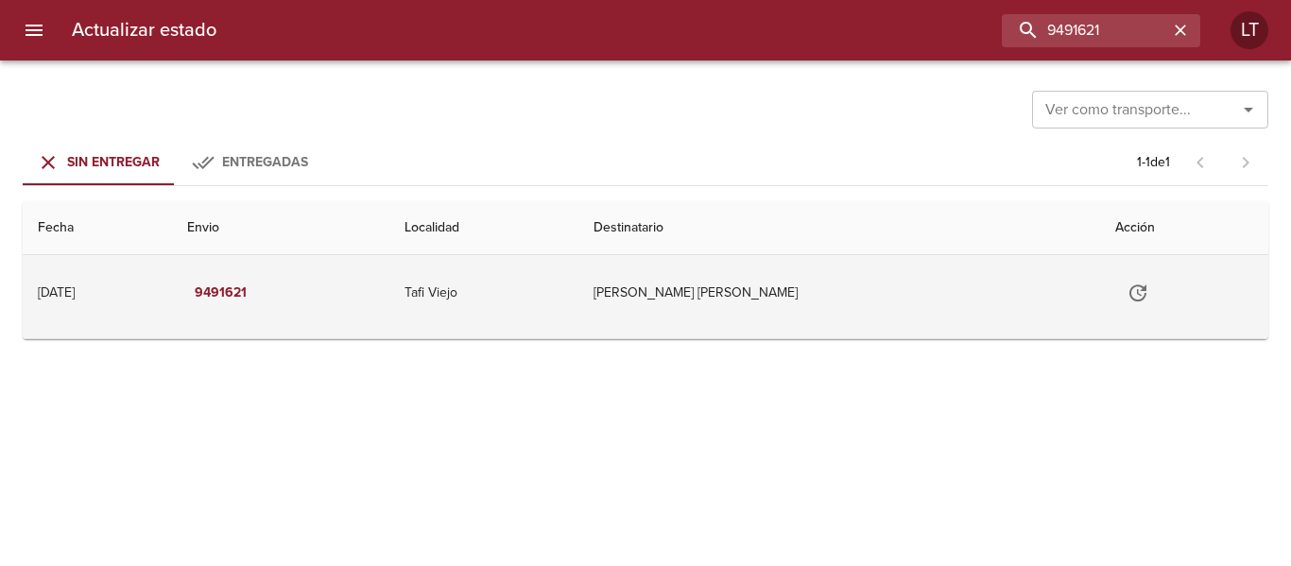
click at [540, 292] on td "Tafi Viejo" at bounding box center [484, 293] width 190 height 76
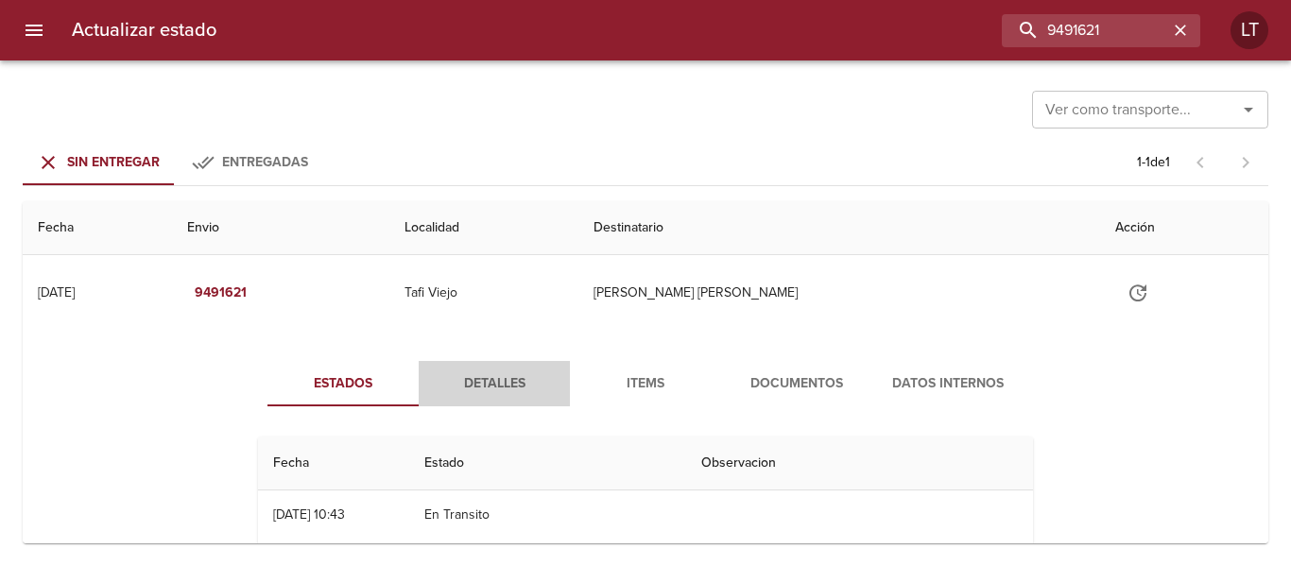
click at [508, 384] on span "Detalles" at bounding box center [494, 384] width 129 height 24
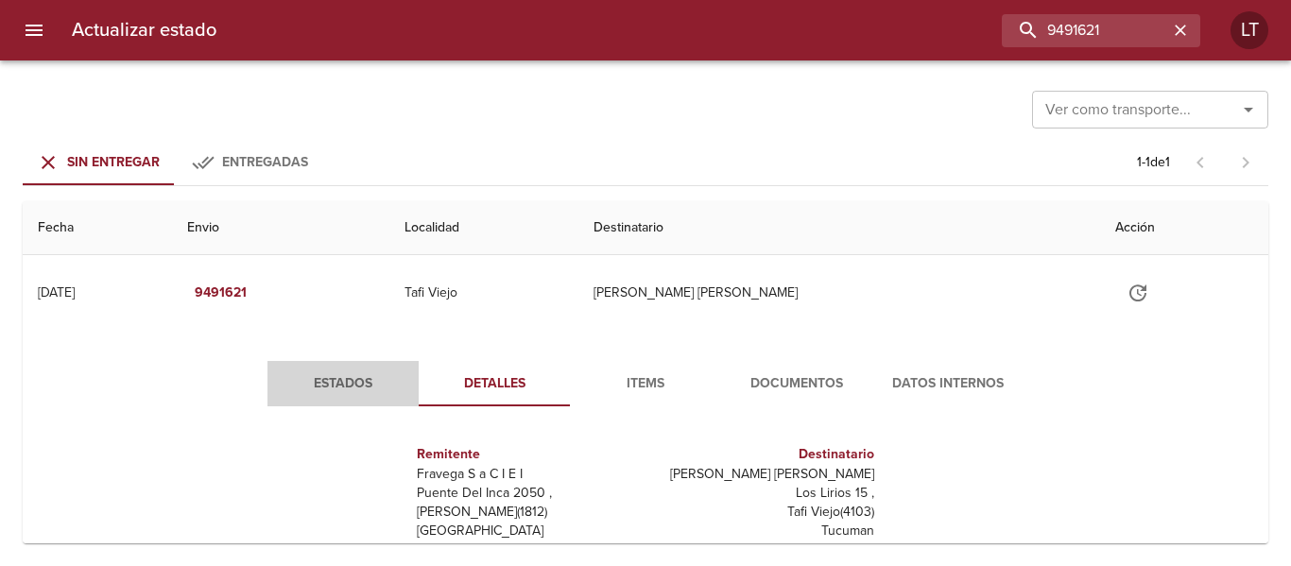
click at [331, 382] on span "Estados" at bounding box center [343, 384] width 129 height 24
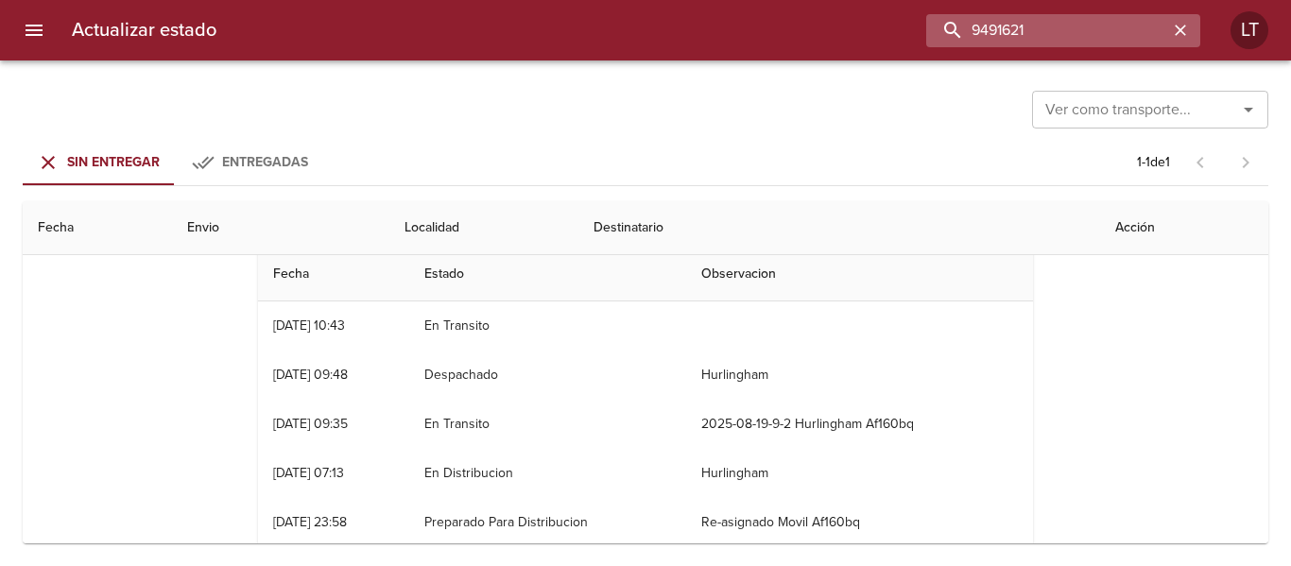
click at [1074, 22] on input "9491621" at bounding box center [1047, 30] width 242 height 33
click at [1089, 21] on input "9491621" at bounding box center [1047, 30] width 242 height 33
paste input "7797"
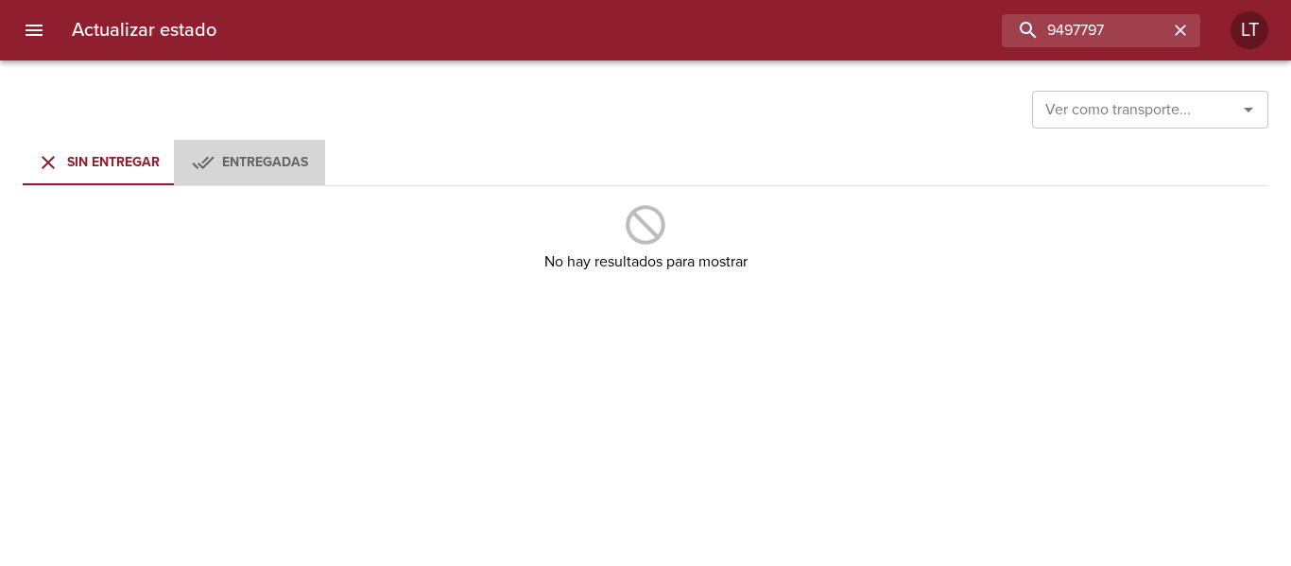
click at [256, 156] on span "Entregadas" at bounding box center [265, 162] width 86 height 16
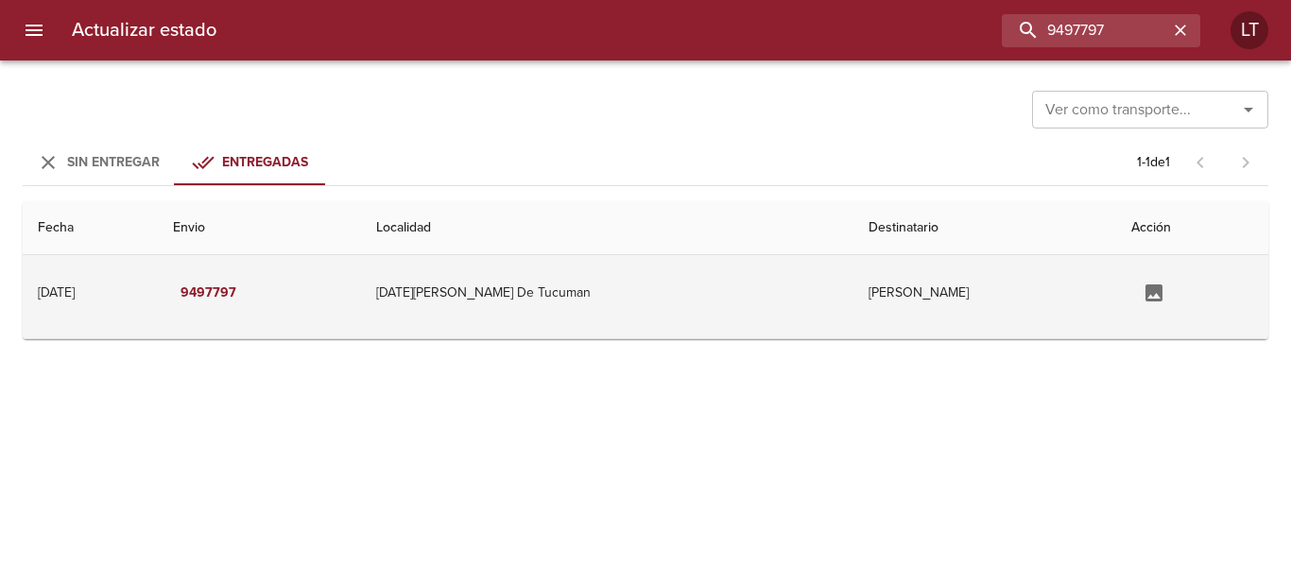
click at [761, 306] on td "[DATE][PERSON_NAME] De Tucuman" at bounding box center [607, 293] width 492 height 76
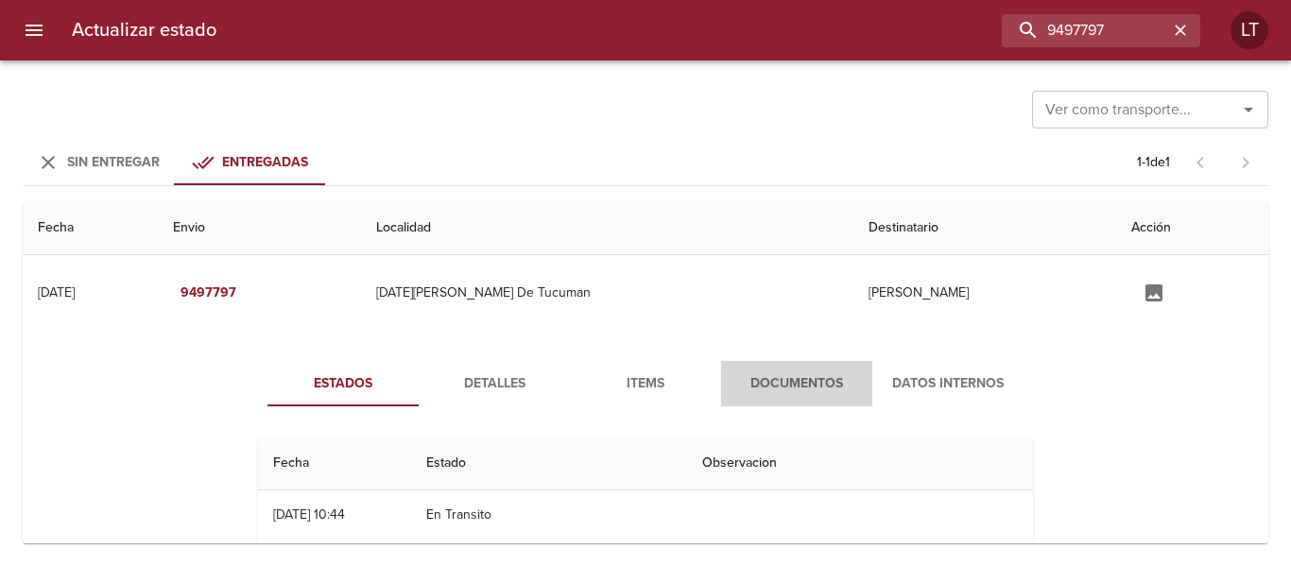
click at [817, 389] on span "Documentos" at bounding box center [796, 384] width 129 height 24
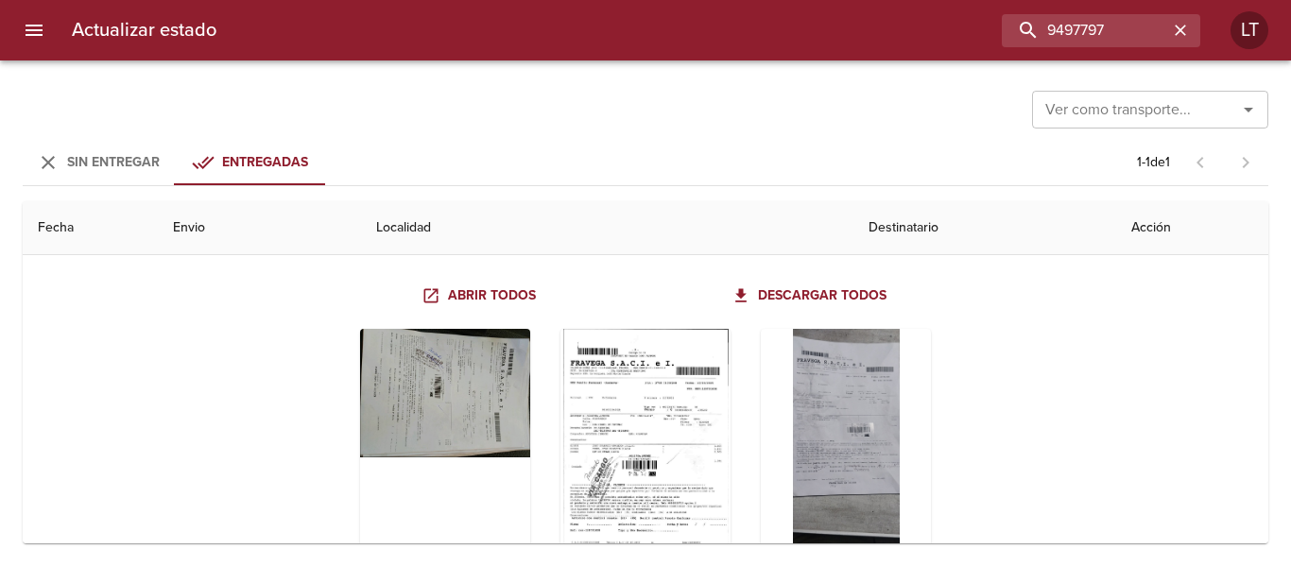
scroll to position [189, 0]
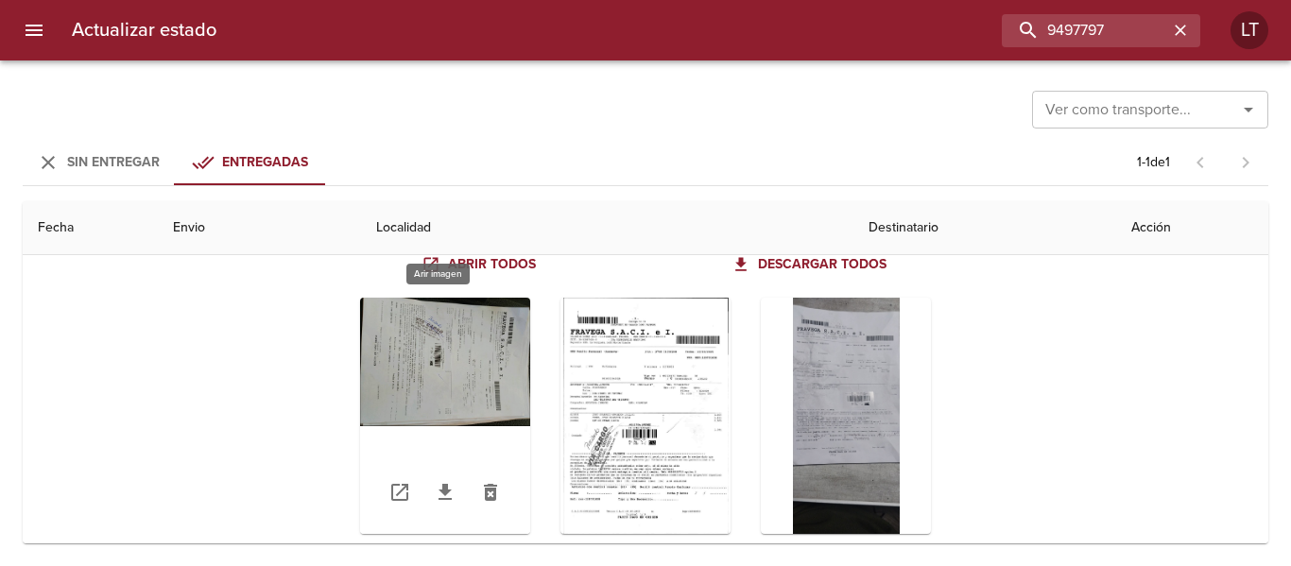
click at [420, 370] on div "Tabla de envíos del cliente" at bounding box center [445, 416] width 170 height 236
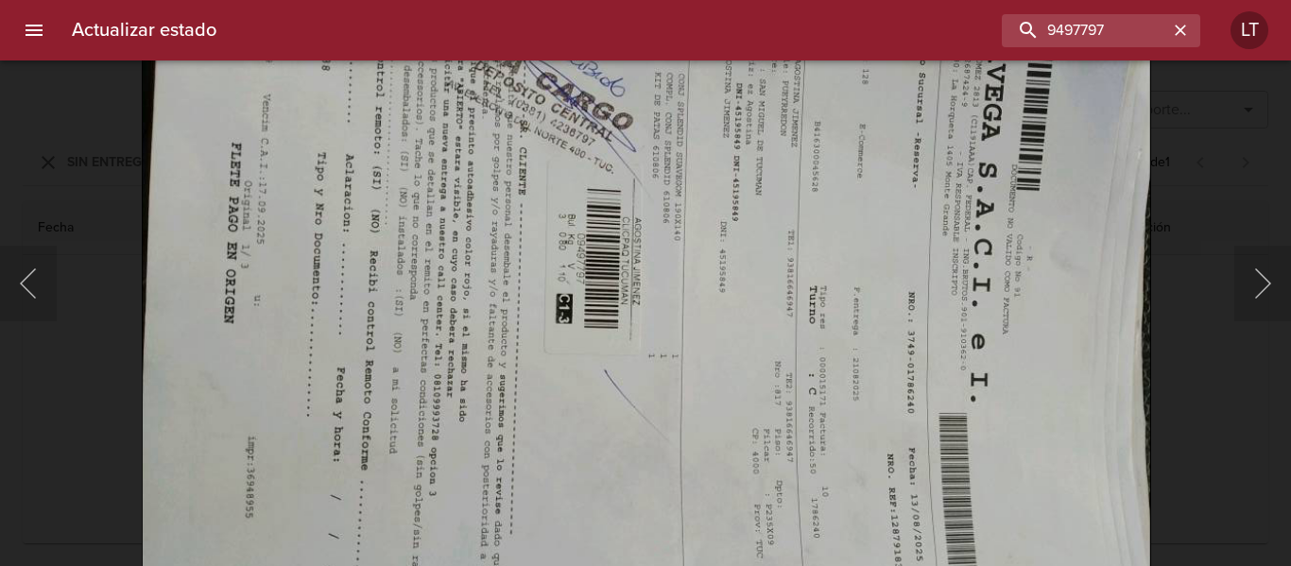
click at [680, 221] on img "Lightbox" at bounding box center [646, 300] width 1009 height 758
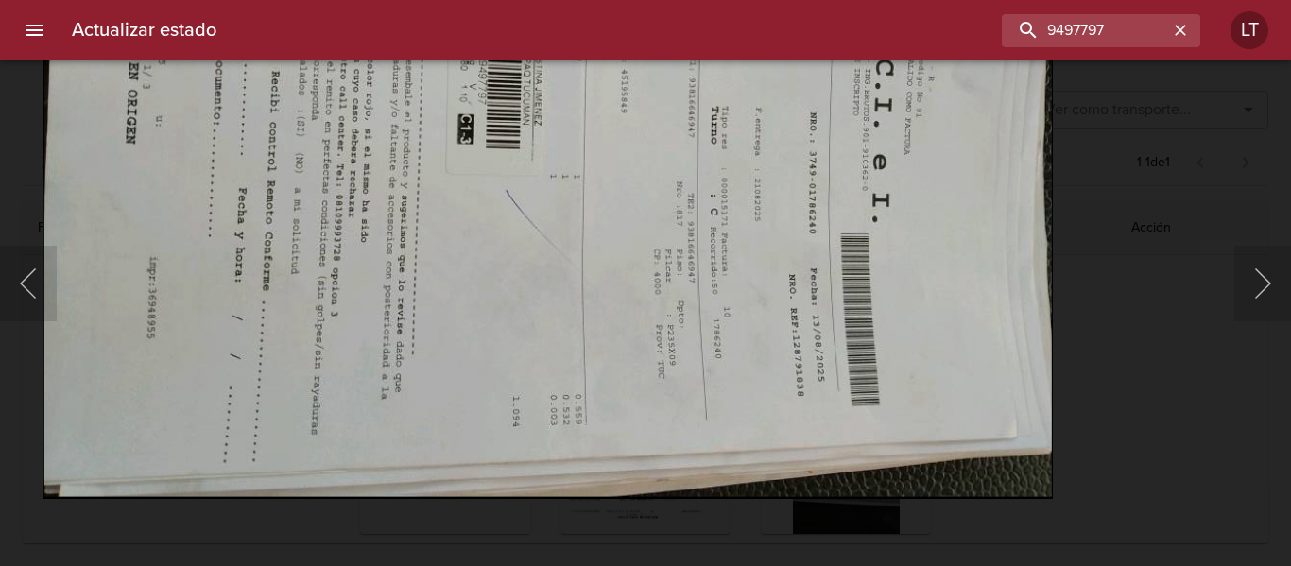
click at [731, 431] on img "Lightbox" at bounding box center [547, 120] width 1009 height 758
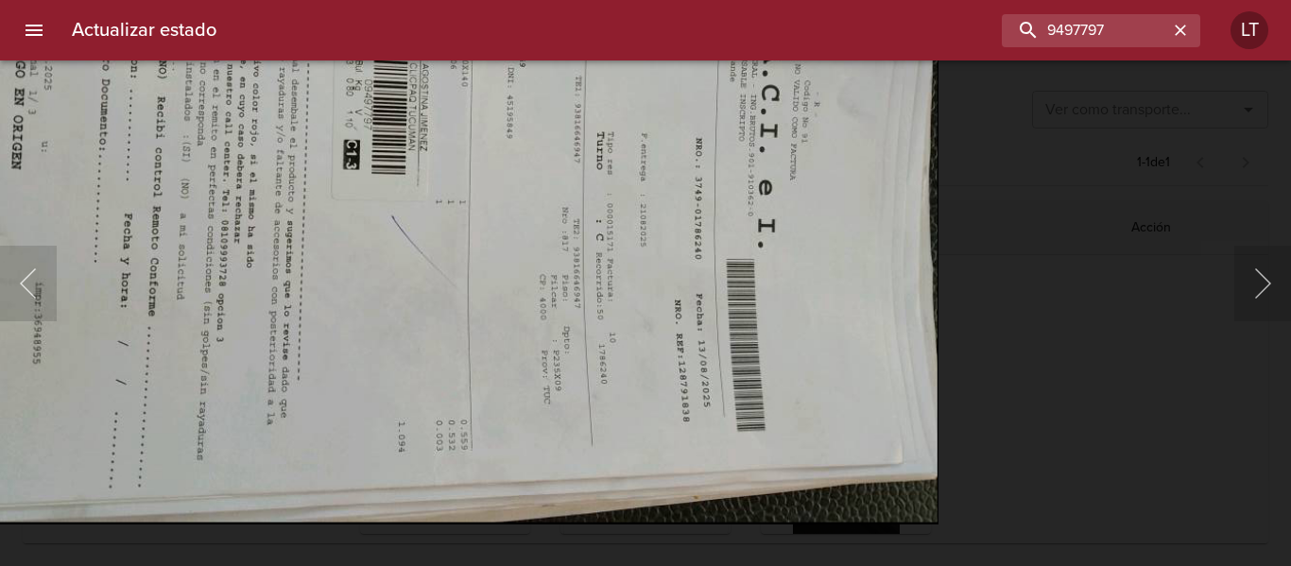
click at [1142, 420] on div "Lightbox" at bounding box center [645, 283] width 1291 height 566
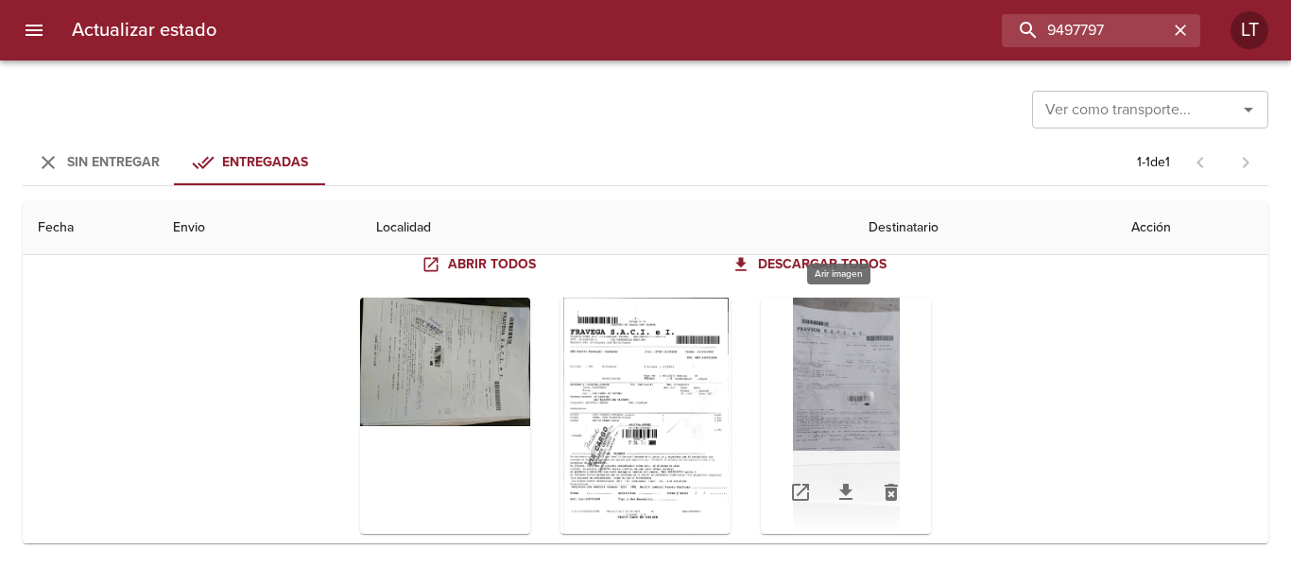
click at [817, 398] on div "Tabla de envíos del cliente" at bounding box center [846, 416] width 170 height 236
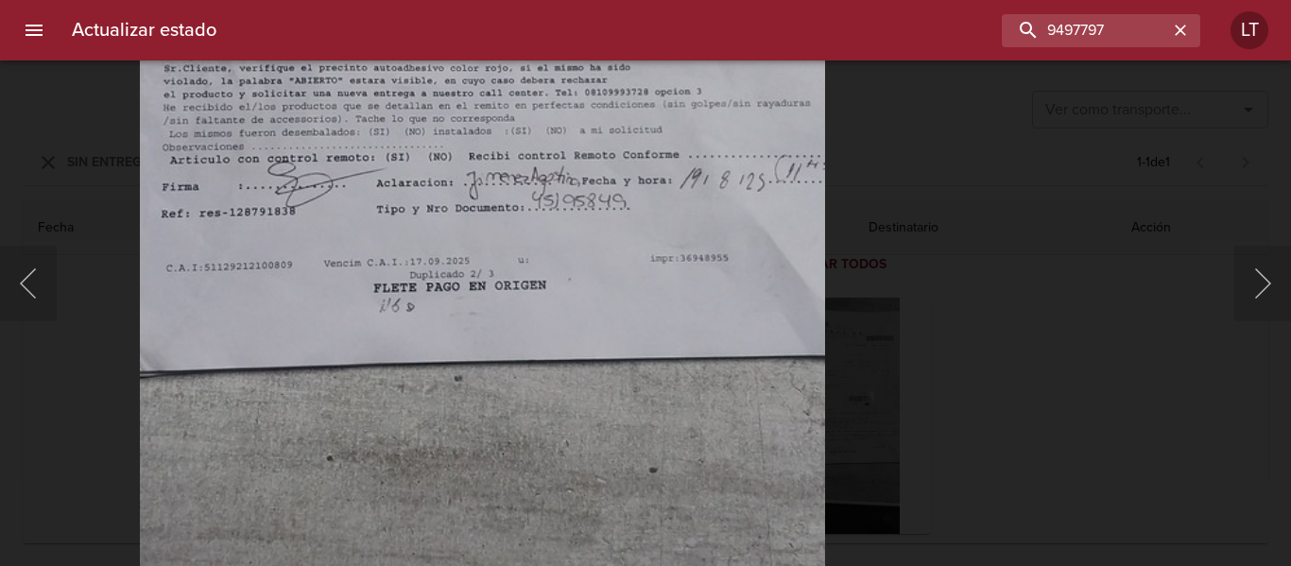
click at [1067, 296] on div "Lightbox" at bounding box center [645, 283] width 1291 height 566
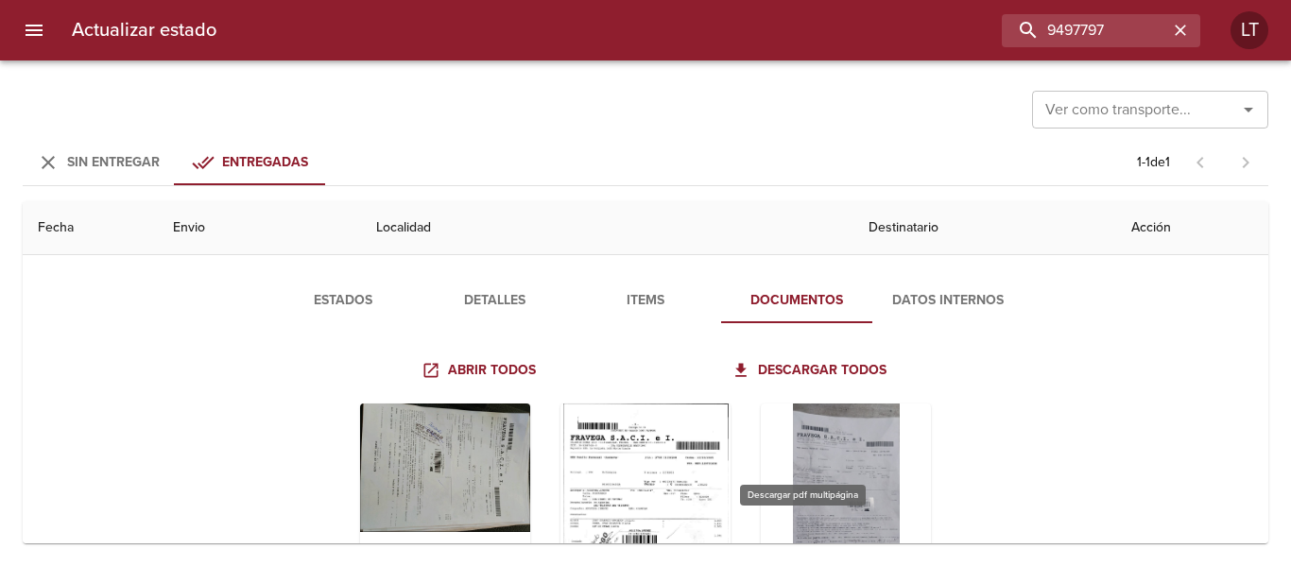
scroll to position [0, 0]
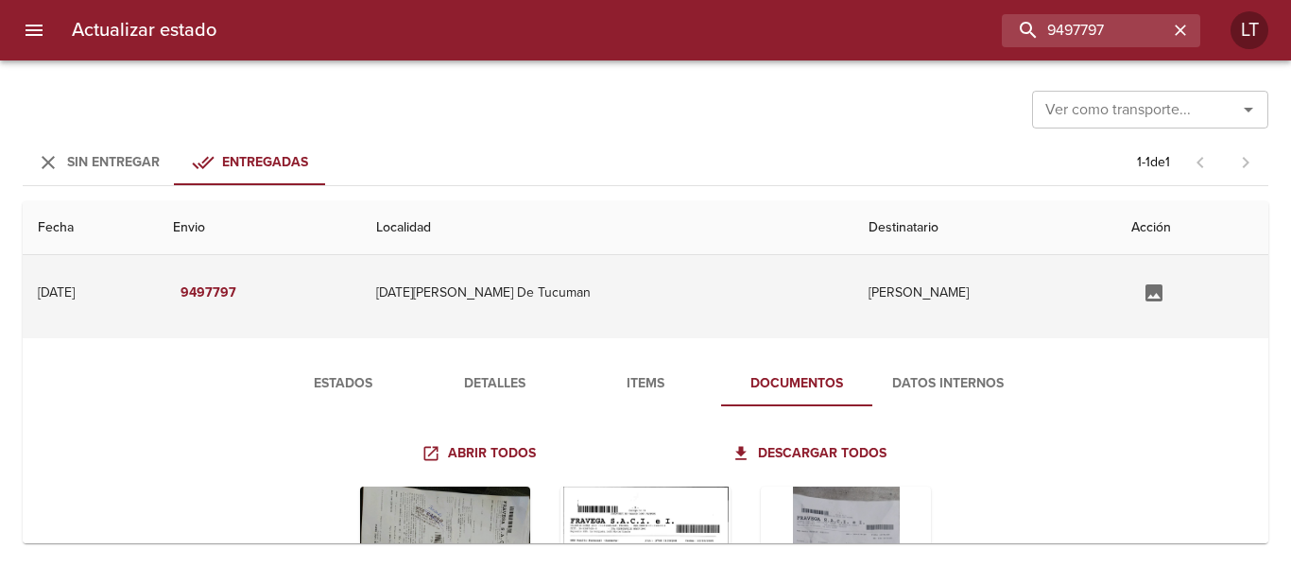
click at [922, 285] on td "[PERSON_NAME]" at bounding box center [984, 293] width 262 height 76
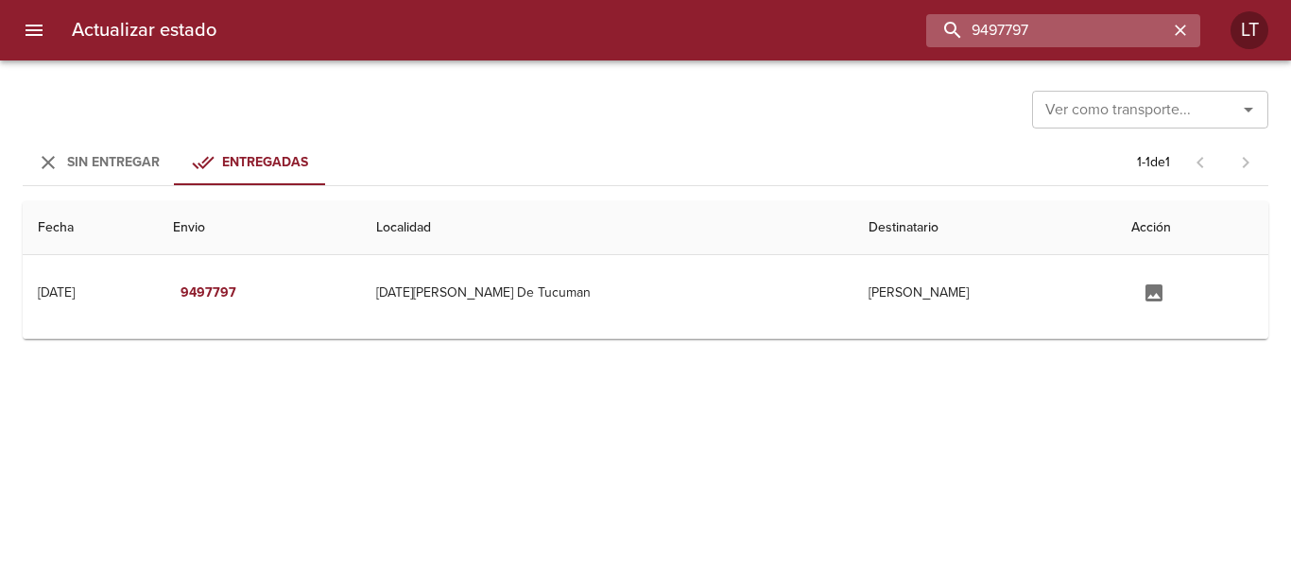
click at [1157, 23] on input "9497797" at bounding box center [1047, 30] width 242 height 33
paste input "1915"
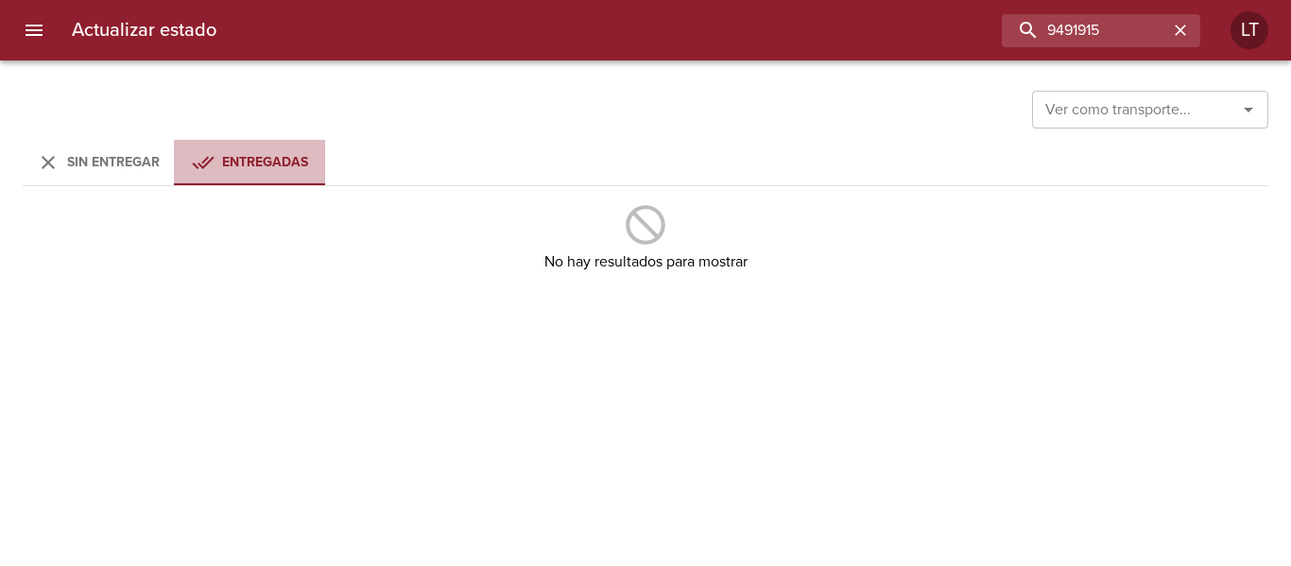
click at [181, 165] on button "Entregadas" at bounding box center [249, 162] width 151 height 45
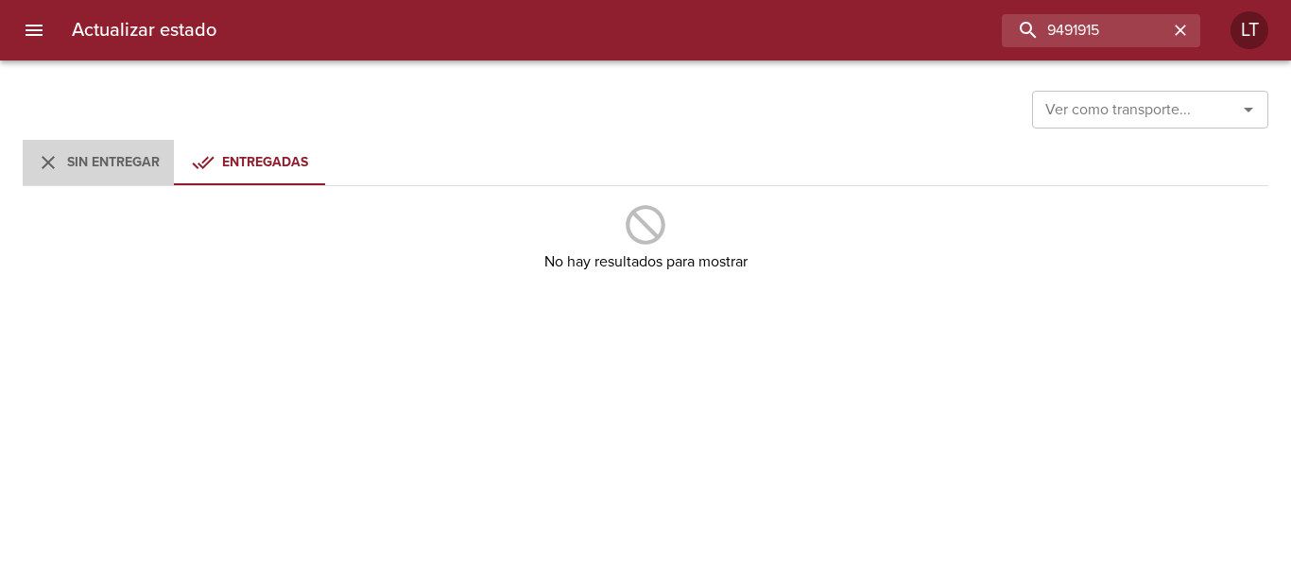
click at [151, 156] on span "Sin Entregar" at bounding box center [113, 162] width 93 height 16
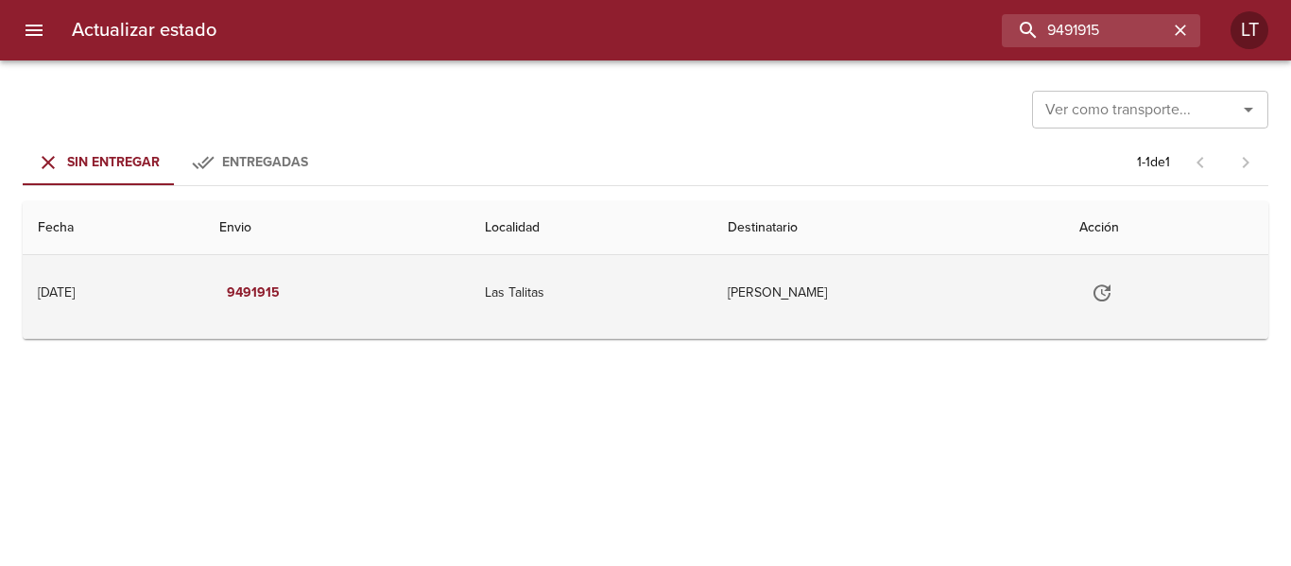
click at [770, 302] on td "[PERSON_NAME]" at bounding box center [889, 293] width 352 height 76
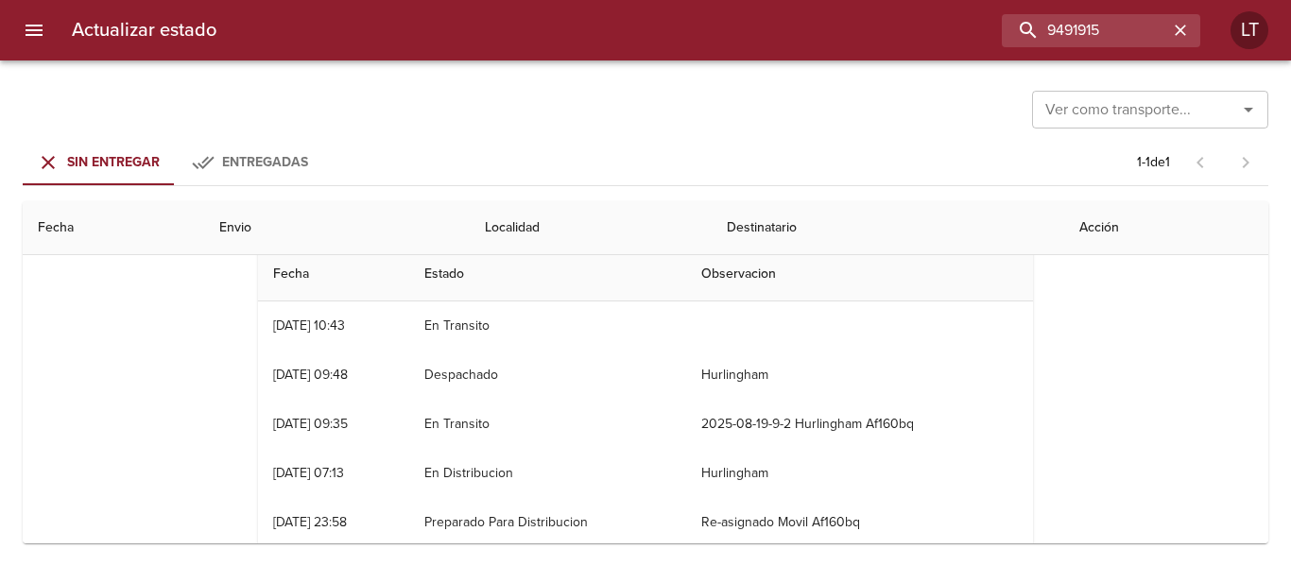
click at [1113, 49] on div "Actualizar estado 9491915 LT" at bounding box center [645, 30] width 1291 height 60
click at [1101, 23] on input "9491915" at bounding box center [1047, 30] width 242 height 33
paste input "7797"
type input "9497797"
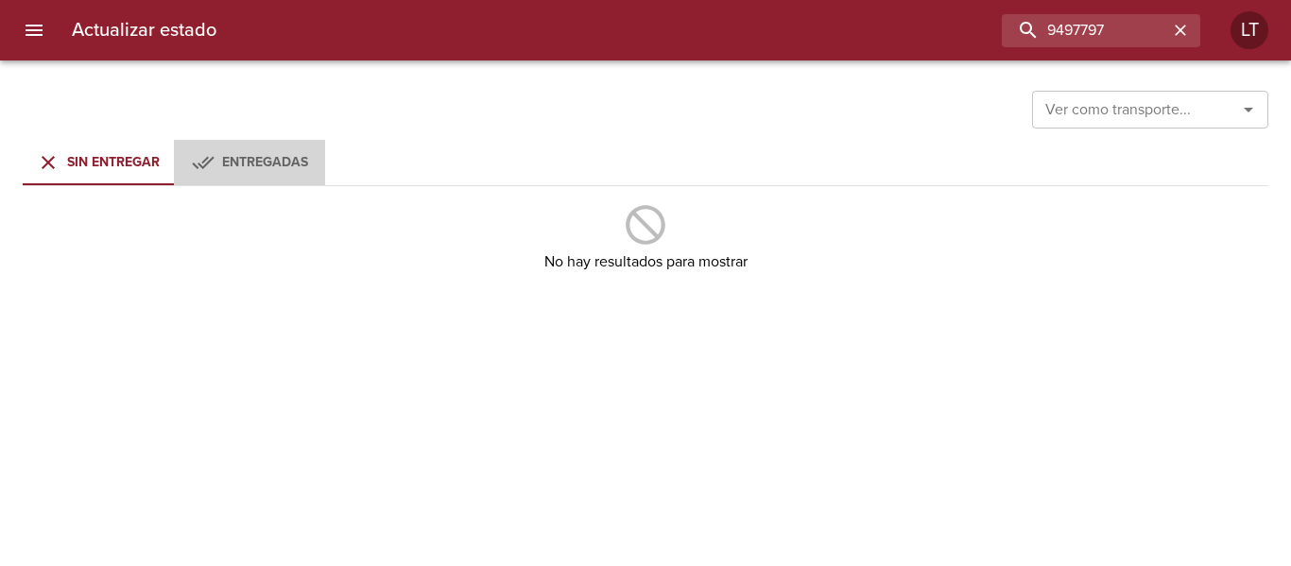
click at [228, 162] on span "Entregadas" at bounding box center [265, 162] width 86 height 16
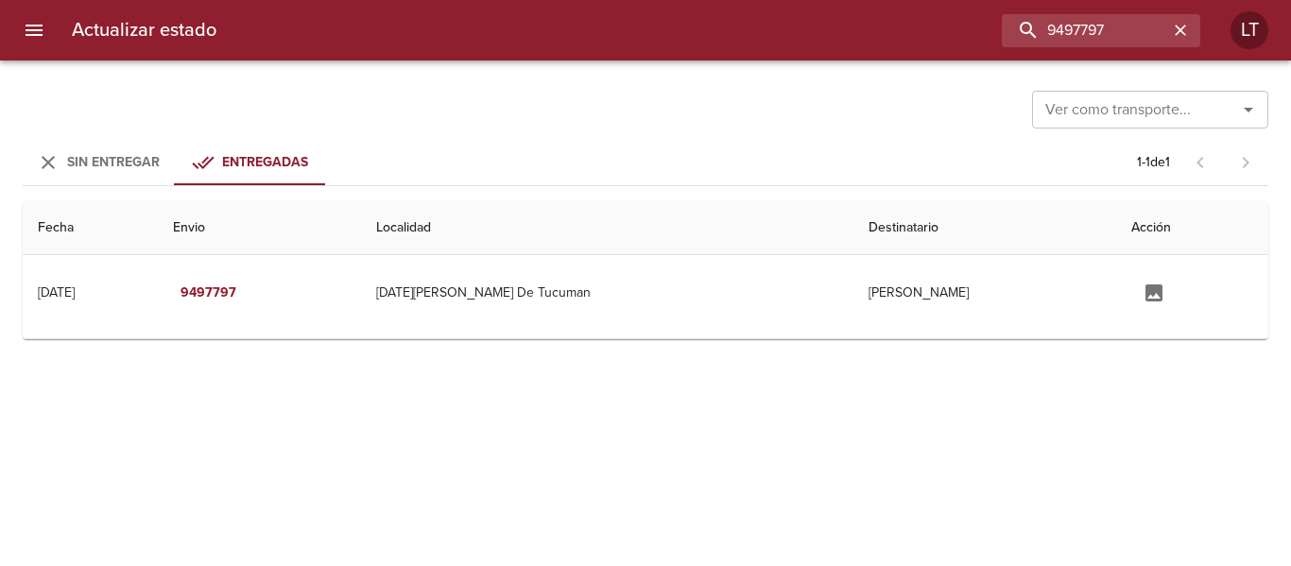
click at [853, 299] on td "[PERSON_NAME]" at bounding box center [984, 293] width 262 height 76
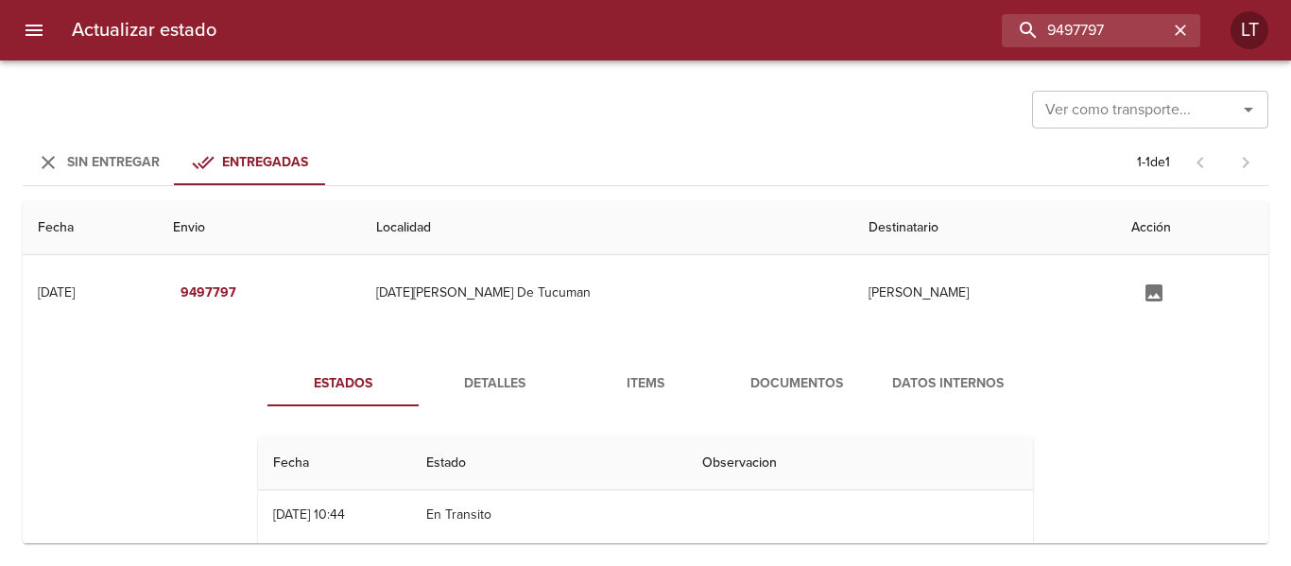
click at [809, 391] on span "Documentos" at bounding box center [796, 384] width 129 height 24
